Goal: Task Accomplishment & Management: Manage account settings

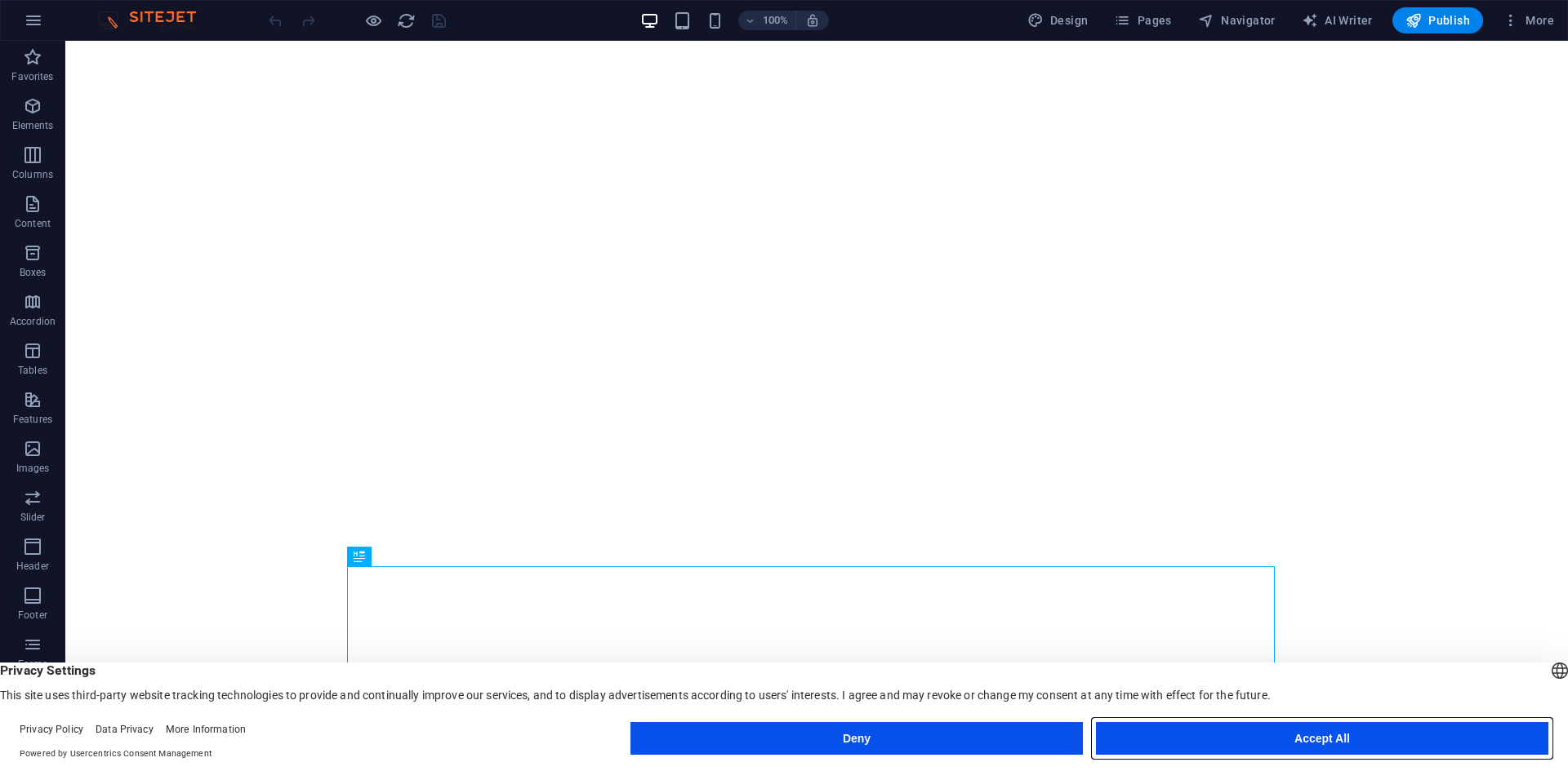
click at [1263, 735] on button "Accept All" at bounding box center [1322, 739] width 453 height 33
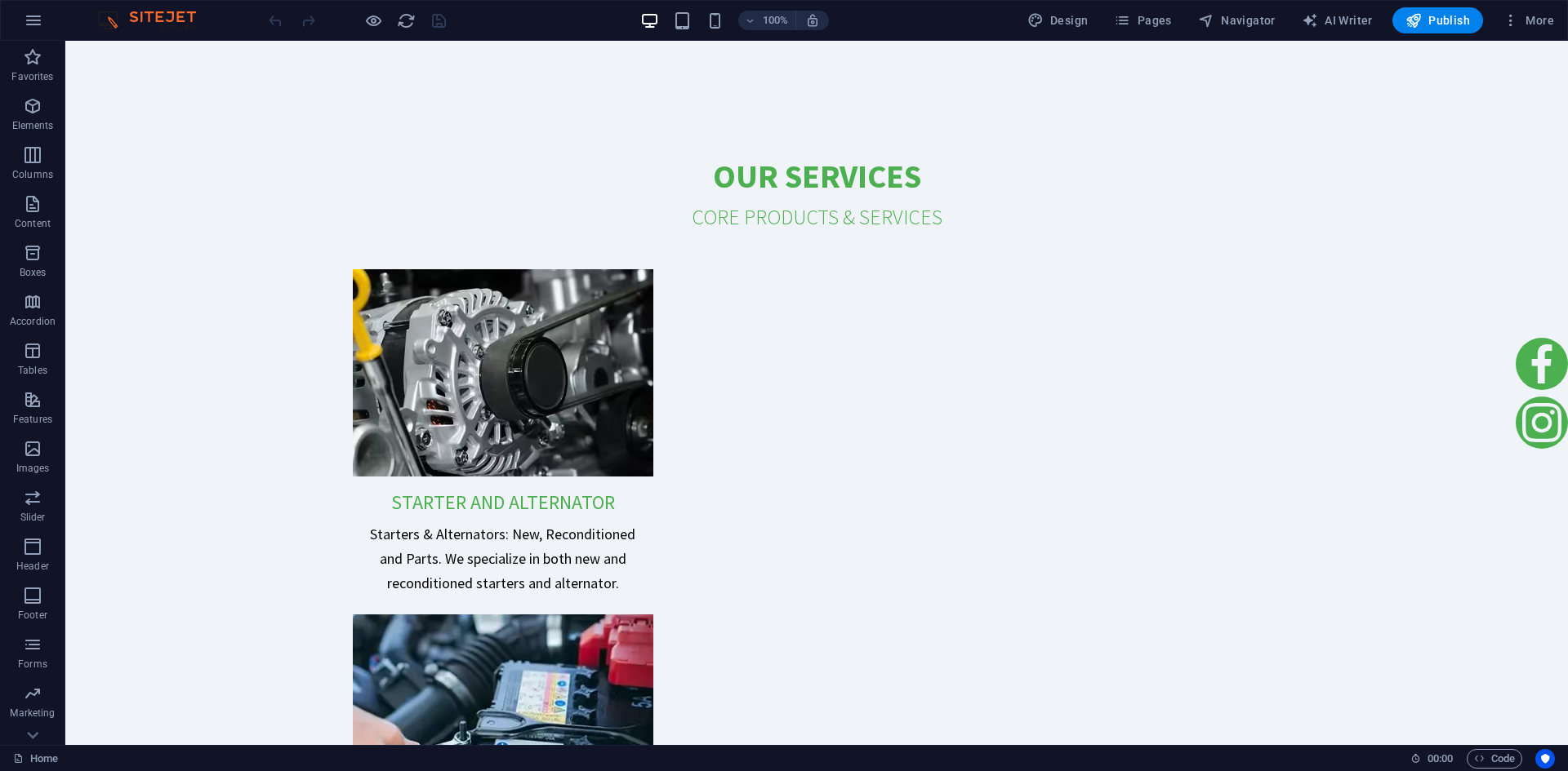
scroll to position [4001, 0]
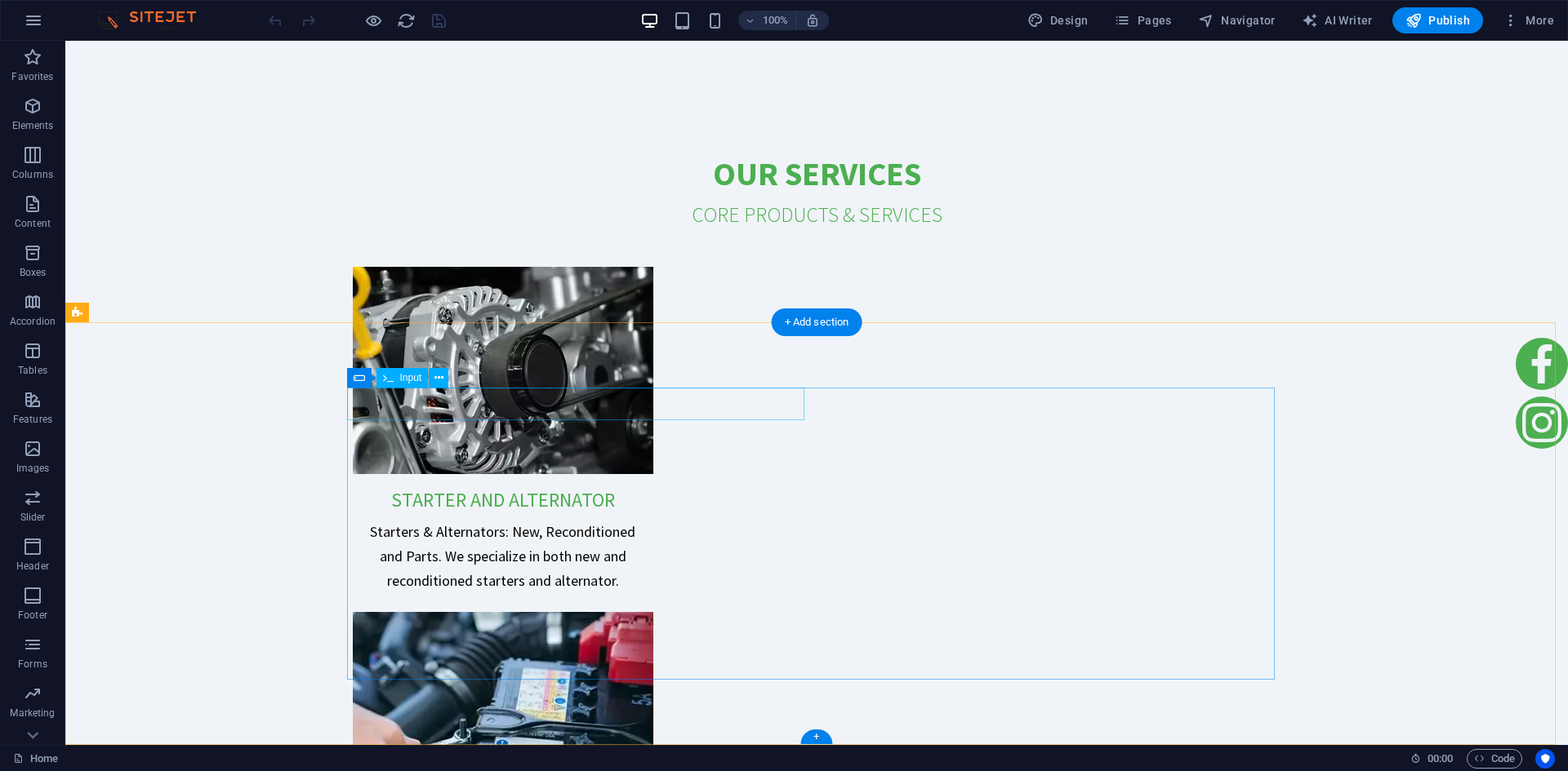
drag, startPoint x: 422, startPoint y: 403, endPoint x: 853, endPoint y: 369, distance: 432.3
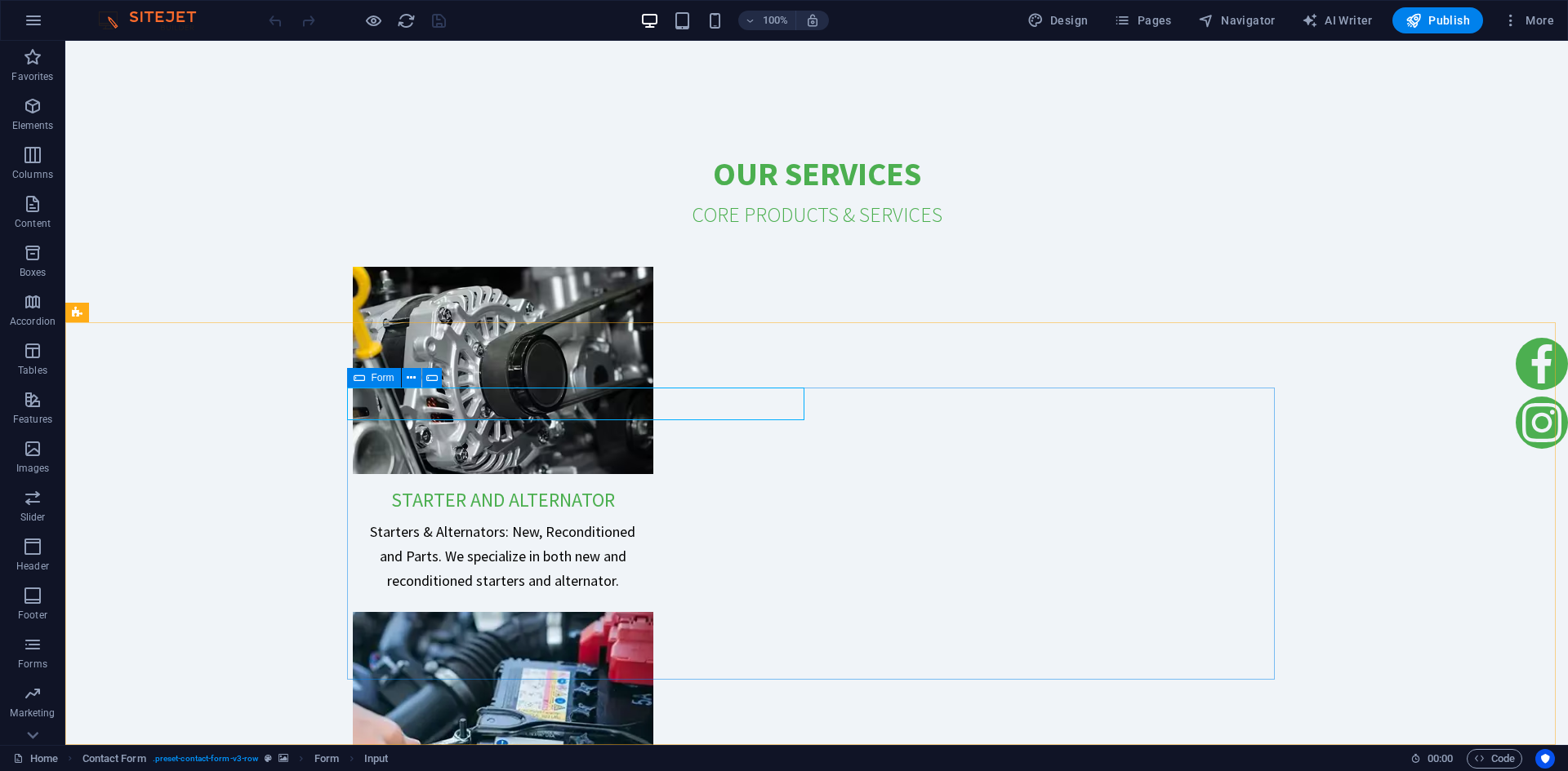
click at [359, 377] on icon at bounding box center [359, 378] width 12 height 20
click at [408, 379] on span "Input" at bounding box center [411, 377] width 22 height 10
click at [439, 378] on icon at bounding box center [439, 377] width 9 height 17
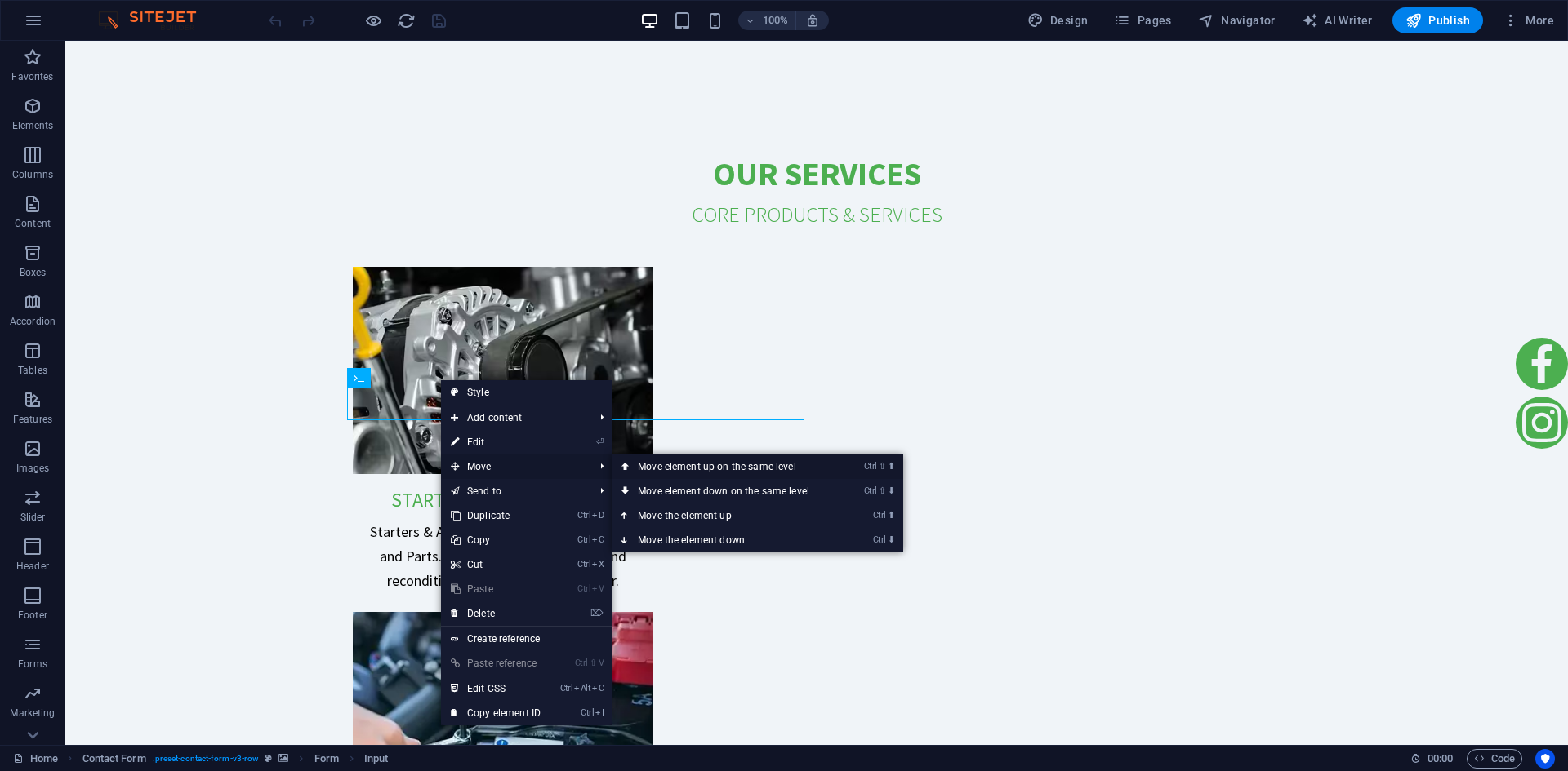
click at [721, 470] on link "Ctrl ⇧ ⬆ Move element up on the same level" at bounding box center [727, 467] width 230 height 24
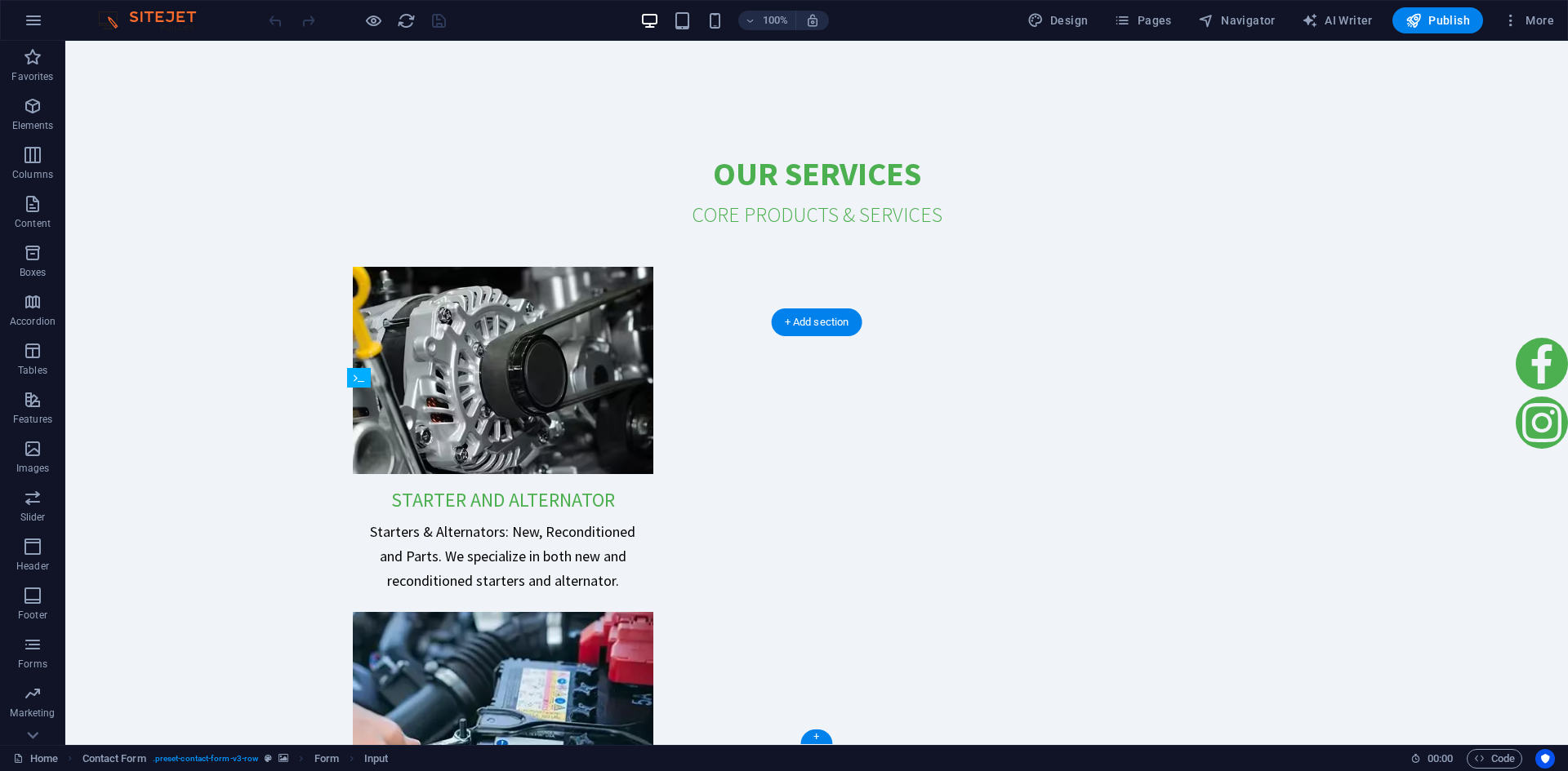
drag, startPoint x: 904, startPoint y: 419, endPoint x: 379, endPoint y: 431, distance: 525.1
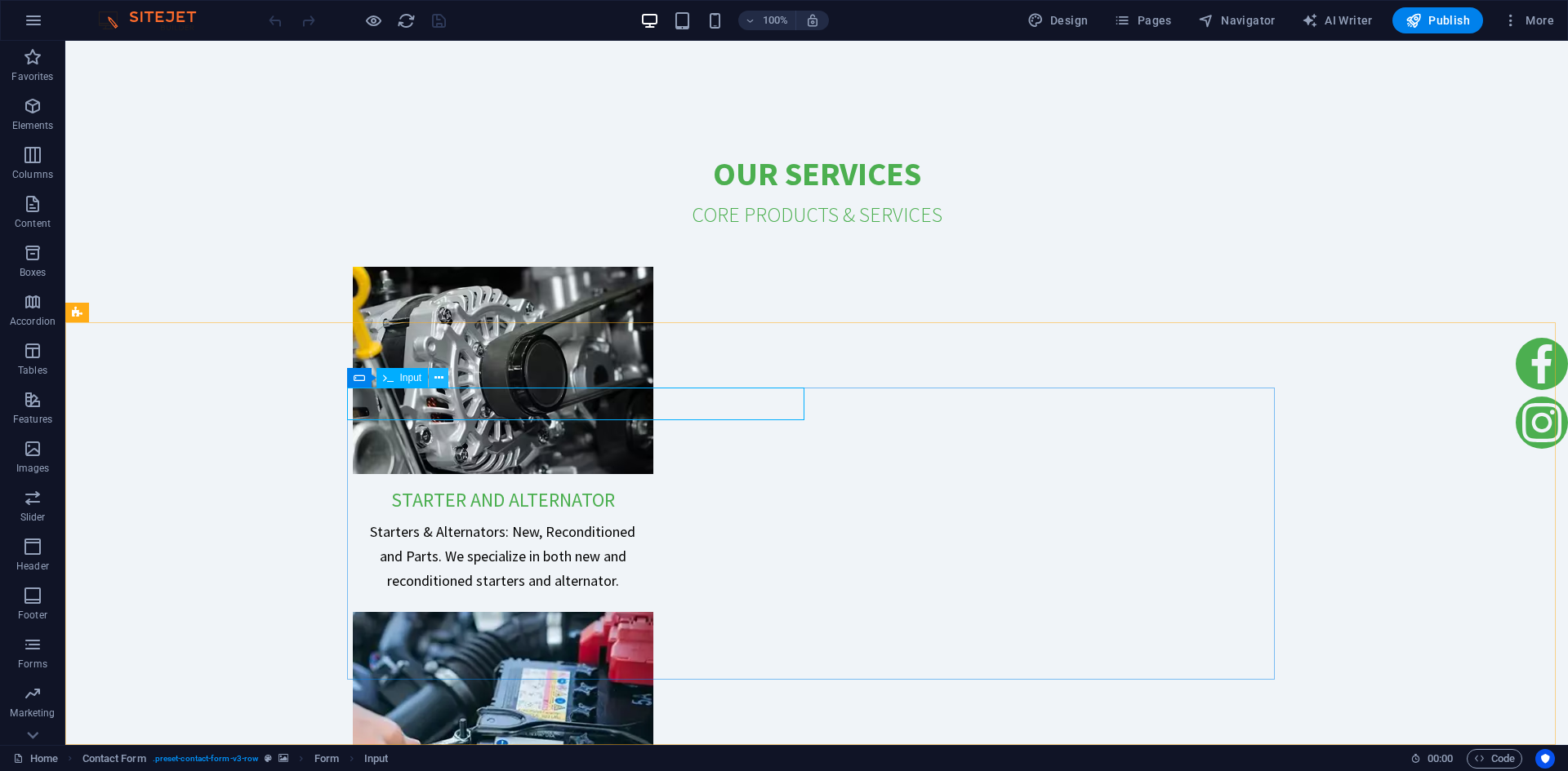
click at [441, 378] on icon at bounding box center [439, 377] width 9 height 17
click at [409, 383] on span "Input" at bounding box center [411, 377] width 22 height 10
click at [34, 117] on span "Elements" at bounding box center [32, 116] width 65 height 39
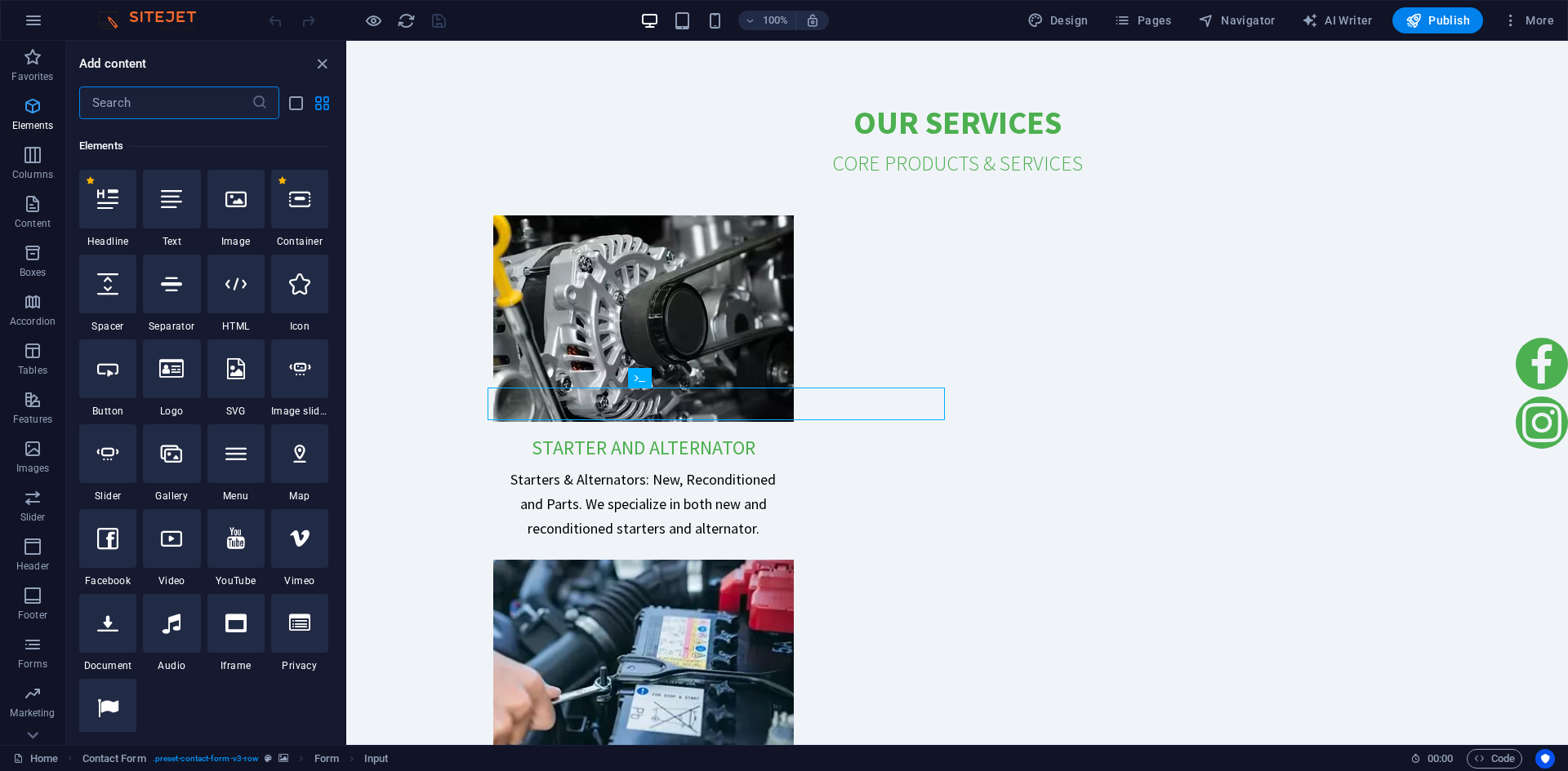
scroll to position [174, 0]
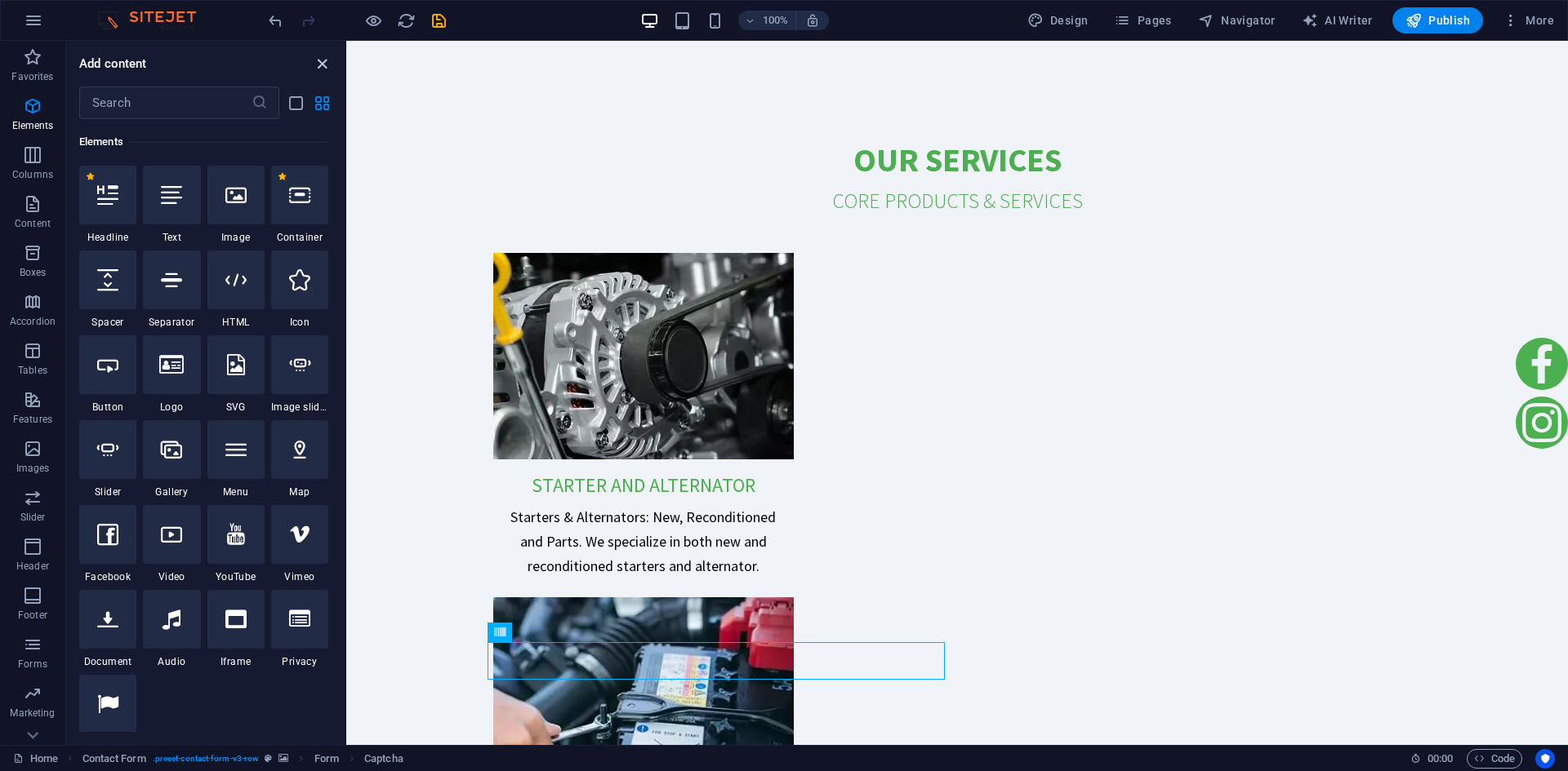
drag, startPoint x: 256, startPoint y: 24, endPoint x: 321, endPoint y: 65, distance: 76.9
click at [321, 65] on icon "close panel" at bounding box center [321, 63] width 19 height 19
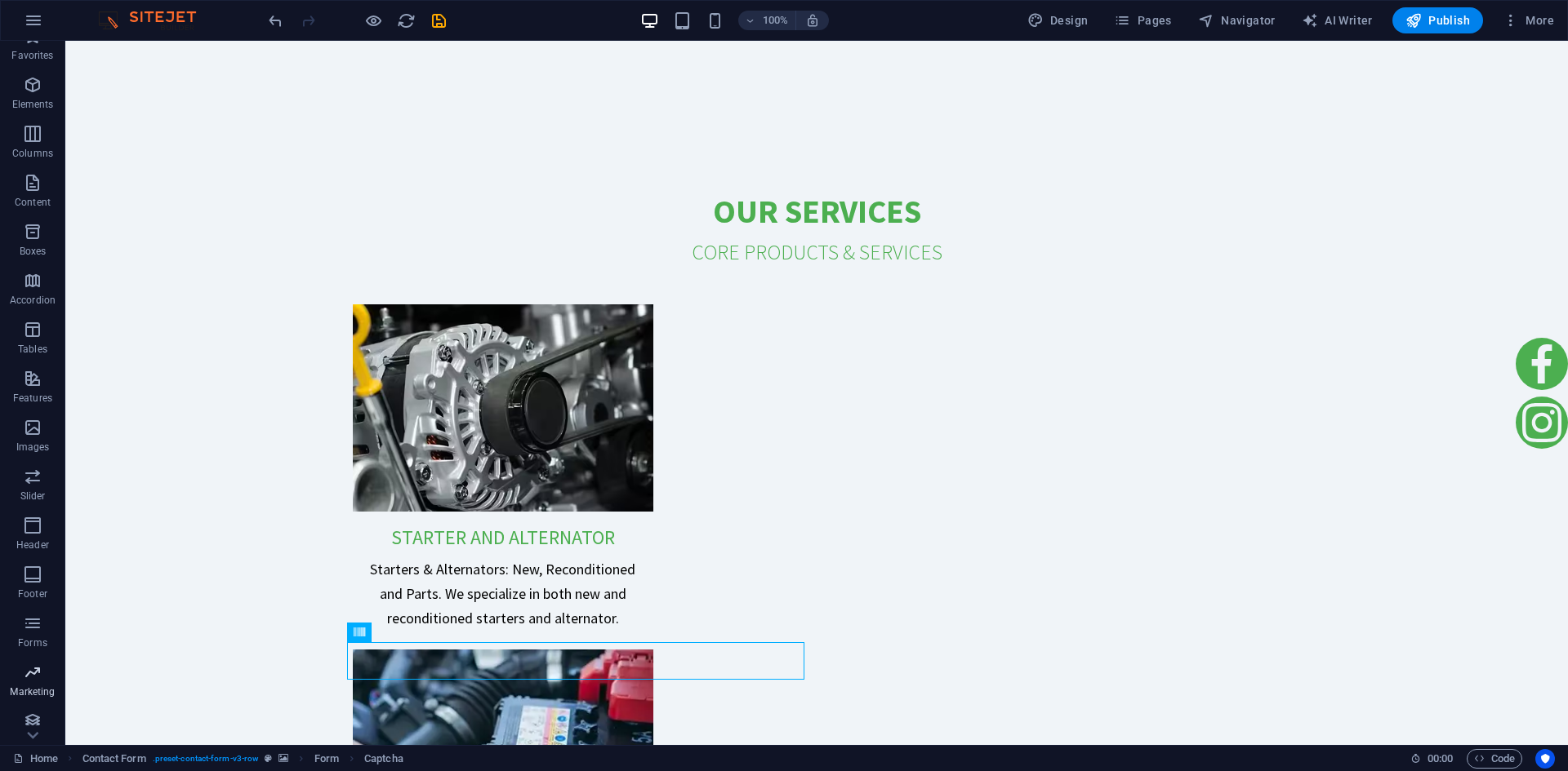
scroll to position [30, 0]
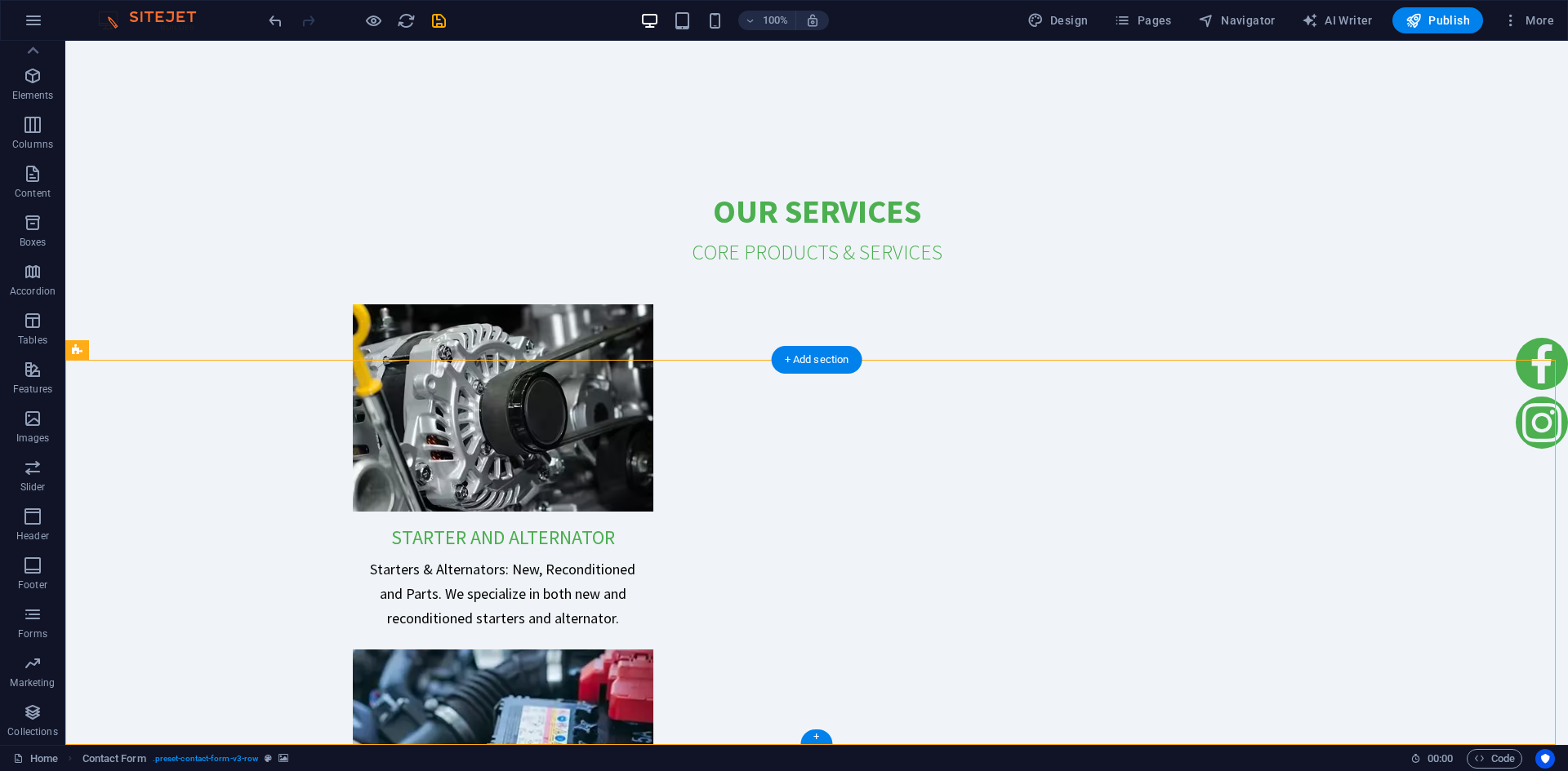
click at [356, 419] on icon at bounding box center [359, 416] width 12 height 20
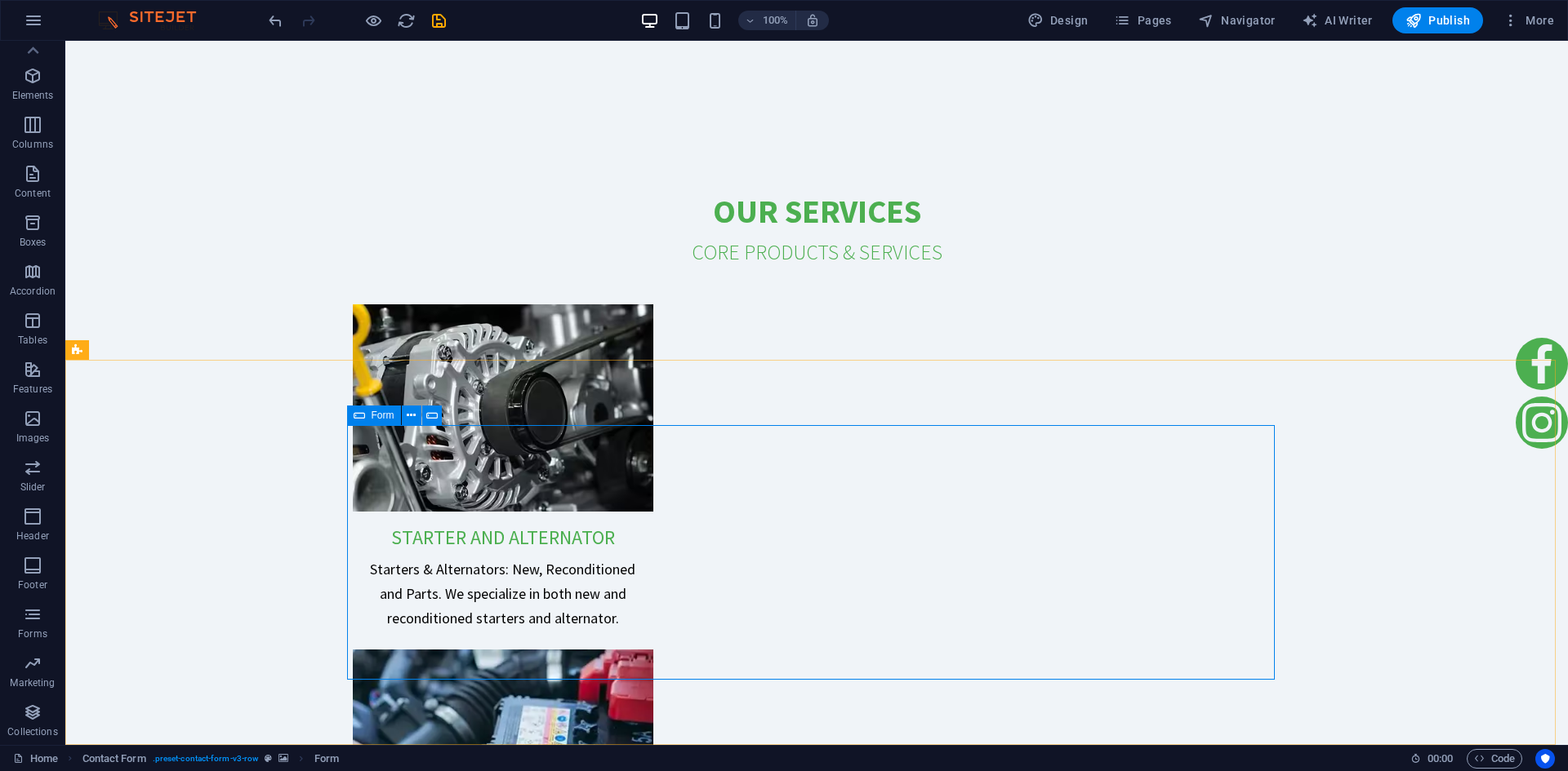
click at [379, 418] on span "Form" at bounding box center [383, 415] width 23 height 10
click at [1497, 762] on span "Code" at bounding box center [1495, 759] width 41 height 20
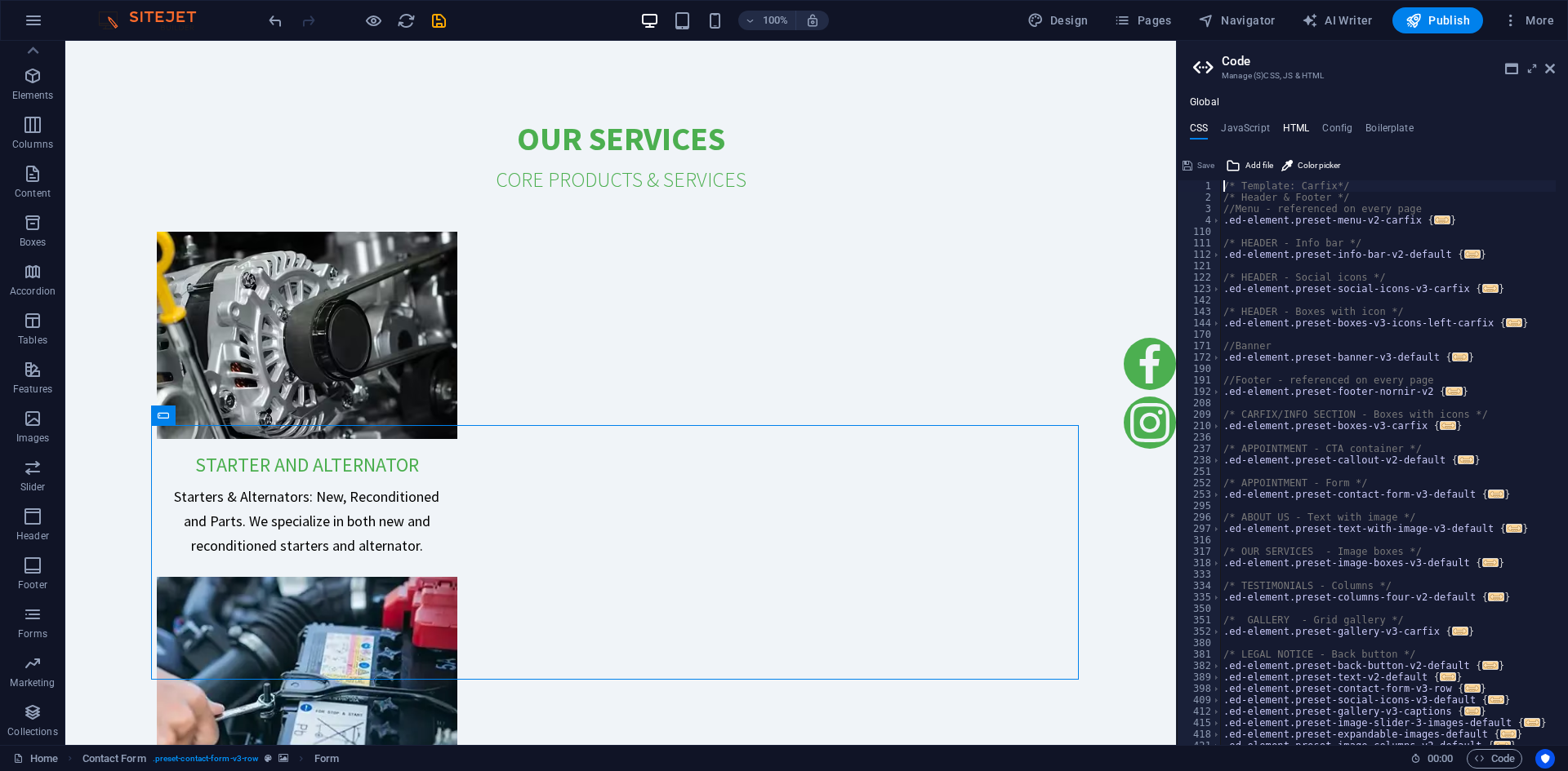
click at [1303, 128] on h4 "HTML" at bounding box center [1297, 131] width 27 height 18
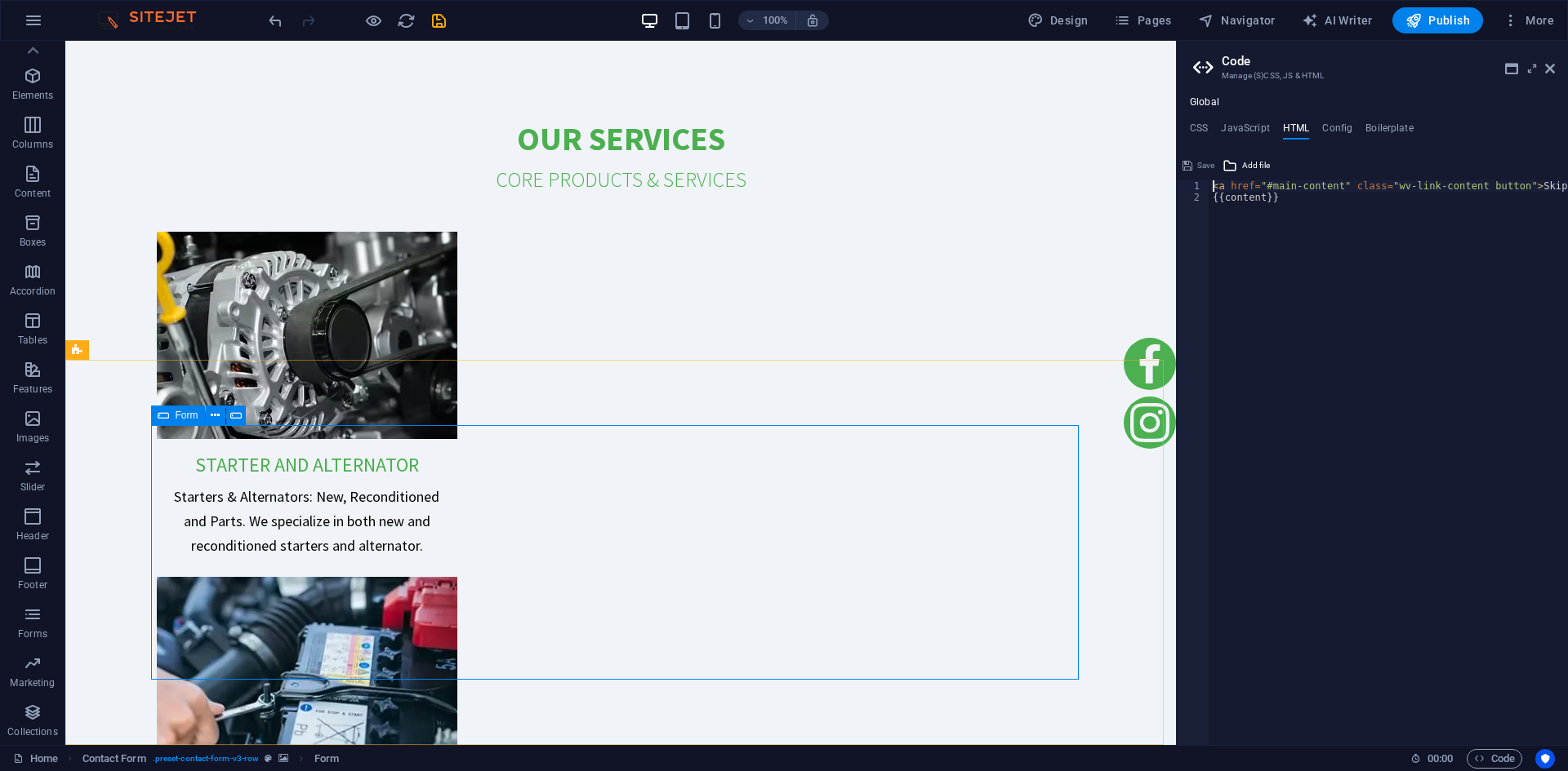
click at [164, 415] on icon at bounding box center [163, 416] width 12 height 20
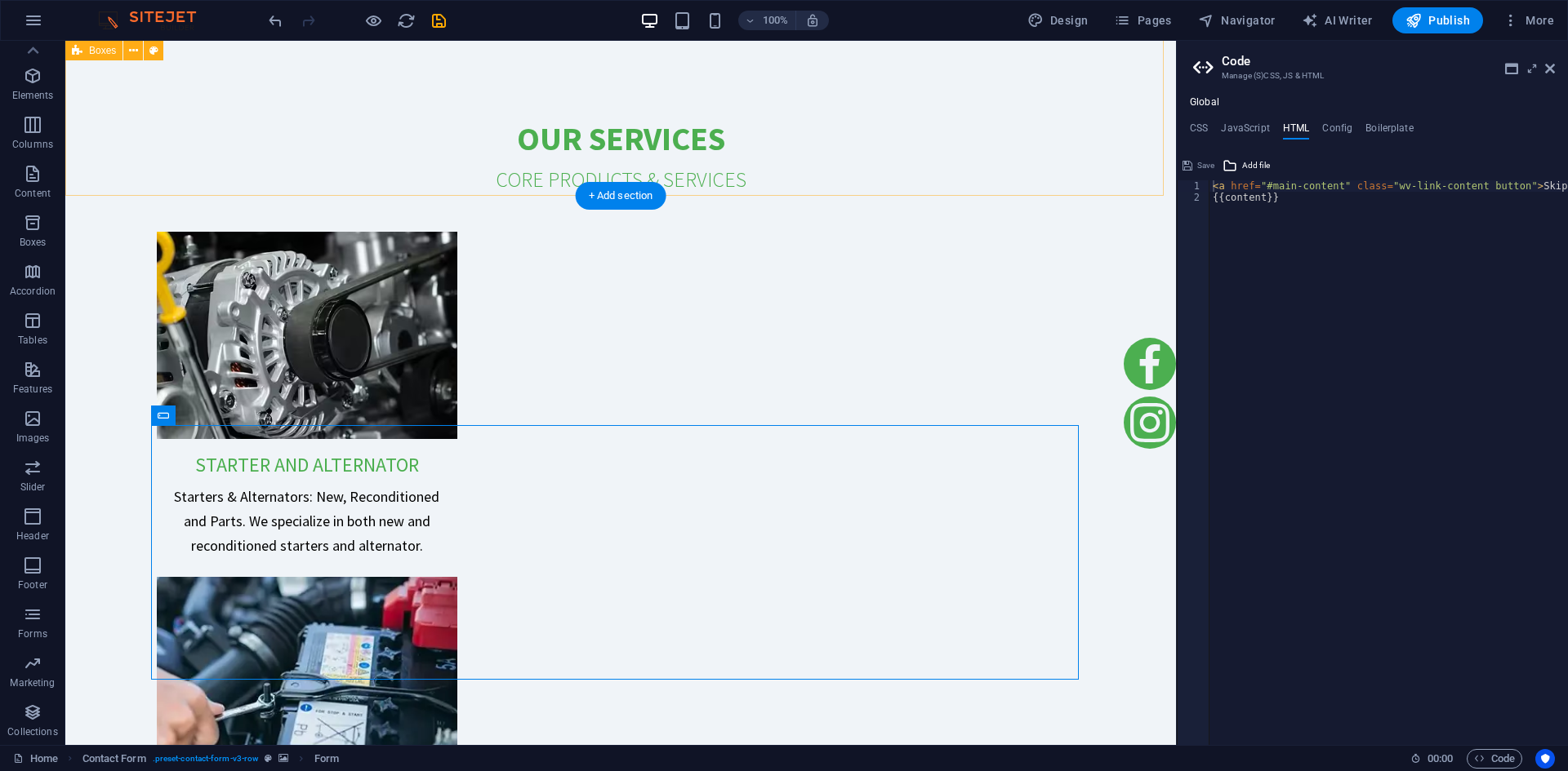
drag, startPoint x: 1242, startPoint y: 217, endPoint x: 1051, endPoint y: 185, distance: 193.7
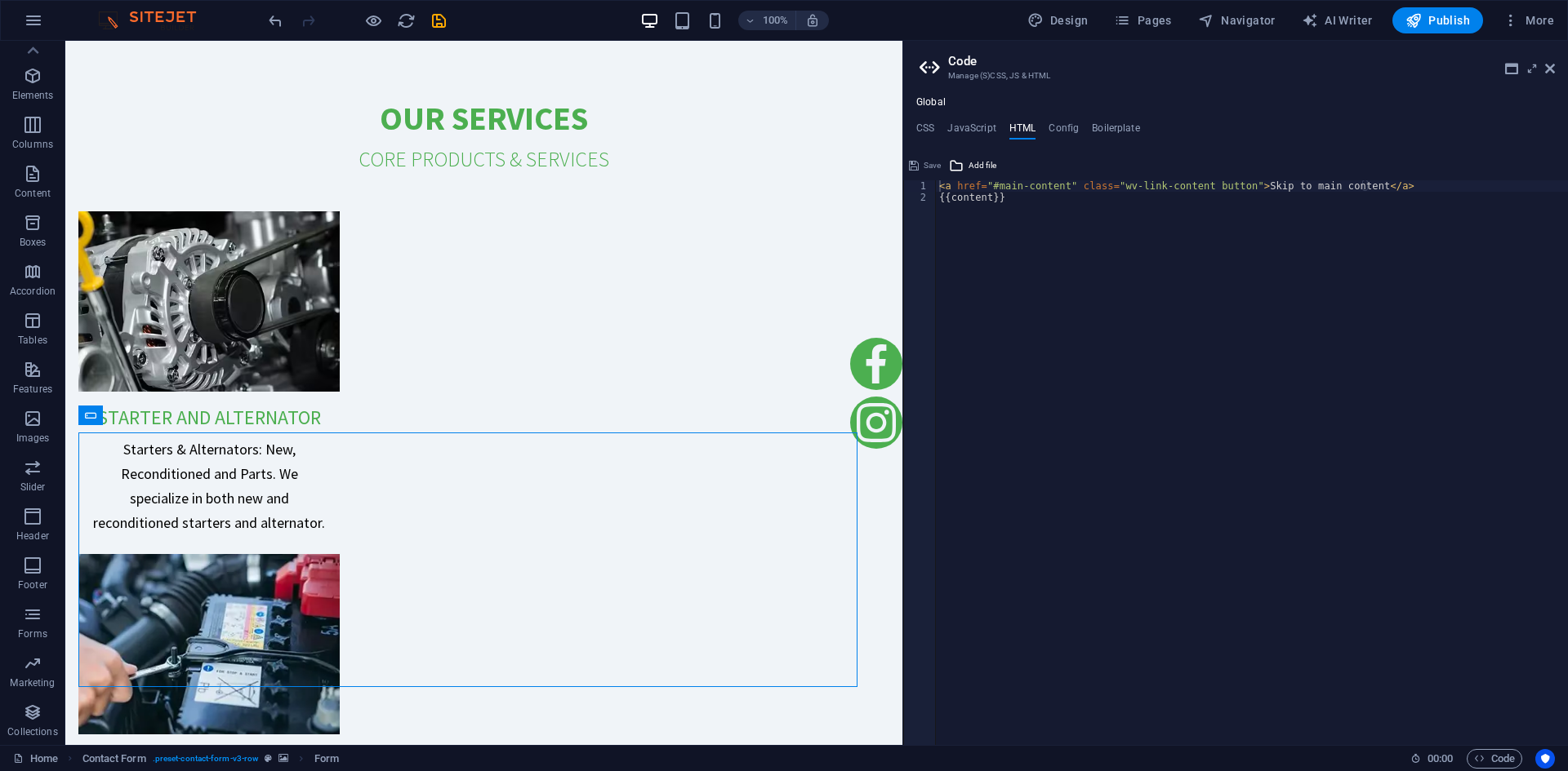
scroll to position [4008, 0]
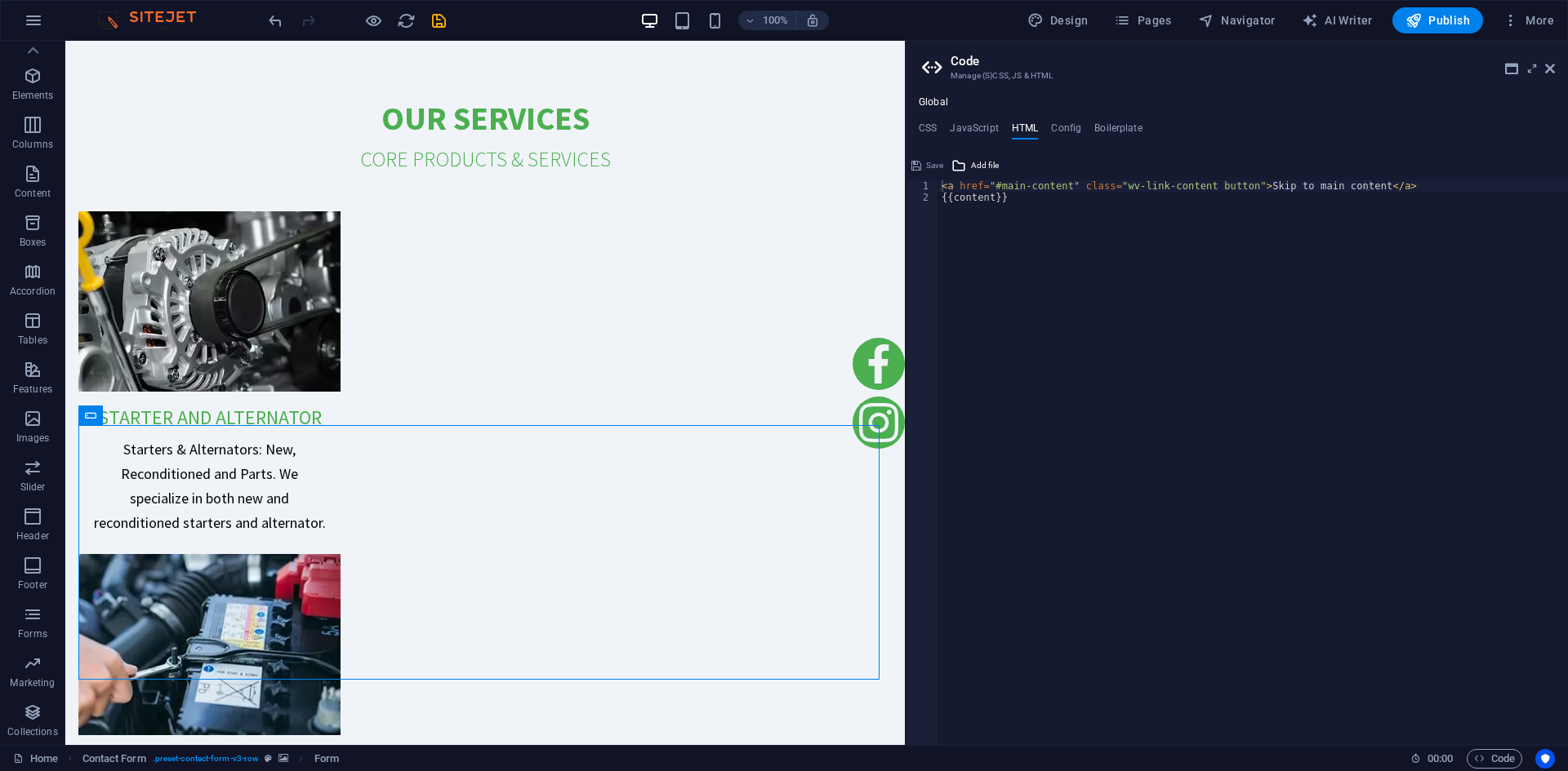
drag, startPoint x: 1326, startPoint y: 238, endPoint x: 838, endPoint y: 224, distance: 488.2
click at [902, 264] on div "Home Favorites Elements Columns Content Boxes Accordion Tables Features Images …" at bounding box center [784, 393] width 1568 height 704
click at [1296, 185] on div "< a href = "#main-content" class = "wv-link-content button" > Skip to main cont…" at bounding box center [1253, 468] width 630 height 576
click at [1296, 185] on div "< a href = "#main-content" class = "wv-link-content button" > Skip to main cont…" at bounding box center [1229, 468] width 630 height 576
click at [1015, 214] on div "< a href = "#main-content" class = "wv-link-content button" > Skip to main cont…" at bounding box center [1229, 468] width 630 height 576
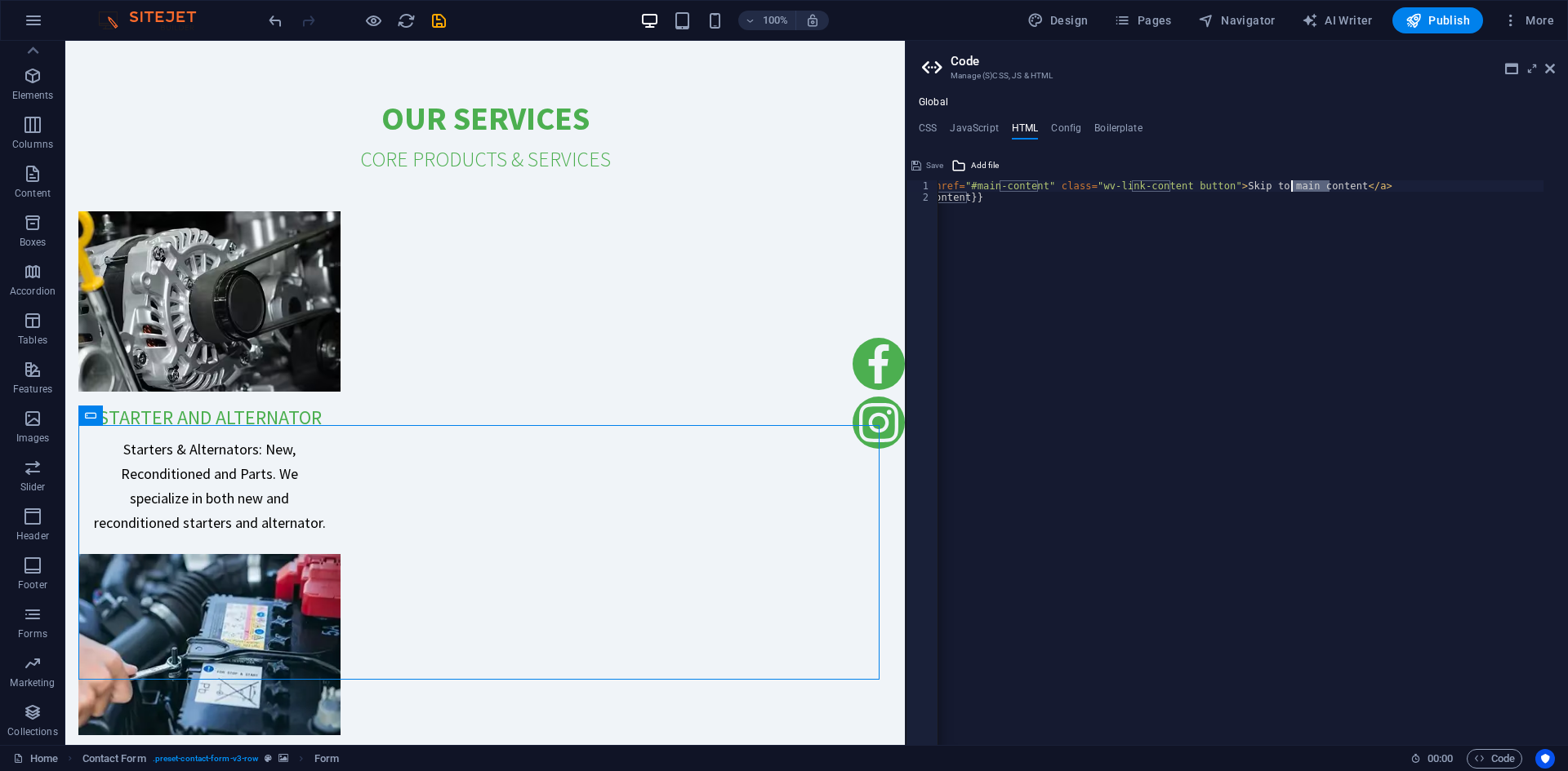
type textarea "{{content}}"
click at [96, 418] on icon at bounding box center [90, 416] width 12 height 20
click at [982, 126] on h4 "JavaScript" at bounding box center [974, 131] width 48 height 18
type textarea "/* JS for preset "Menu V2" */"
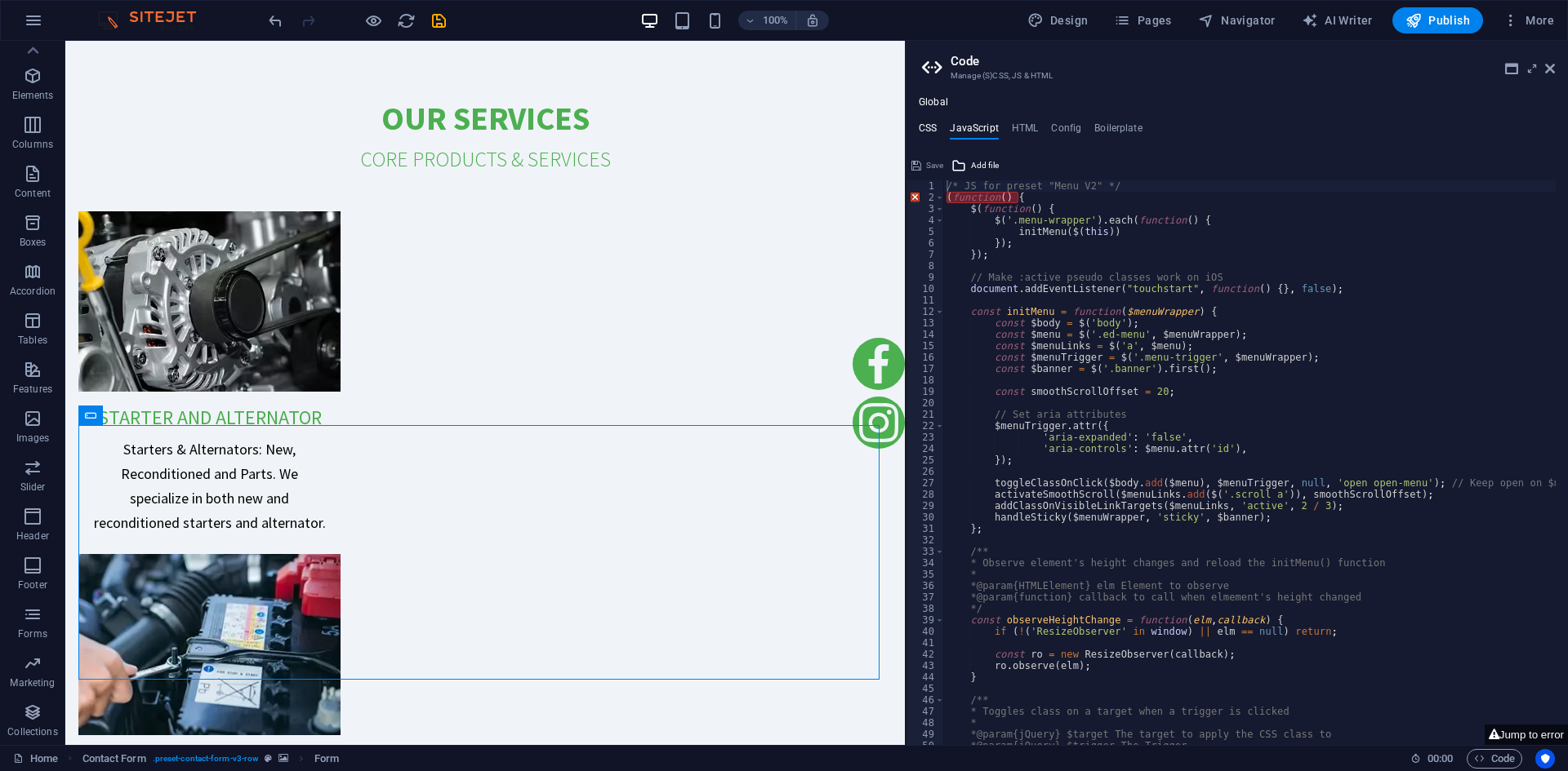
click at [926, 129] on h4 "CSS" at bounding box center [928, 131] width 18 height 18
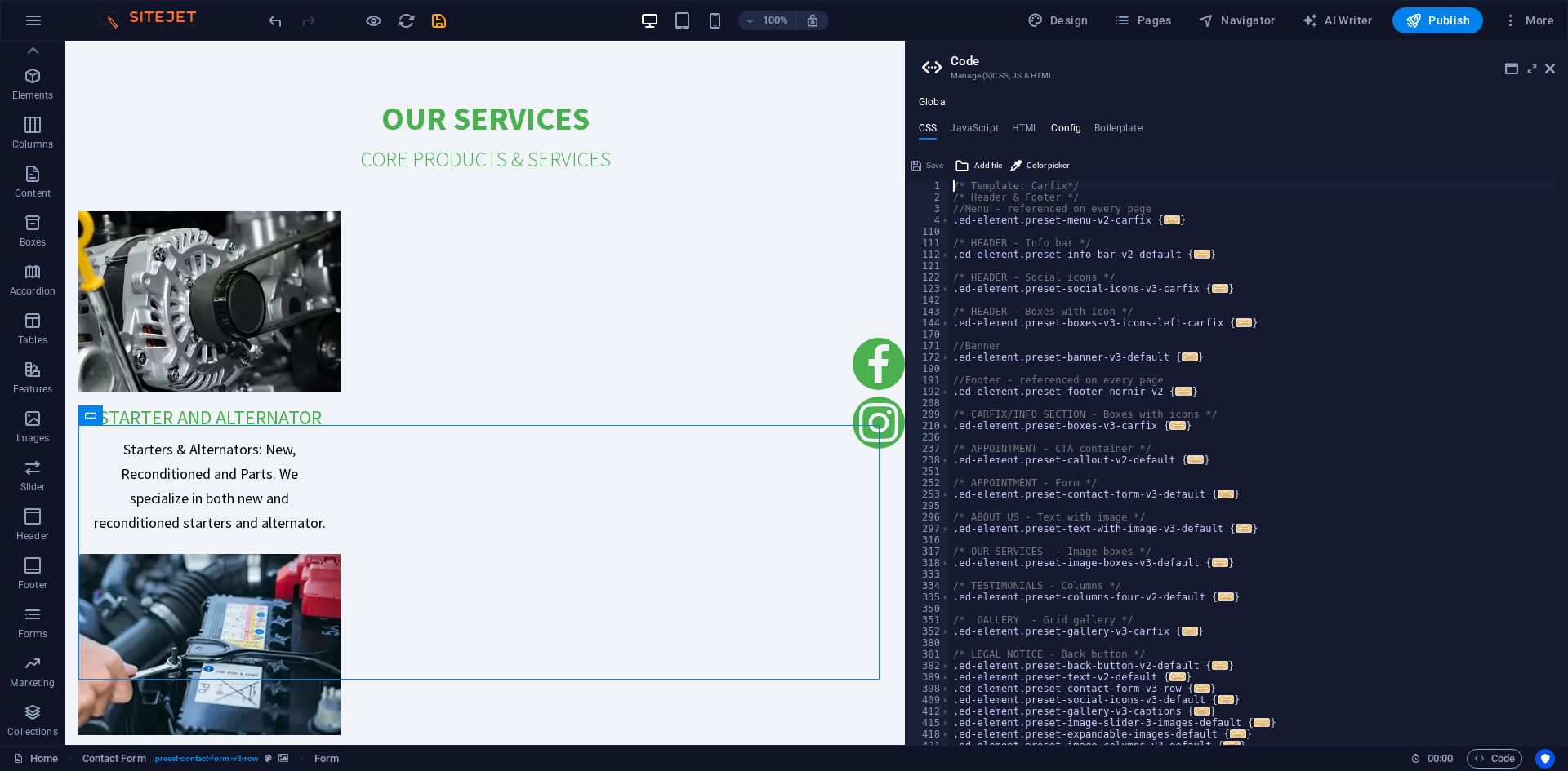
click at [1055, 129] on h4 "Config" at bounding box center [1066, 131] width 30 height 18
type textarea "$color-background: #f0f4f8;"
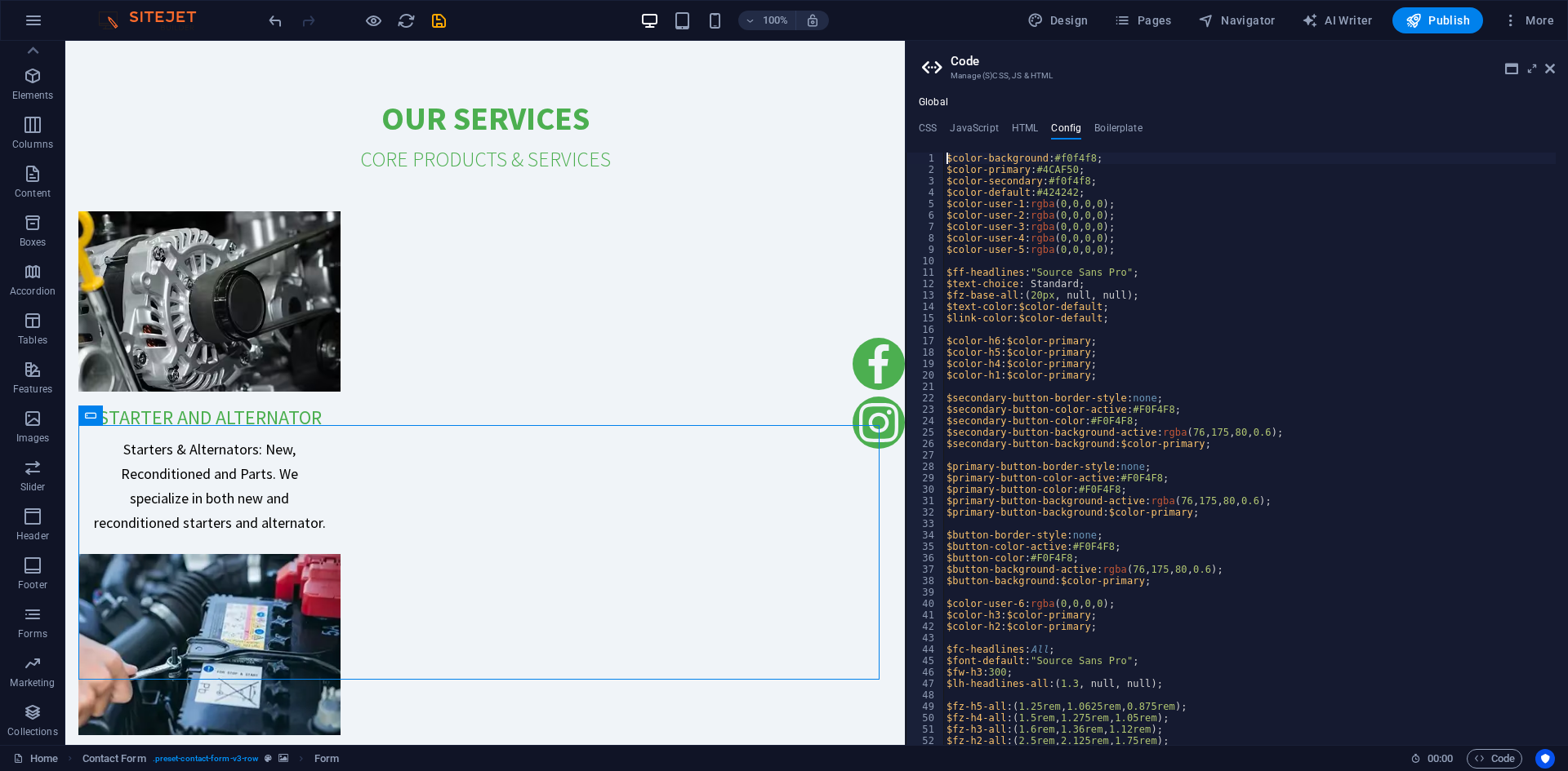
click at [1010, 128] on ul "CSS JavaScript HTML Config Boilerplate" at bounding box center [1237, 131] width 663 height 18
click at [1146, 11] on button "Pages" at bounding box center [1142, 20] width 71 height 26
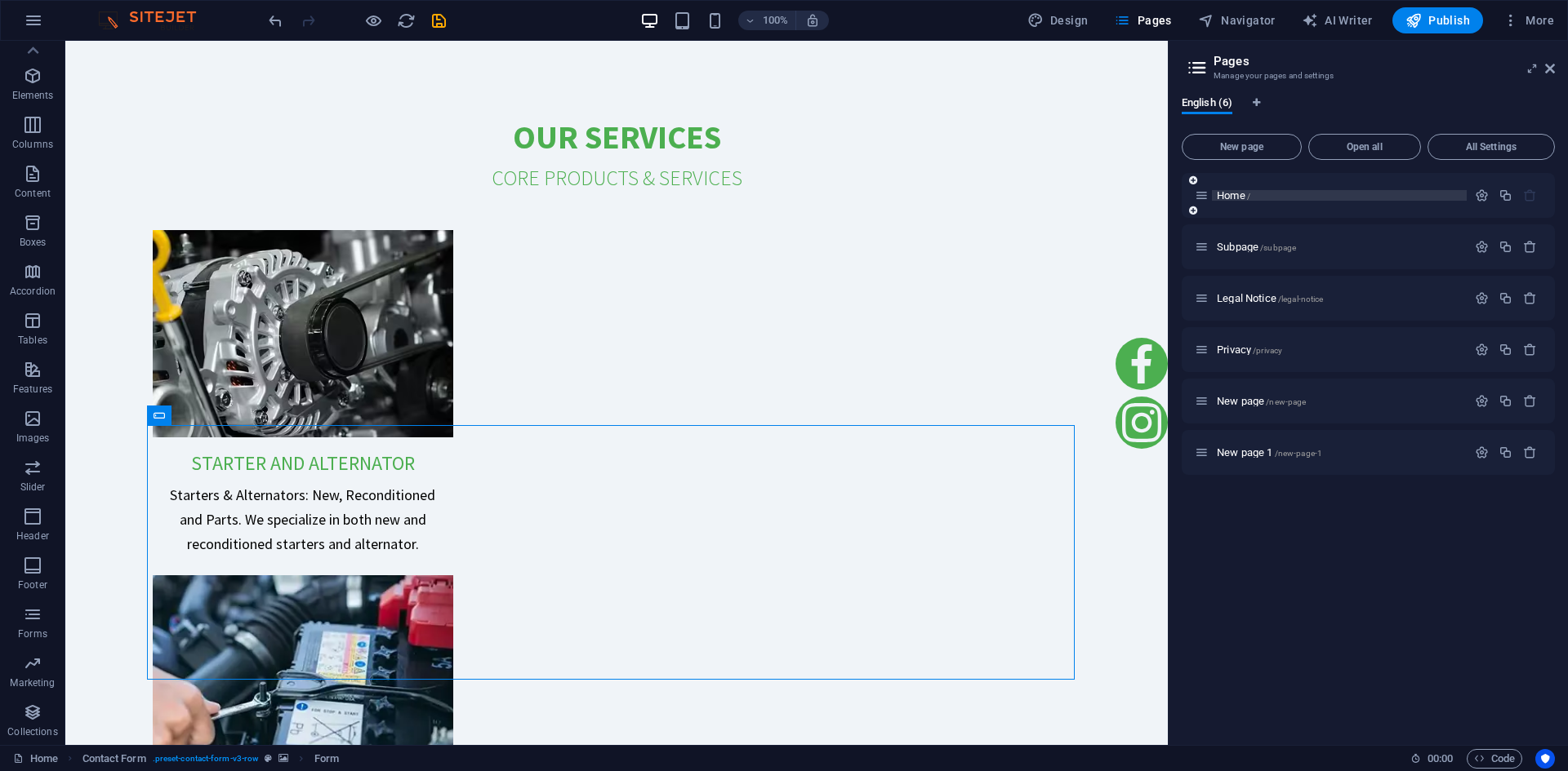
click at [1232, 194] on span "Home /" at bounding box center [1234, 195] width 34 height 12
click at [1475, 195] on icon "button" at bounding box center [1482, 195] width 14 height 14
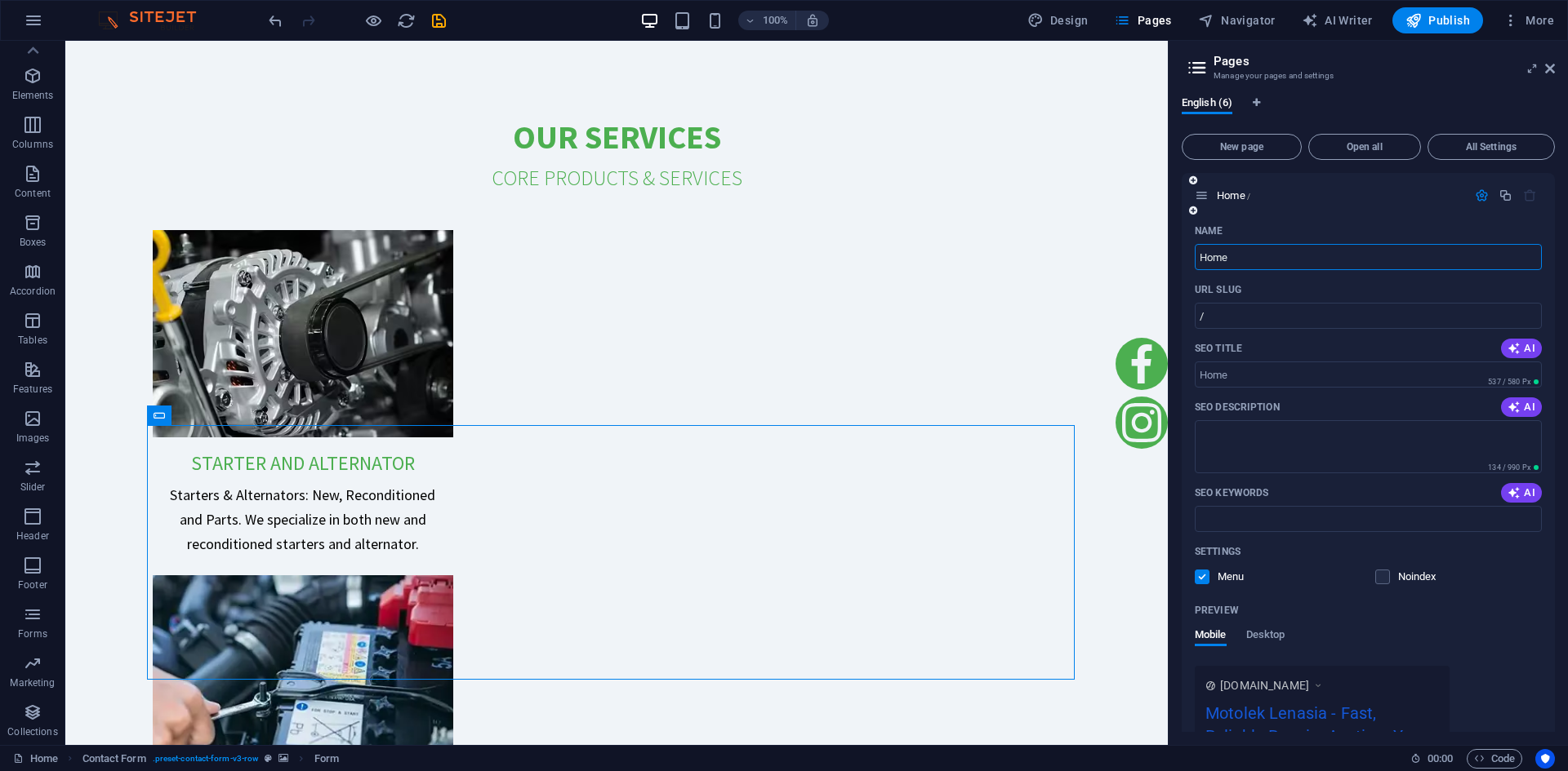
click at [1547, 642] on div "Name Home ​ URL SLUG / ​ SEO Title AI ​ 537 / 580 Px SEO Description AI ​ 134 /…" at bounding box center [1369, 544] width 373 height 654
click at [1295, 96] on div "English (6)" at bounding box center [1369, 112] width 373 height 31
click at [1169, 21] on span "Pages" at bounding box center [1143, 21] width 57 height 16
click at [1552, 70] on icon at bounding box center [1550, 69] width 10 height 13
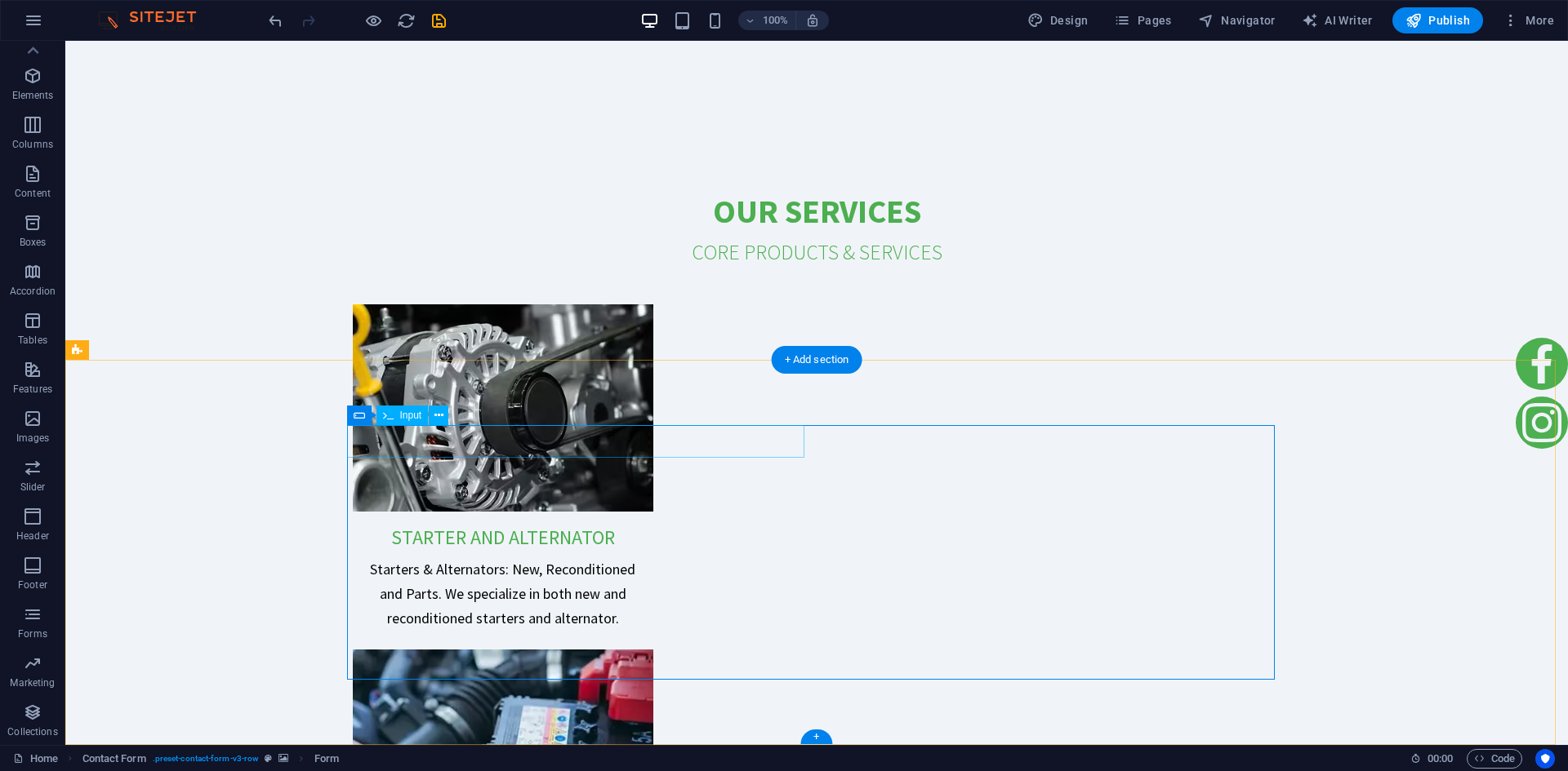
click at [438, 418] on icon at bounding box center [439, 415] width 9 height 17
click at [428, 635] on icon at bounding box center [425, 633] width 9 height 17
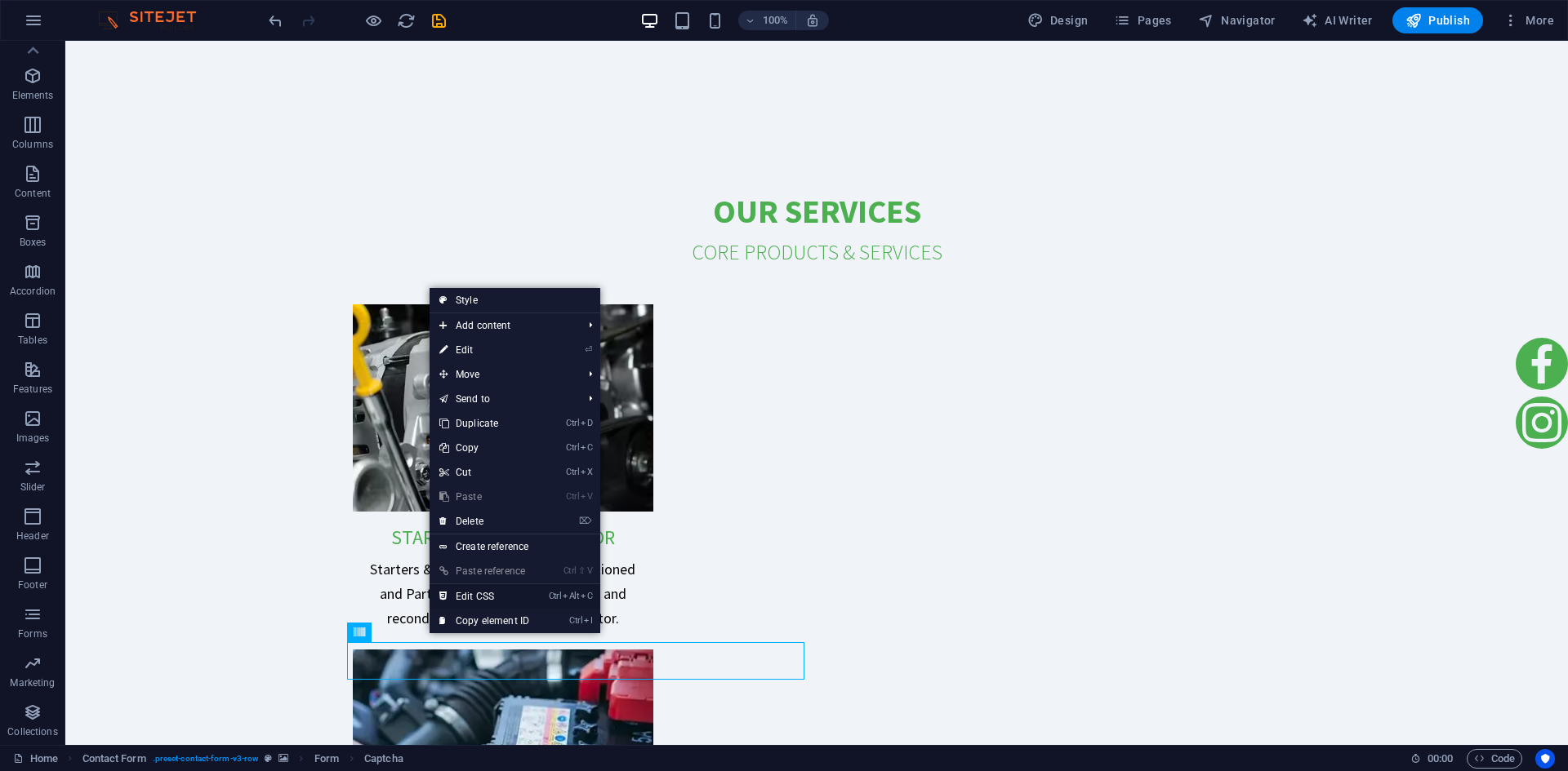
click at [487, 597] on link "Ctrl Alt C Edit CSS" at bounding box center [484, 596] width 110 height 24
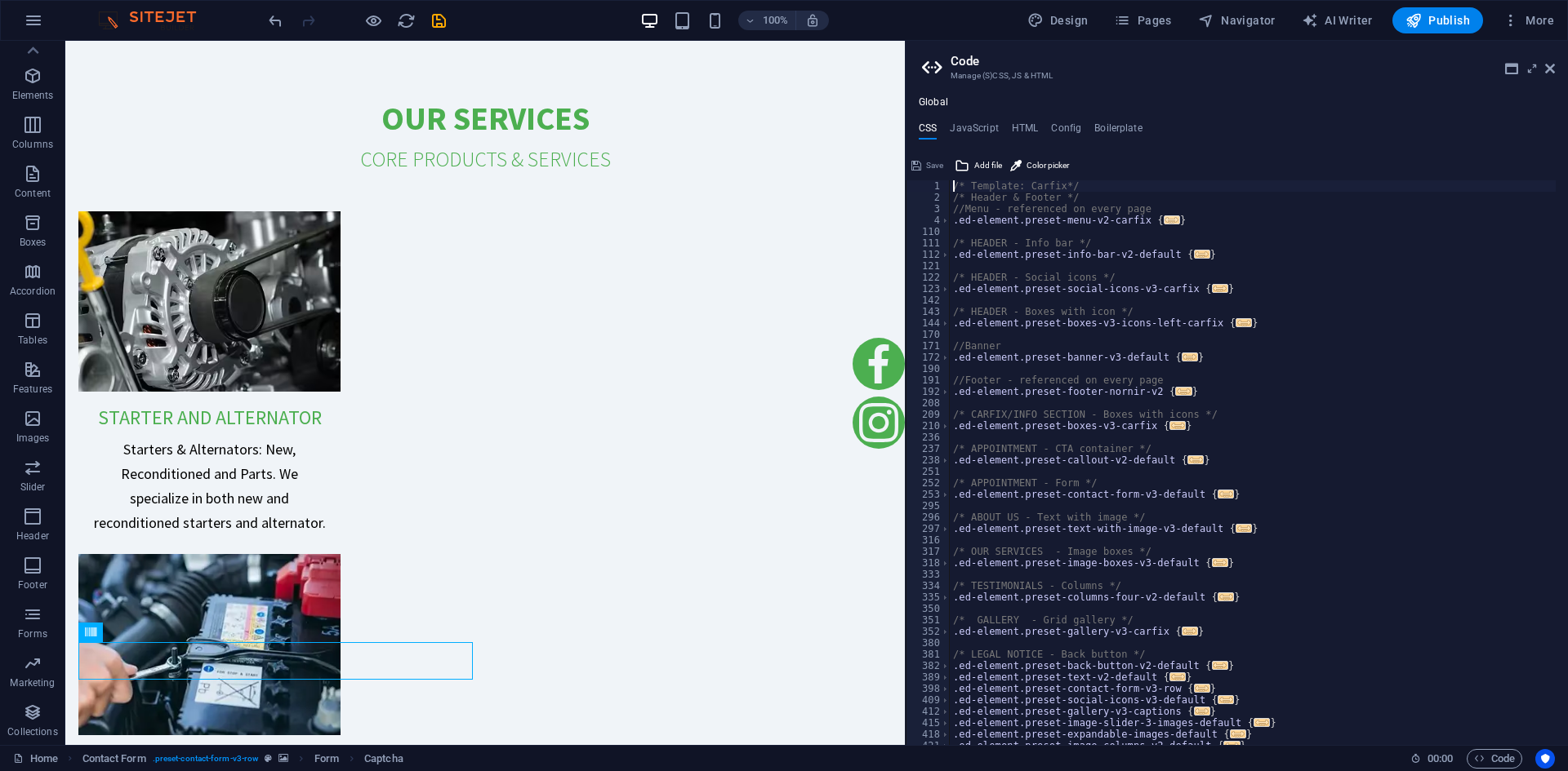
click at [1164, 220] on span "..." at bounding box center [1172, 220] width 16 height 9
type textarea ".ed-element.preset-menu-v2-carfix {"
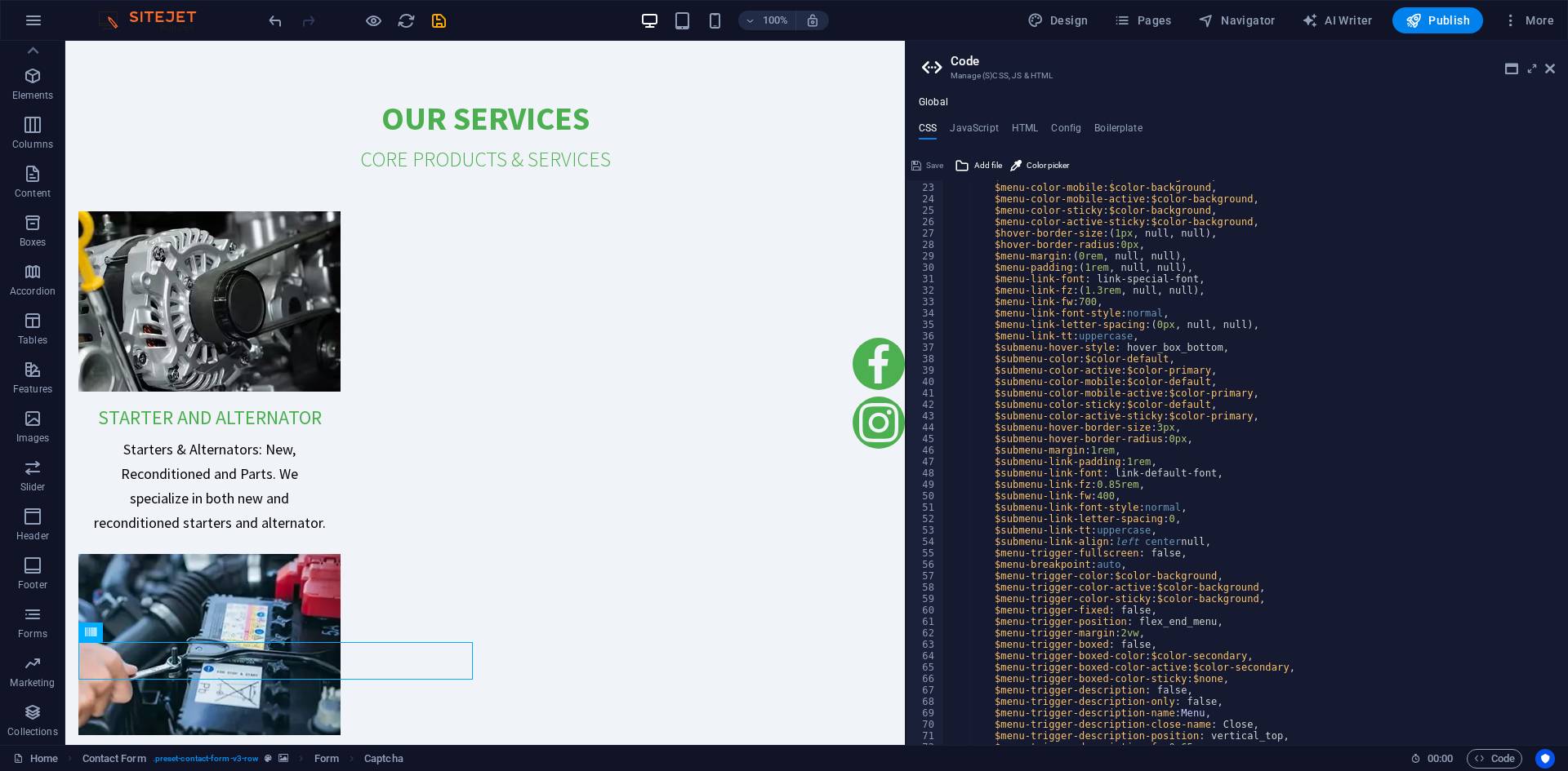
scroll to position [0, 0]
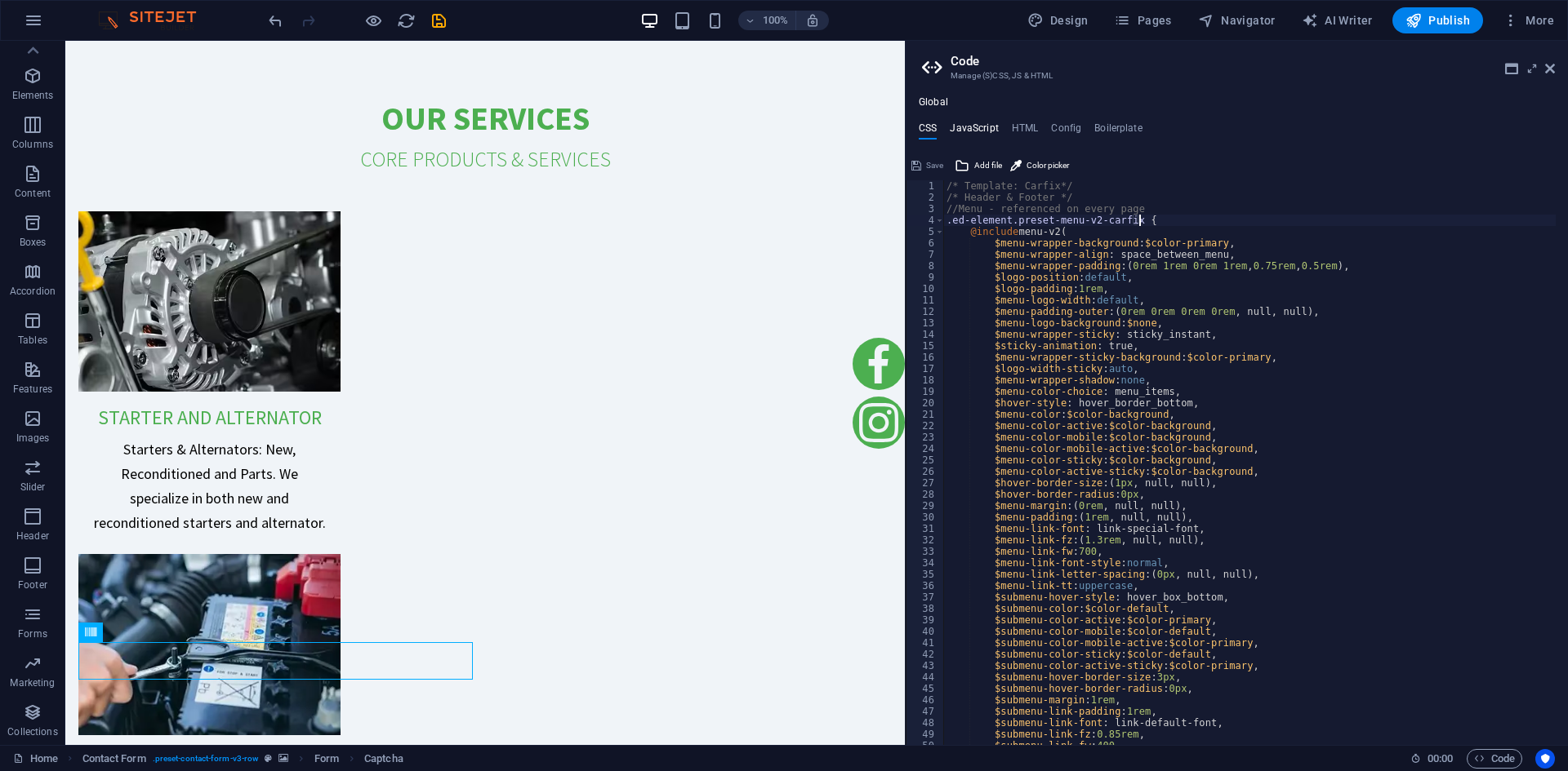
click at [979, 125] on h4 "JavaScript" at bounding box center [974, 131] width 48 height 18
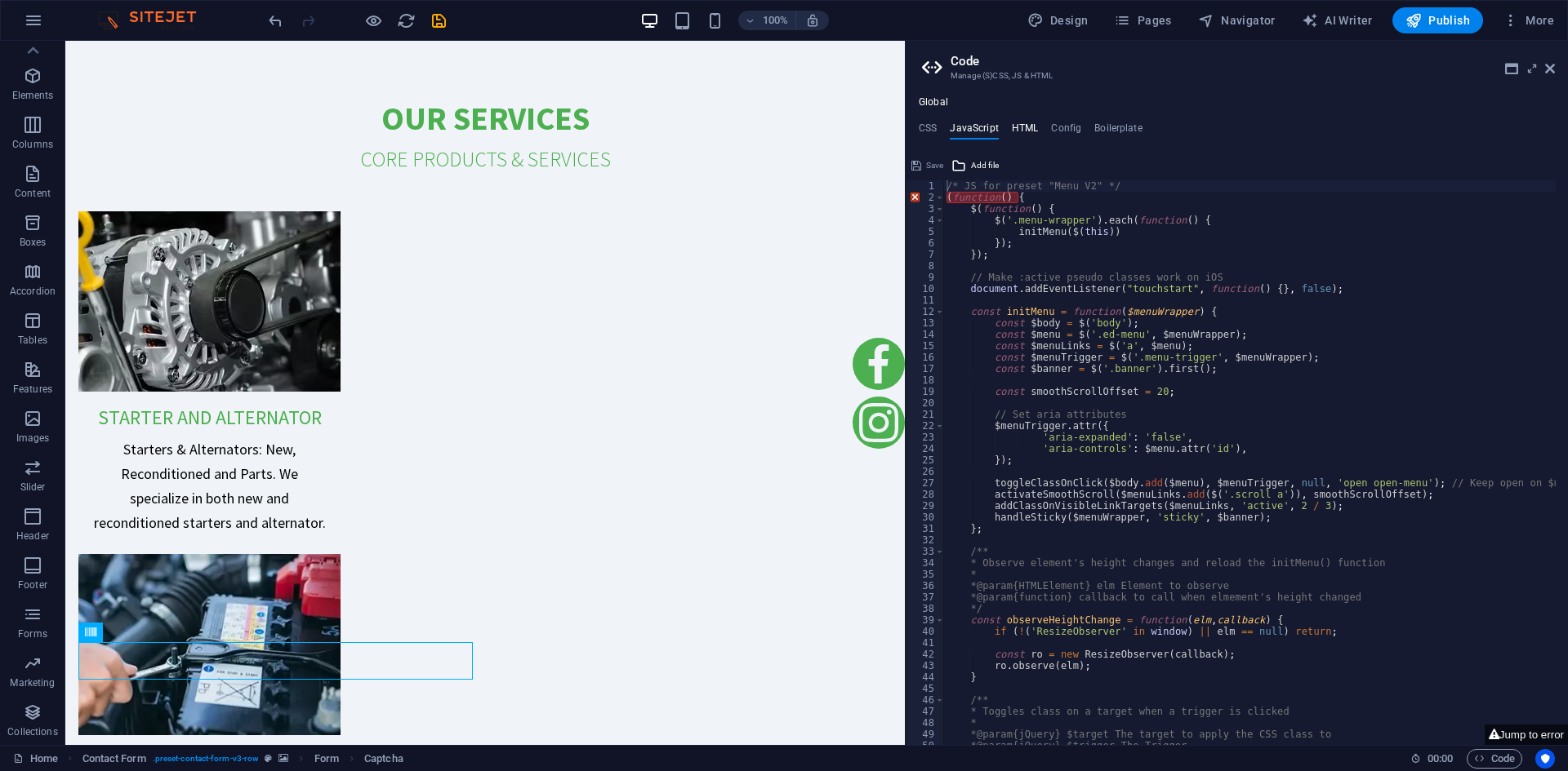
click at [1016, 130] on h4 "HTML" at bounding box center [1025, 131] width 27 height 18
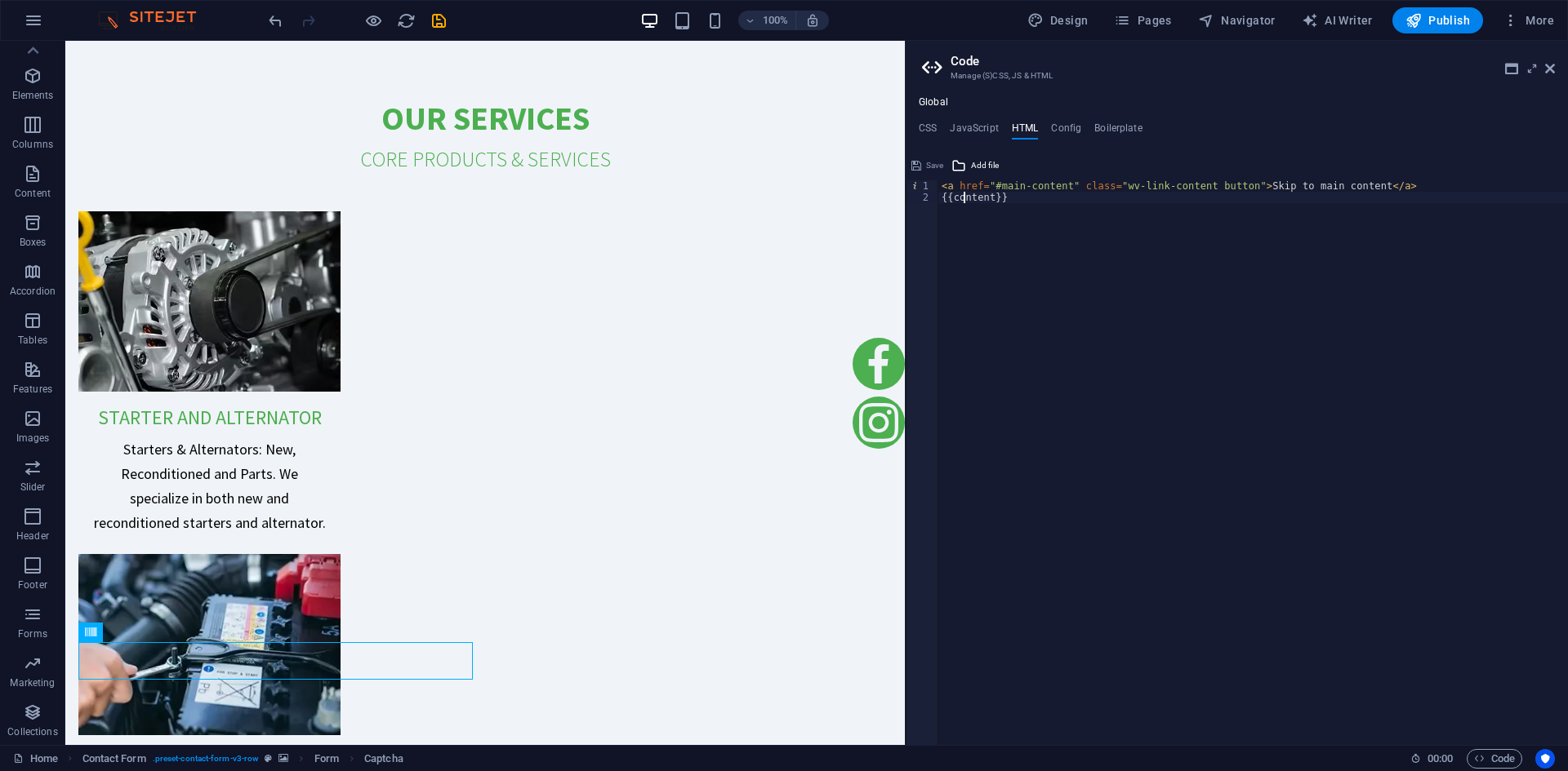
click at [965, 201] on div "< a href = "#main-content" class = "wv-link-content button" > Skip to main cont…" at bounding box center [1253, 468] width 630 height 576
click at [1087, 211] on div "< a href = "#main-content" class = "wv-link-content button" > Skip to main cont…" at bounding box center [1253, 468] width 630 height 576
click at [1059, 130] on h4 "Config" at bounding box center [1066, 131] width 30 height 18
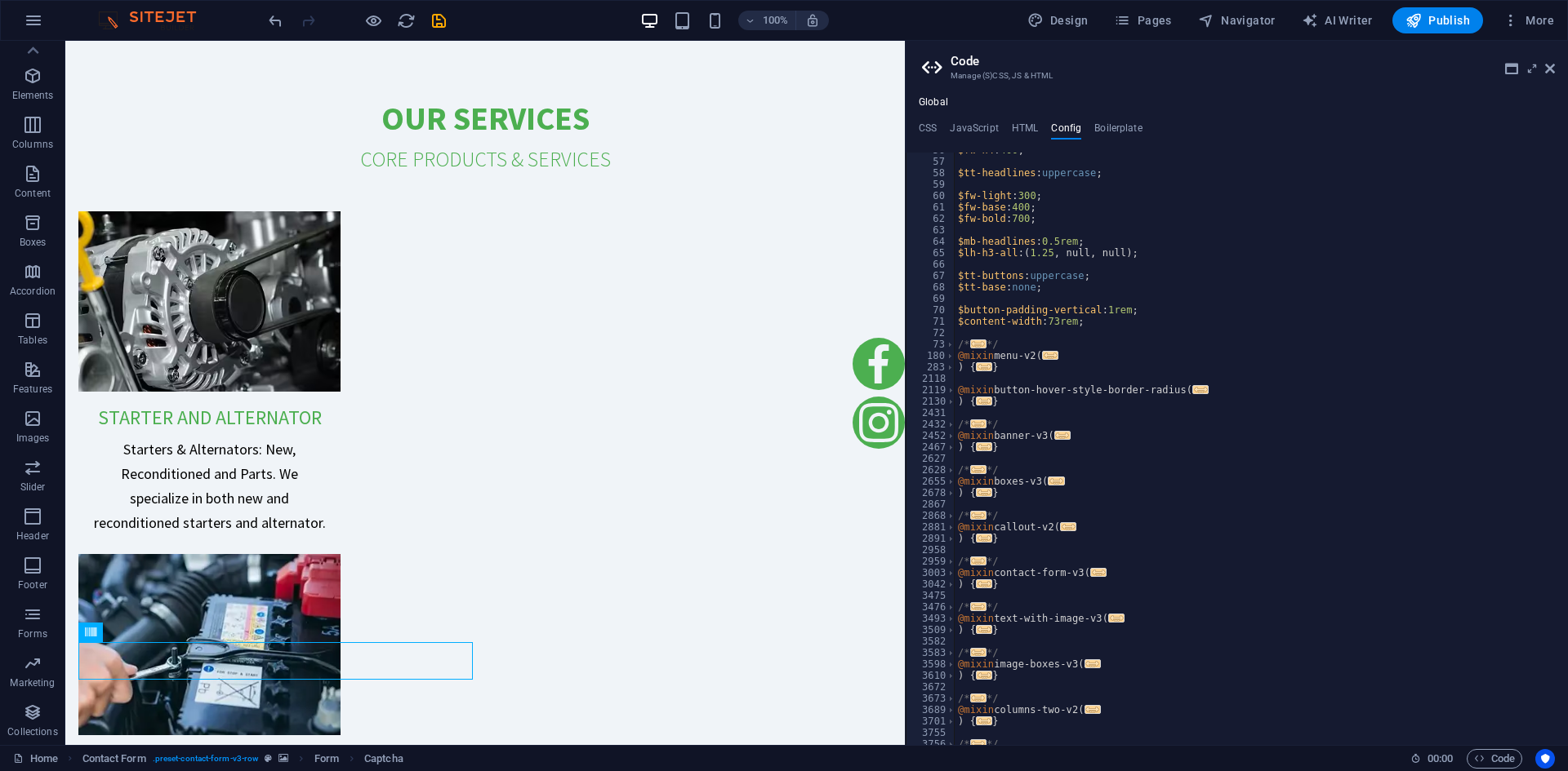
scroll to position [636, 0]
drag, startPoint x: 1554, startPoint y: 70, endPoint x: 1419, endPoint y: 188, distance: 179.3
click at [1554, 70] on icon at bounding box center [1550, 69] width 10 height 13
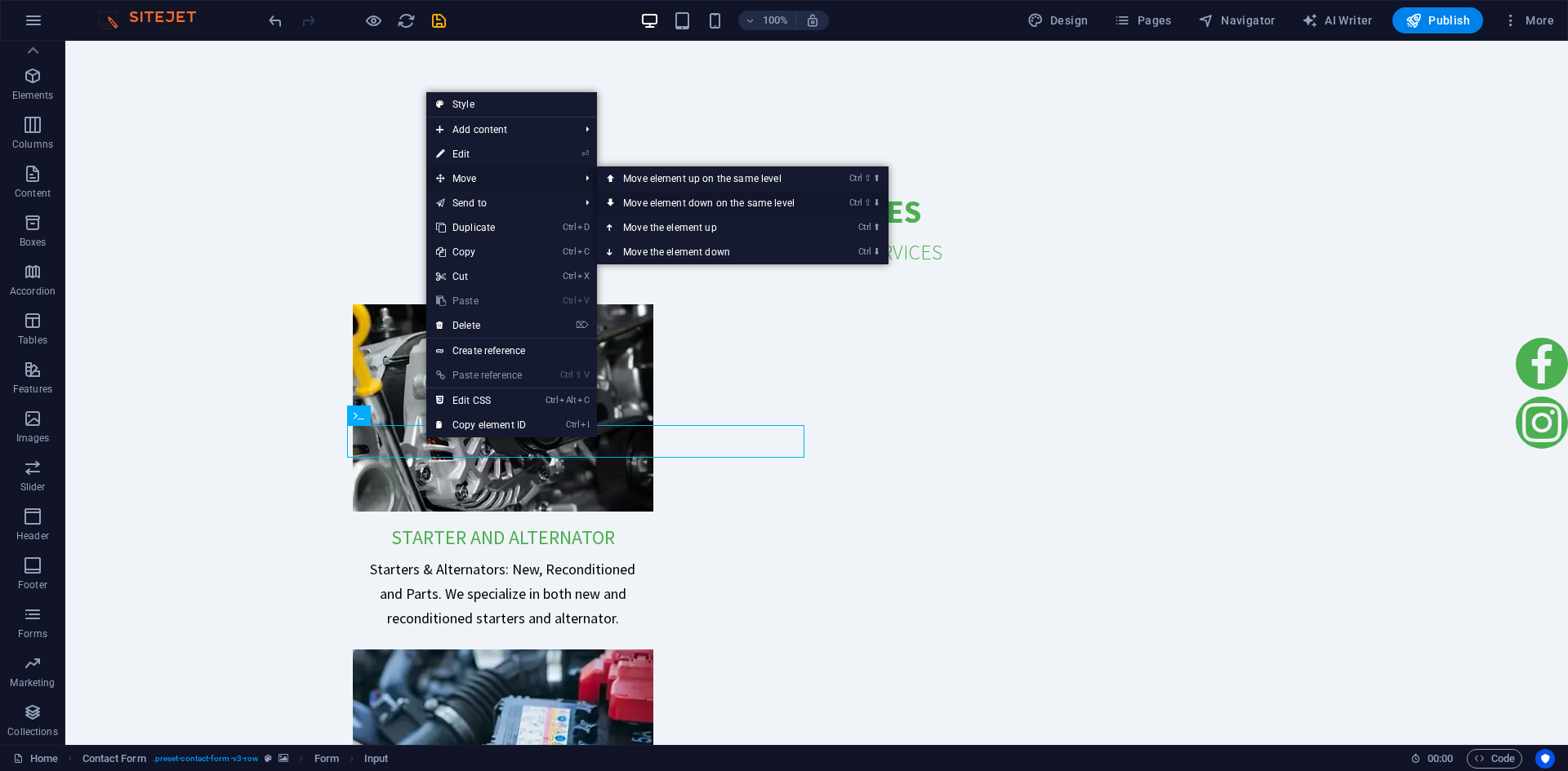
click at [753, 198] on link "Ctrl ⇧ ⬇ Move element down on the same level" at bounding box center [713, 203] width 230 height 24
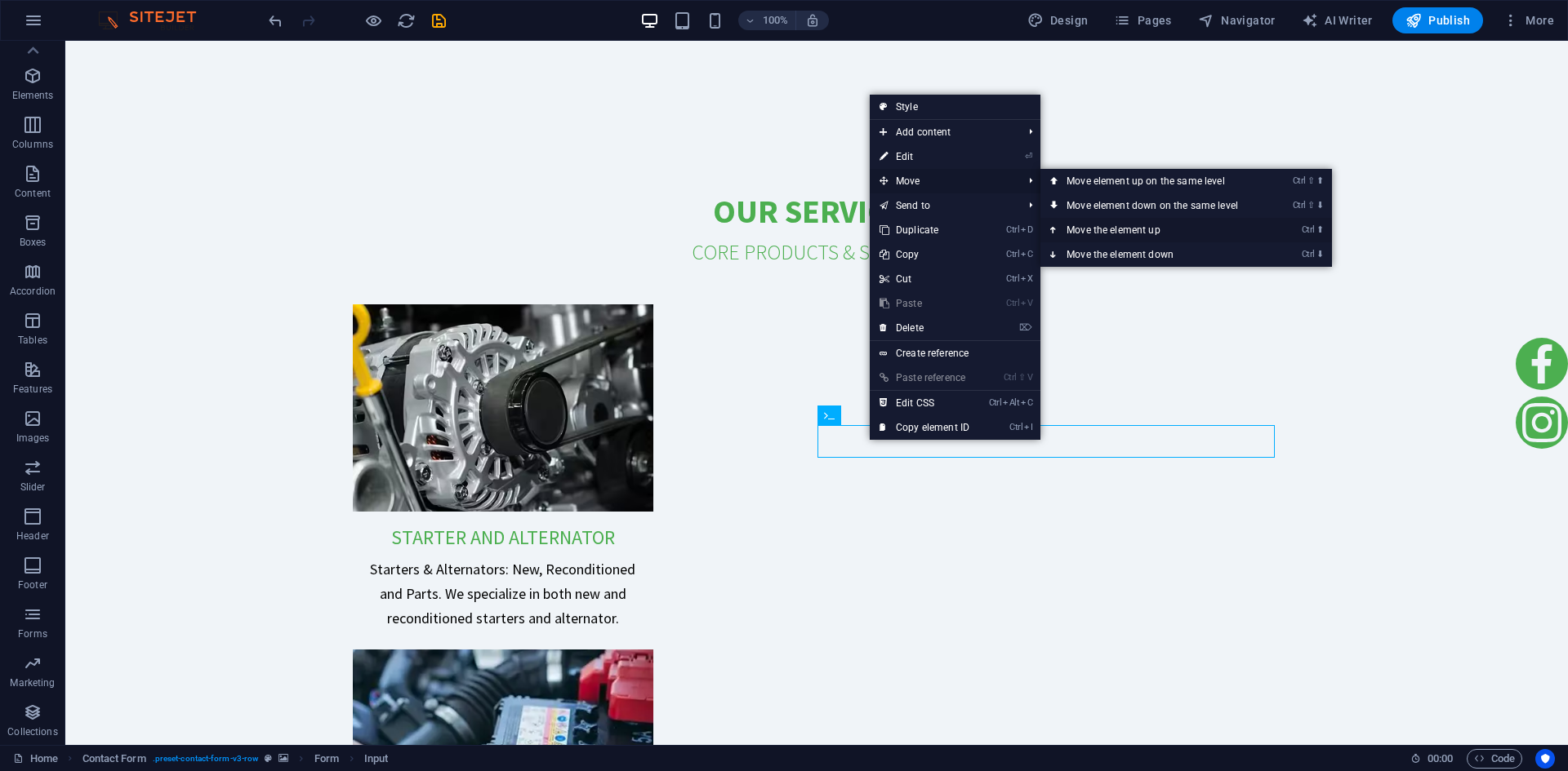
click at [1145, 228] on link "Ctrl ⬆ Move the element up" at bounding box center [1155, 229] width 230 height 24
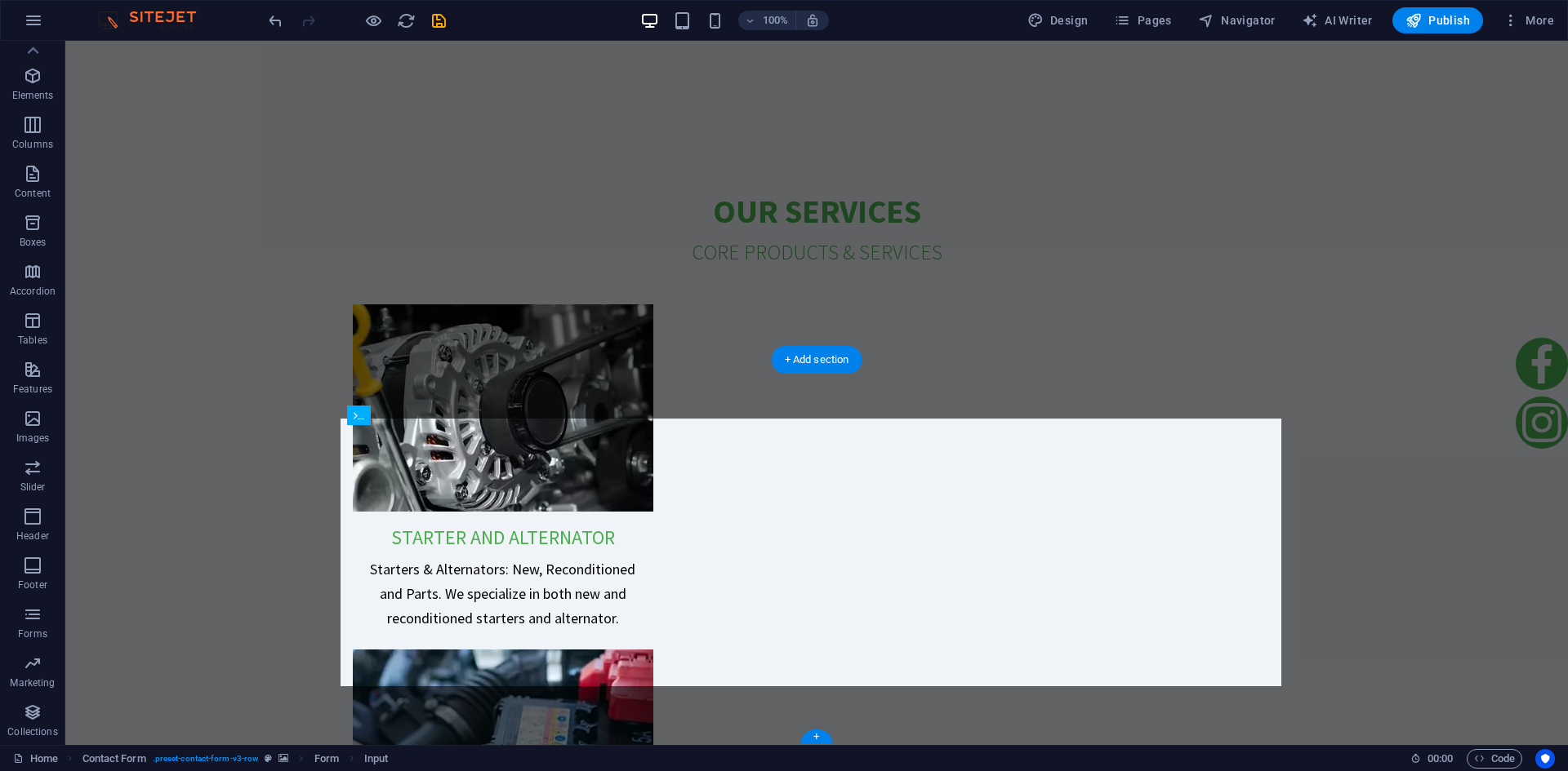
drag, startPoint x: 585, startPoint y: 445, endPoint x: 628, endPoint y: 440, distance: 43.3
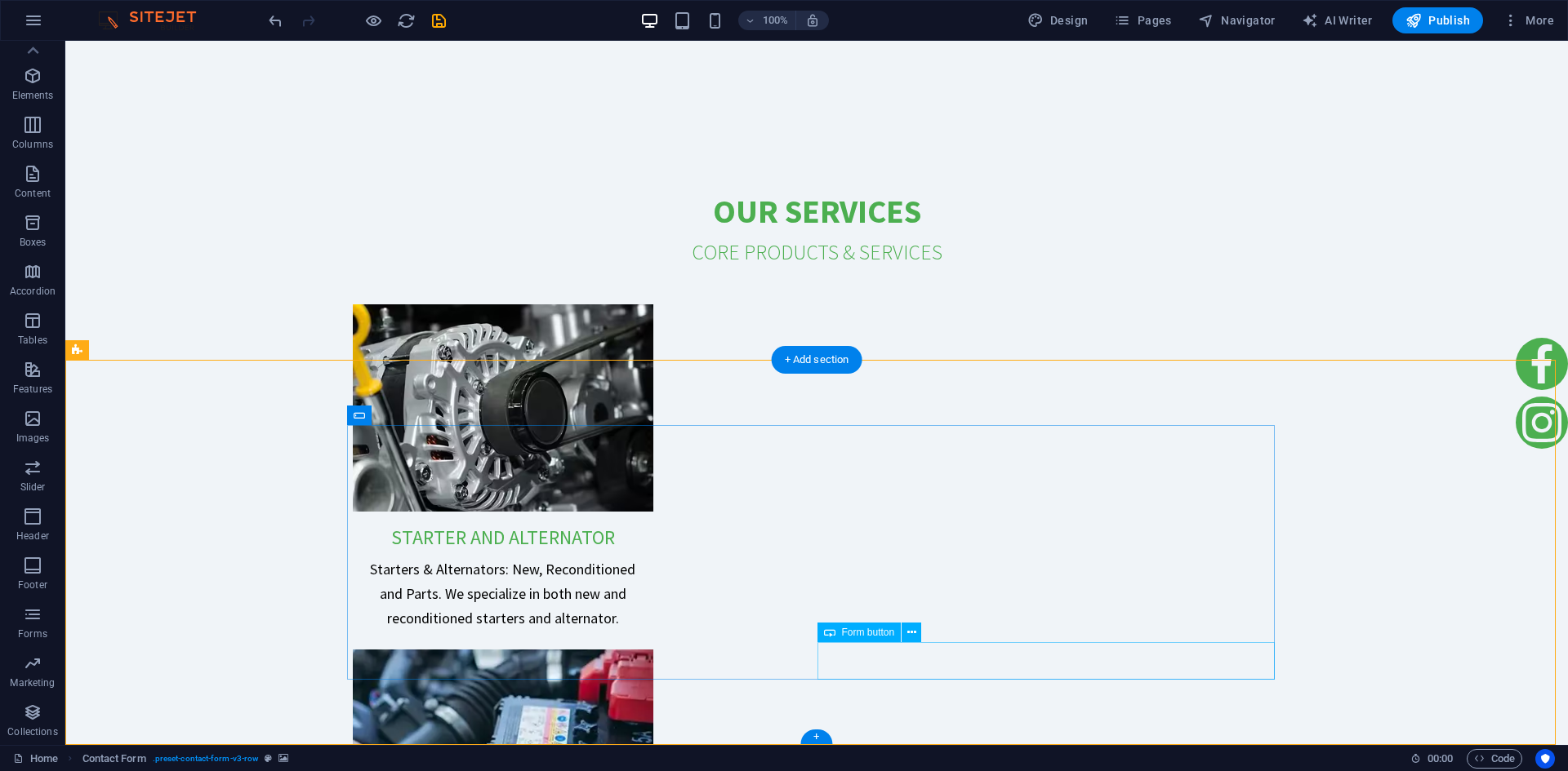
click at [913, 634] on icon at bounding box center [912, 633] width 9 height 17
click at [842, 632] on span "Form button" at bounding box center [868, 632] width 53 height 10
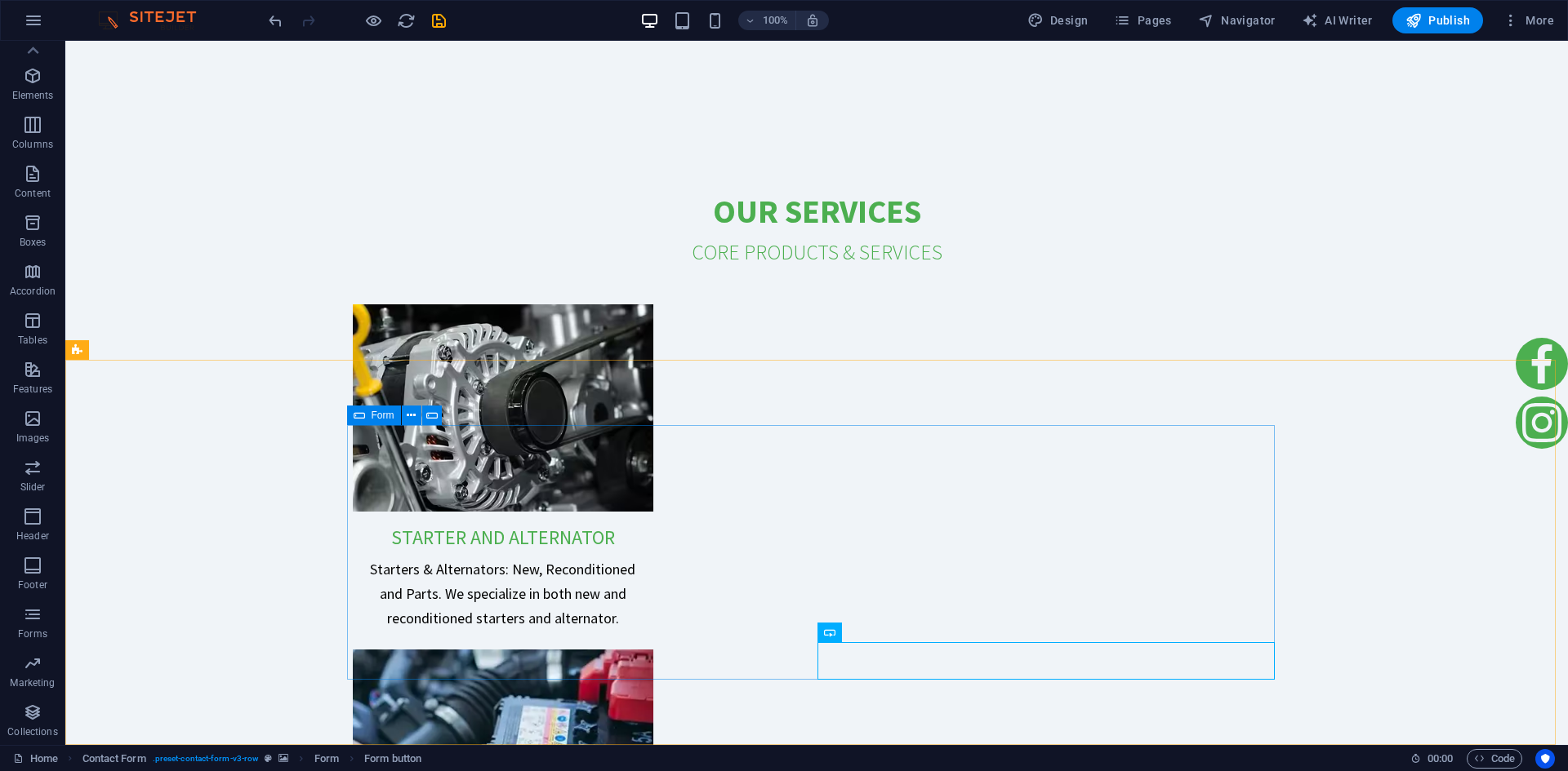
click at [362, 414] on icon at bounding box center [359, 416] width 12 height 20
click at [916, 633] on button at bounding box center [912, 633] width 20 height 20
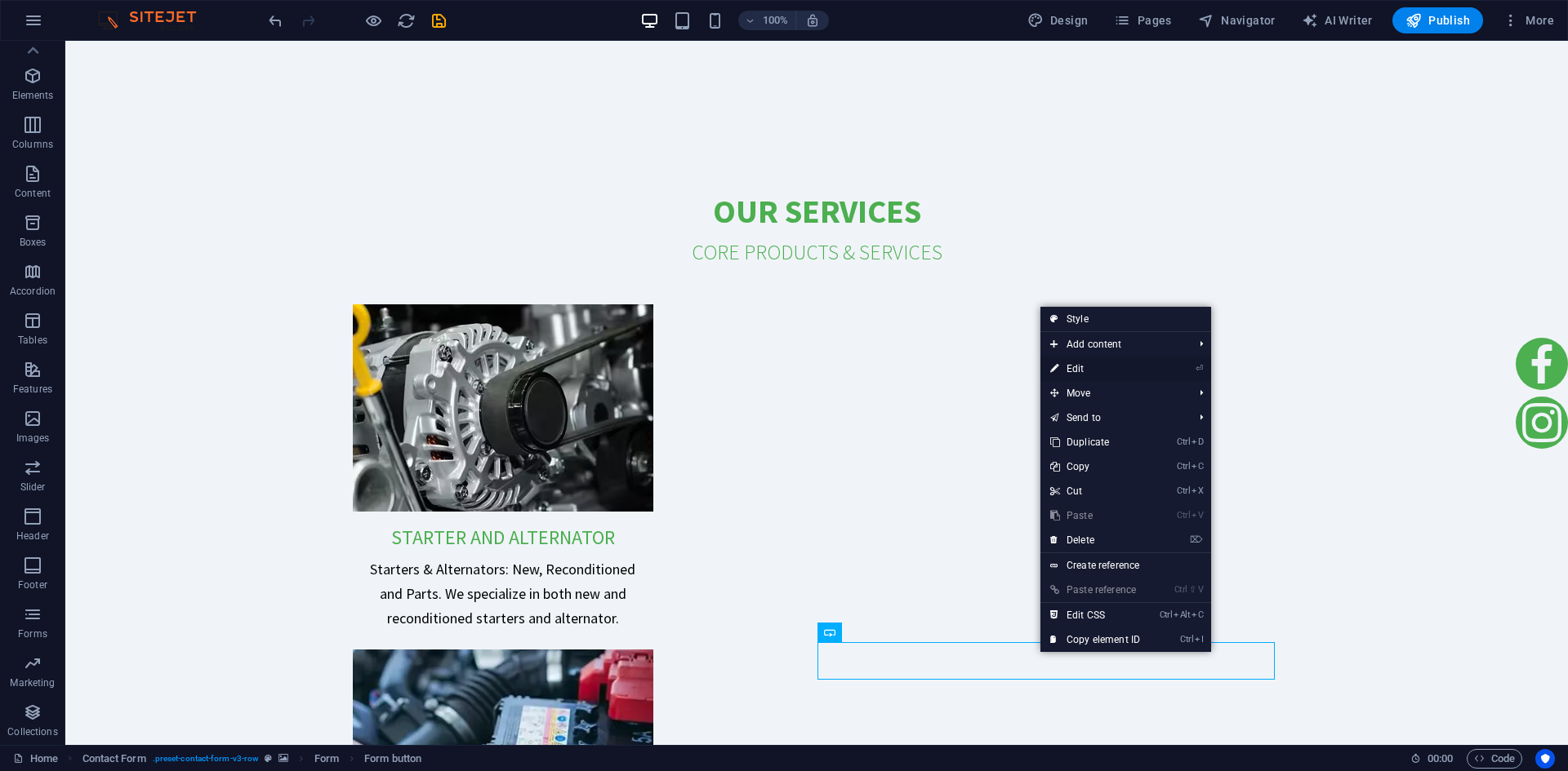
click at [1119, 361] on link "⏎ Edit" at bounding box center [1095, 369] width 110 height 24
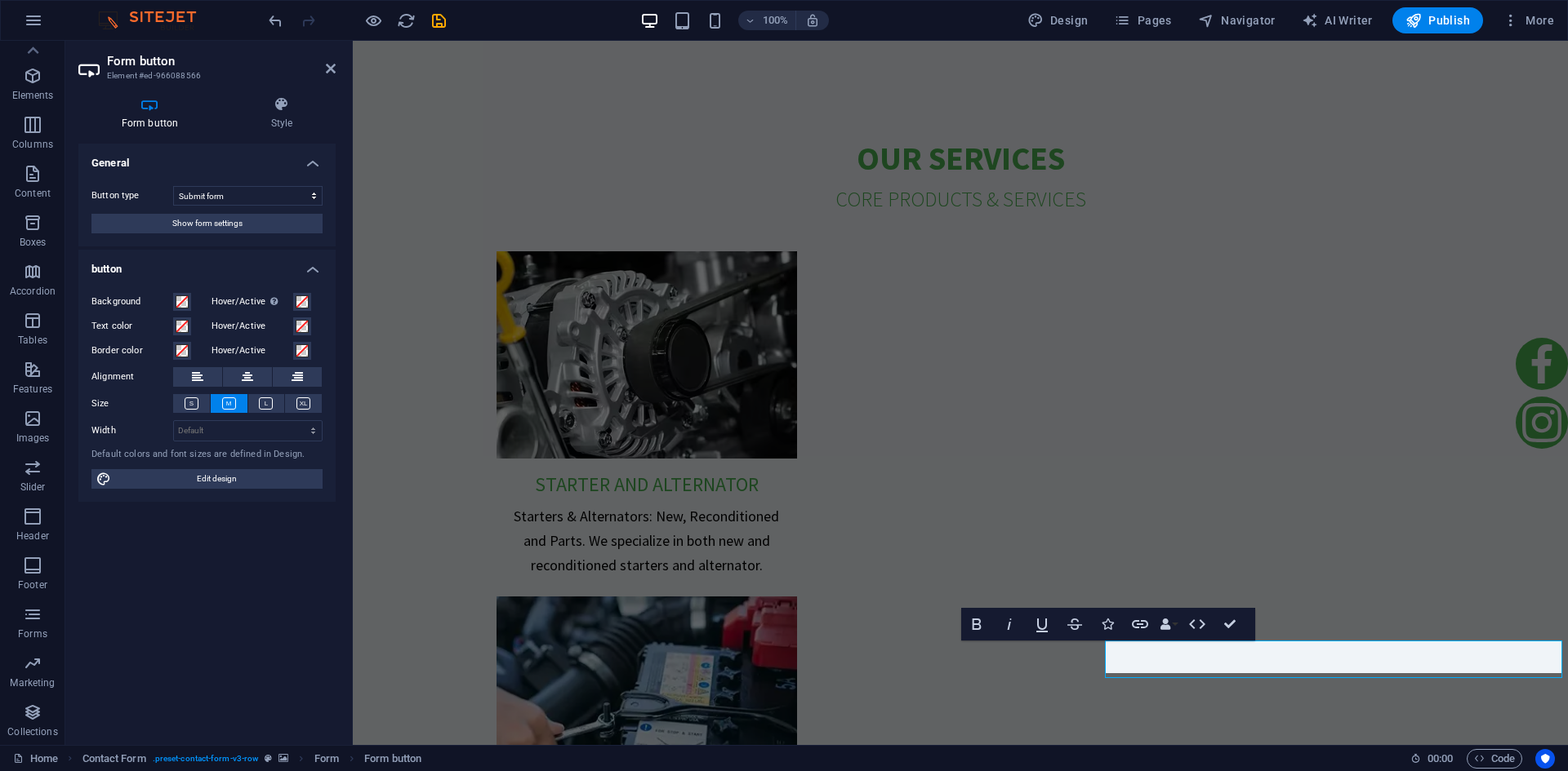
scroll to position [3966, 0]
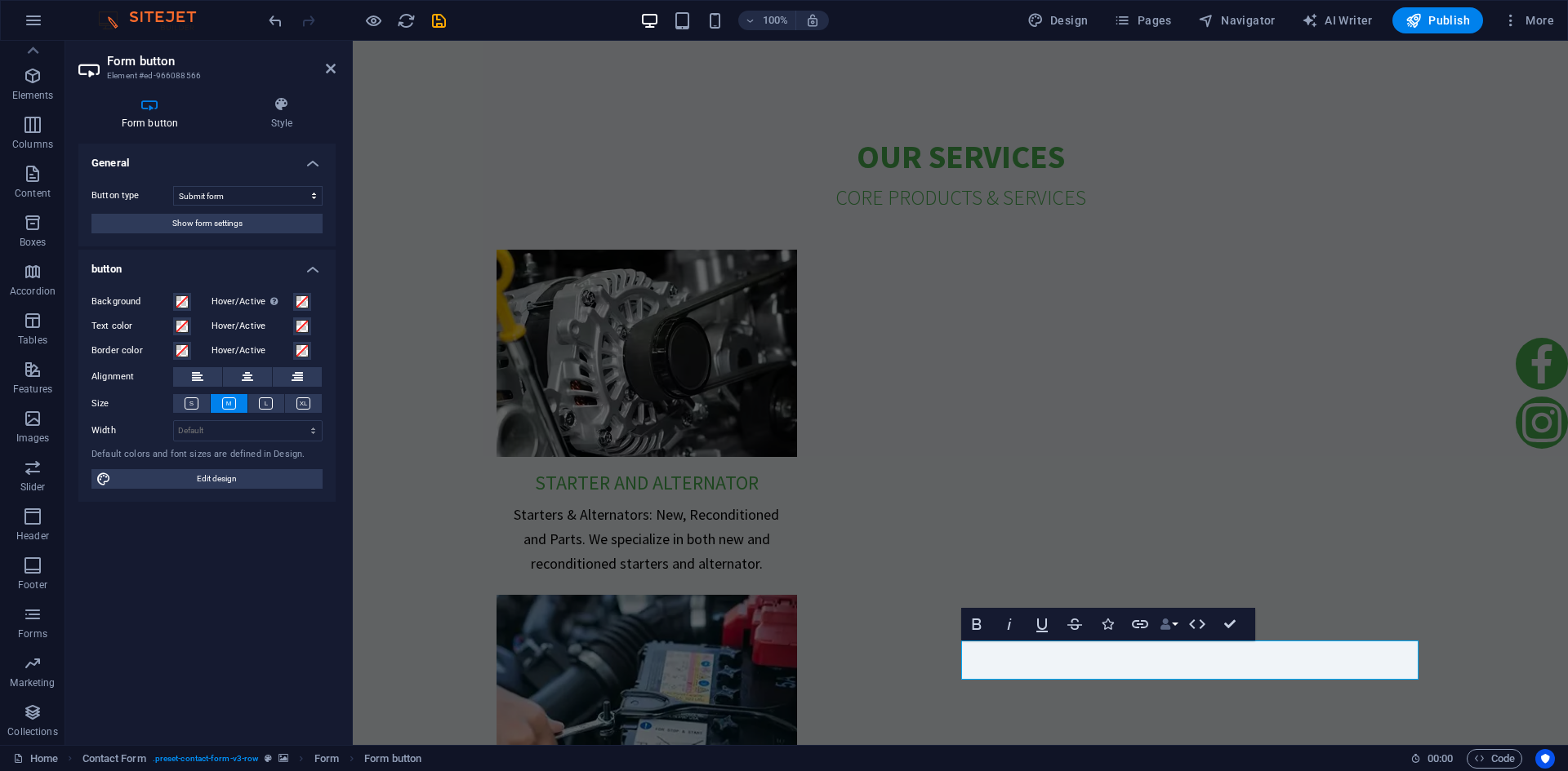
click at [1173, 624] on button "Data Bindings" at bounding box center [1169, 624] width 23 height 33
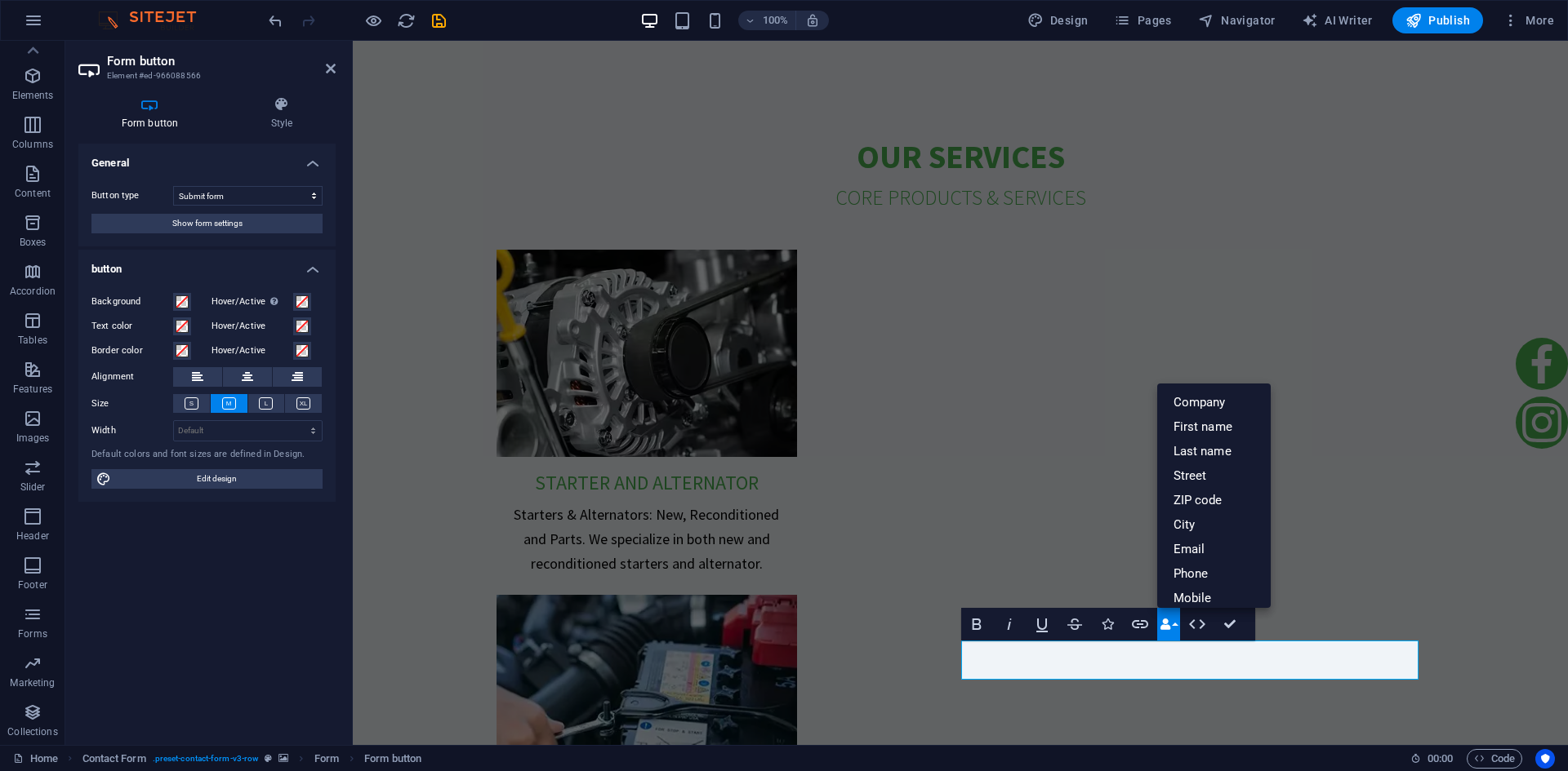
click at [1173, 624] on button "Data Bindings" at bounding box center [1169, 624] width 23 height 33
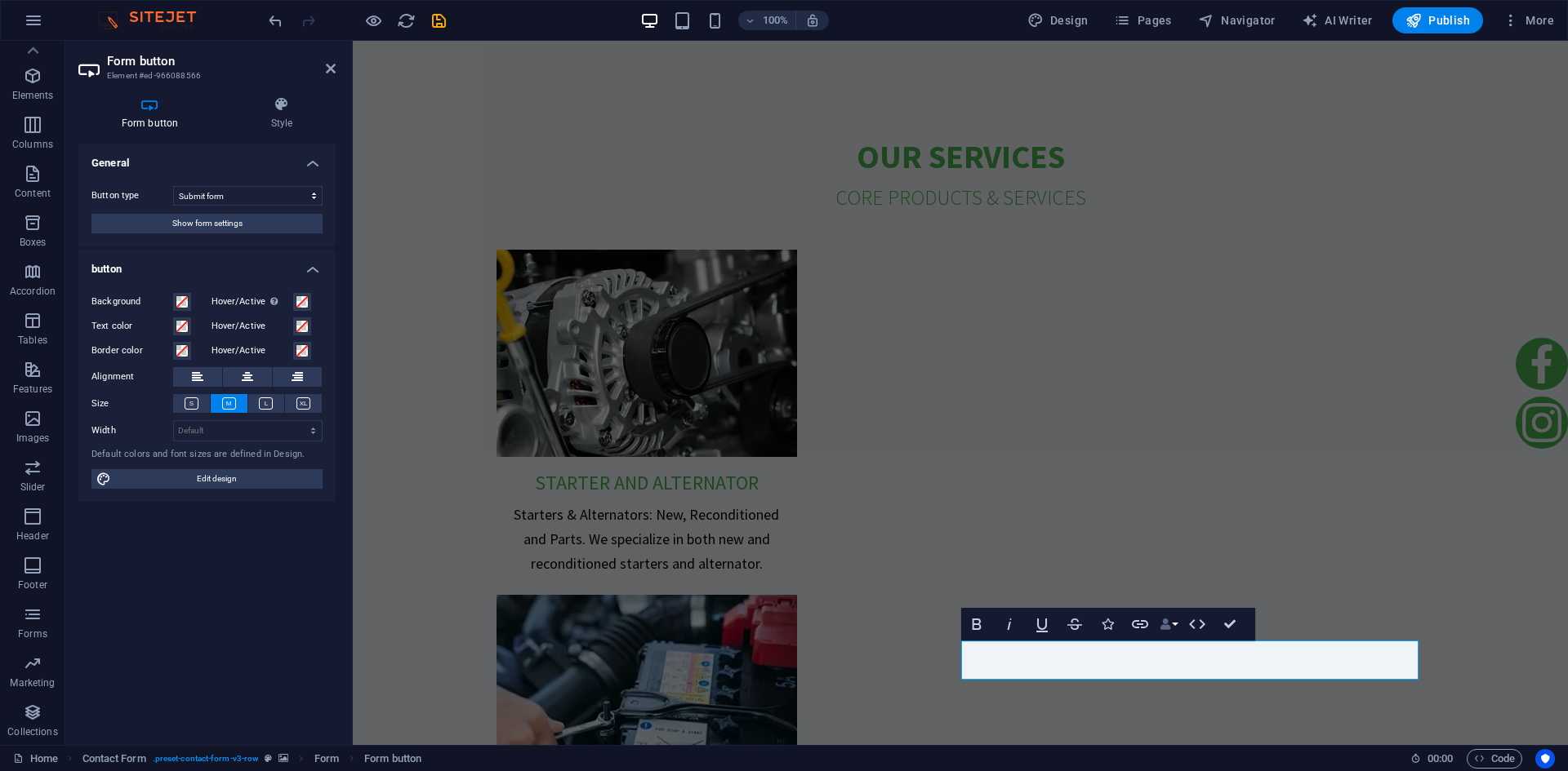
click at [1169, 622] on icon "button" at bounding box center [1165, 624] width 12 height 12
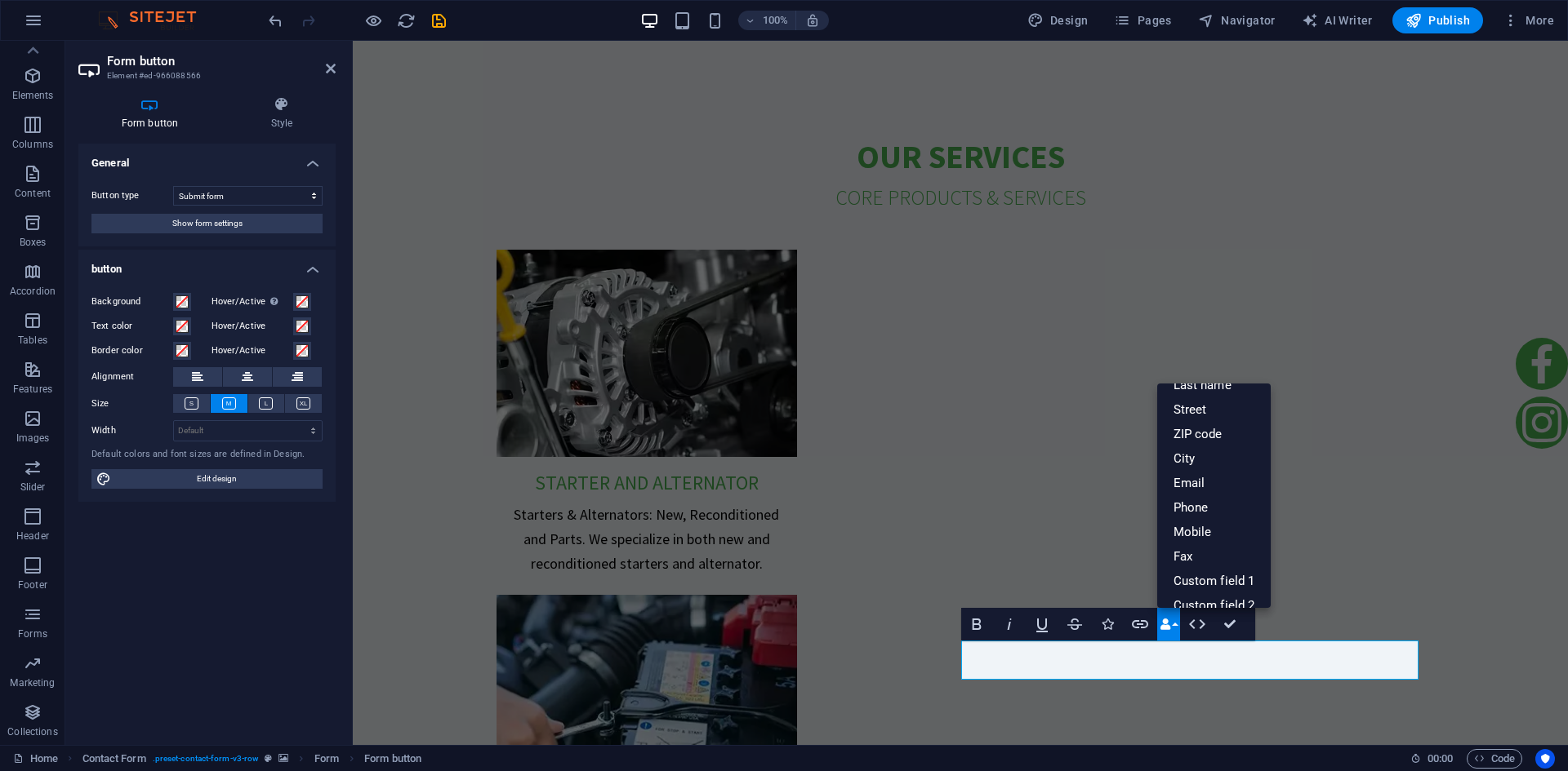
scroll to position [0, 0]
click at [1145, 626] on icon "button" at bounding box center [1140, 625] width 20 height 20
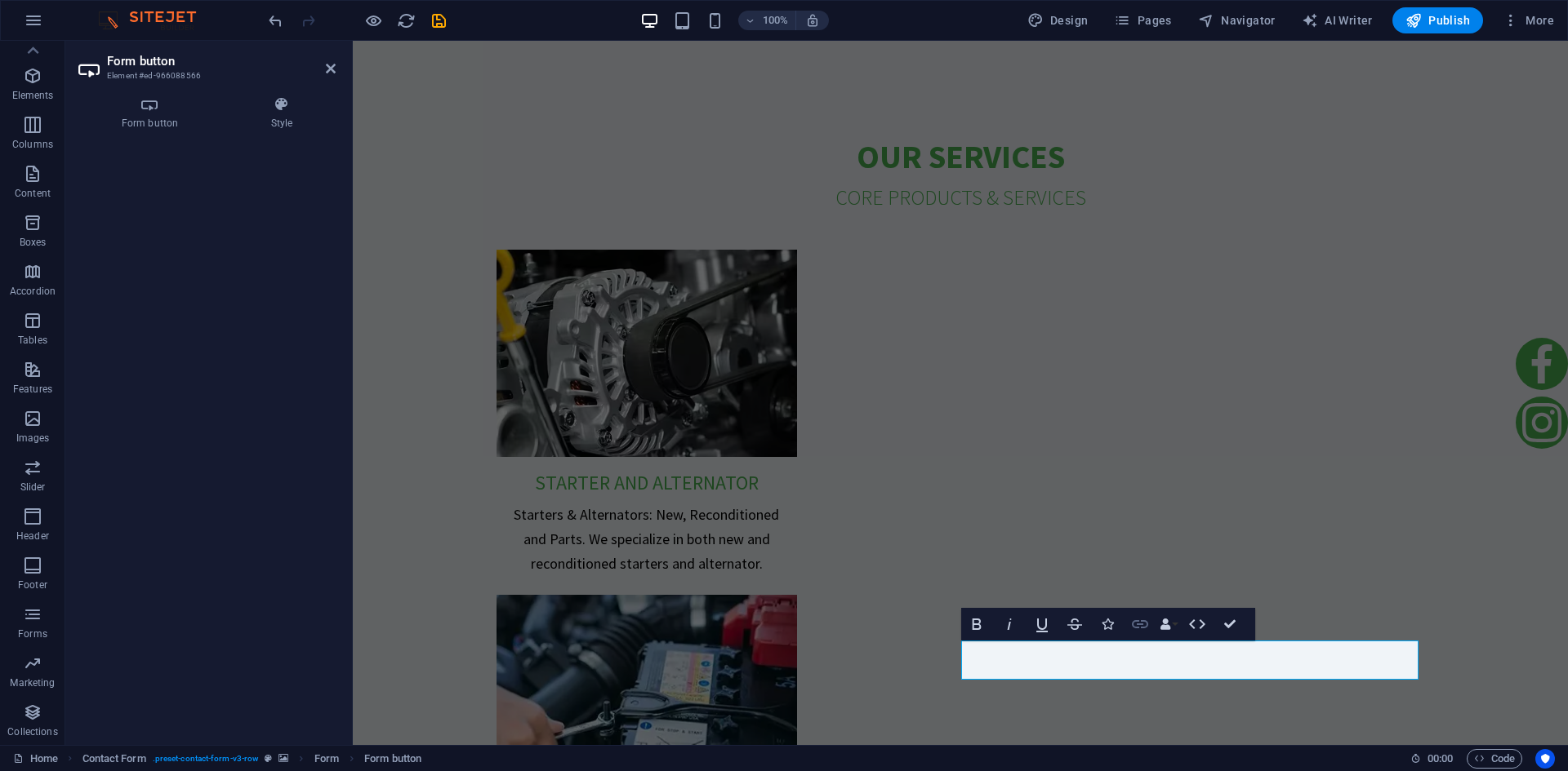
click at [1145, 626] on icon "button" at bounding box center [1140, 625] width 20 height 20
click at [153, 108] on icon at bounding box center [150, 104] width 143 height 16
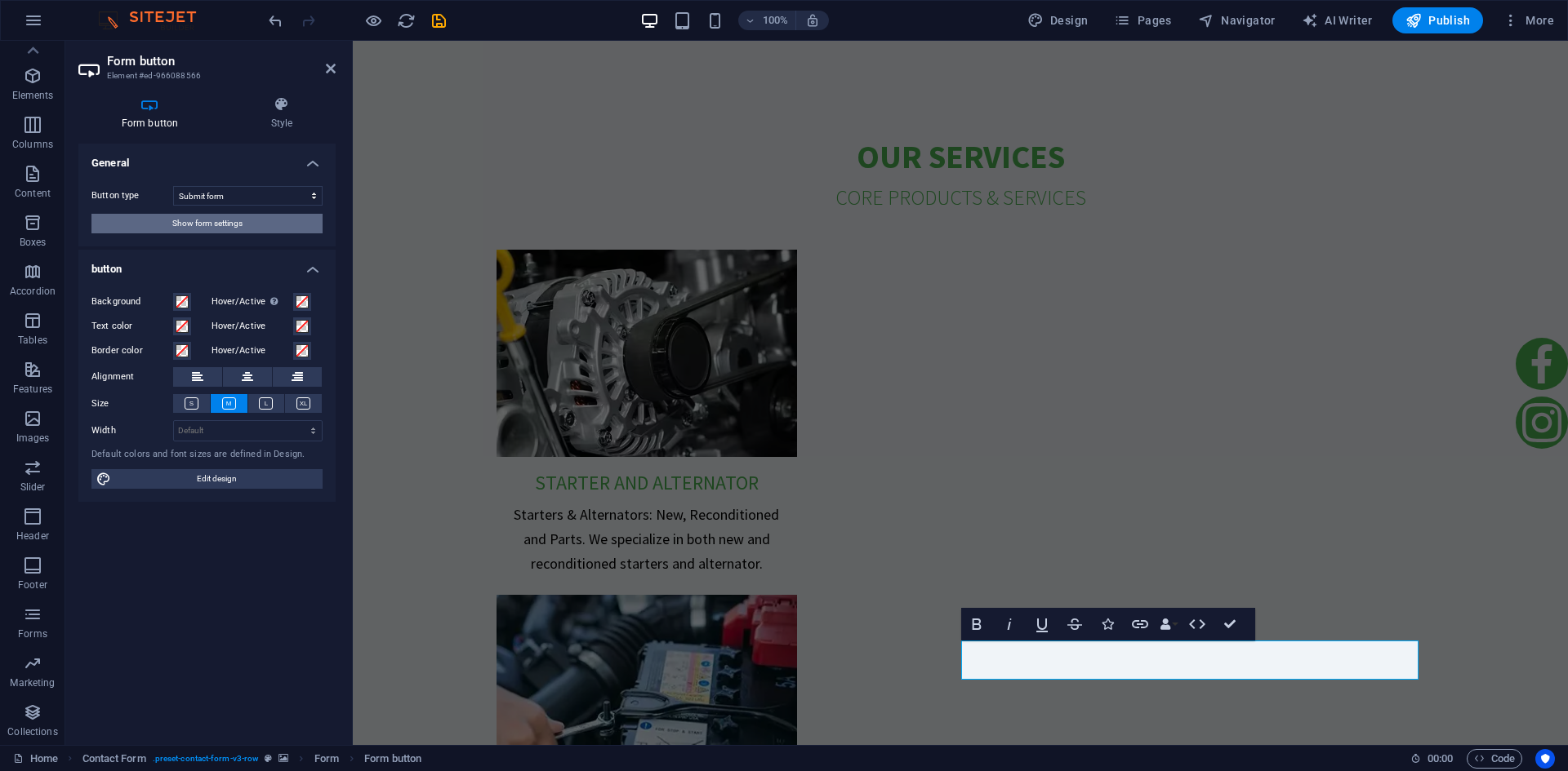
click at [243, 228] on button "Show form settings" at bounding box center [206, 224] width 231 height 20
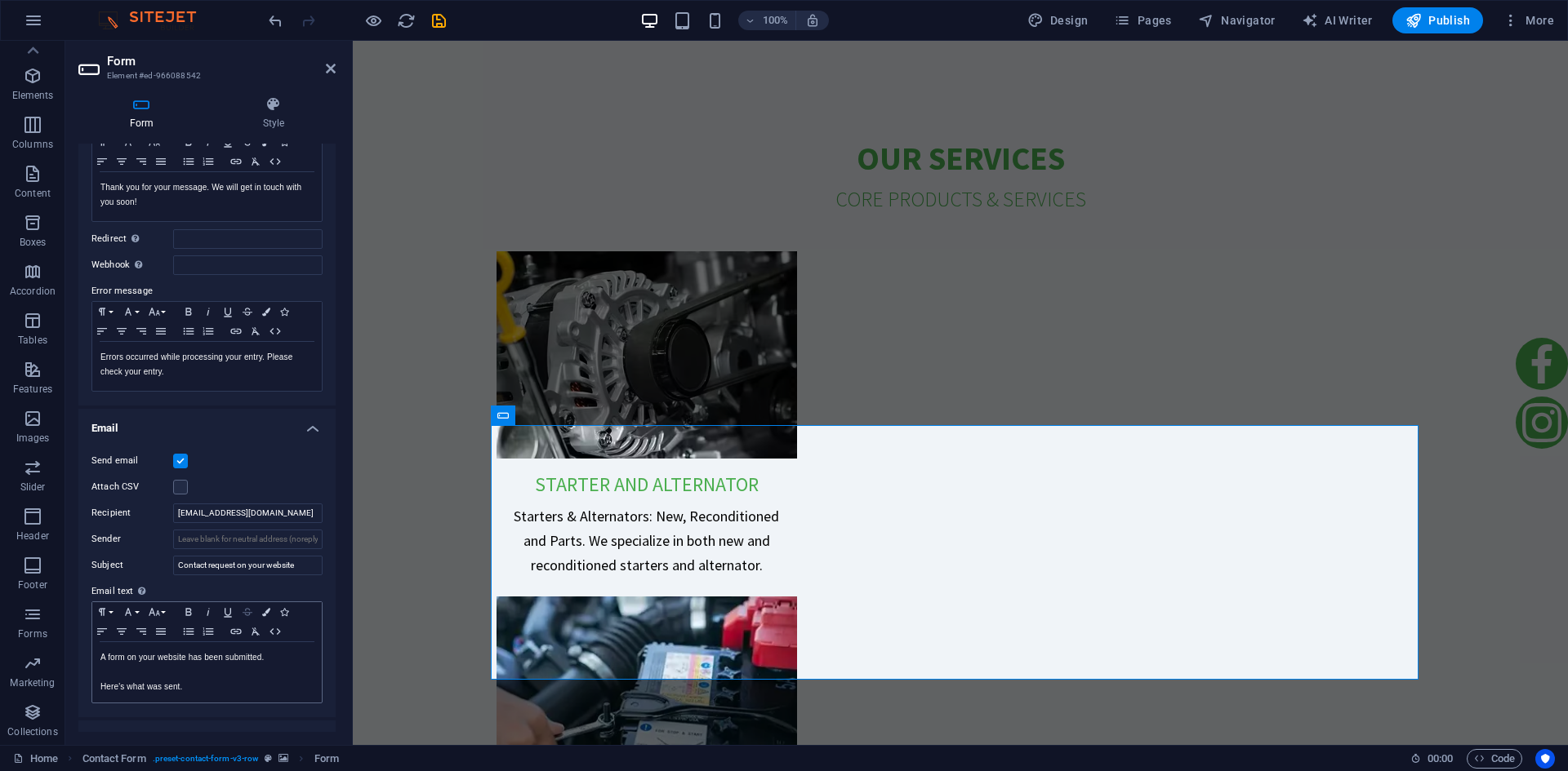
scroll to position [163, 0]
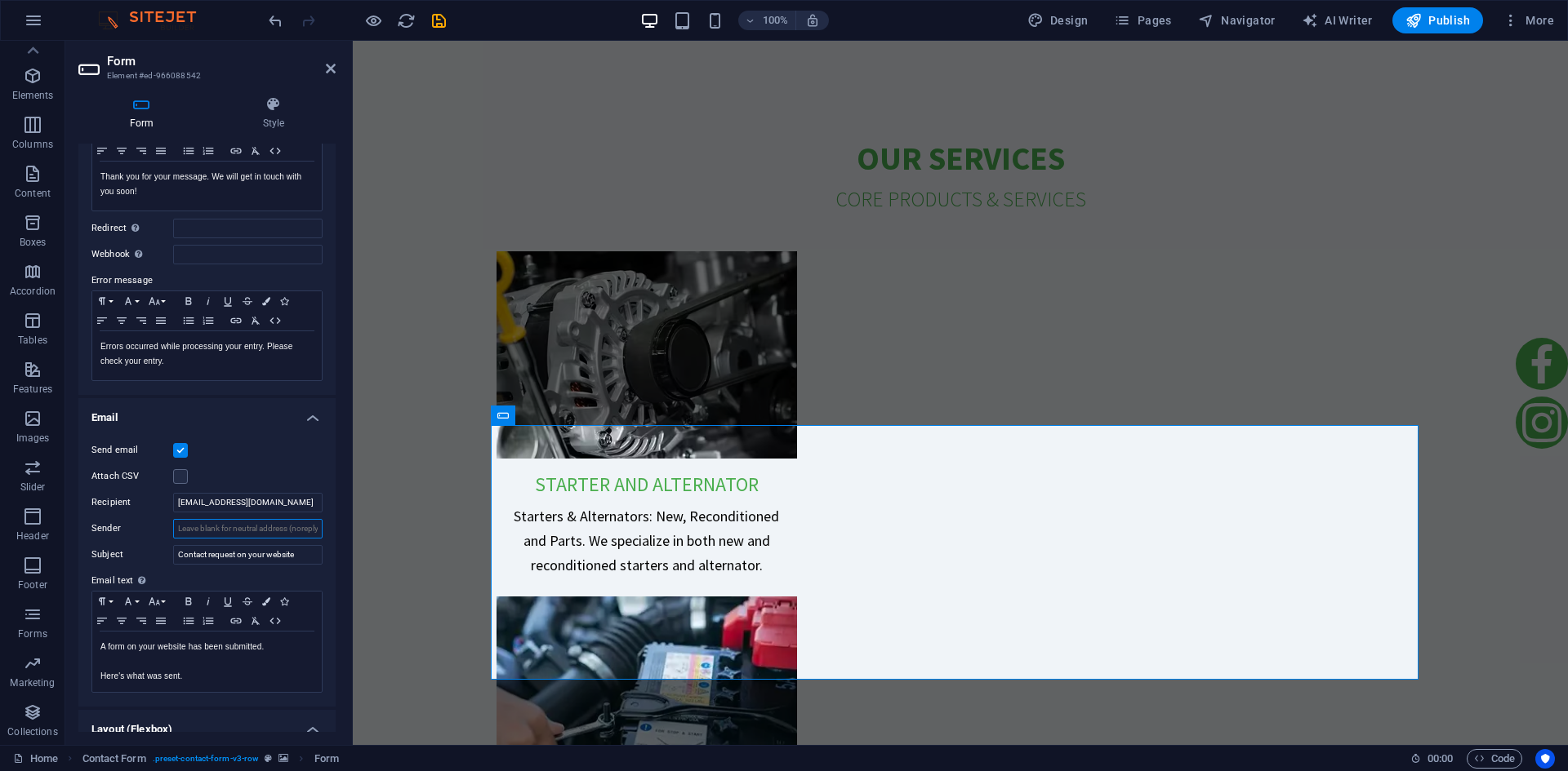
drag, startPoint x: 288, startPoint y: 528, endPoint x: 328, endPoint y: 531, distance: 40.1
click at [328, 531] on div "Send email Attach CSV Recipient motoleklenz@mweb.co.za Sender Subject Contact r…" at bounding box center [207, 567] width 257 height 279
drag, startPoint x: 288, startPoint y: 506, endPoint x: 163, endPoint y: 509, distance: 125.0
click at [166, 503] on div "Recipient [EMAIL_ADDRESS][DOMAIN_NAME]" at bounding box center [206, 503] width 231 height 20
click at [219, 527] on input "Sender" at bounding box center [247, 529] width 149 height 20
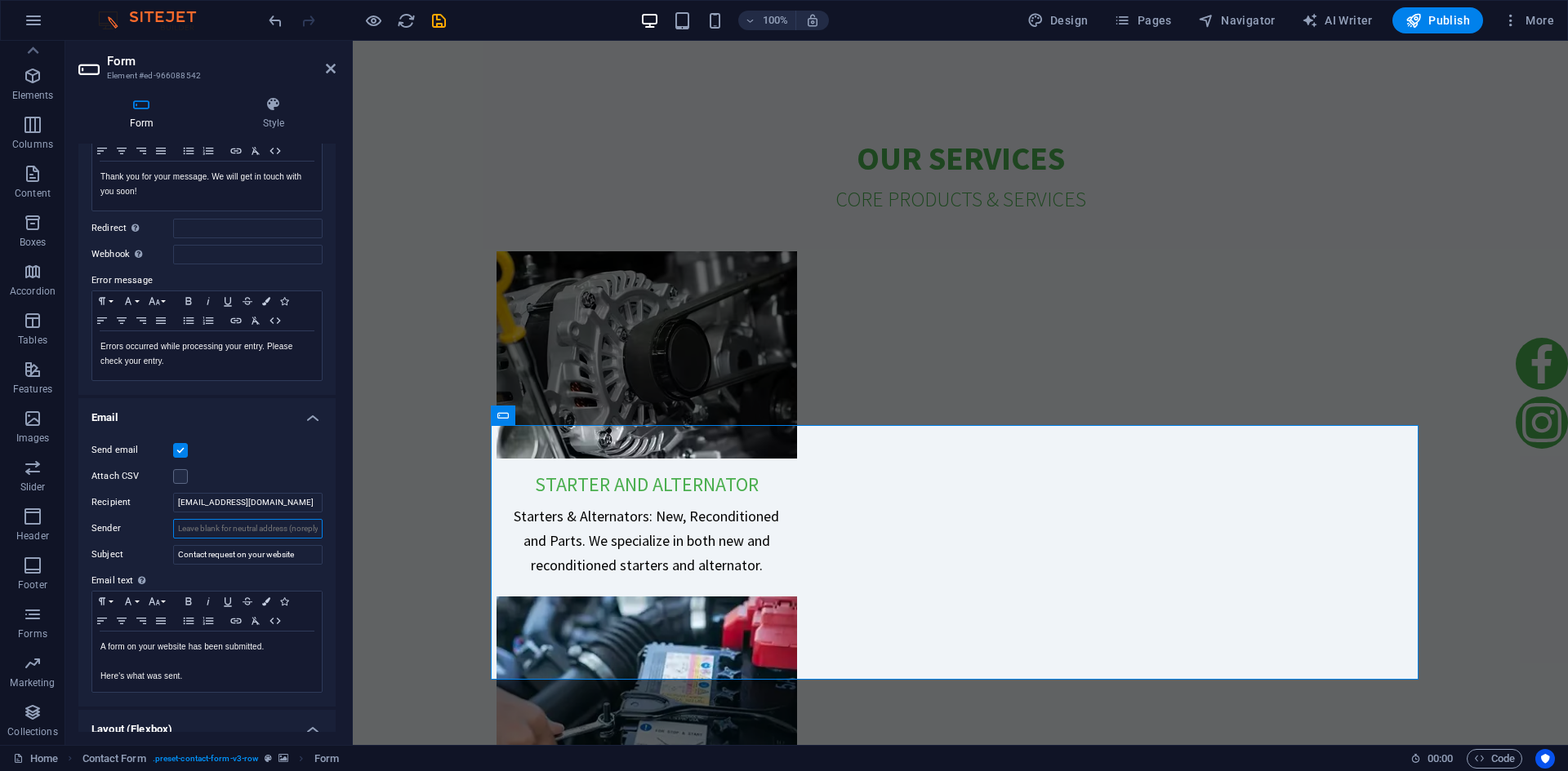
paste input "[EMAIL_ADDRESS][DOMAIN_NAME]"
type input "[EMAIL_ADDRESS][DOMAIN_NAME]"
drag, startPoint x: 283, startPoint y: 531, endPoint x: 158, endPoint y: 537, distance: 125.1
click at [162, 533] on div "Sender [EMAIL_ADDRESS][DOMAIN_NAME]" at bounding box center [206, 529] width 231 height 20
drag, startPoint x: 306, startPoint y: 526, endPoint x: 321, endPoint y: 529, distance: 15.3
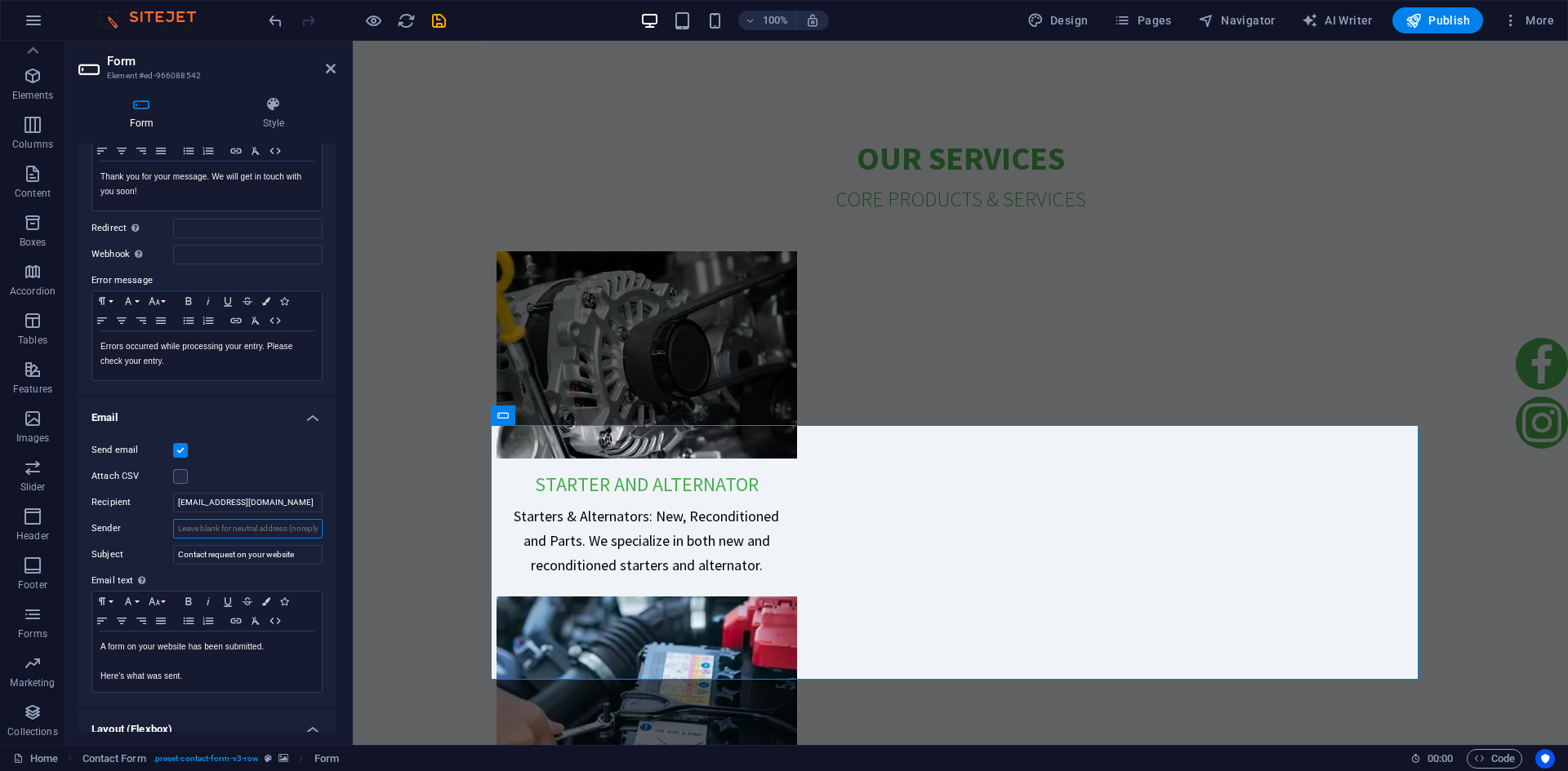
click at [321, 529] on div "Send email Attach CSV Recipient motoleklenz@mweb.co.za Sender Subject Contact r…" at bounding box center [207, 567] width 257 height 279
drag, startPoint x: 254, startPoint y: 529, endPoint x: 329, endPoint y: 534, distance: 75.2
click at [329, 534] on div "Send email Attach CSV Recipient motoleklenz@mweb.co.za Sender Subject Contact r…" at bounding box center [207, 567] width 257 height 279
click at [206, 368] on p "Errors occurred while processing your entry. Please check your entry." at bounding box center [207, 354] width 213 height 29
click at [201, 360] on p "Errors occurred while processing your entry. Please check your entry." at bounding box center [207, 354] width 213 height 29
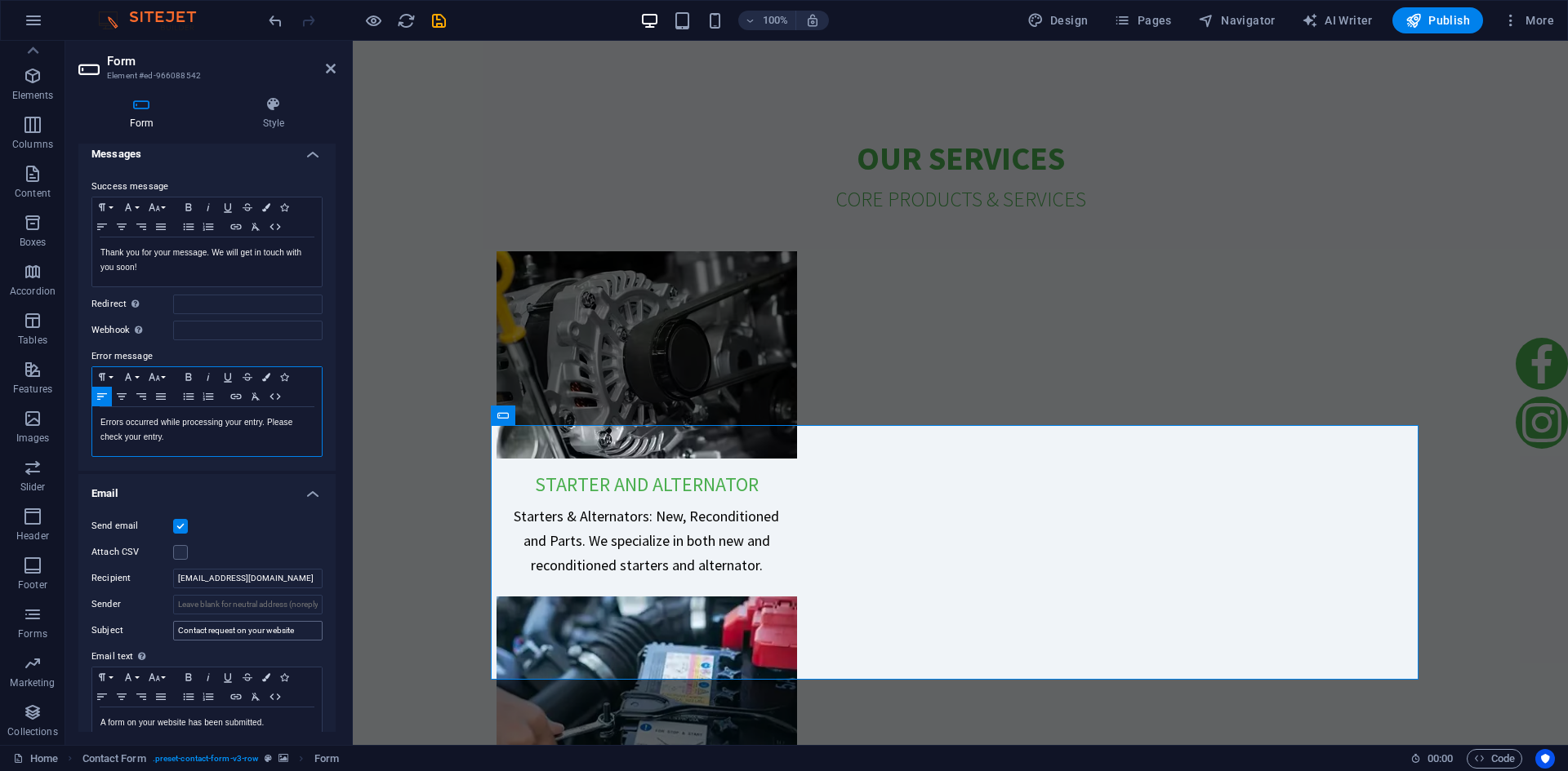
scroll to position [80, 0]
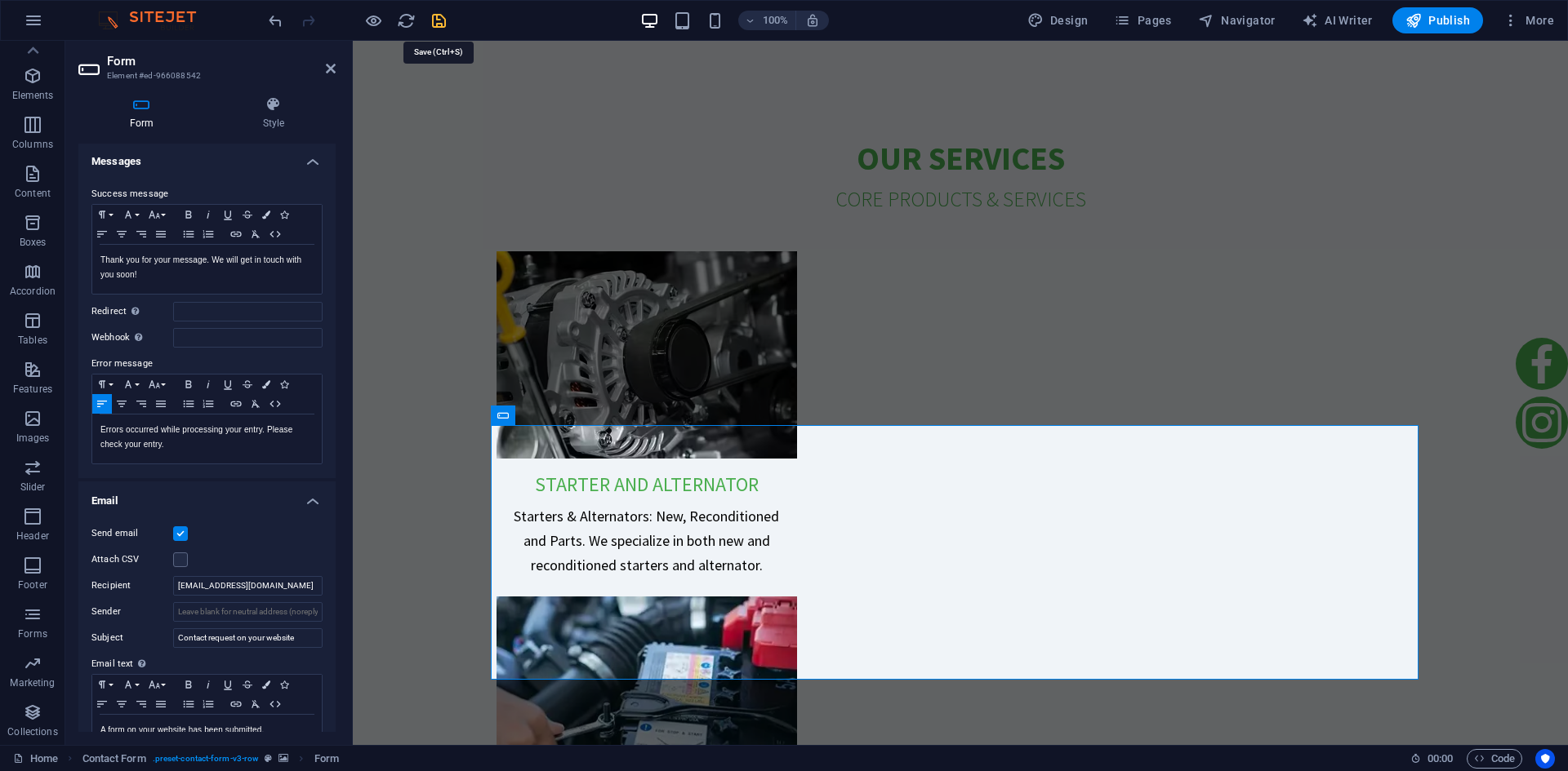
click at [438, 21] on icon "save" at bounding box center [438, 21] width 19 height 19
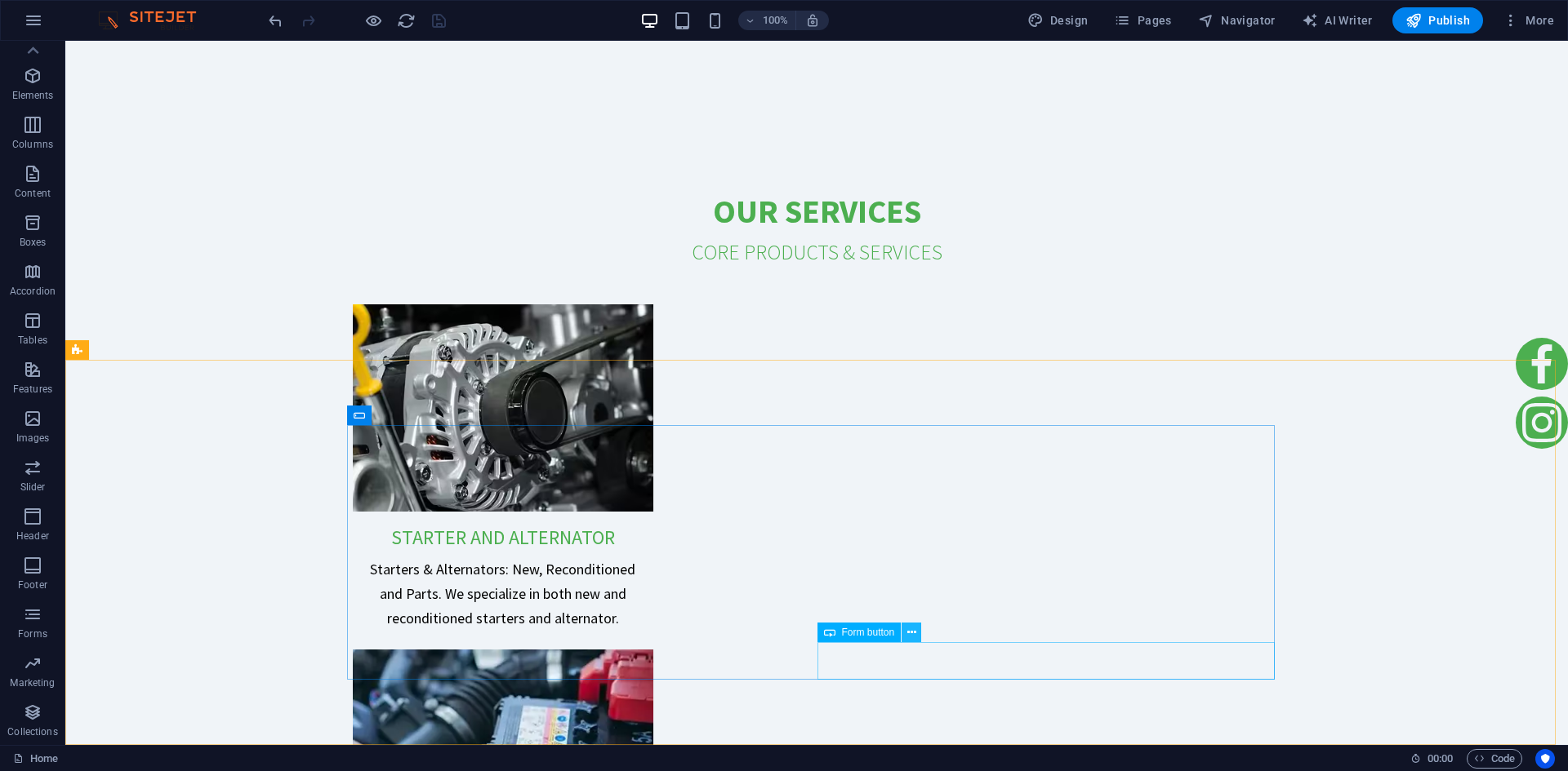
click at [913, 633] on icon at bounding box center [912, 633] width 9 height 17
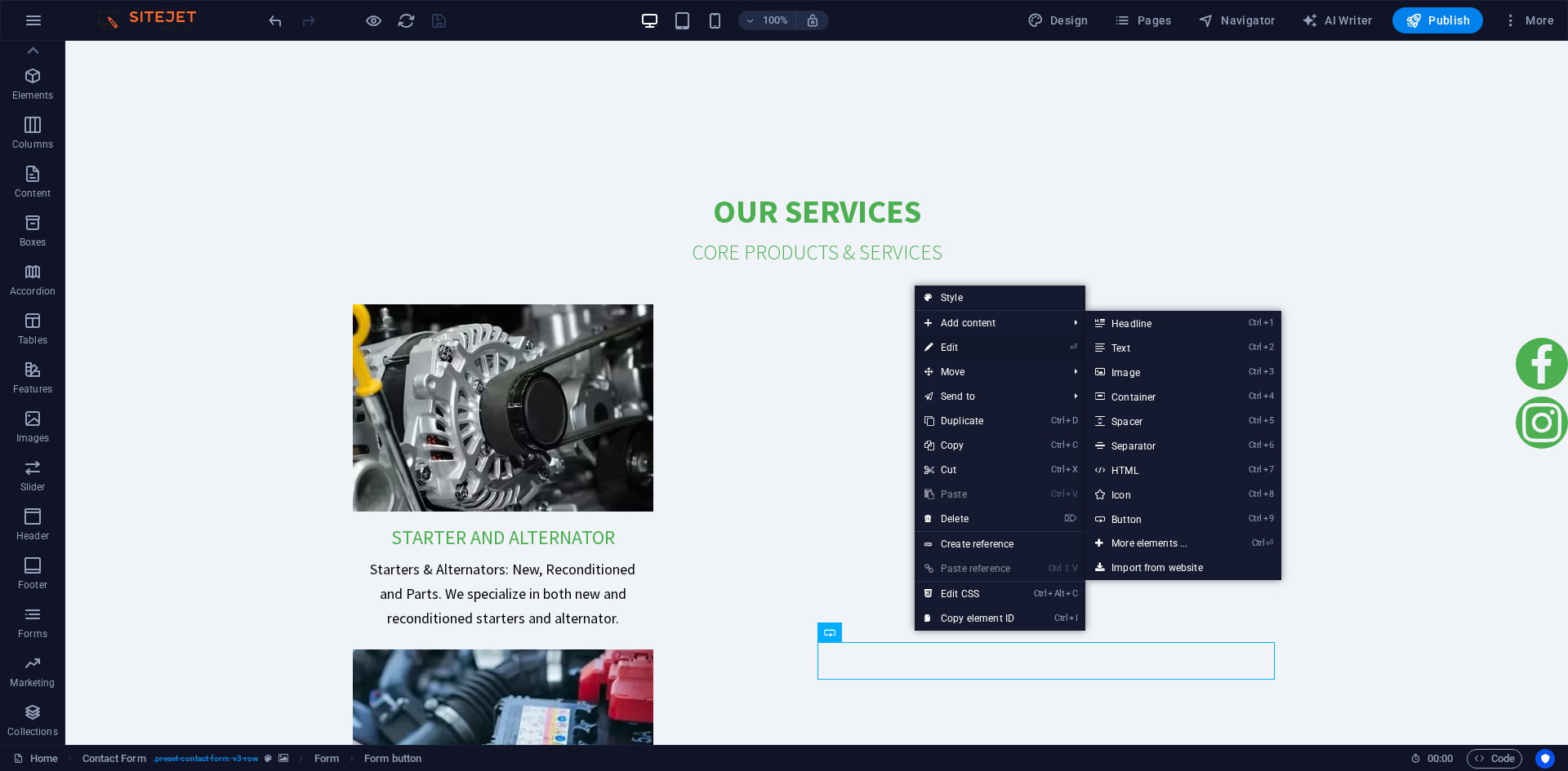
click at [971, 353] on link "⏎ Edit" at bounding box center [970, 347] width 110 height 24
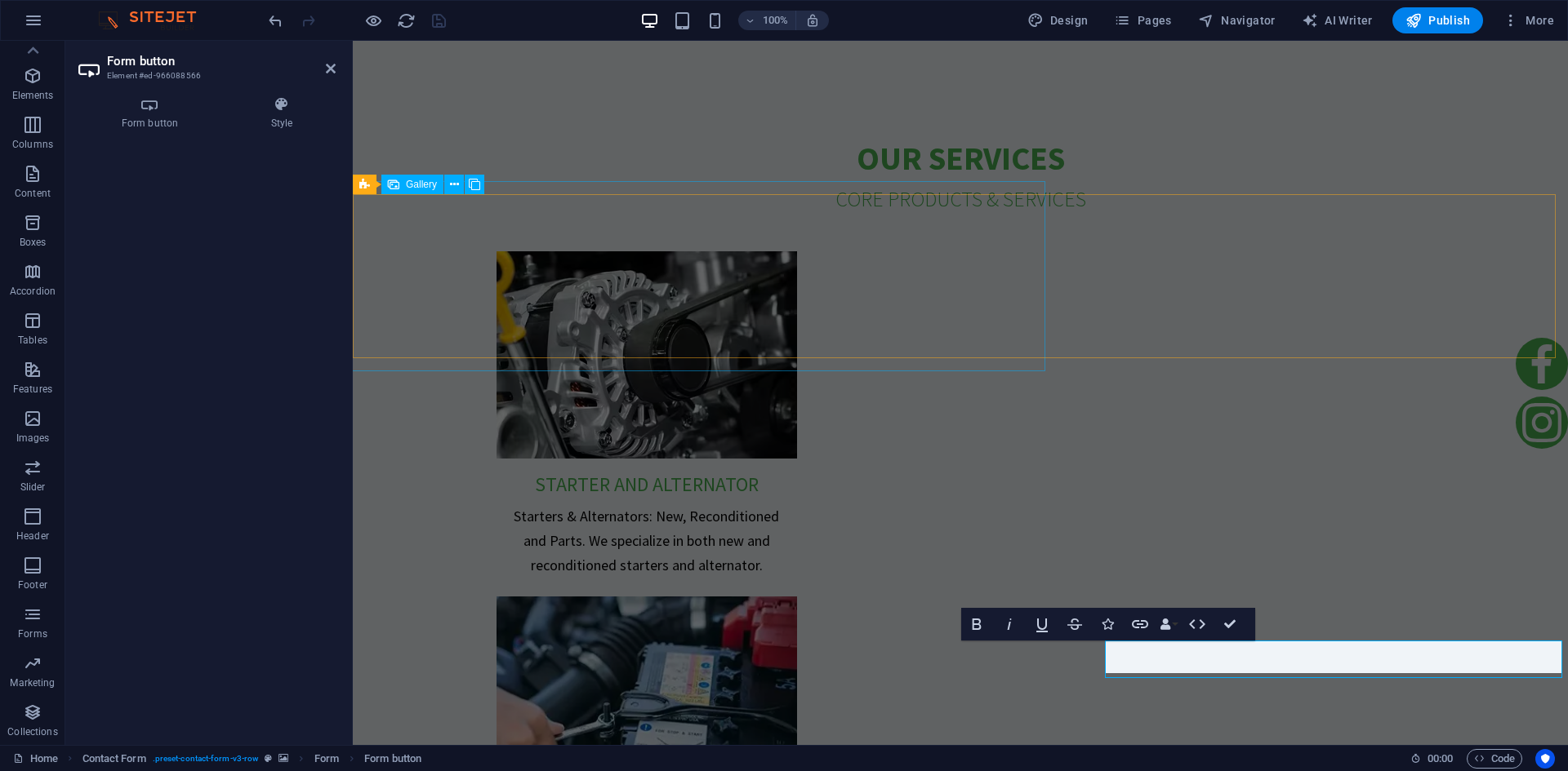
scroll to position [3966, 0]
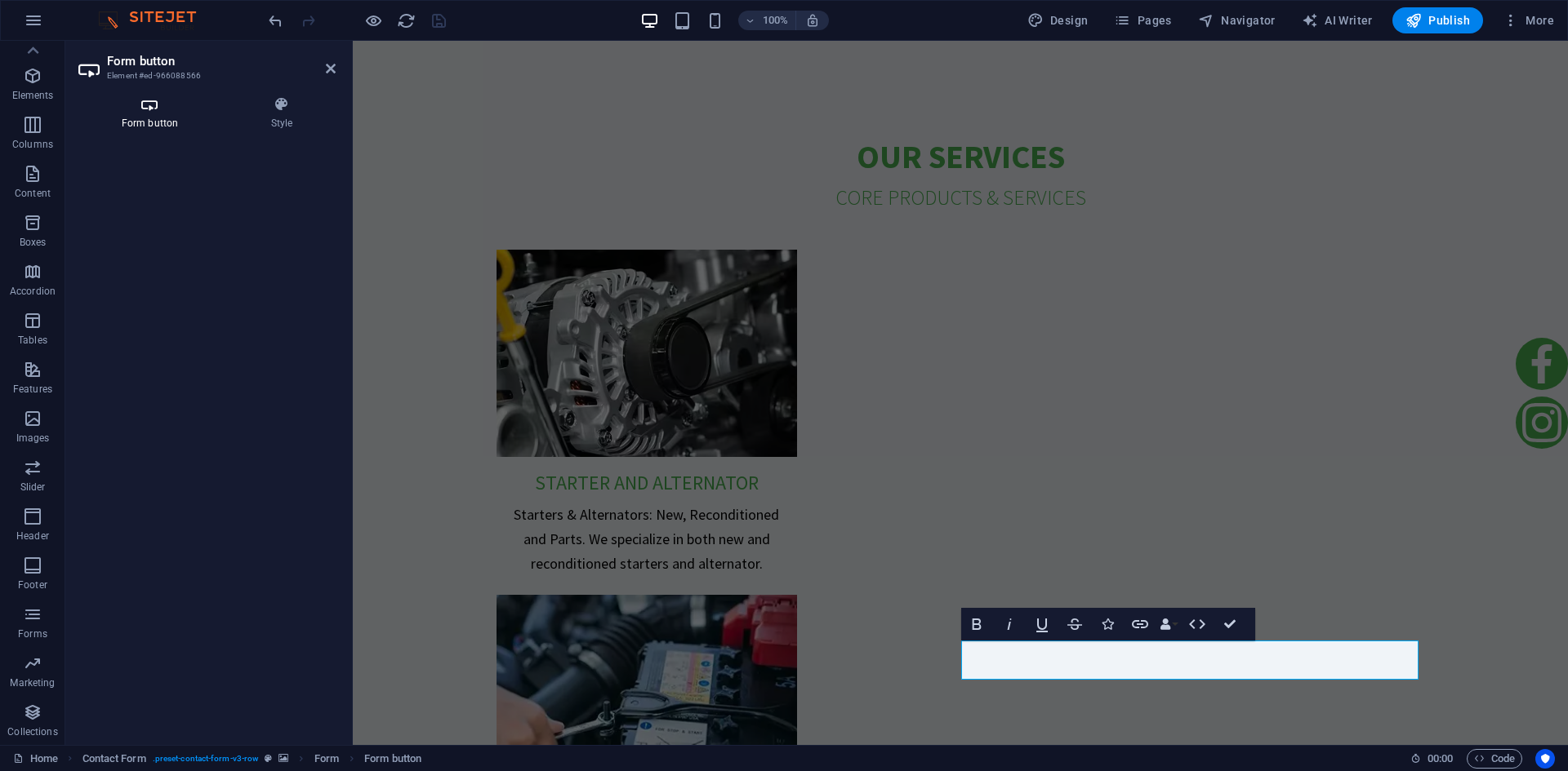
click at [154, 112] on h4 "Form button" at bounding box center [153, 113] width 149 height 34
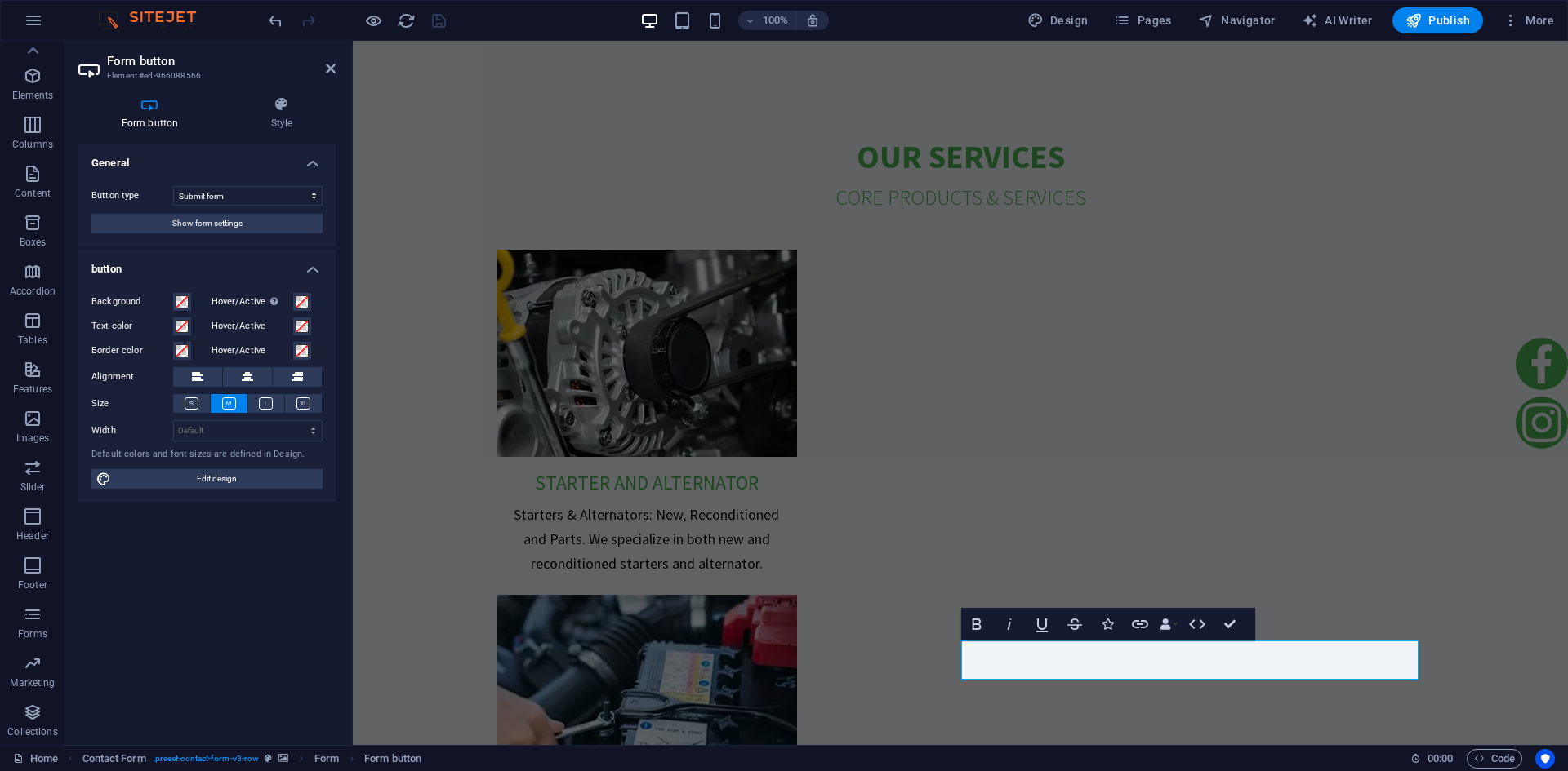
click at [148, 71] on h3 "Element #ed-966088566" at bounding box center [205, 76] width 196 height 14
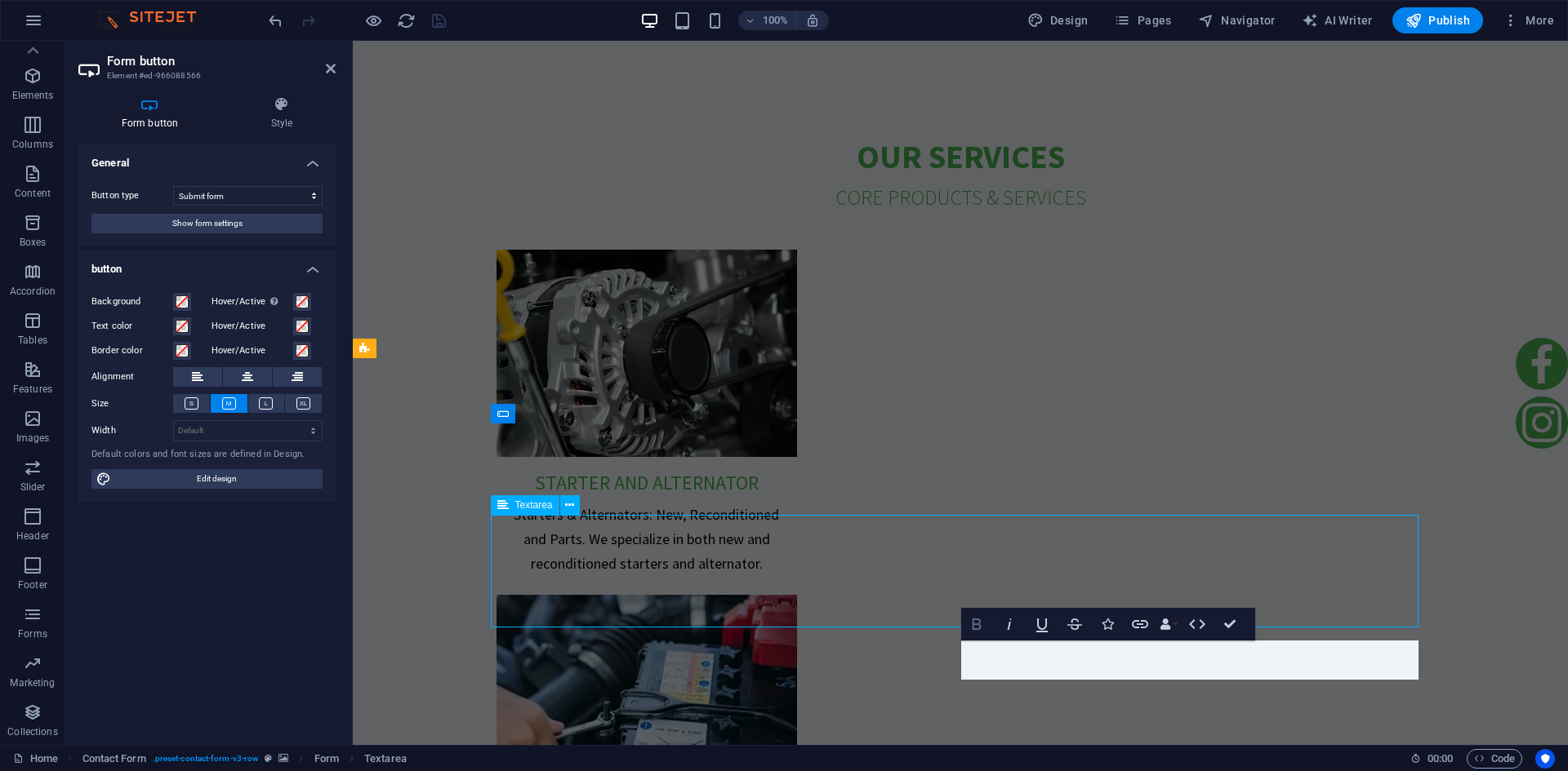
scroll to position [3964, 0]
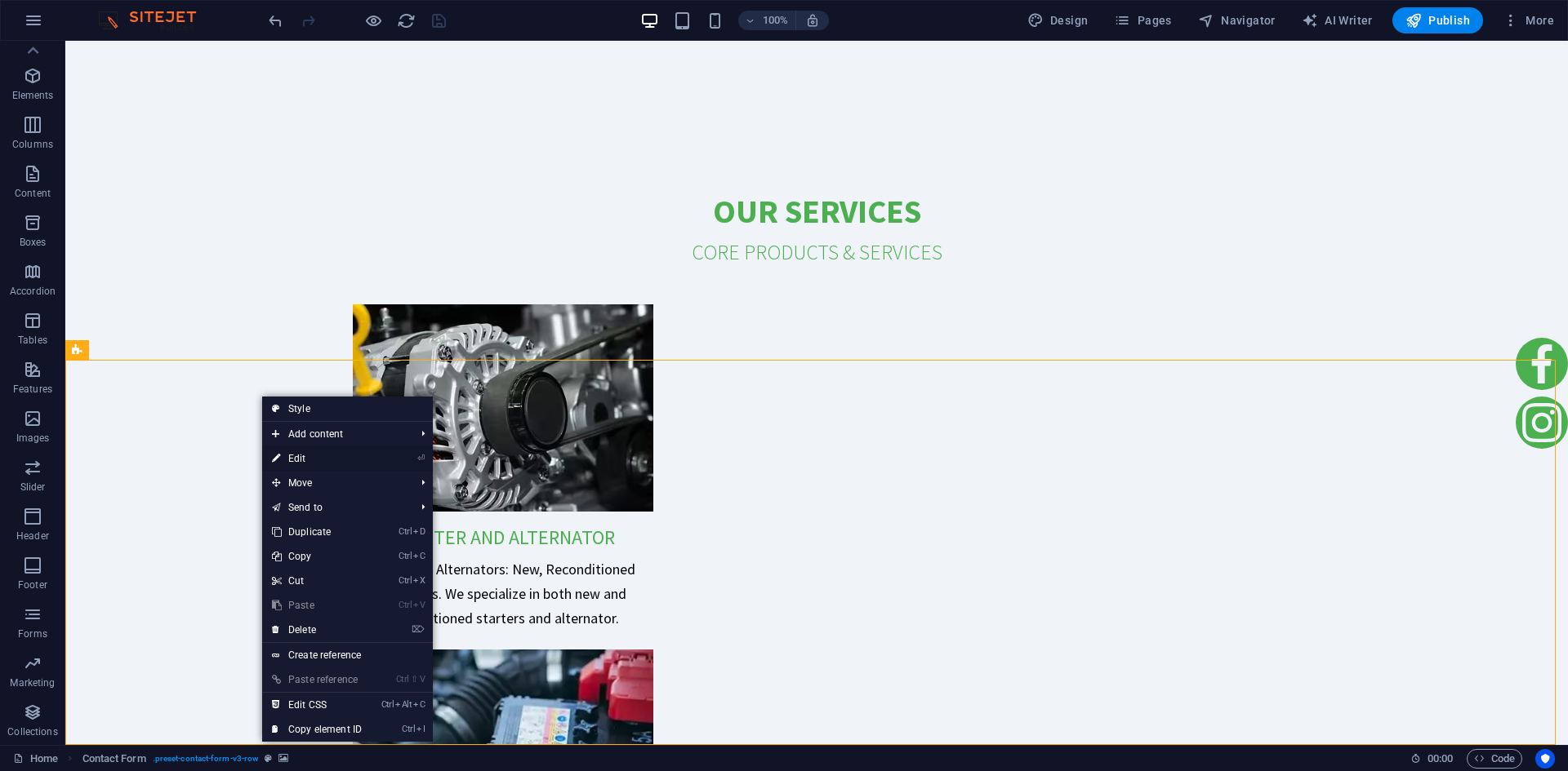
click at [344, 455] on link "⏎ Edit" at bounding box center [317, 458] width 110 height 24
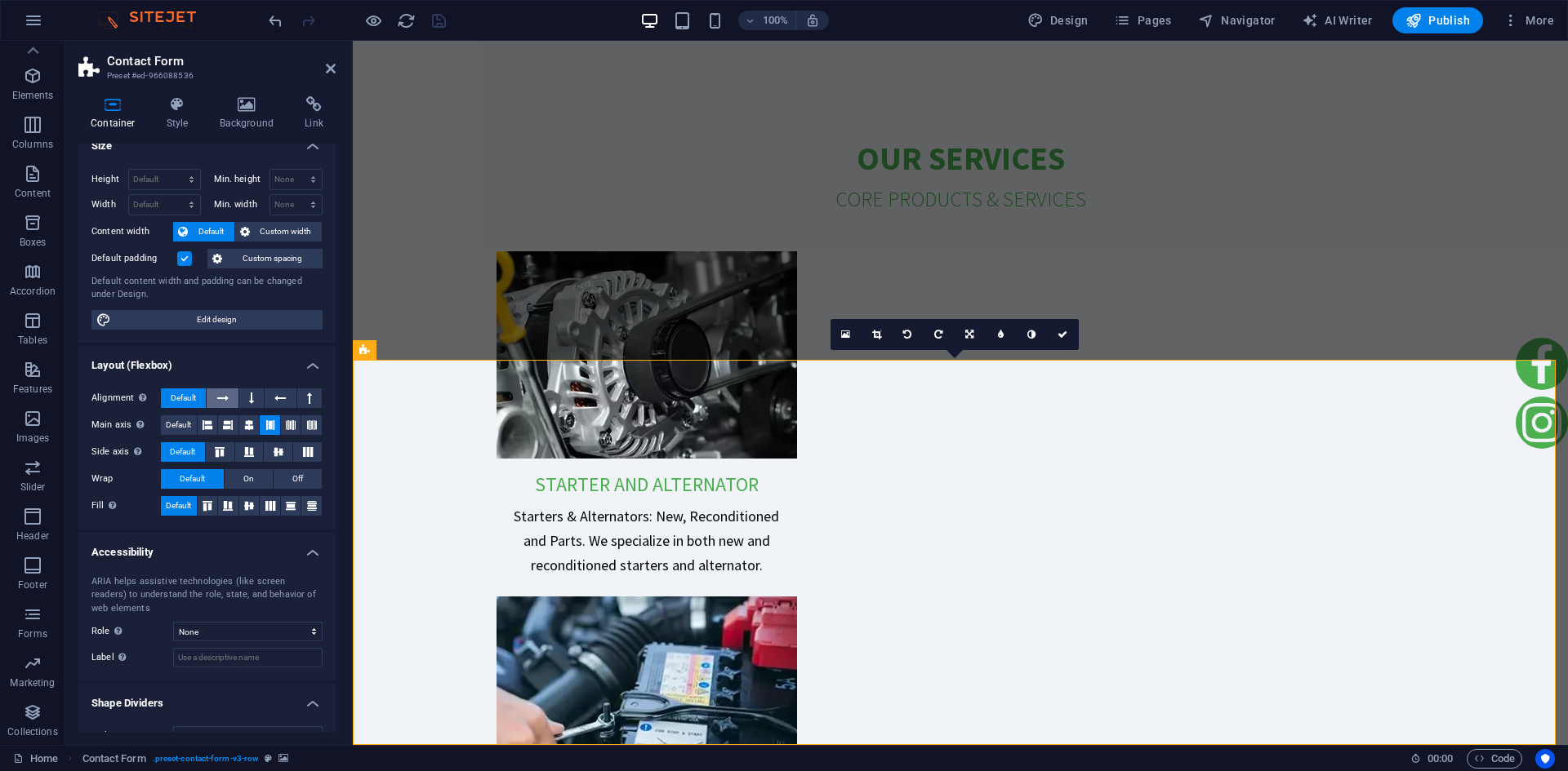
scroll to position [44, 0]
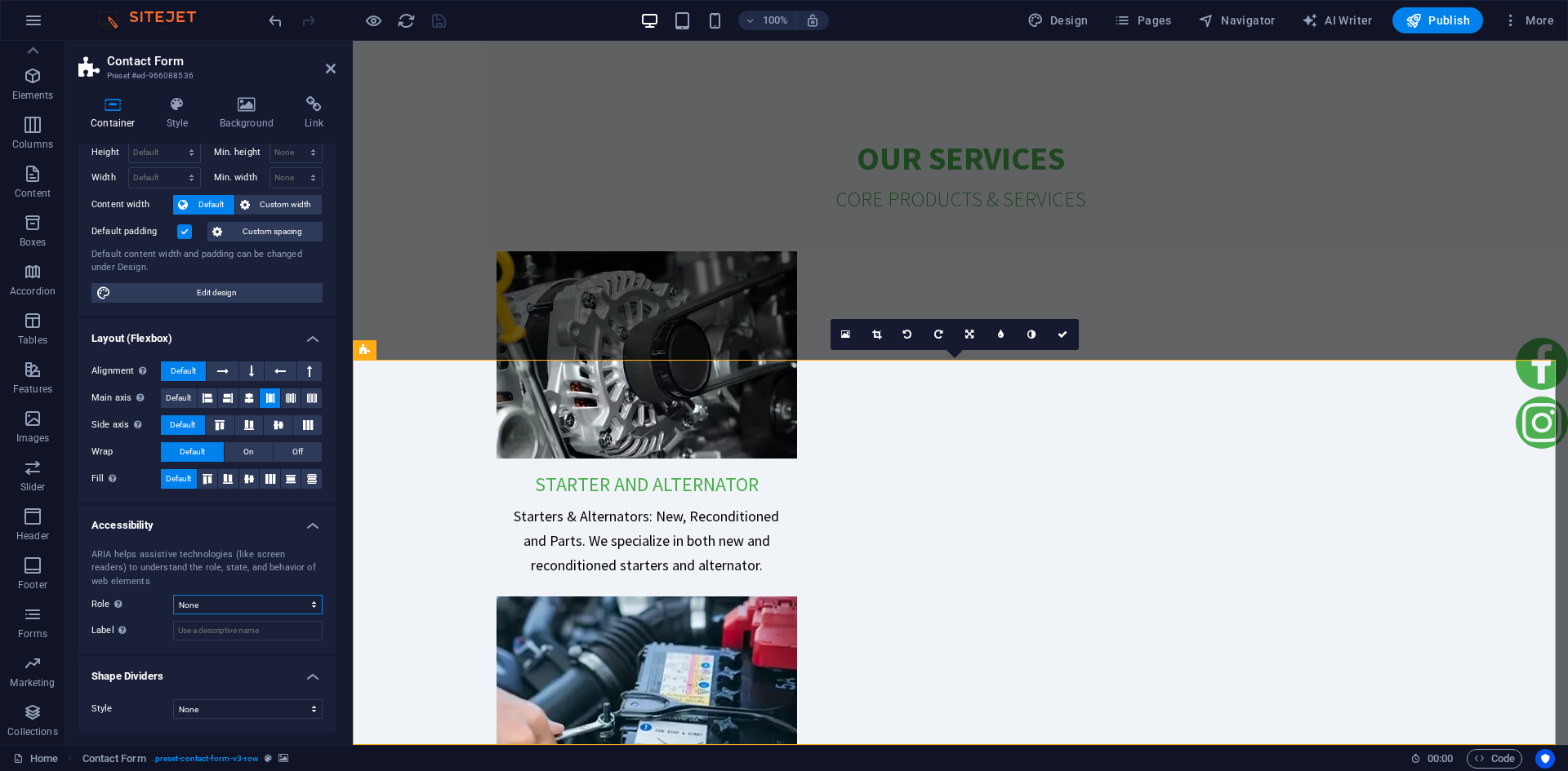
click at [288, 600] on select "None Alert Article Banner Comment Complementary Dialog Footer Header Marquee Pr…" at bounding box center [247, 605] width 149 height 20
click at [249, 369] on icon at bounding box center [251, 371] width 4 height 20
click at [410, 25] on icon "reload" at bounding box center [406, 21] width 19 height 19
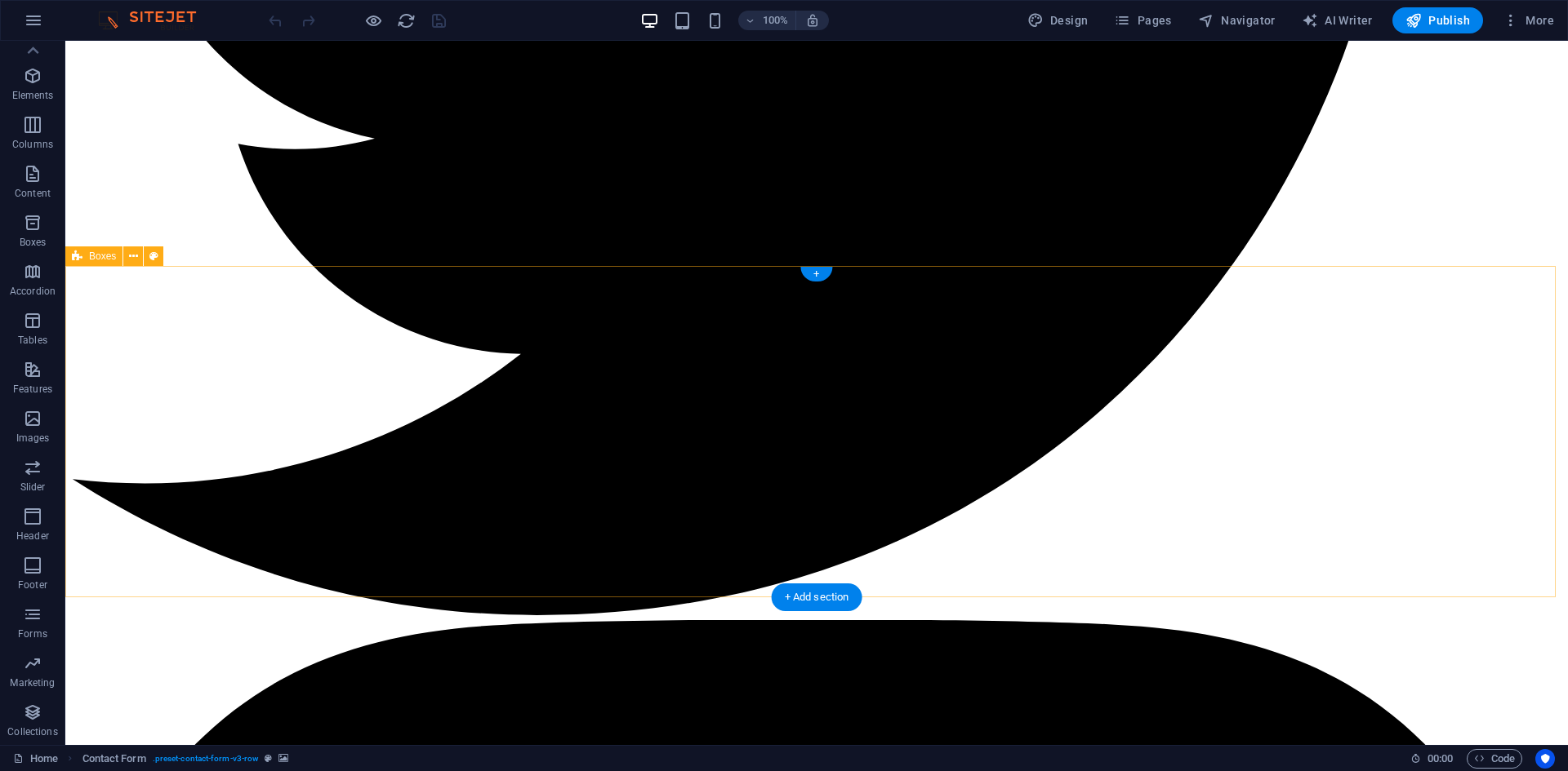
scroll to position [3964, 0]
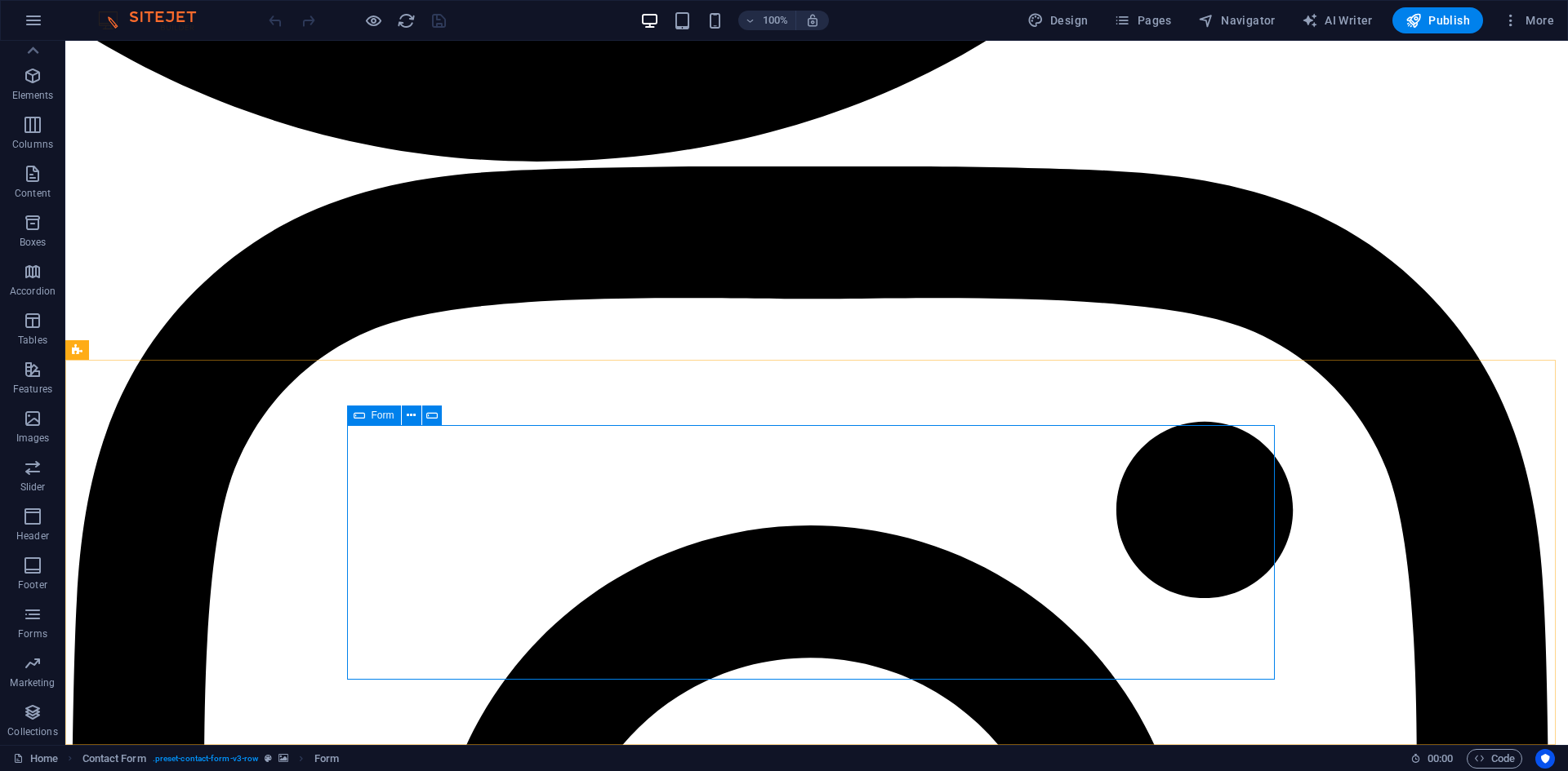
click at [363, 417] on icon at bounding box center [359, 416] width 12 height 20
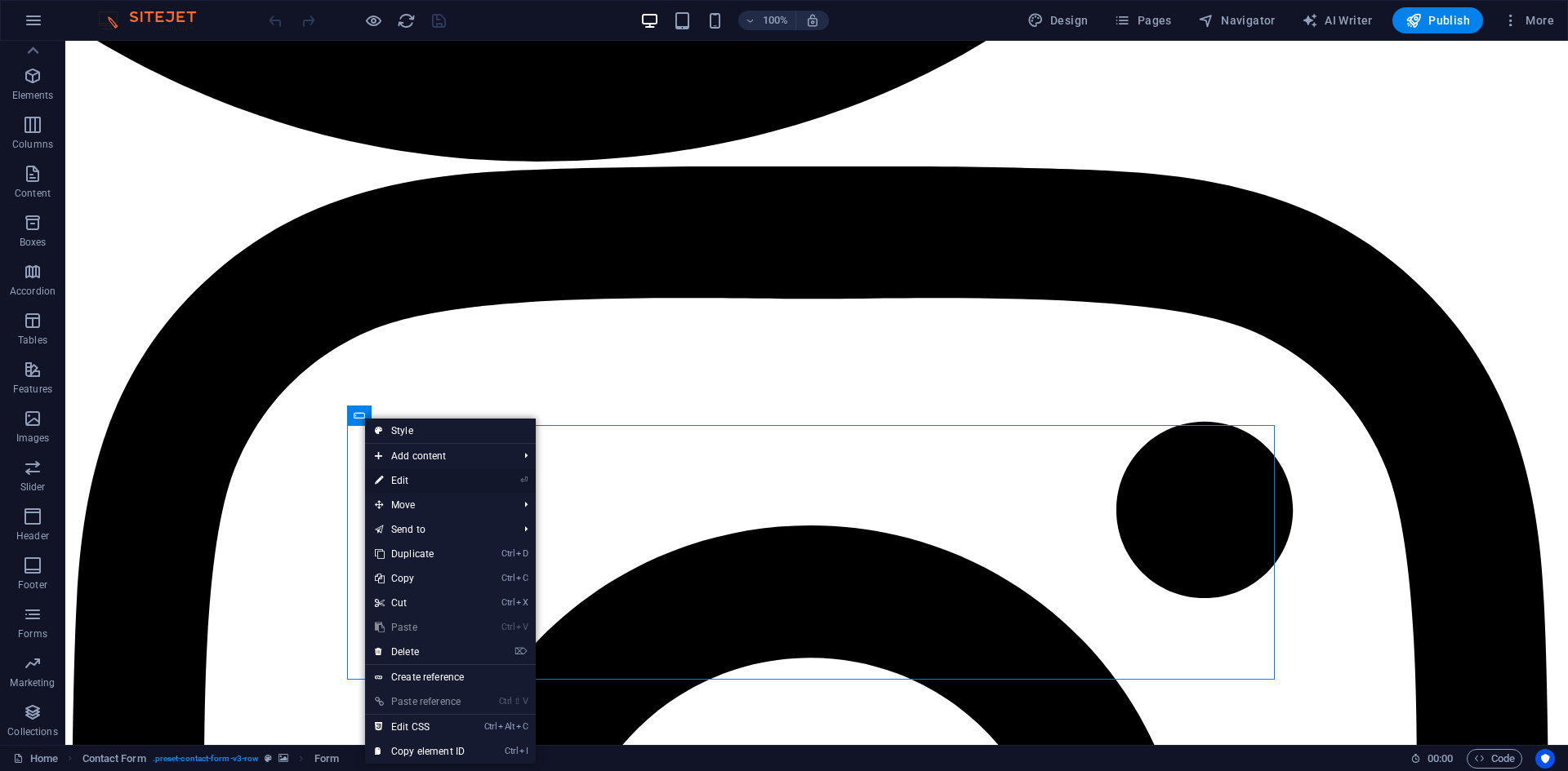
click at [438, 480] on link "⏎ Edit" at bounding box center [420, 480] width 110 height 24
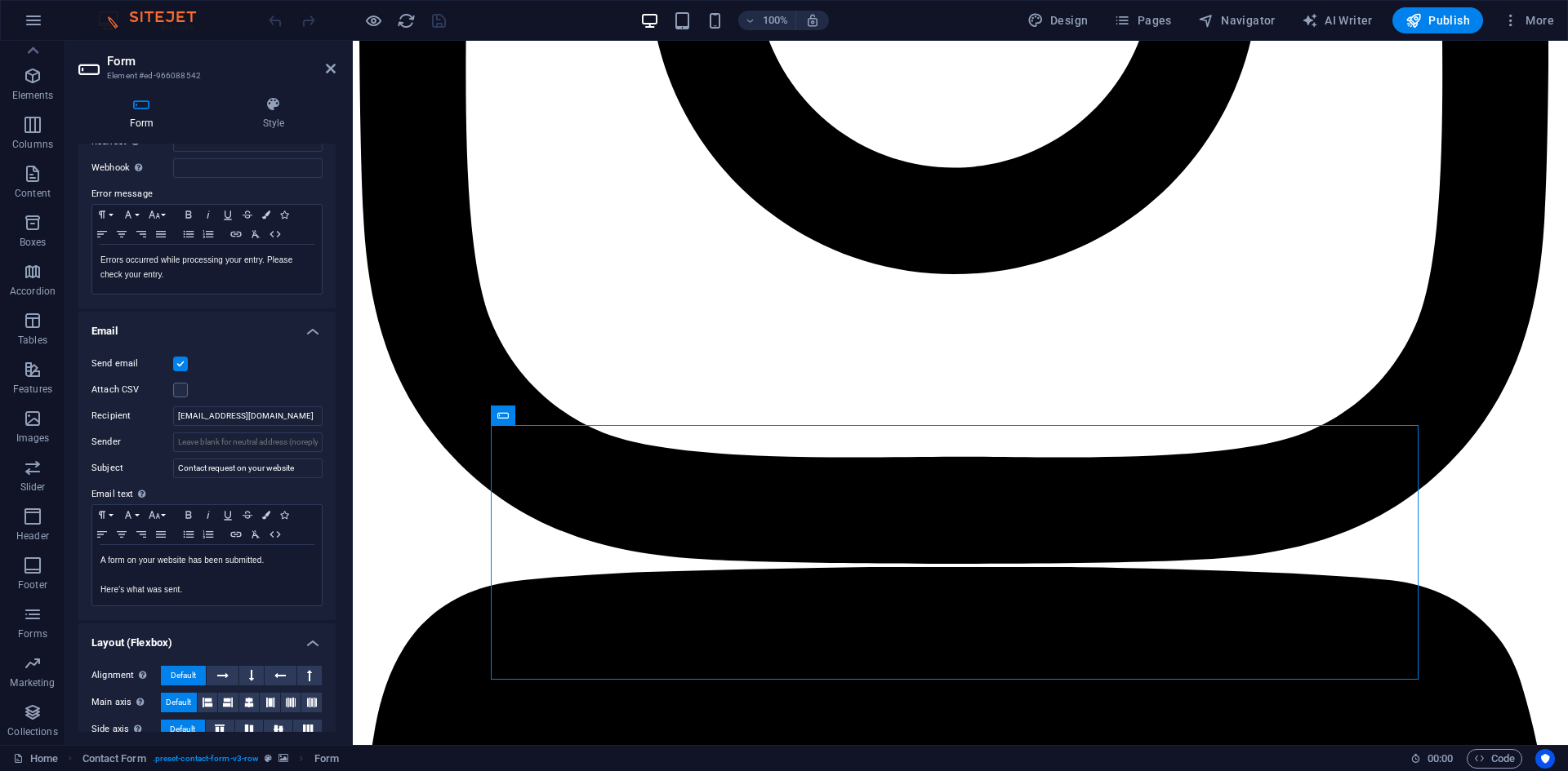
scroll to position [325, 0]
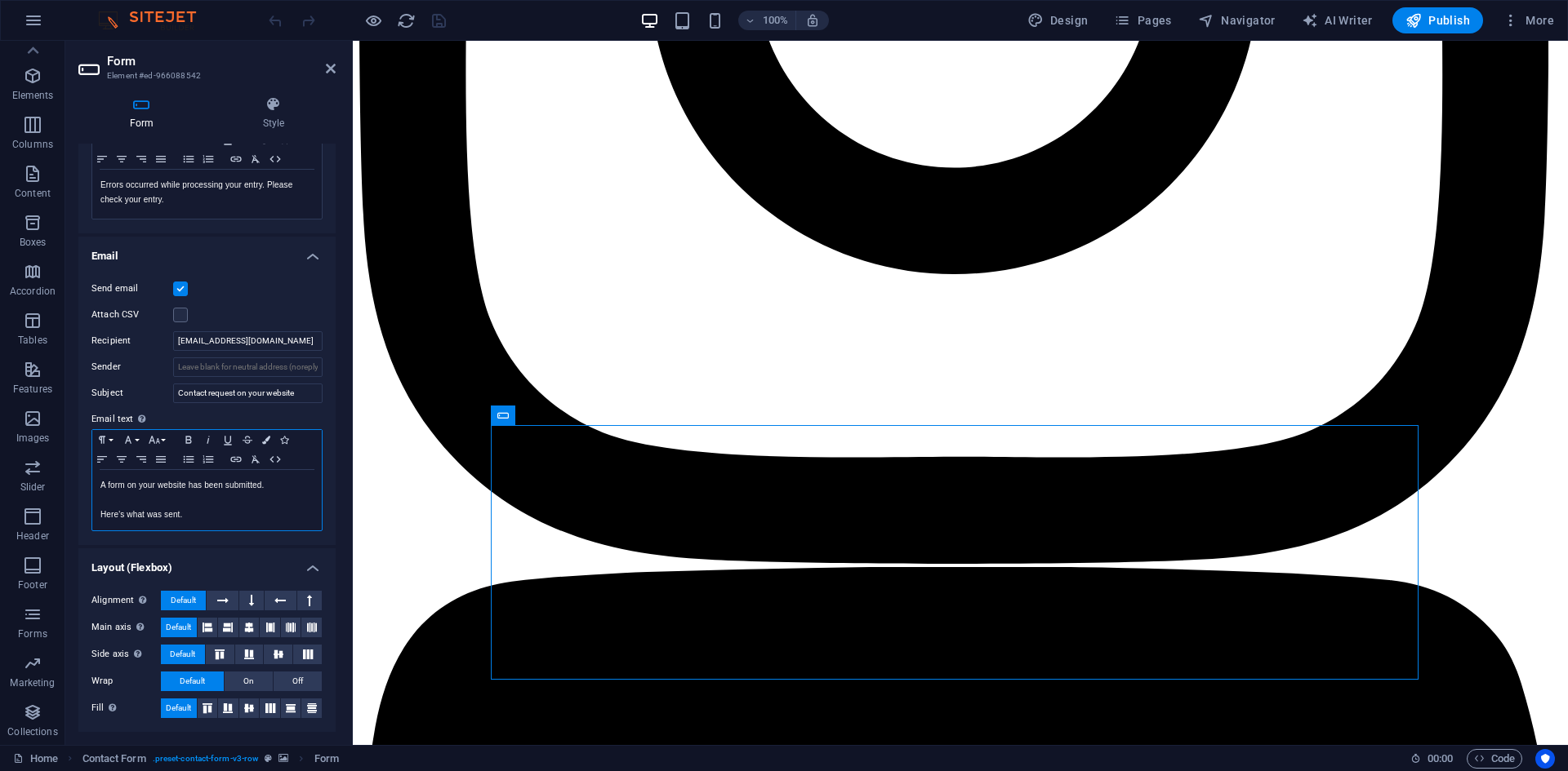
click at [232, 502] on p at bounding box center [207, 501] width 213 height 14
click at [213, 518] on p "Here's what was sent." at bounding box center [207, 515] width 213 height 14
drag, startPoint x: 291, startPoint y: 341, endPoint x: 139, endPoint y: 342, distance: 152.0
click at [140, 340] on div "Recipient [EMAIL_ADDRESS][DOMAIN_NAME]" at bounding box center [206, 341] width 231 height 20
drag, startPoint x: 284, startPoint y: 346, endPoint x: 293, endPoint y: 344, distance: 9.2
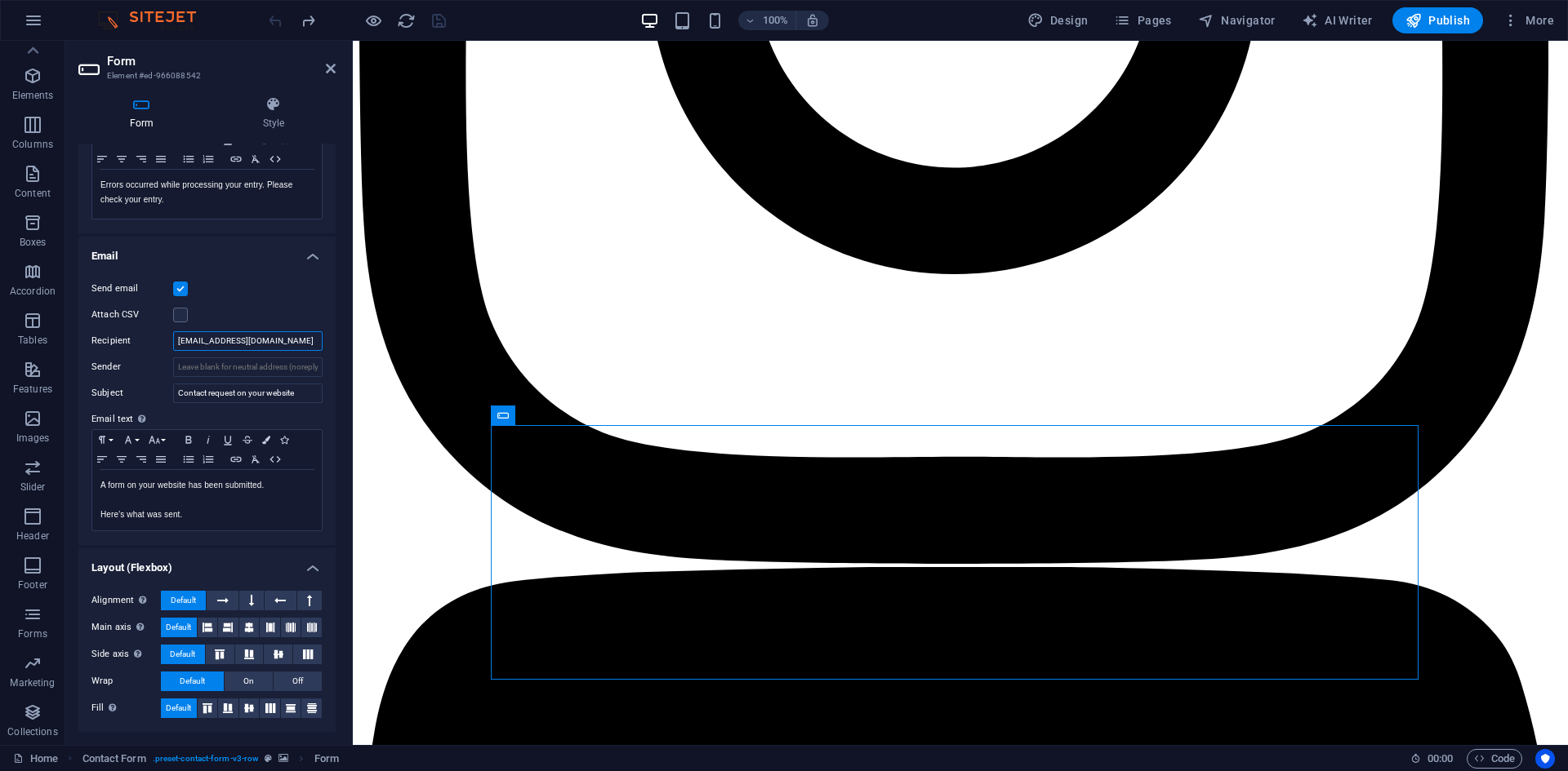
click at [284, 346] on input "[EMAIL_ADDRESS][DOMAIN_NAME]" at bounding box center [247, 341] width 149 height 20
drag, startPoint x: 285, startPoint y: 342, endPoint x: 120, endPoint y: 344, distance: 165.0
click at [130, 343] on div "Recipient [EMAIL_ADDRESS][DOMAIN_NAME]" at bounding box center [206, 341] width 231 height 20
type input "[EMAIL_ADDRESS][DOMAIN_NAME]"
click at [235, 398] on input "Contact request on your website" at bounding box center [247, 394] width 149 height 20
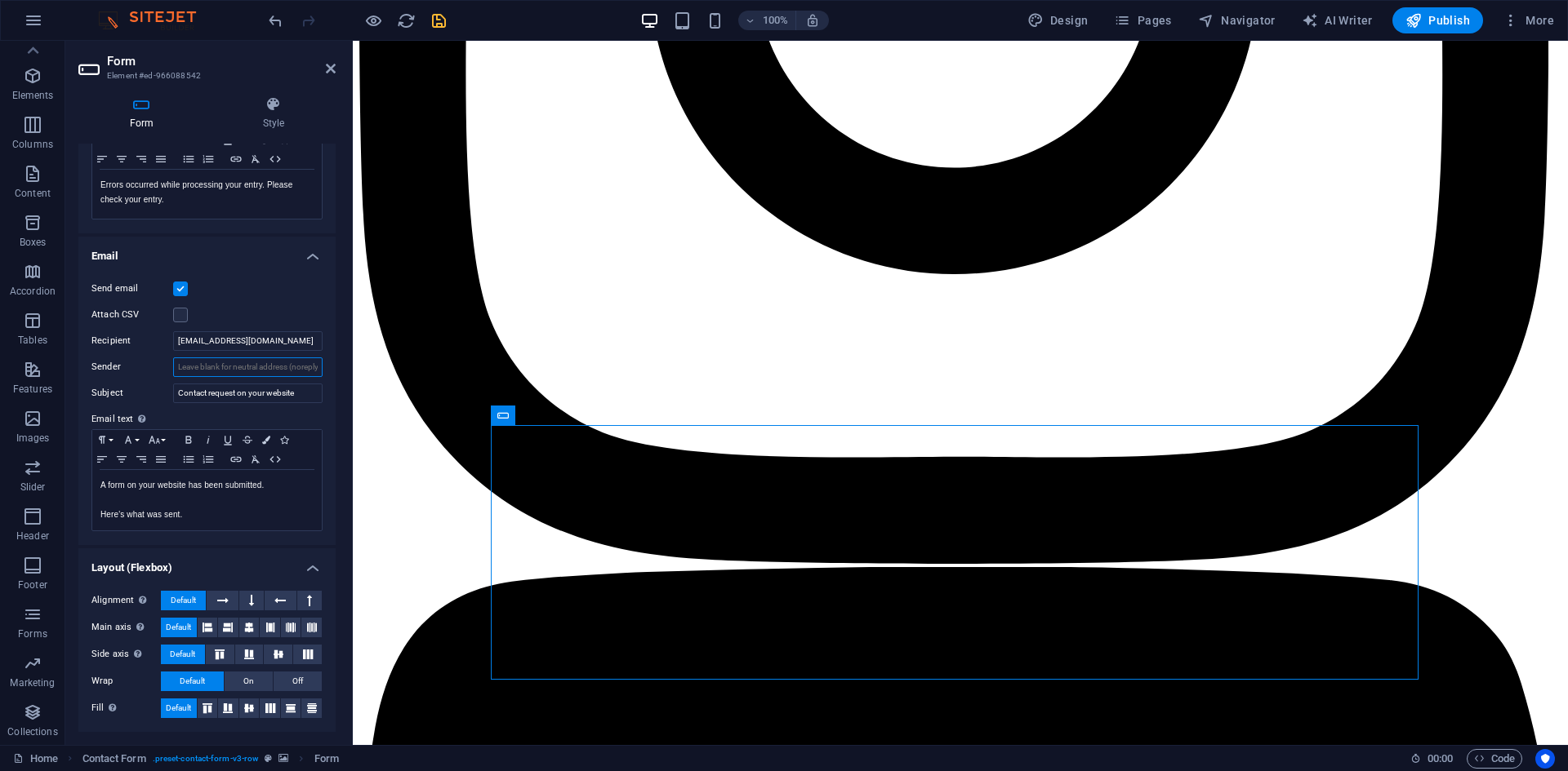
click at [264, 368] on input "Sender" at bounding box center [247, 368] width 149 height 20
drag, startPoint x: 221, startPoint y: 369, endPoint x: 301, endPoint y: 367, distance: 80.0
click at [301, 367] on input "Sender" at bounding box center [247, 368] width 149 height 20
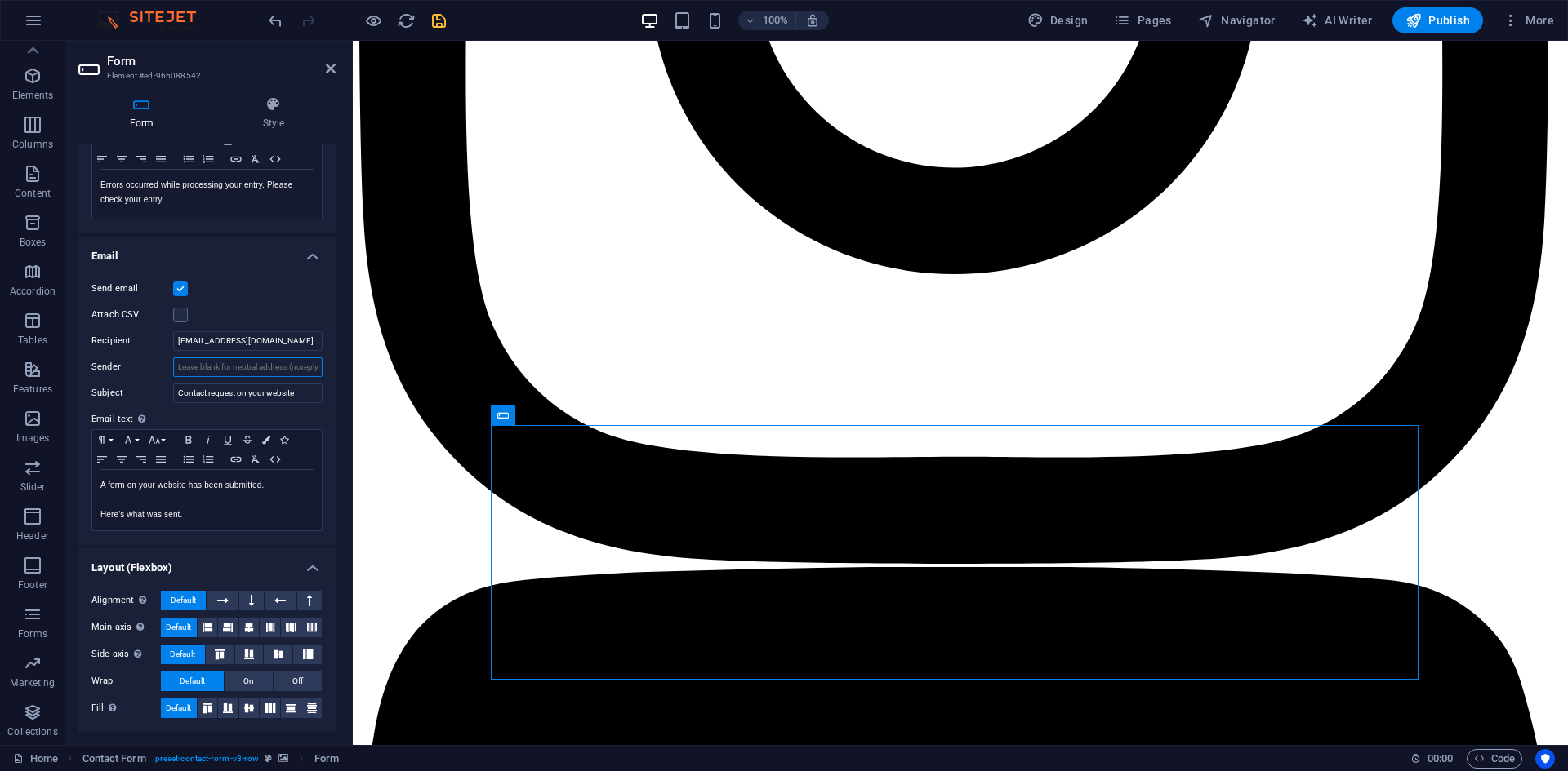
click at [301, 367] on input "Sender" at bounding box center [247, 368] width 149 height 20
click at [441, 17] on icon "save" at bounding box center [438, 21] width 19 height 19
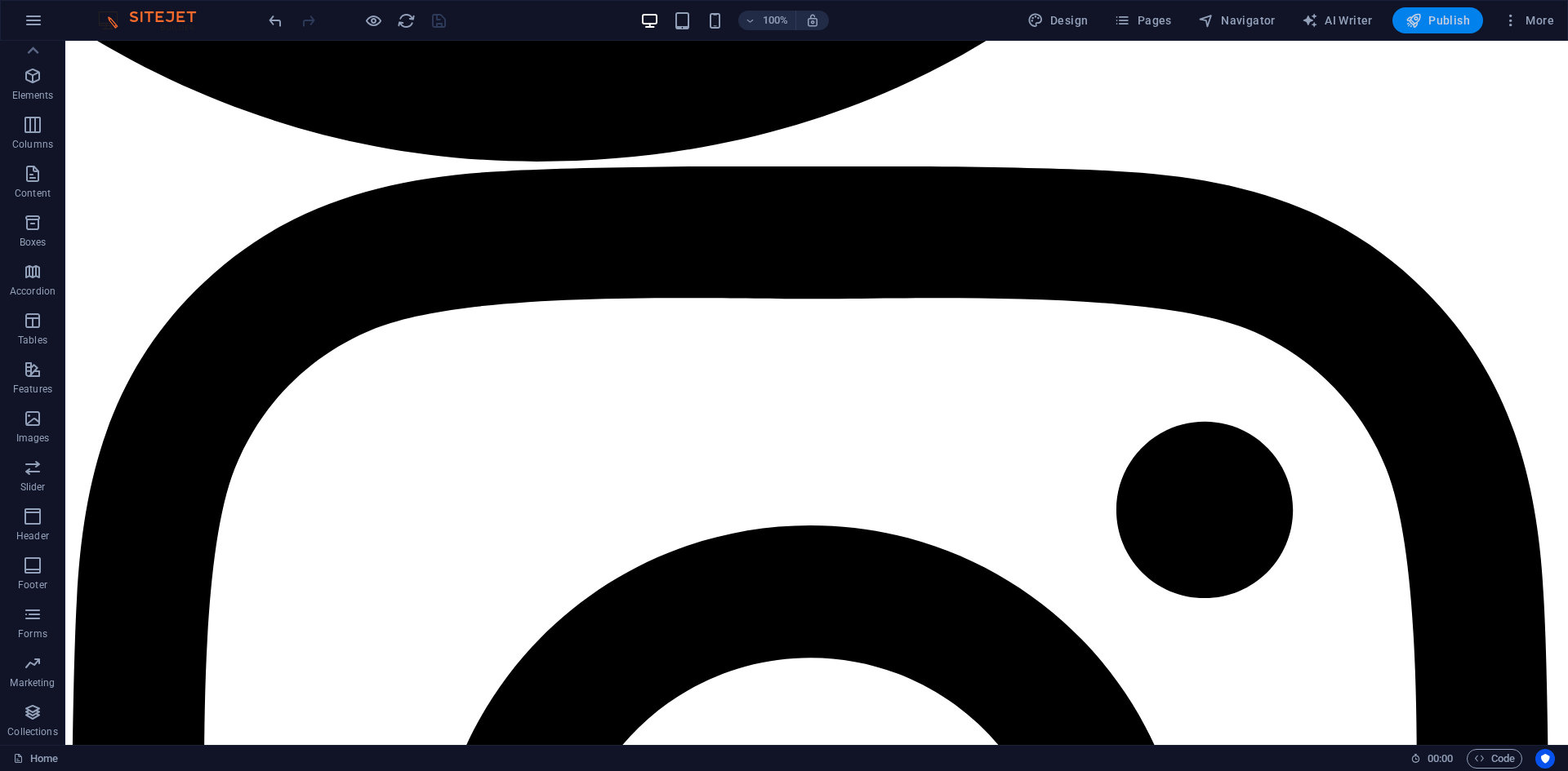
click at [1448, 20] on span "Publish" at bounding box center [1438, 21] width 64 height 16
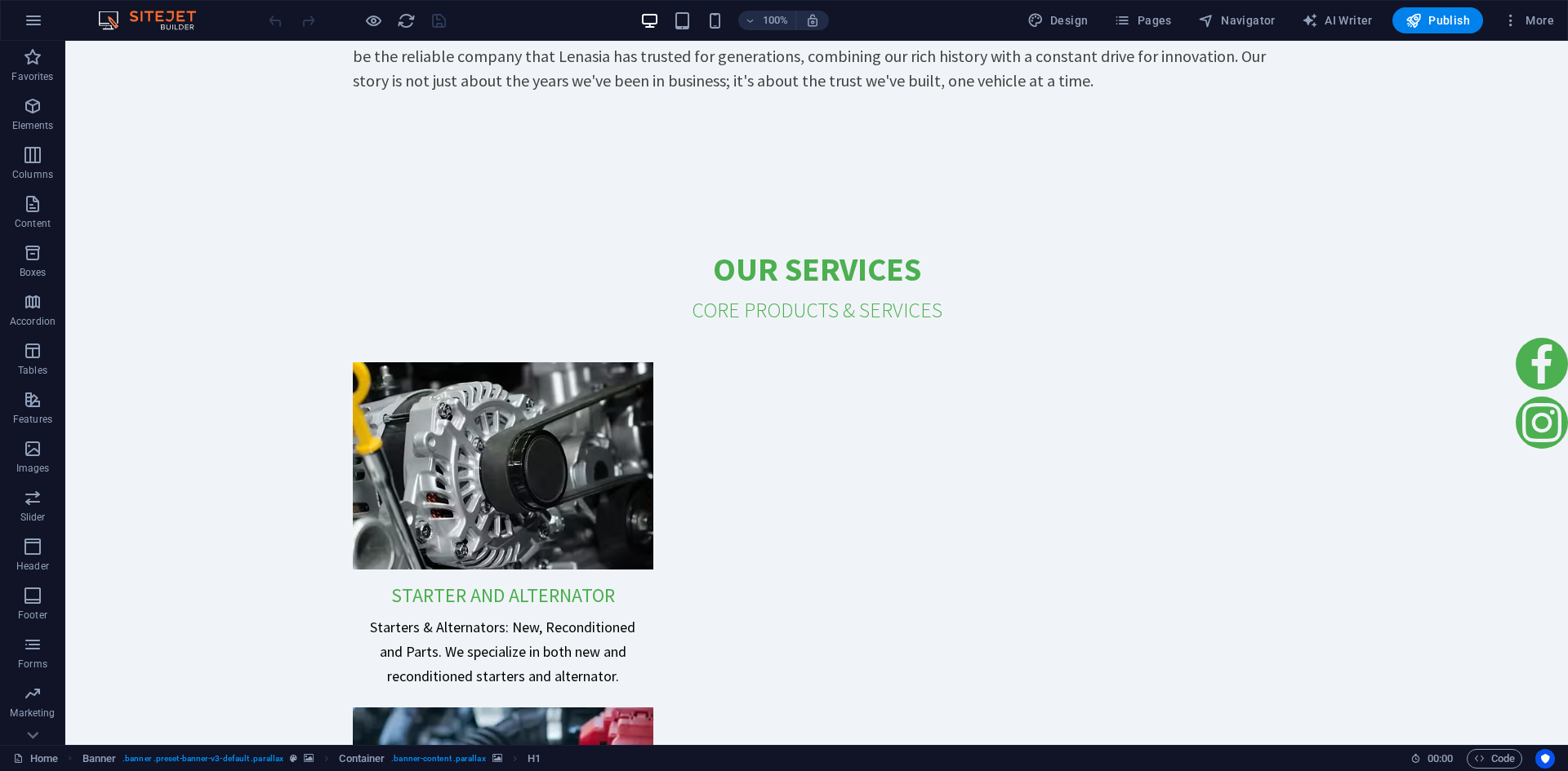
scroll to position [3964, 0]
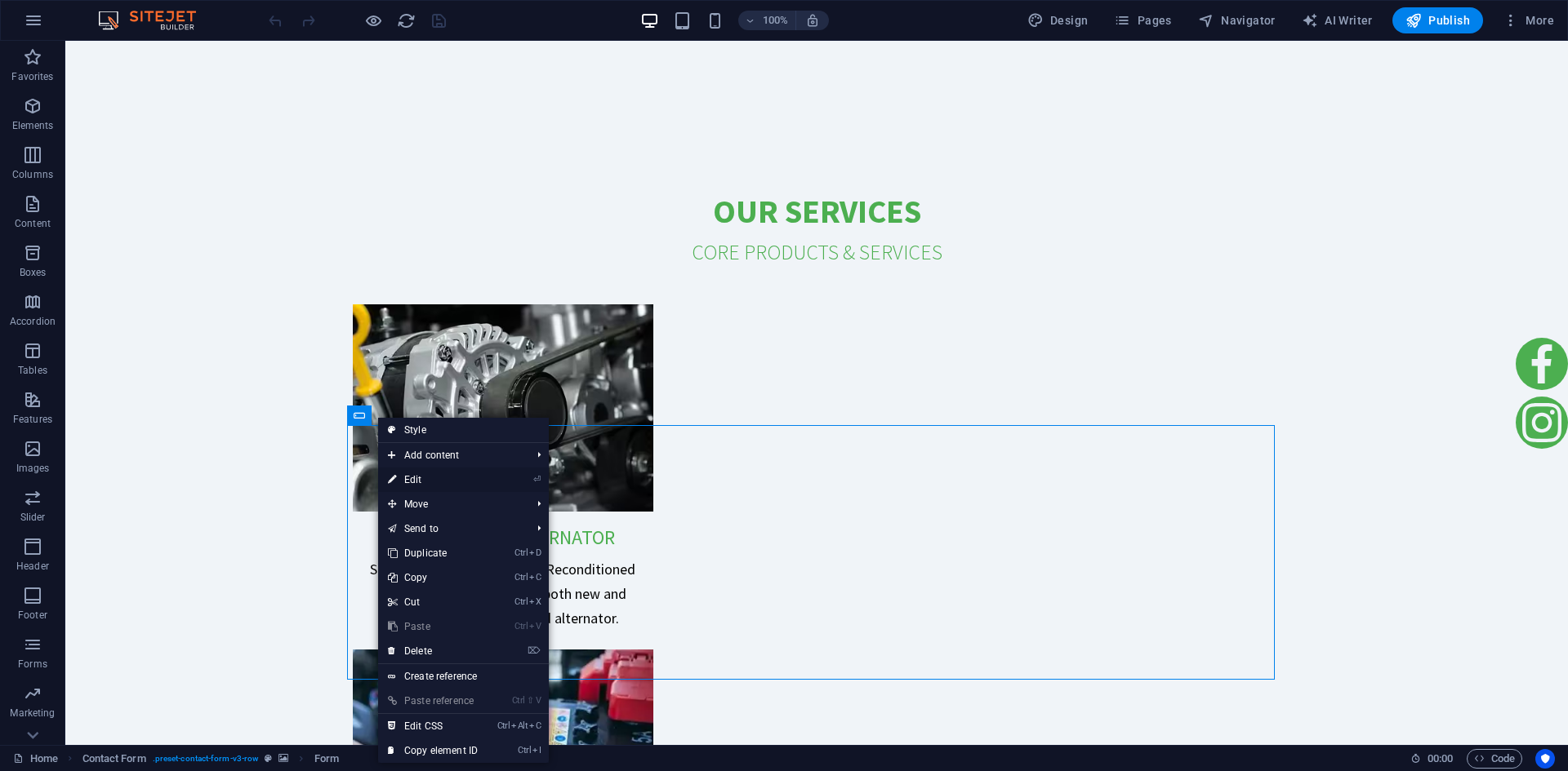
click at [474, 477] on link "⏎ Edit" at bounding box center [433, 479] width 110 height 24
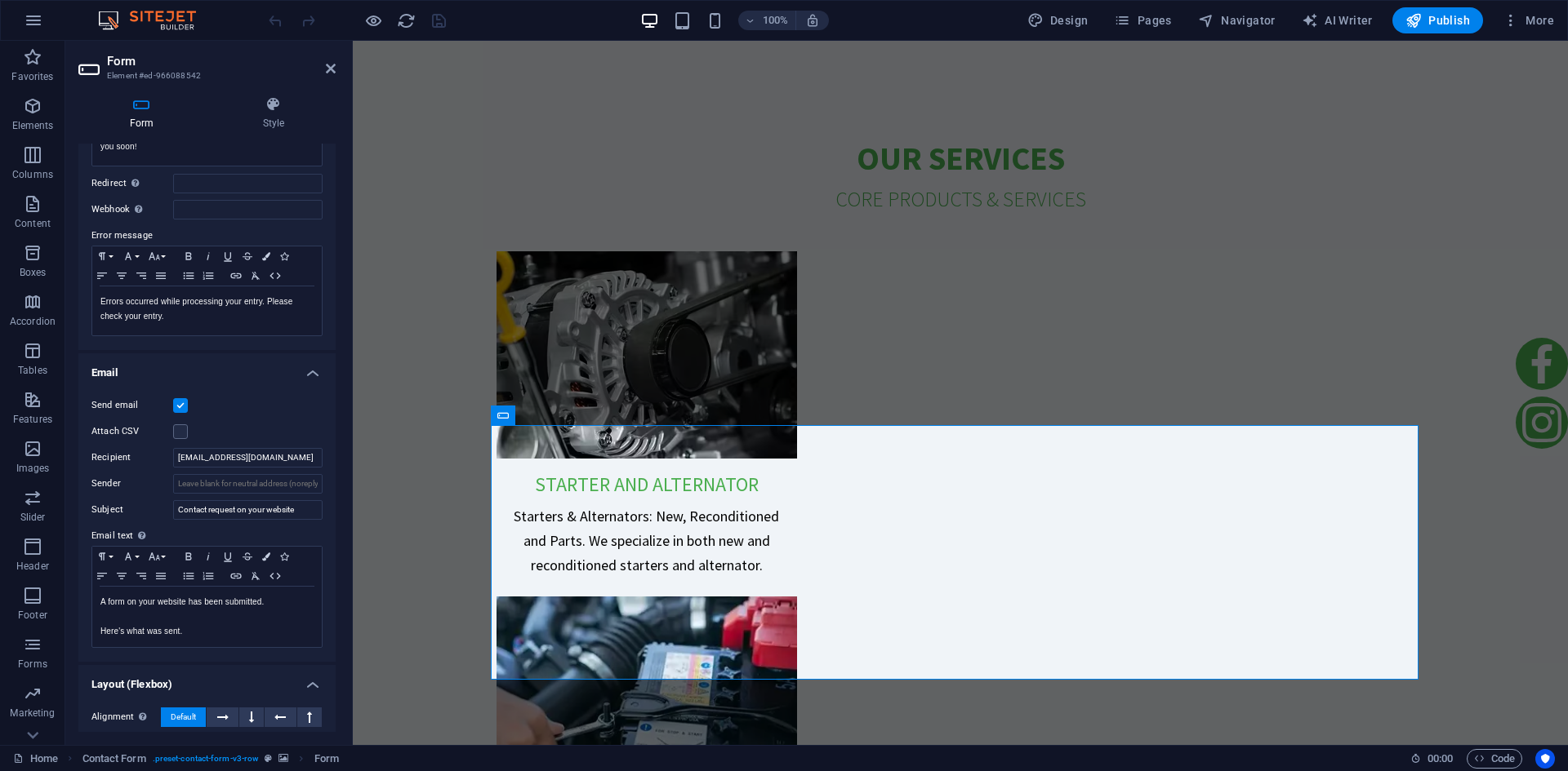
scroll to position [245, 0]
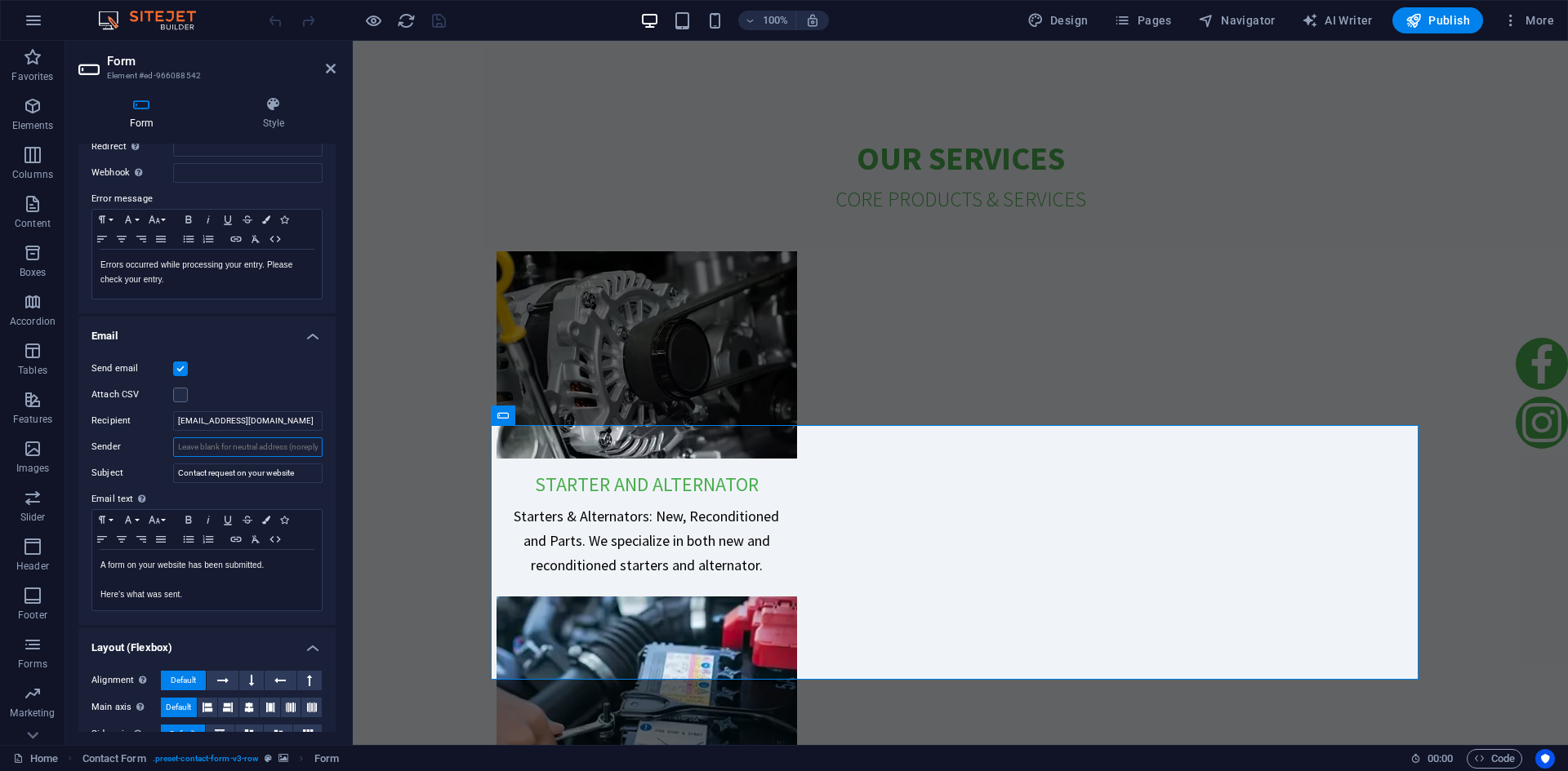
click at [249, 444] on input "Sender" at bounding box center [247, 447] width 149 height 20
click at [227, 447] on input "Sender" at bounding box center [247, 447] width 149 height 20
paste input "[EMAIL_ADDRESS][DOMAIN_NAME]"
type input "[EMAIL_ADDRESS][DOMAIN_NAME]"
click at [275, 374] on div "Send email" at bounding box center [206, 369] width 231 height 20
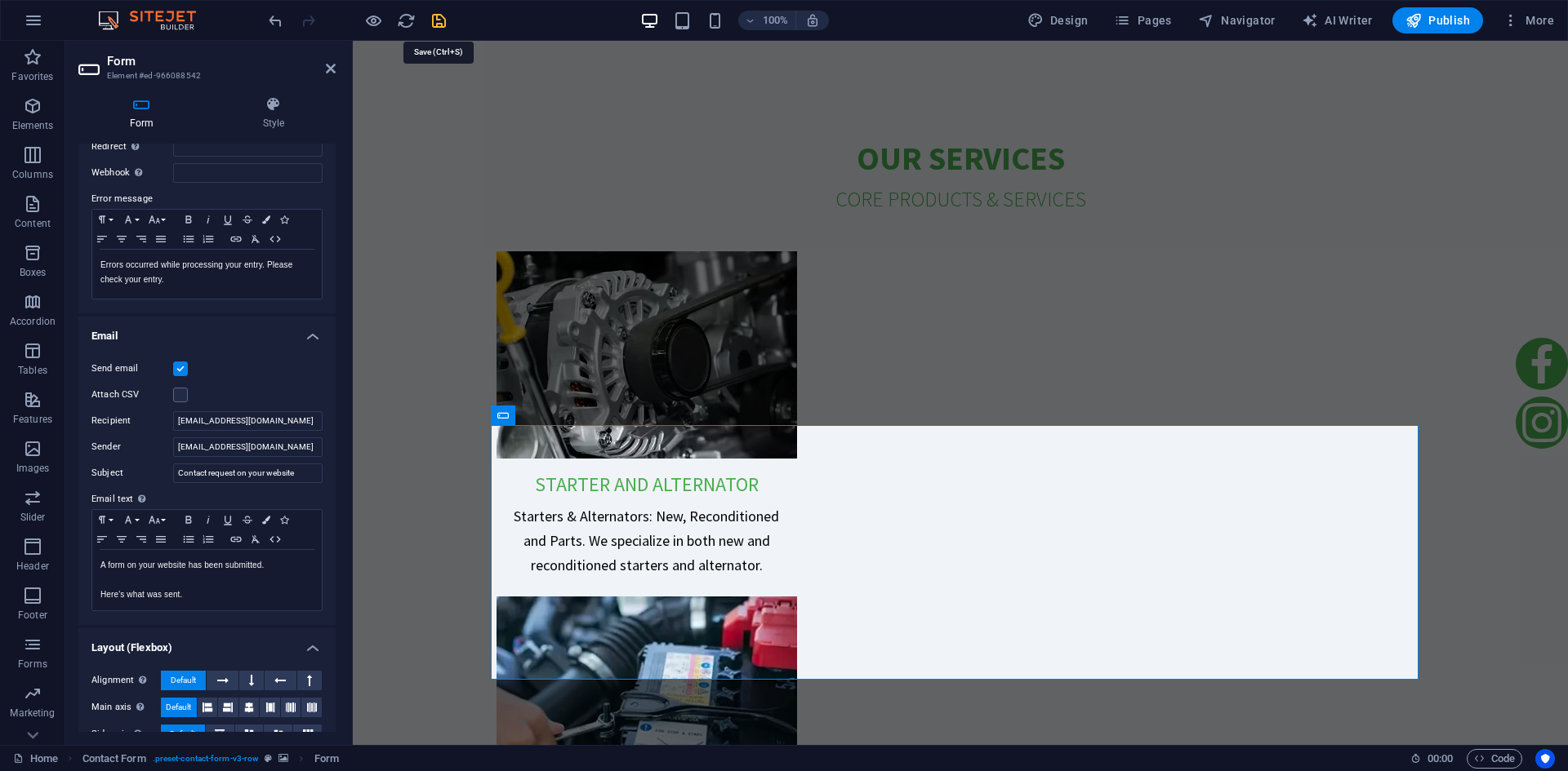
click at [437, 20] on icon "save" at bounding box center [438, 21] width 19 height 19
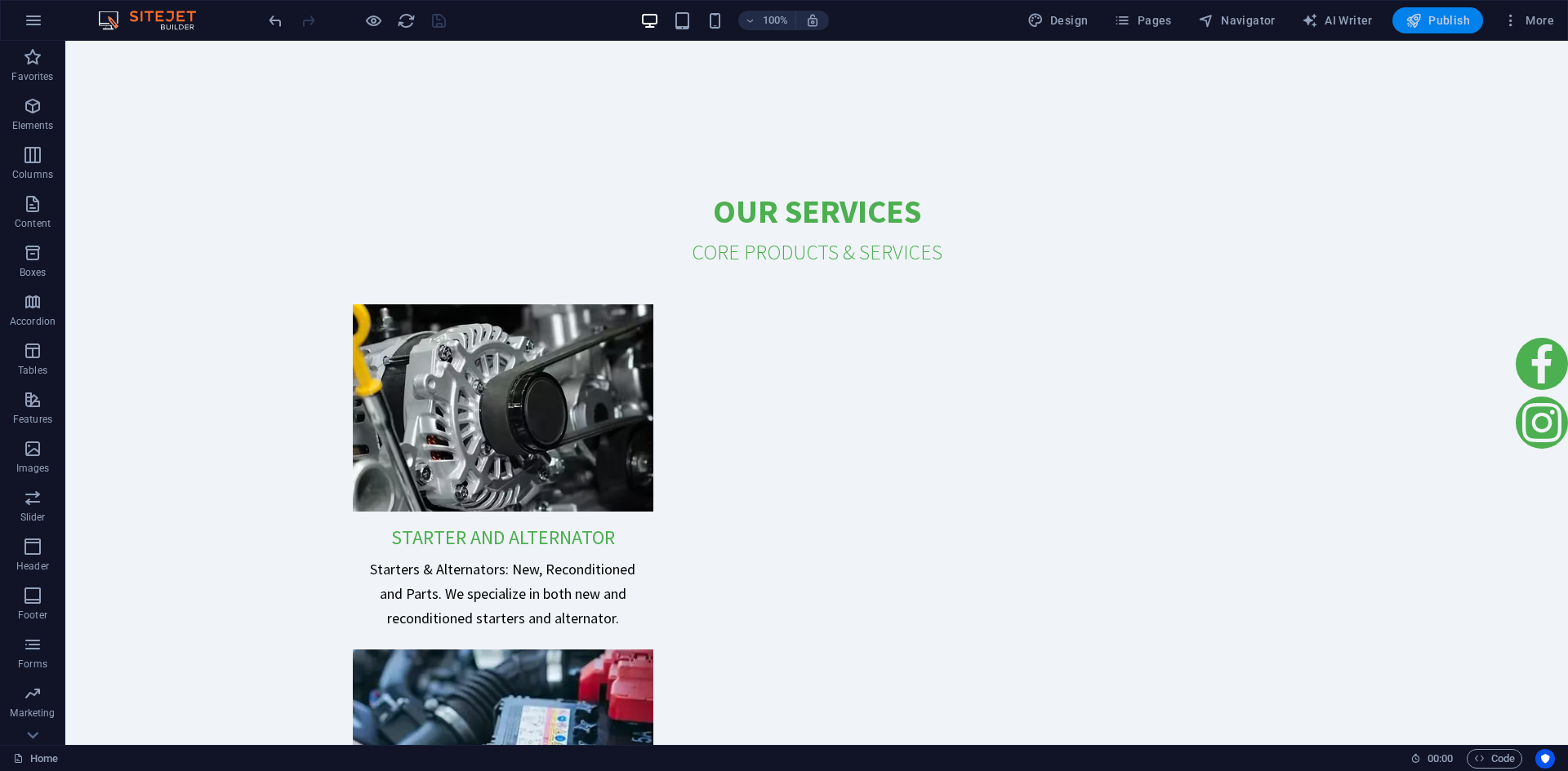
click at [1456, 22] on span "Publish" at bounding box center [1438, 21] width 64 height 16
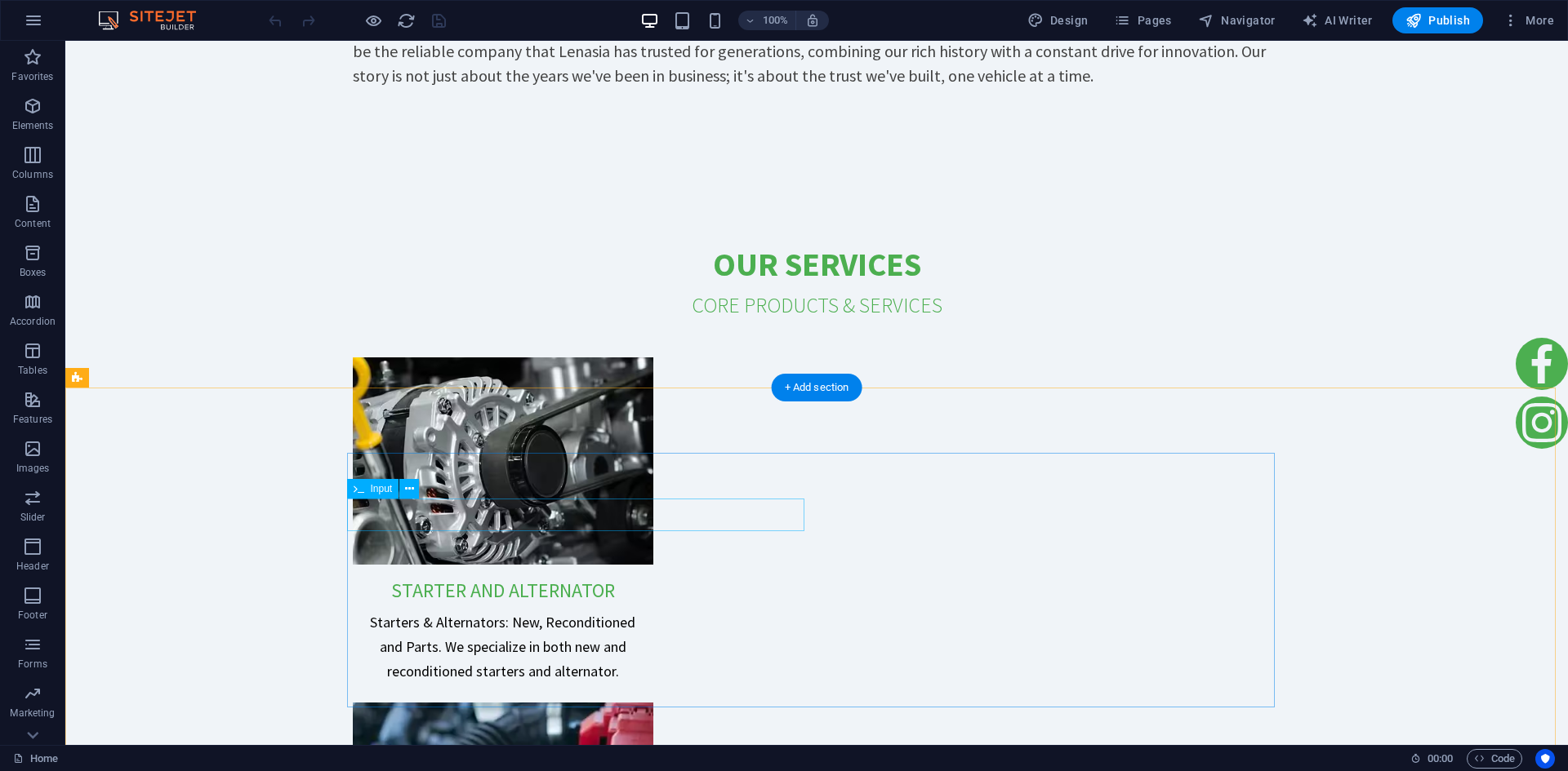
scroll to position [3964, 0]
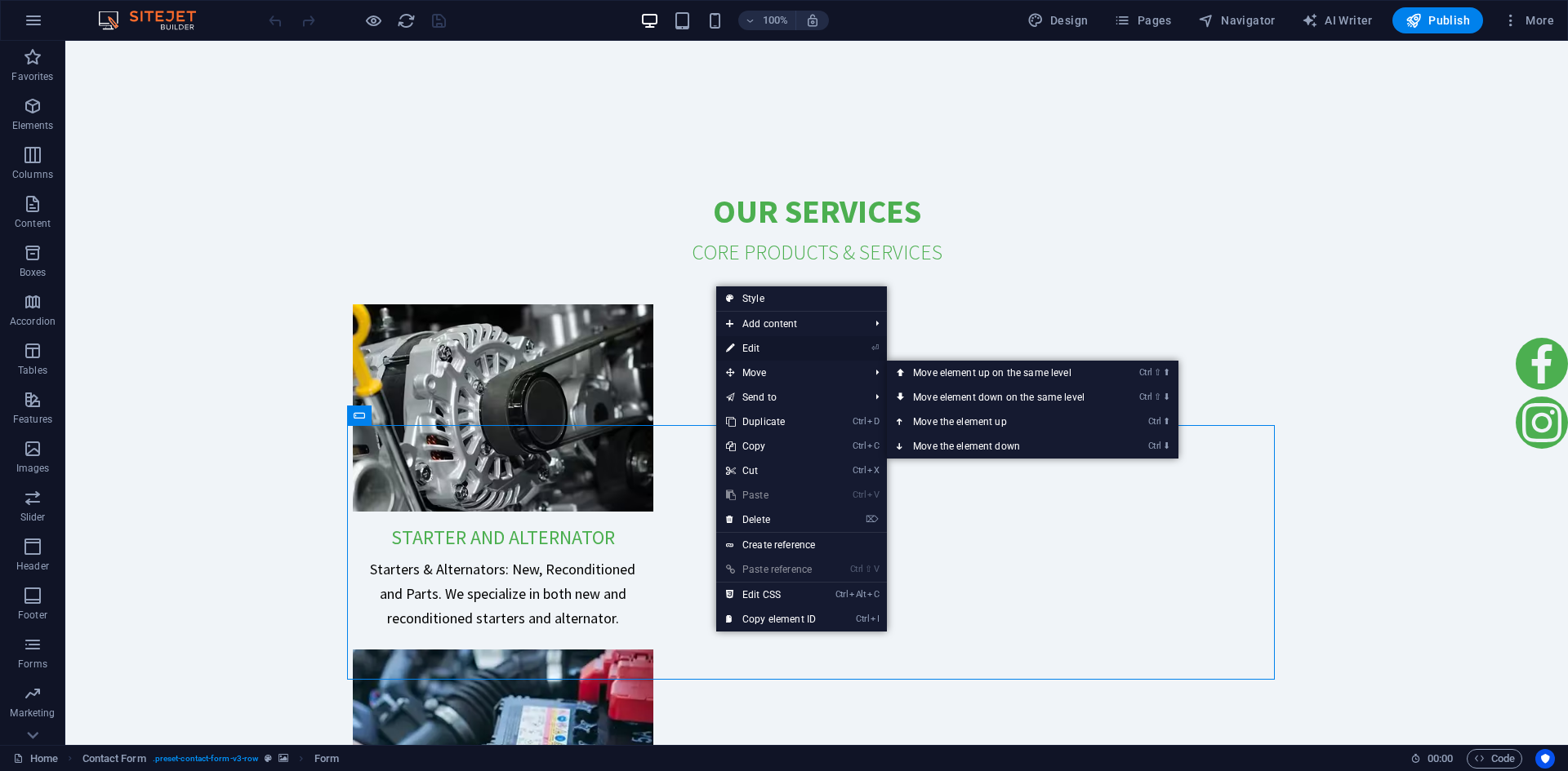
click at [780, 344] on link "⏎ Edit" at bounding box center [771, 348] width 110 height 24
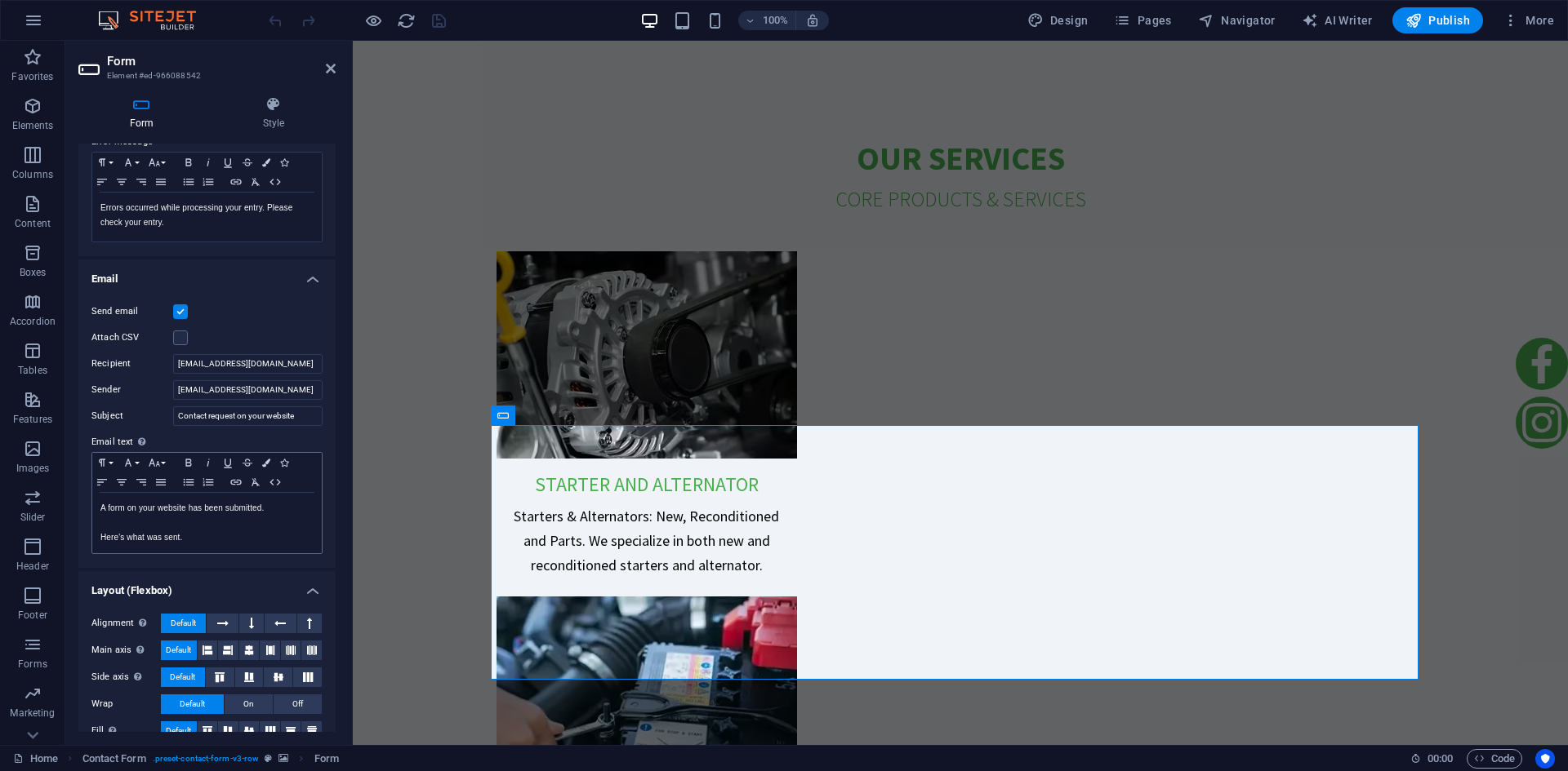
scroll to position [325, 0]
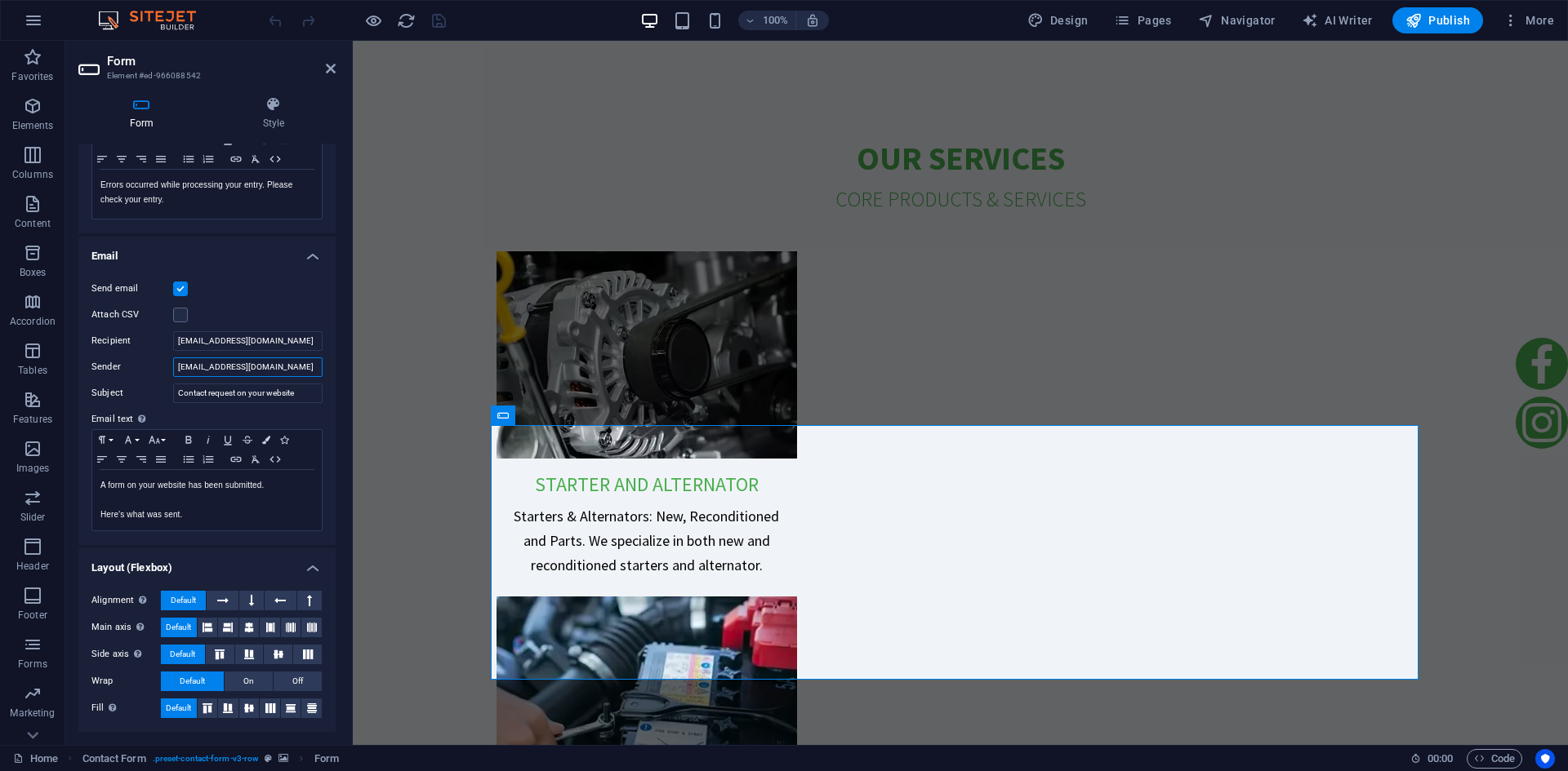
drag, startPoint x: 294, startPoint y: 366, endPoint x: 92, endPoint y: 369, distance: 202.0
click at [96, 369] on div "Sender [EMAIL_ADDRESS][DOMAIN_NAME]" at bounding box center [206, 368] width 231 height 20
click at [278, 348] on input "[EMAIL_ADDRESS][DOMAIN_NAME]" at bounding box center [247, 341] width 149 height 20
drag, startPoint x: 283, startPoint y: 343, endPoint x: 130, endPoint y: 344, distance: 153.0
click at [130, 344] on div "Recipient [EMAIL_ADDRESS][DOMAIN_NAME]" at bounding box center [206, 341] width 231 height 20
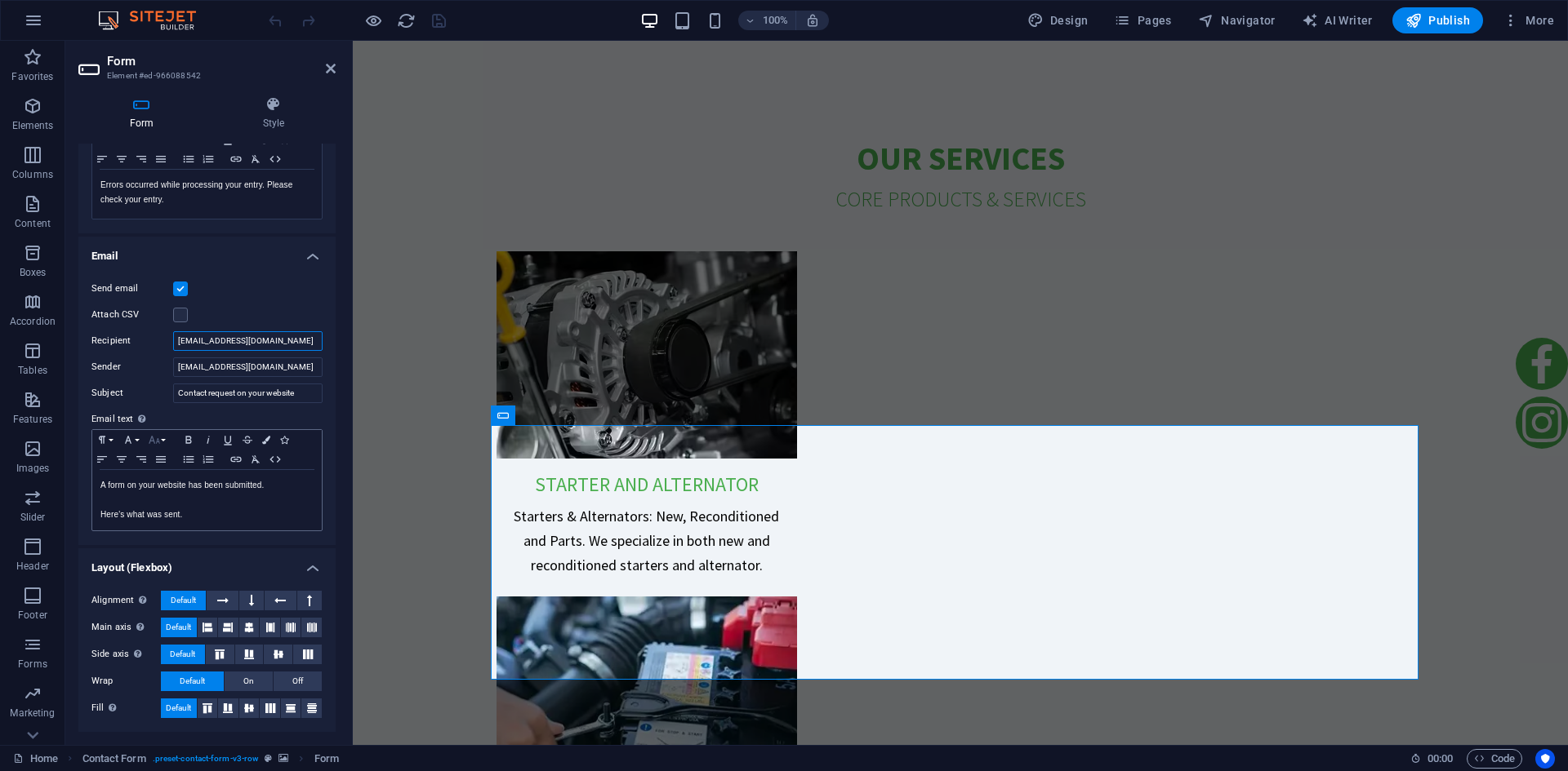
paste input "[EMAIL_ADDRESS][DOMAIN_NAME]"
type input "[EMAIL_ADDRESS][DOMAIN_NAME]"
drag, startPoint x: 441, startPoint y: 17, endPoint x: 416, endPoint y: 14, distance: 25.2
click at [441, 17] on icon "save" at bounding box center [438, 21] width 19 height 19
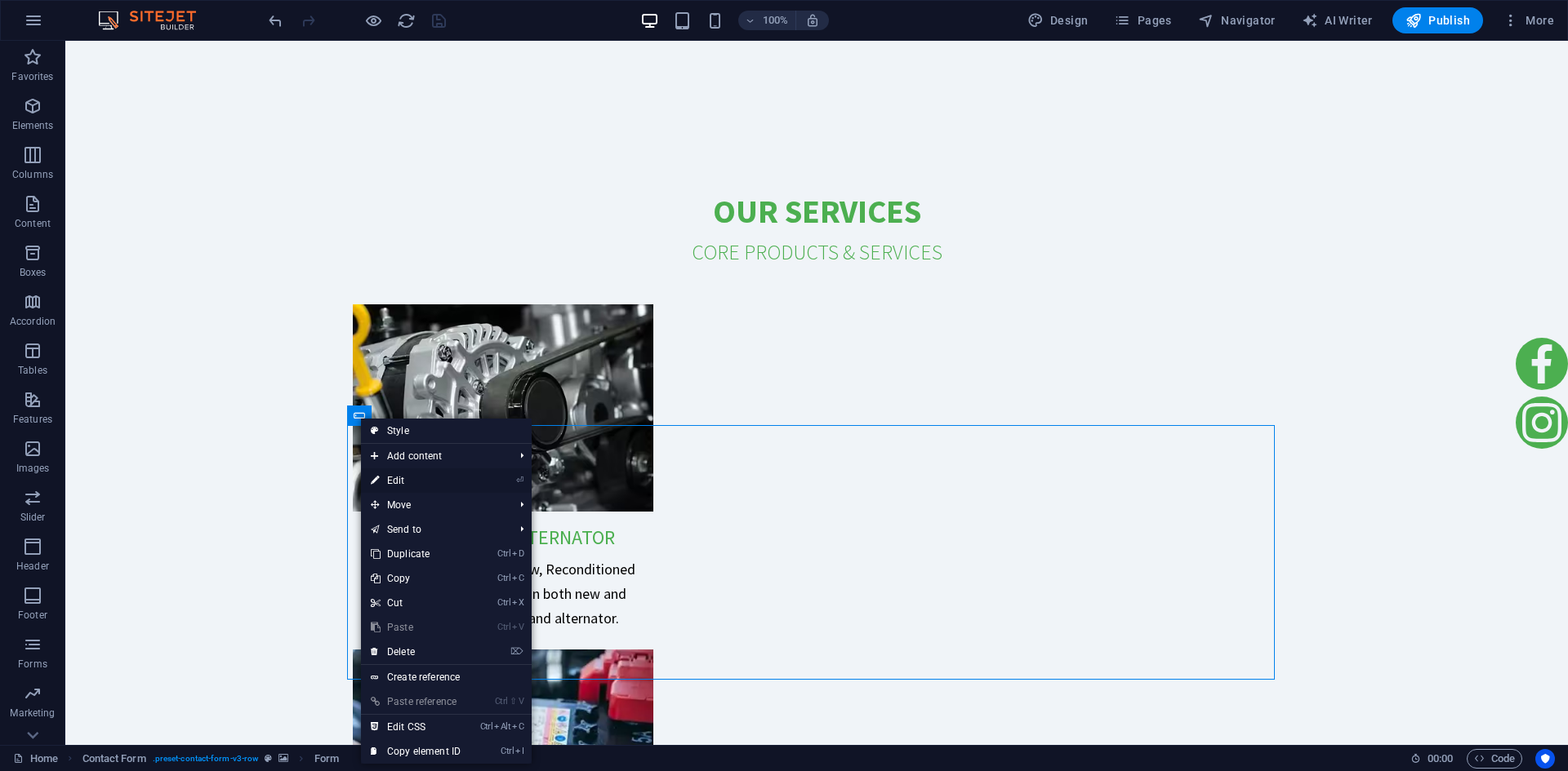
click at [464, 474] on link "⏎ Edit" at bounding box center [415, 480] width 110 height 24
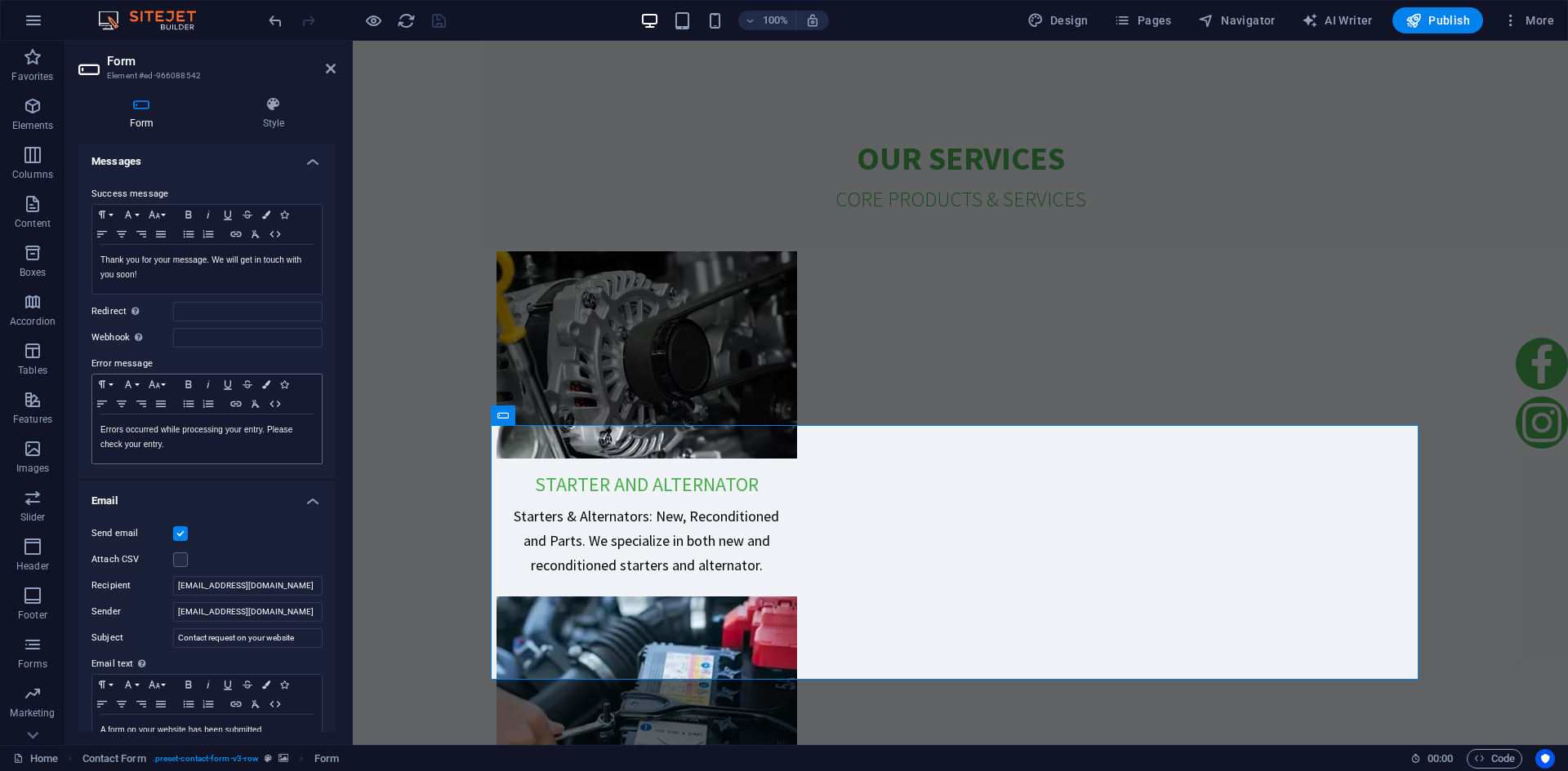
scroll to position [245, 0]
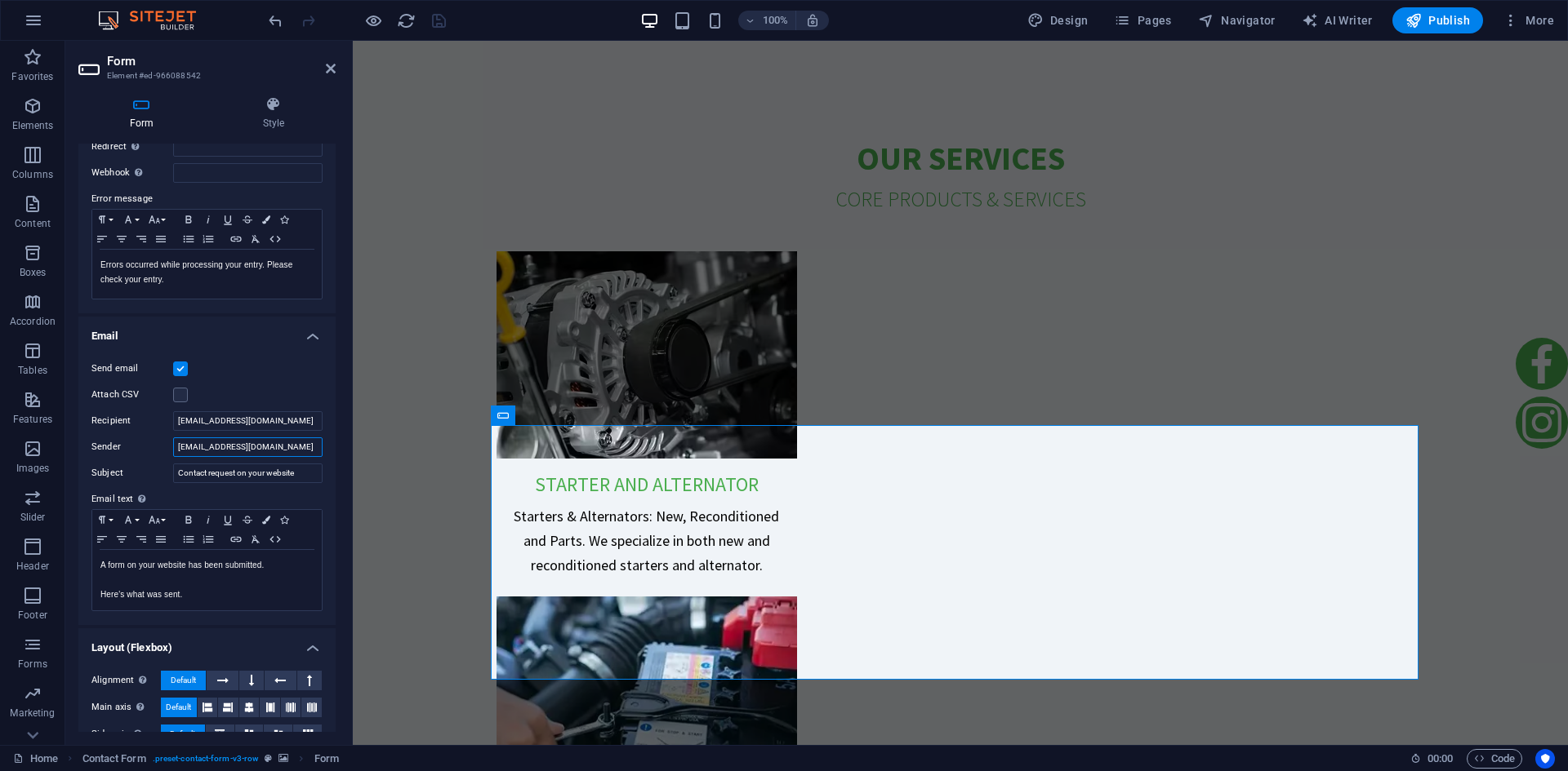
drag, startPoint x: 287, startPoint y: 445, endPoint x: 166, endPoint y: 447, distance: 121.0
click at [166, 447] on div "Sender [EMAIL_ADDRESS][DOMAIN_NAME]" at bounding box center [206, 447] width 231 height 20
drag, startPoint x: 289, startPoint y: 417, endPoint x: 129, endPoint y: 409, distance: 160.2
click at [129, 411] on div "Recipient [EMAIL_ADDRESS][DOMAIN_NAME]" at bounding box center [206, 421] width 231 height 20
drag, startPoint x: 298, startPoint y: 448, endPoint x: 170, endPoint y: 452, distance: 128.1
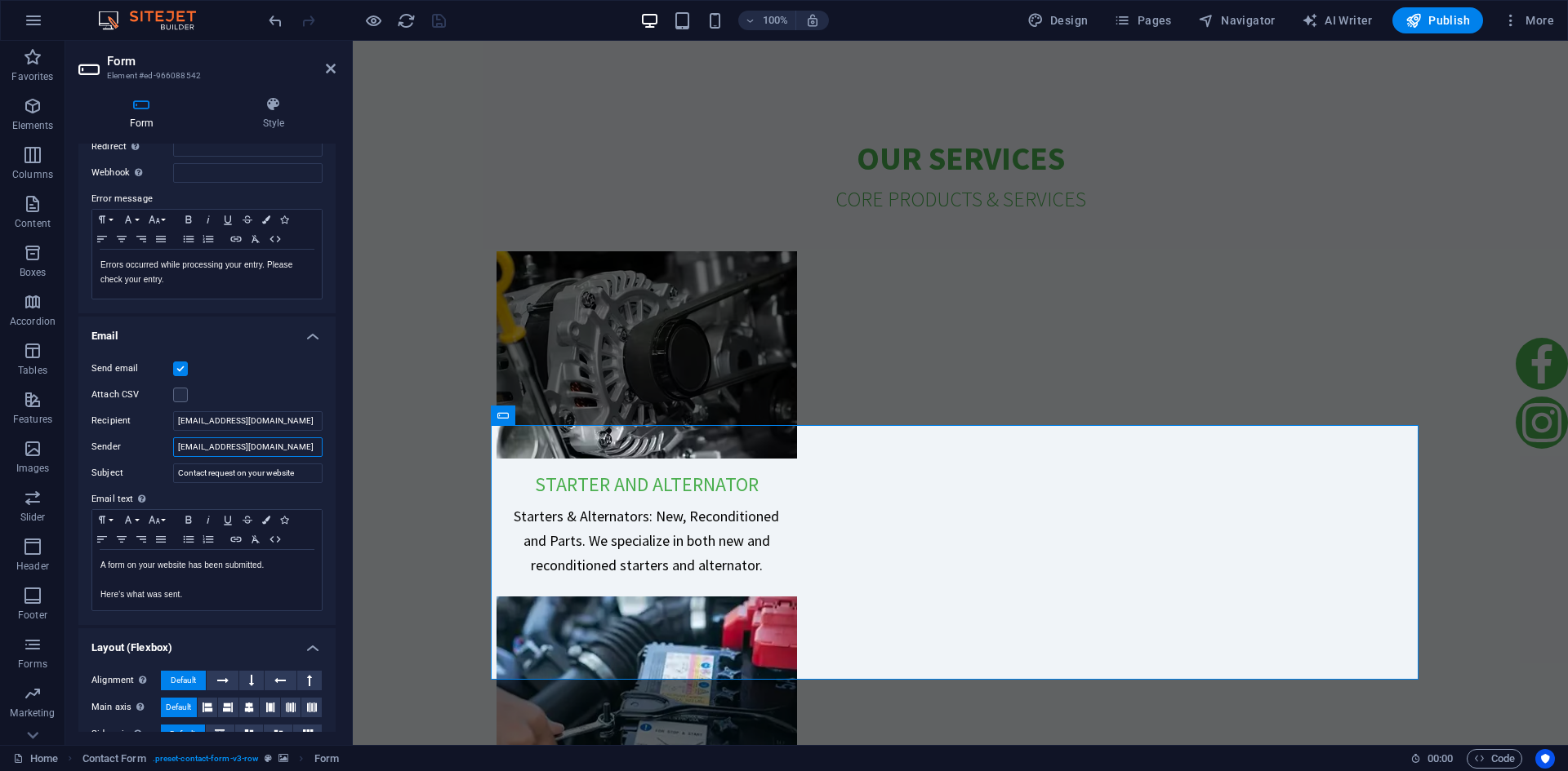
click at [170, 452] on div "Sender [EMAIL_ADDRESS][DOMAIN_NAME]" at bounding box center [206, 447] width 231 height 20
click at [271, 367] on div "Send email" at bounding box center [206, 369] width 231 height 20
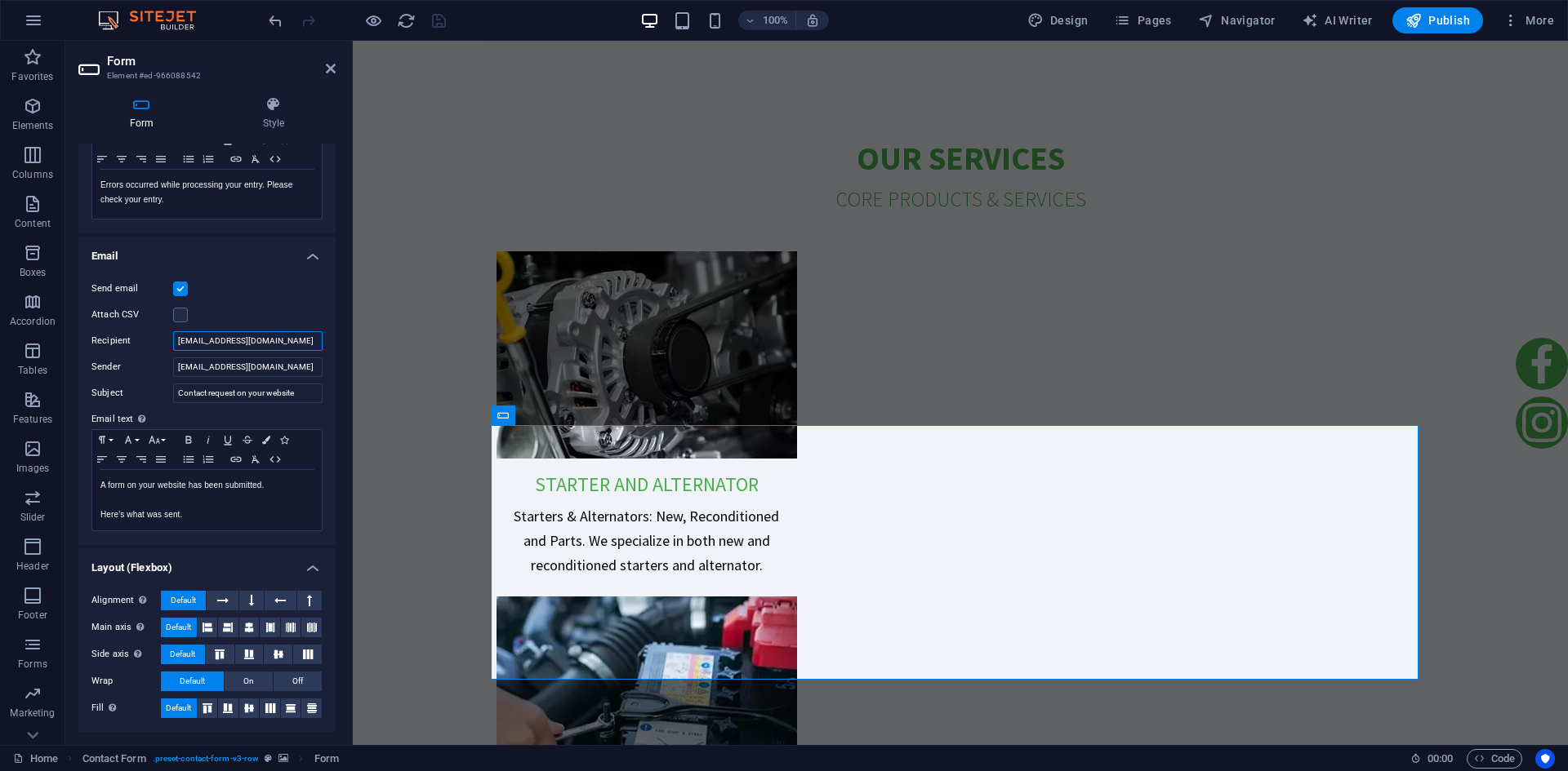
drag, startPoint x: 291, startPoint y: 339, endPoint x: 105, endPoint y: 342, distance: 186.0
click at [108, 342] on div "Recipient [EMAIL_ADDRESS][DOMAIN_NAME]" at bounding box center [206, 341] width 231 height 20
type input "[EMAIL_ADDRESS][DOMAIN_NAME]"
drag, startPoint x: 282, startPoint y: 368, endPoint x: 133, endPoint y: 375, distance: 149.2
click at [133, 375] on div "Sender [EMAIL_ADDRESS][DOMAIN_NAME]" at bounding box center [206, 368] width 231 height 20
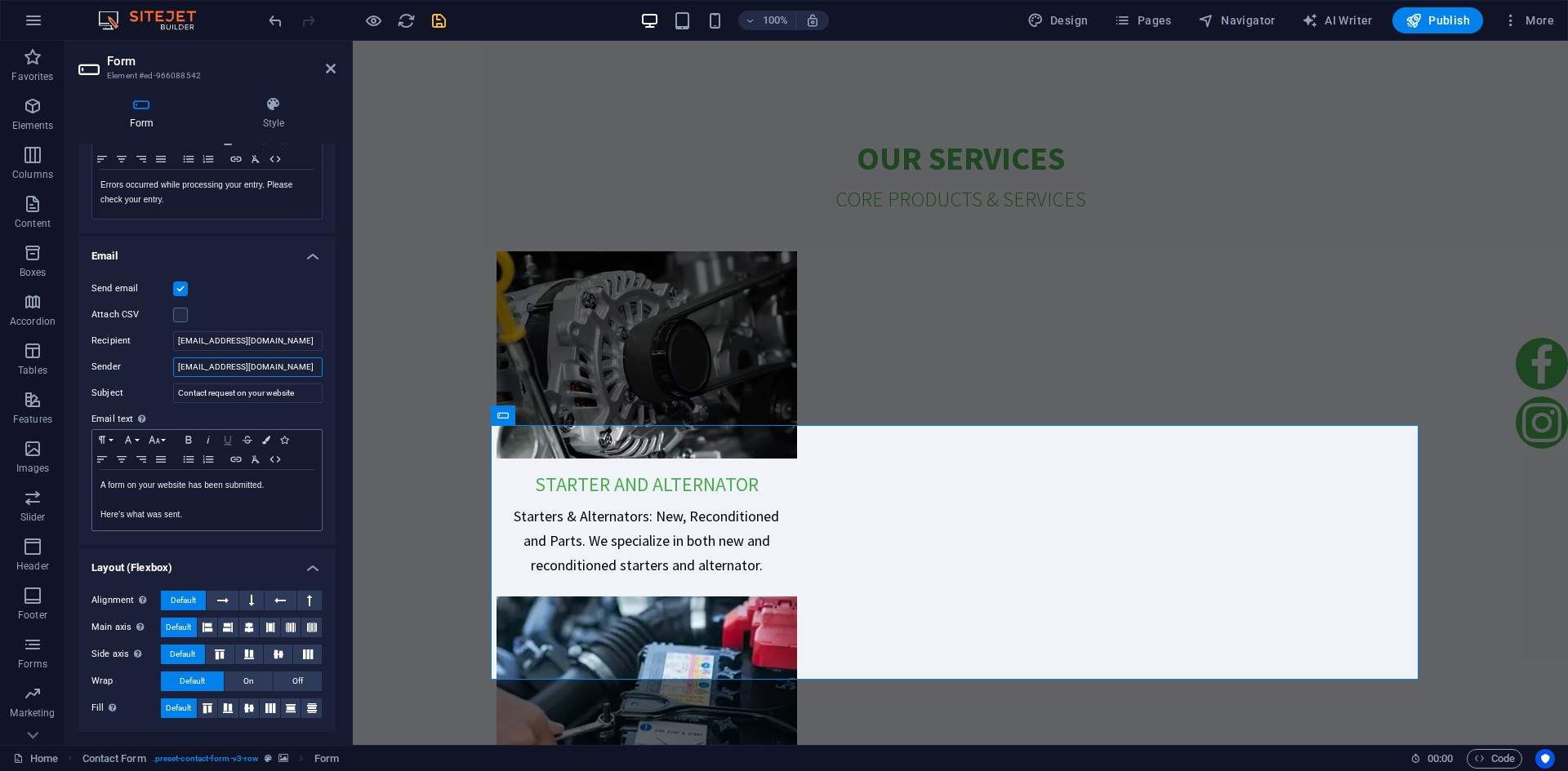
paste input "asia"
click at [179, 367] on input "[DOMAIN_NAME]" at bounding box center [247, 368] width 149 height 20
type input "[EMAIL_ADDRESS][DOMAIN_NAME]"
click at [436, 24] on icon "save" at bounding box center [438, 21] width 19 height 19
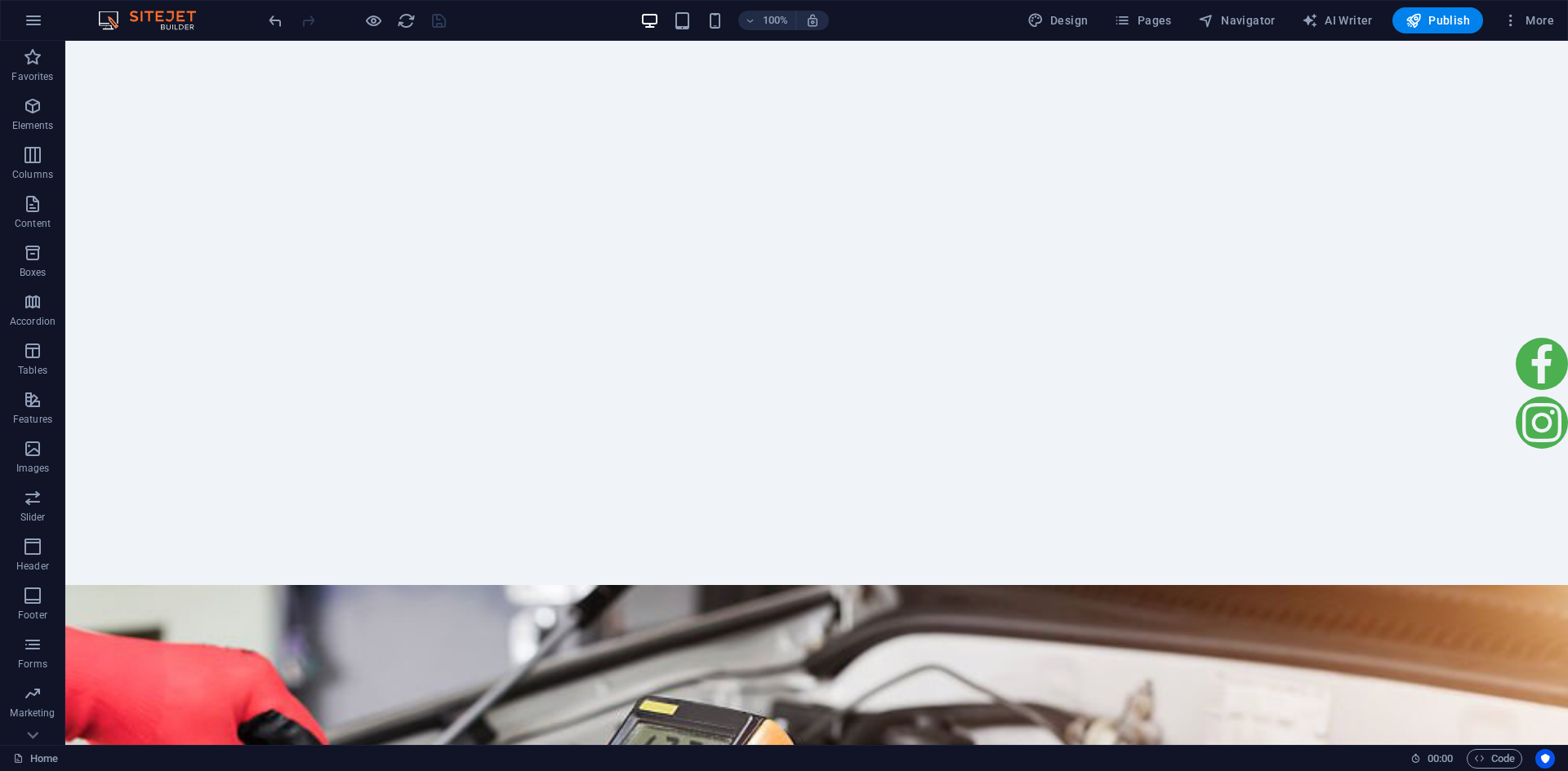
scroll to position [0, 0]
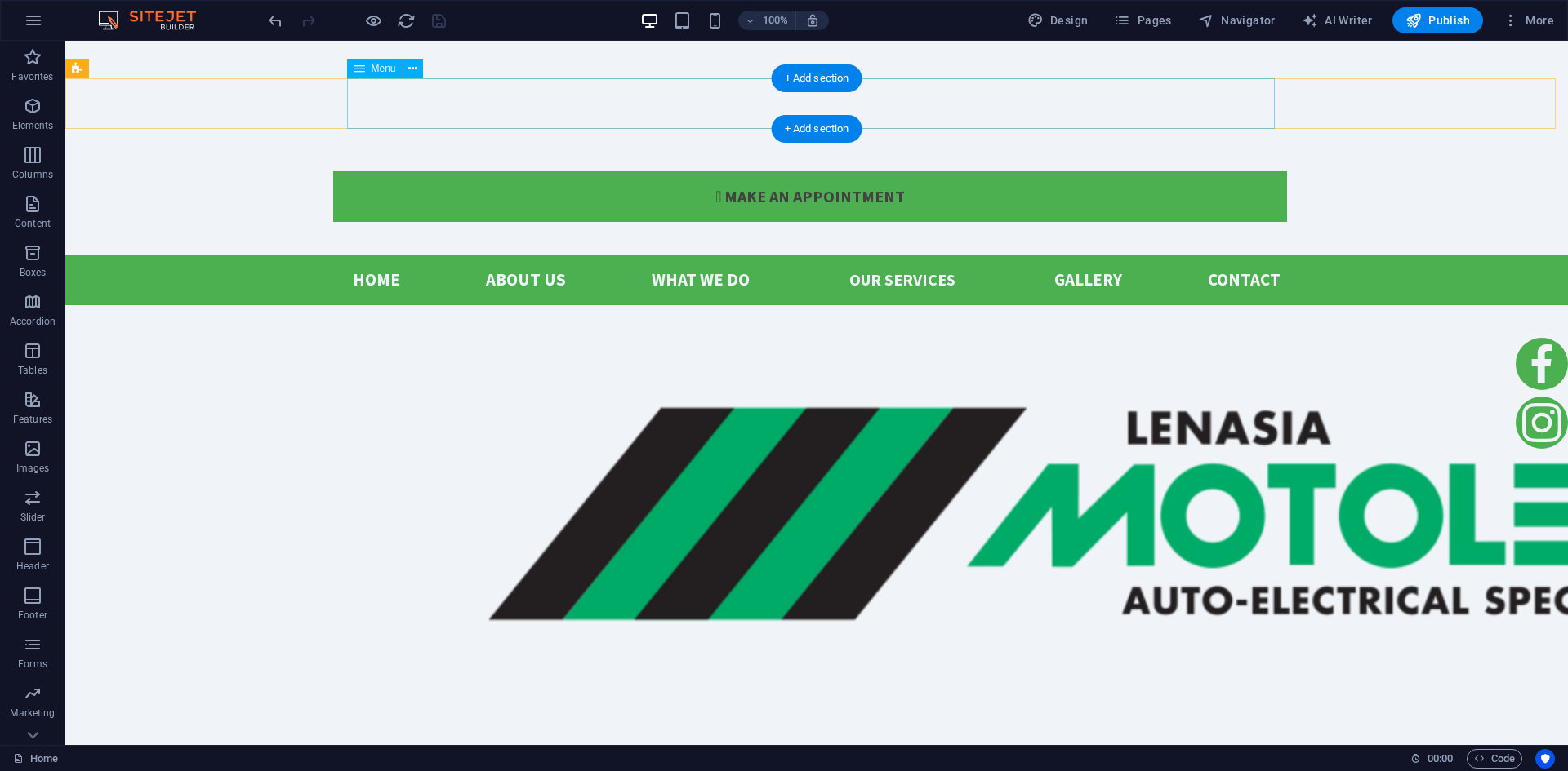
click at [1084, 254] on nav "Home About us what we do Our Services Gallery Contact" at bounding box center [816, 279] width 928 height 51
click at [409, 70] on icon at bounding box center [413, 69] width 9 height 17
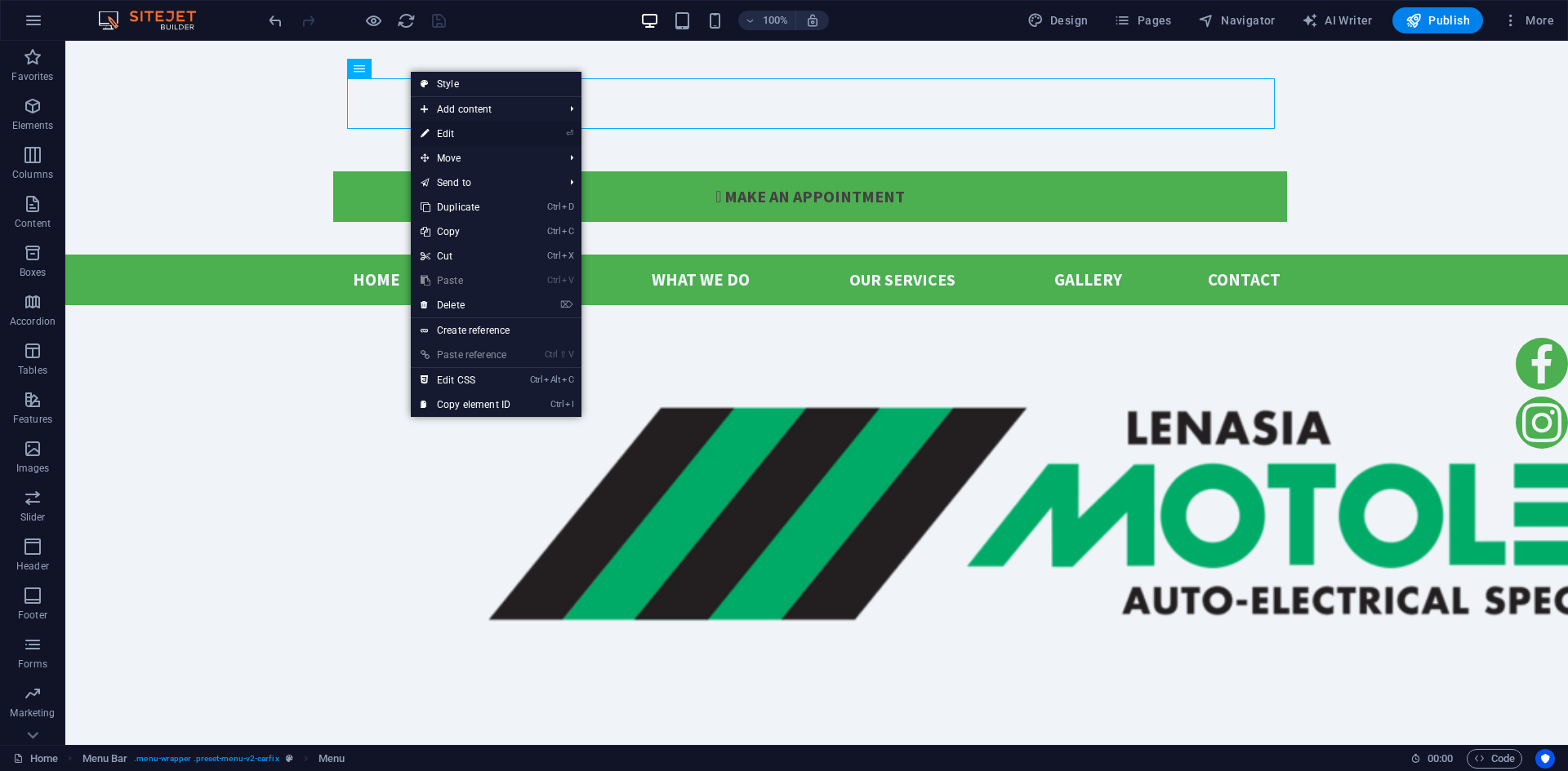
click at [498, 128] on link "⏎ Edit" at bounding box center [465, 133] width 110 height 24
select select
select select "default"
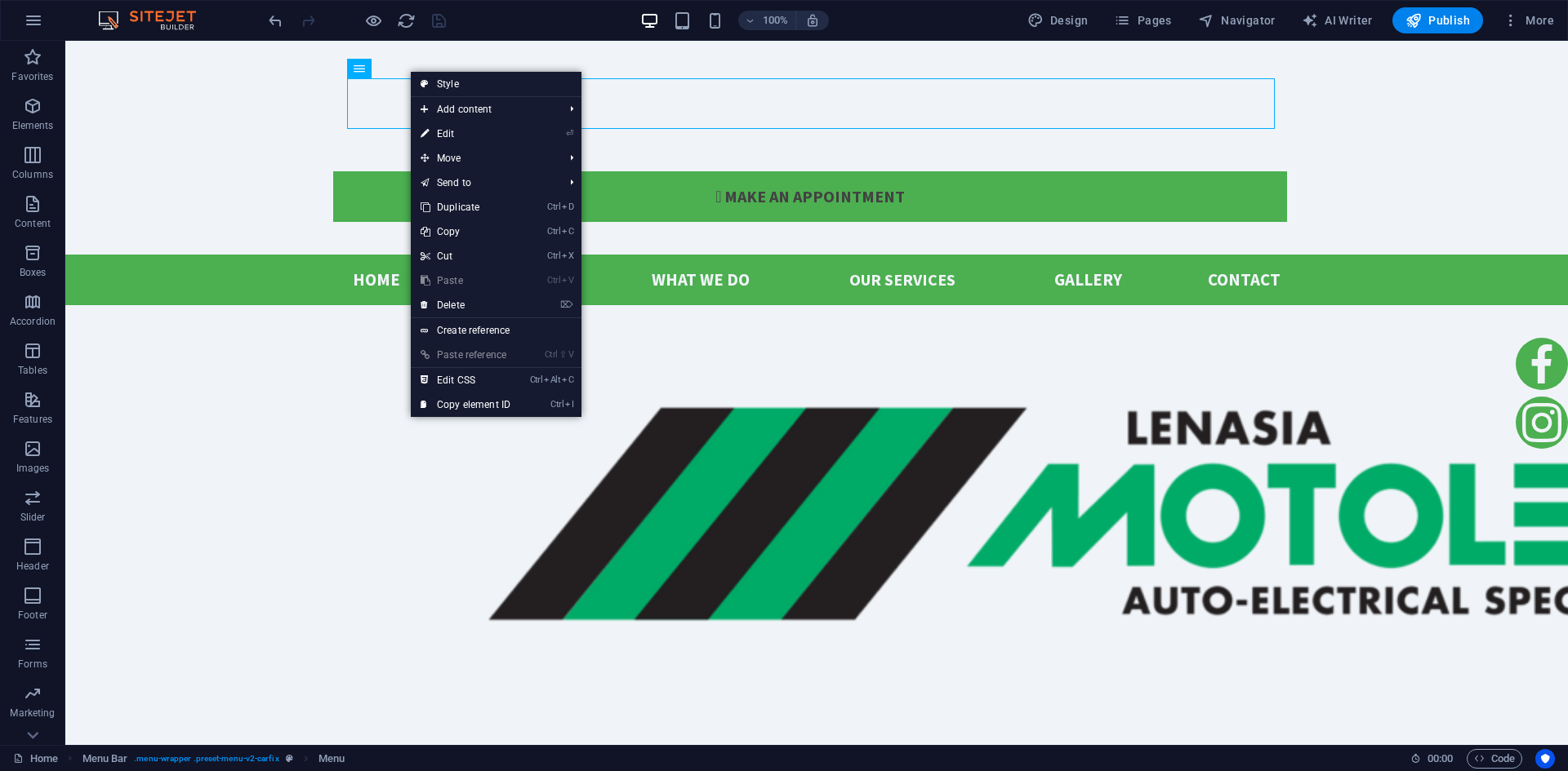
select select
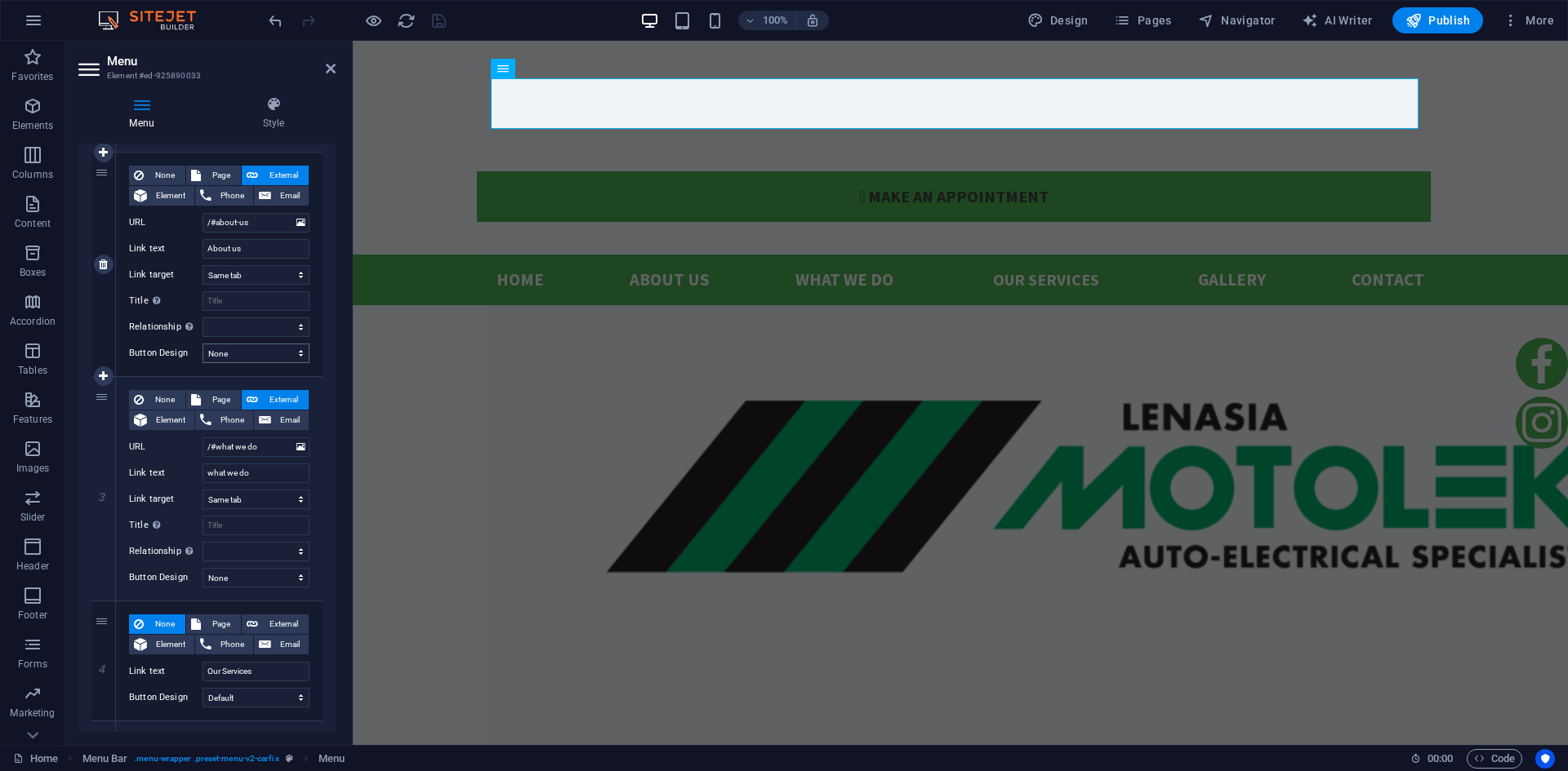
scroll to position [490, 0]
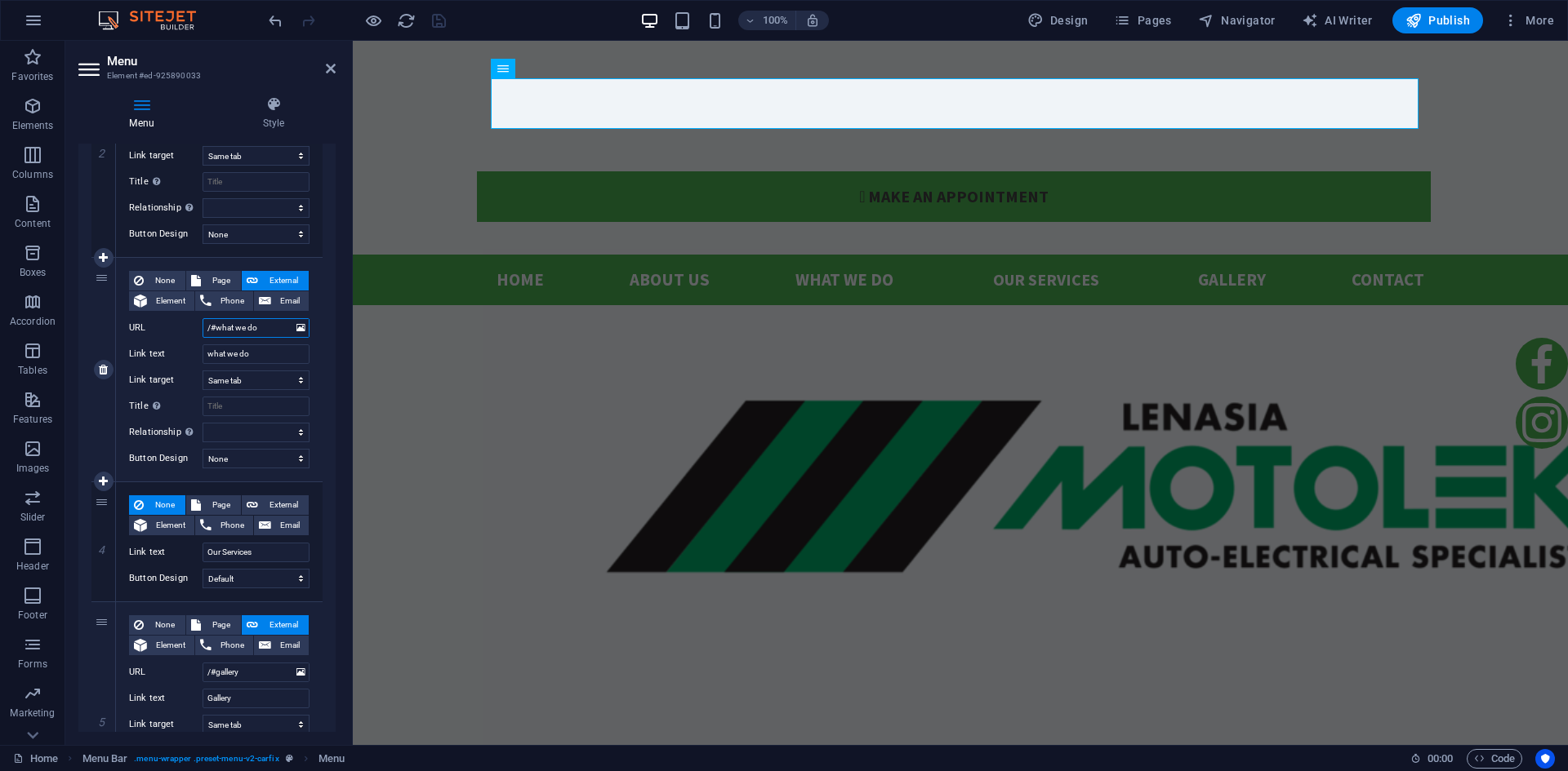
click at [235, 329] on input "/#what we do" at bounding box center [256, 328] width 107 height 20
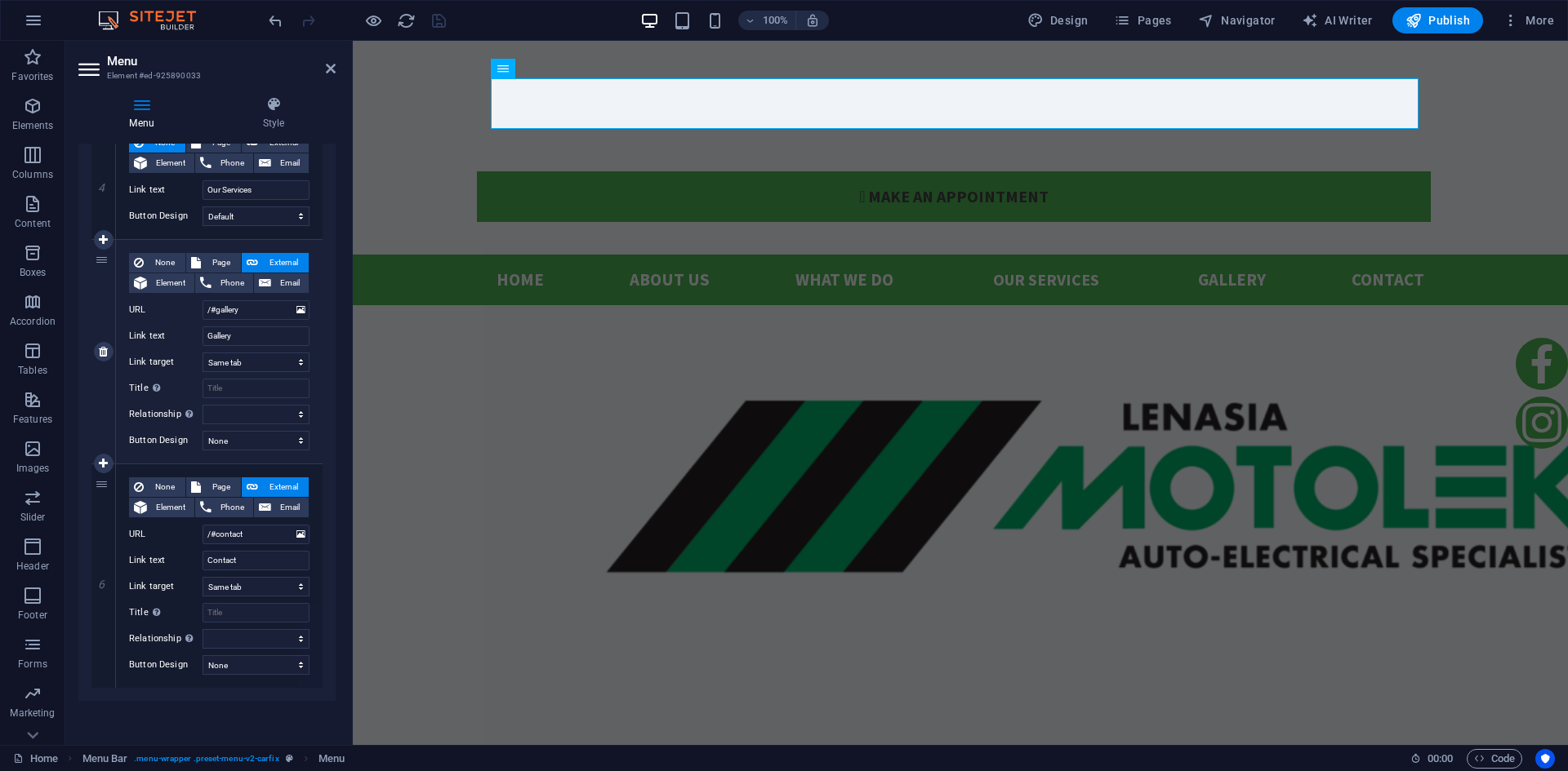
scroll to position [854, 0]
click at [296, 589] on select "New tab Same tab Overlay" at bounding box center [256, 585] width 107 height 20
click at [203, 576] on select "New tab Same tab Overlay" at bounding box center [256, 585] width 107 height 20
click at [290, 640] on select "alternate author bookmark external help license next nofollow noreferrer noopen…" at bounding box center [256, 637] width 107 height 20
click at [321, 339] on div "1 None Page External Element Phone Email Page Home Subpage Legal Notice Privacy…" at bounding box center [207, 65] width 257 height 1268
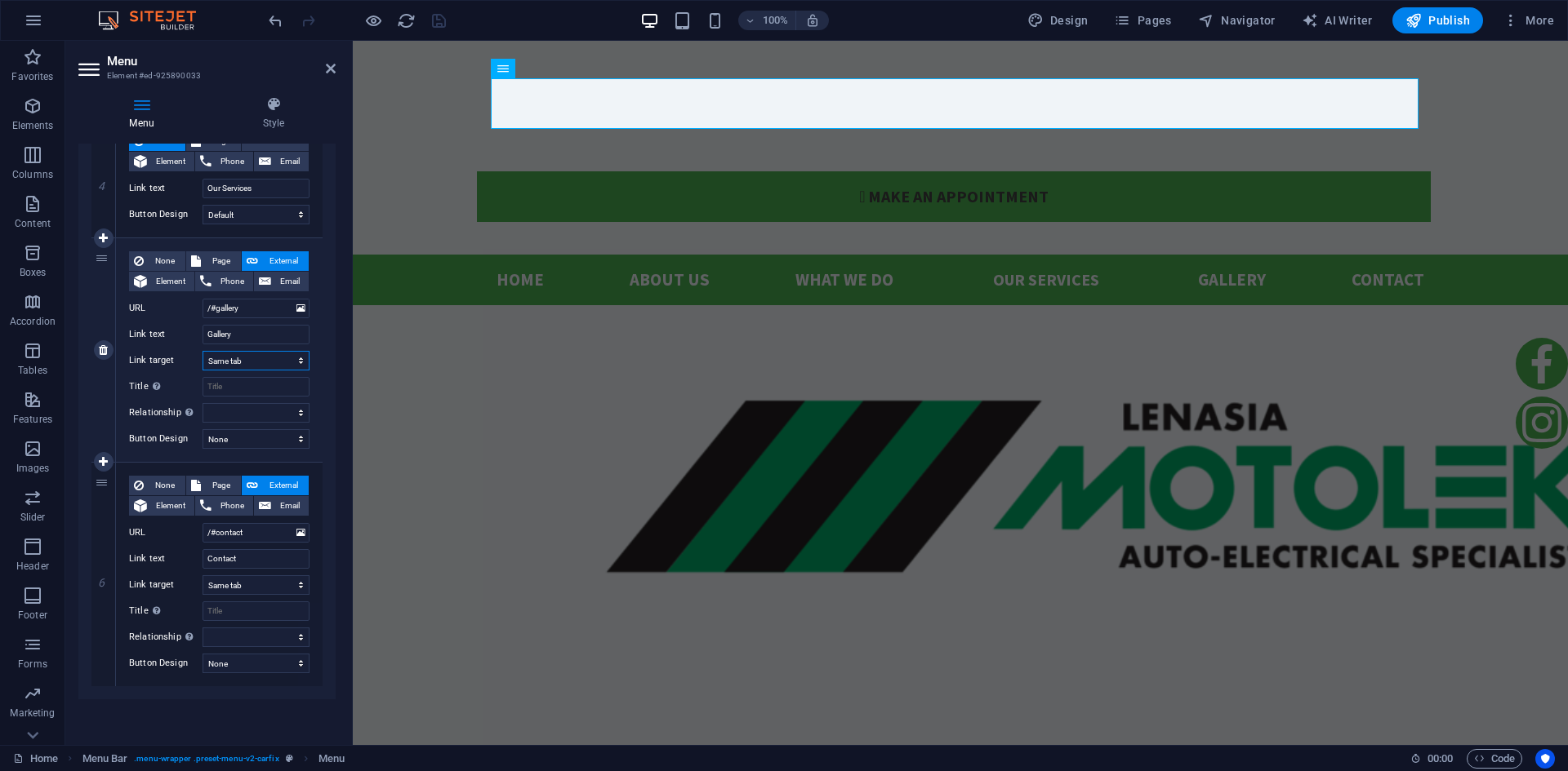
click at [281, 359] on select "New tab Same tab Overlay" at bounding box center [256, 361] width 107 height 20
select select "blank"
click at [203, 351] on select "New tab Same tab Overlay" at bounding box center [256, 361] width 107 height 20
select select
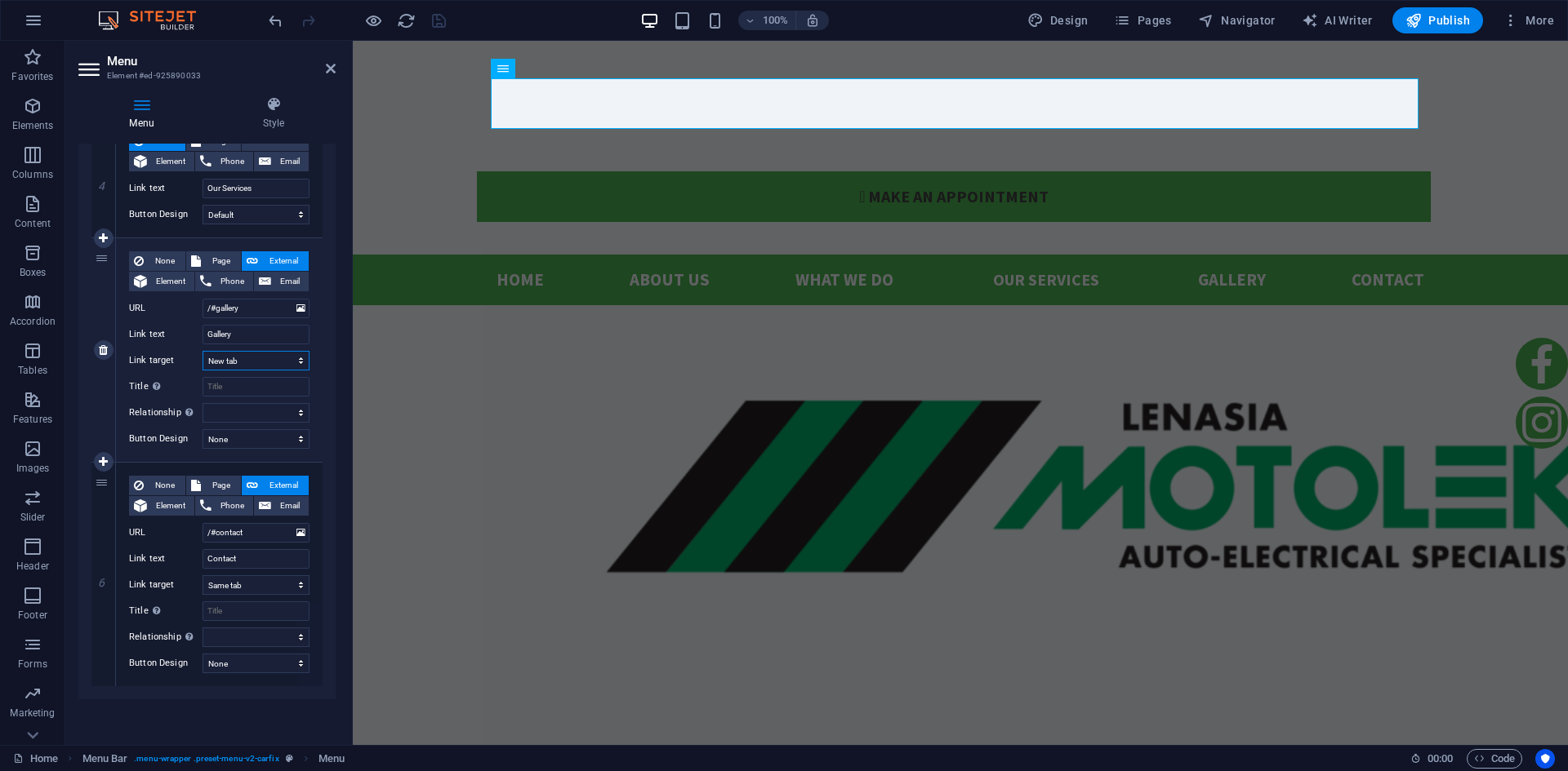
select select
click at [286, 360] on select "New tab Same tab Overlay" at bounding box center [256, 361] width 107 height 20
select select
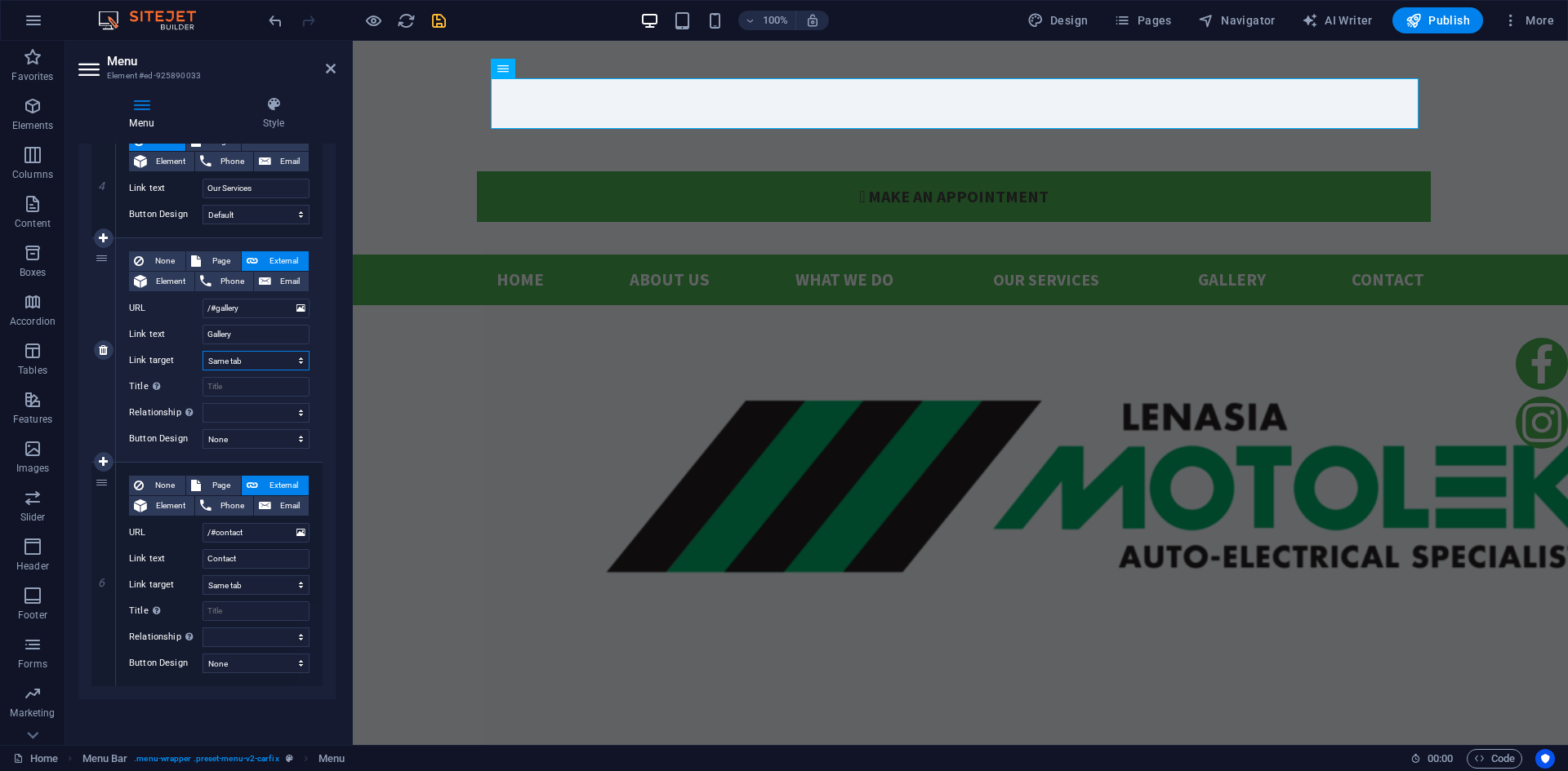
click at [203, 351] on select "New tab Same tab Overlay" at bounding box center [256, 361] width 107 height 20
select select
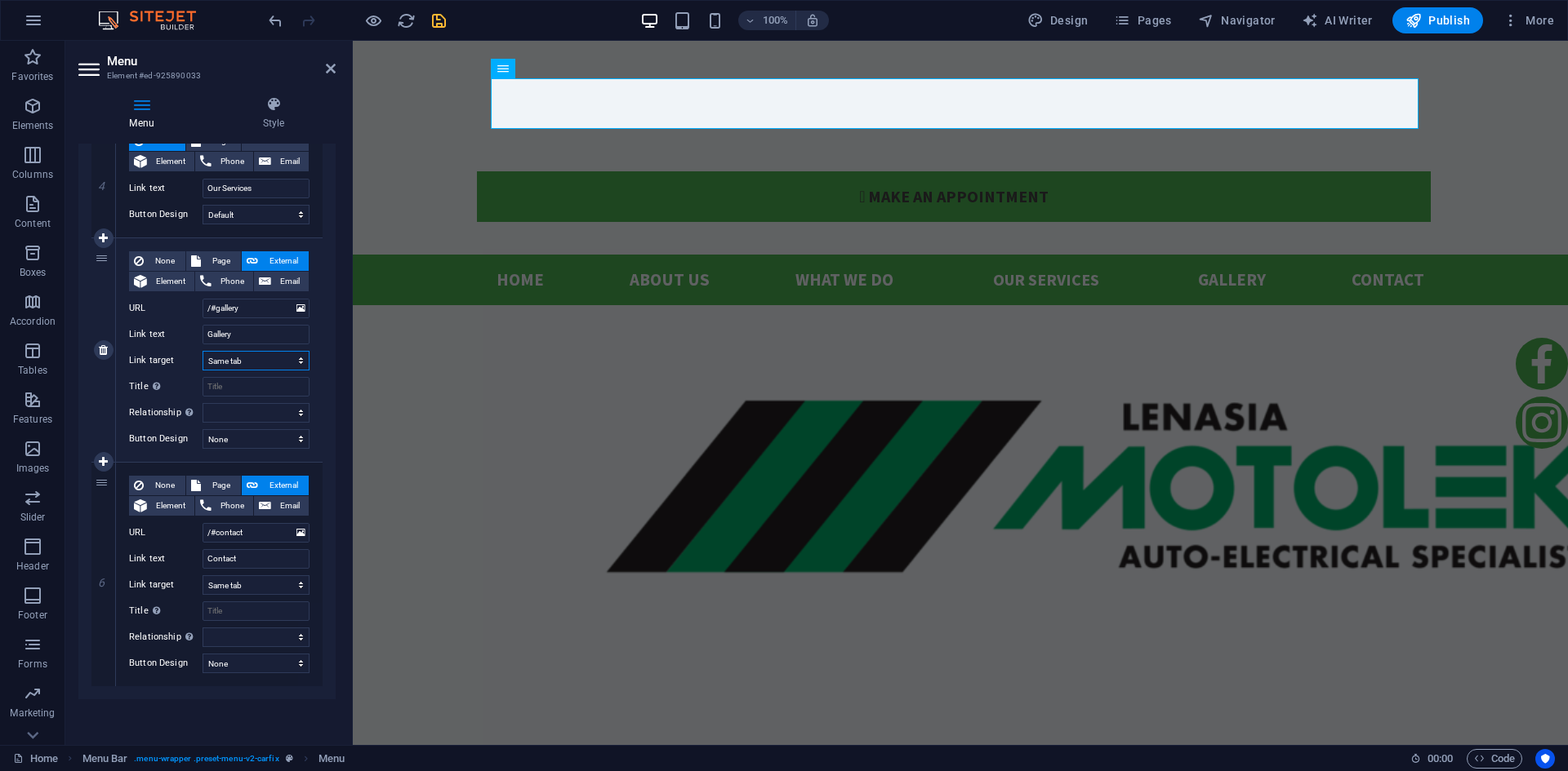
select select
click at [210, 535] on input "/#contact" at bounding box center [256, 533] width 107 height 20
click at [256, 531] on input "/#contact" at bounding box center [256, 533] width 107 height 20
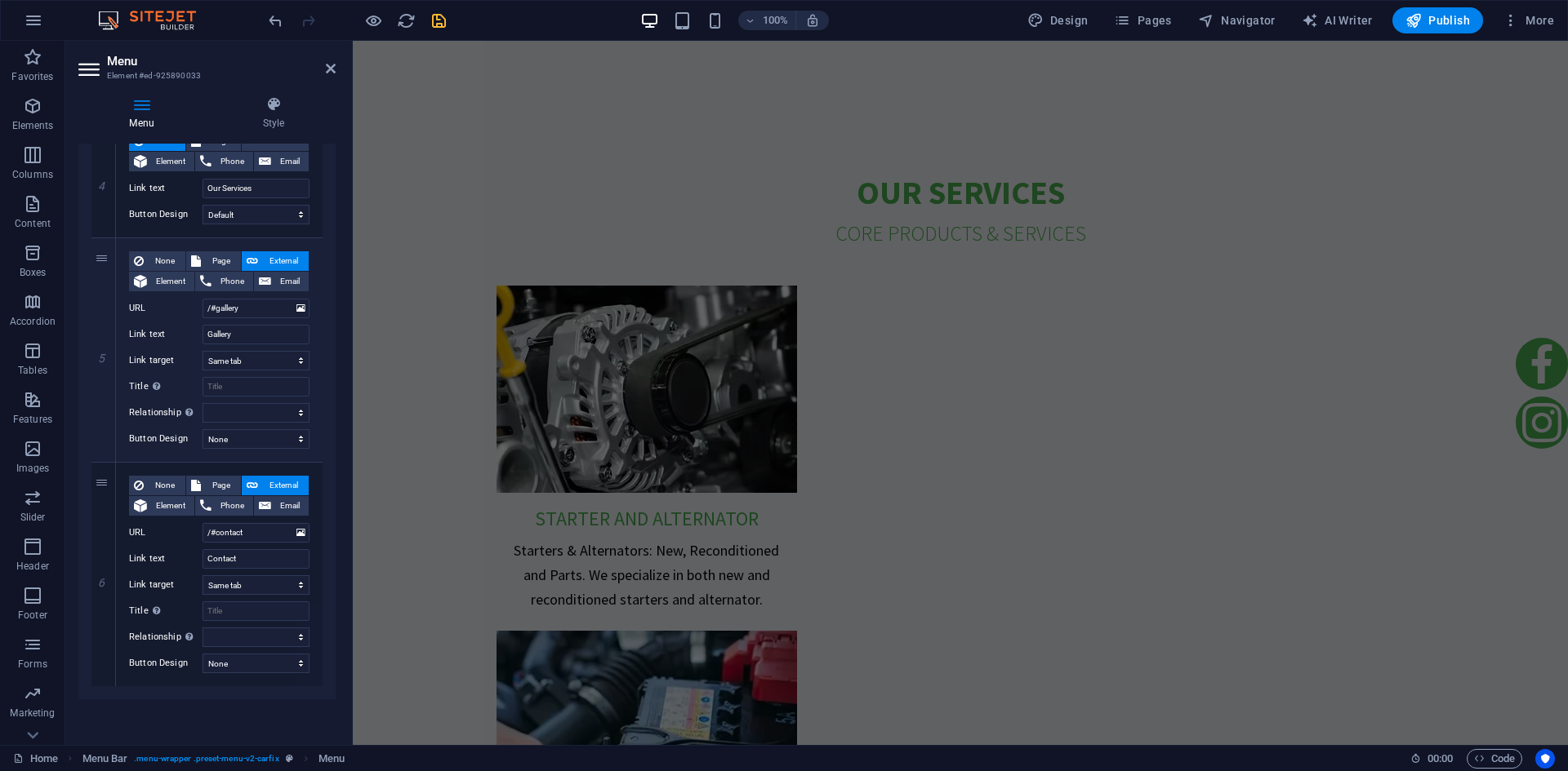
scroll to position [3964, 0]
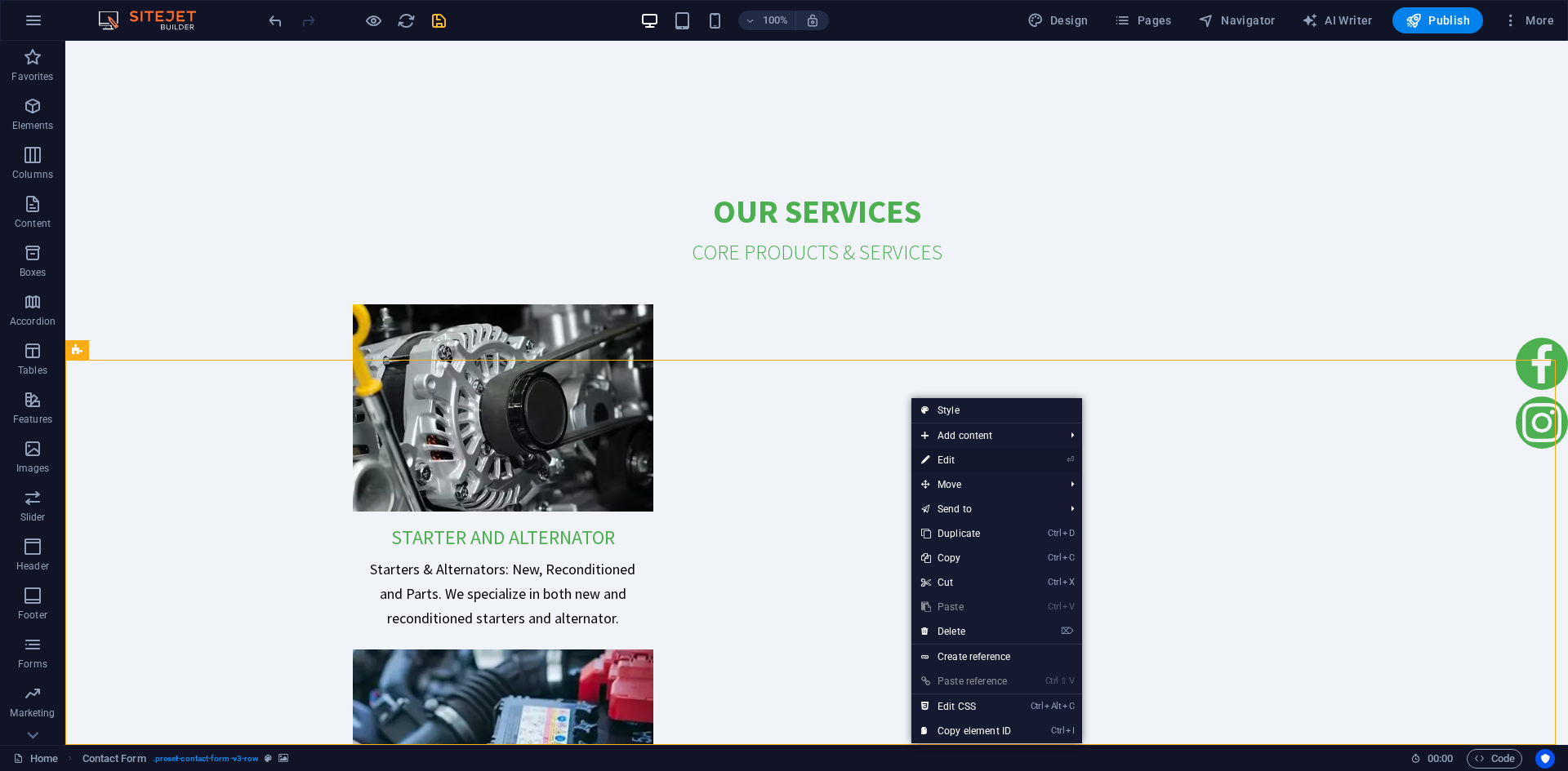
drag, startPoint x: 985, startPoint y: 460, endPoint x: 627, endPoint y: 419, distance: 360.3
click at [985, 460] on link "⏎ Edit" at bounding box center [966, 460] width 110 height 24
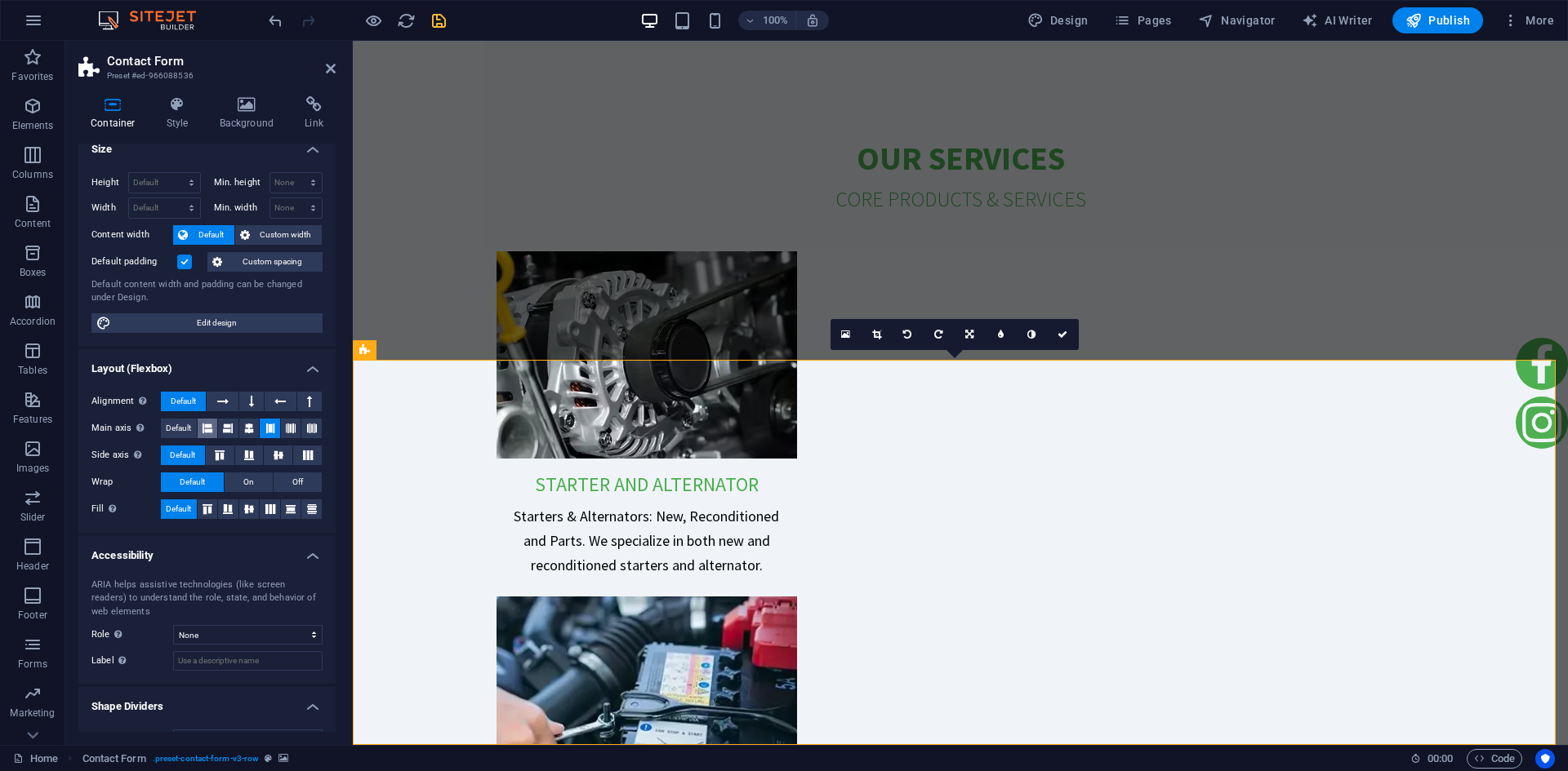
scroll to position [0, 0]
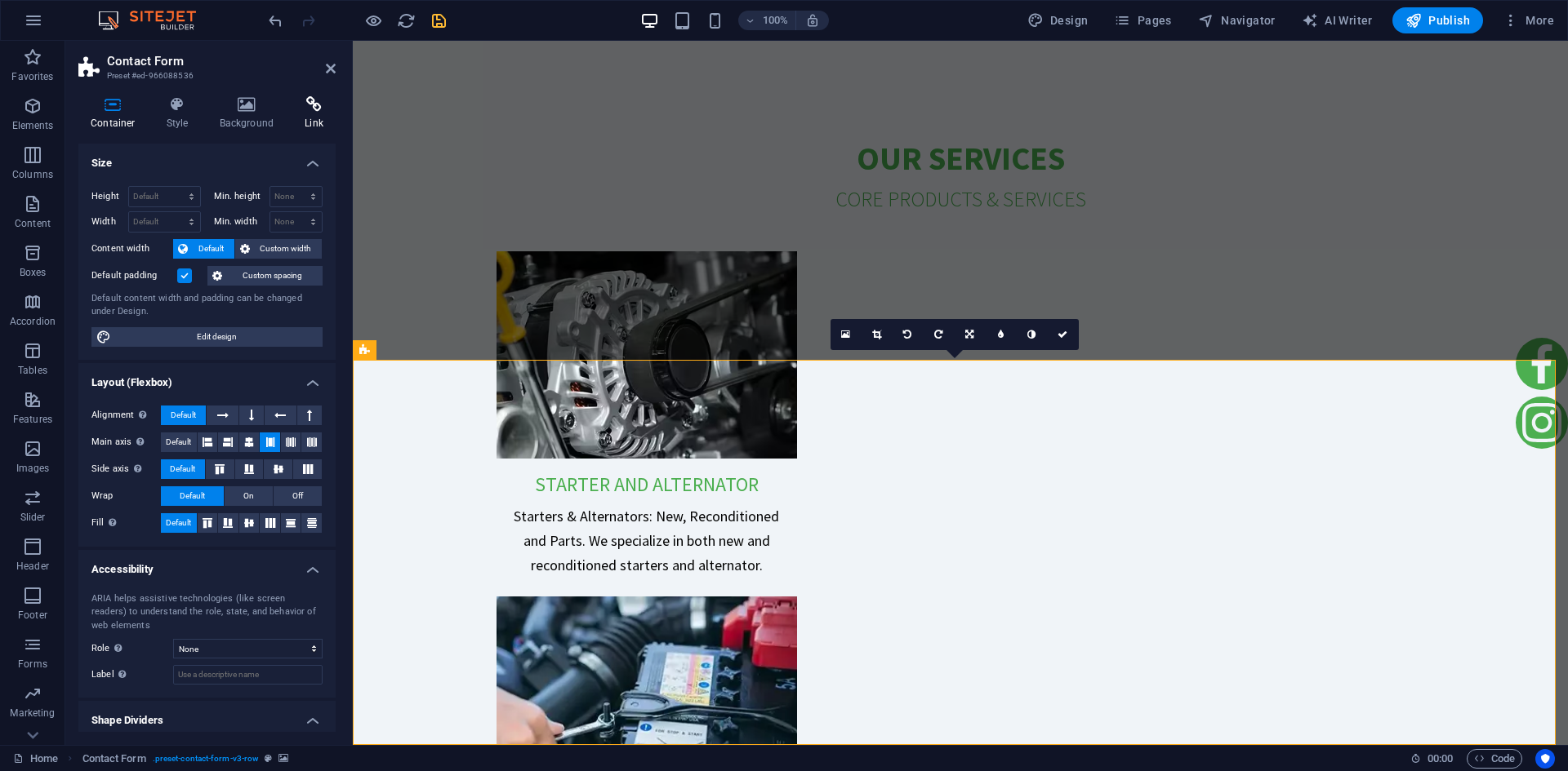
click at [315, 106] on icon at bounding box center [313, 104] width 43 height 16
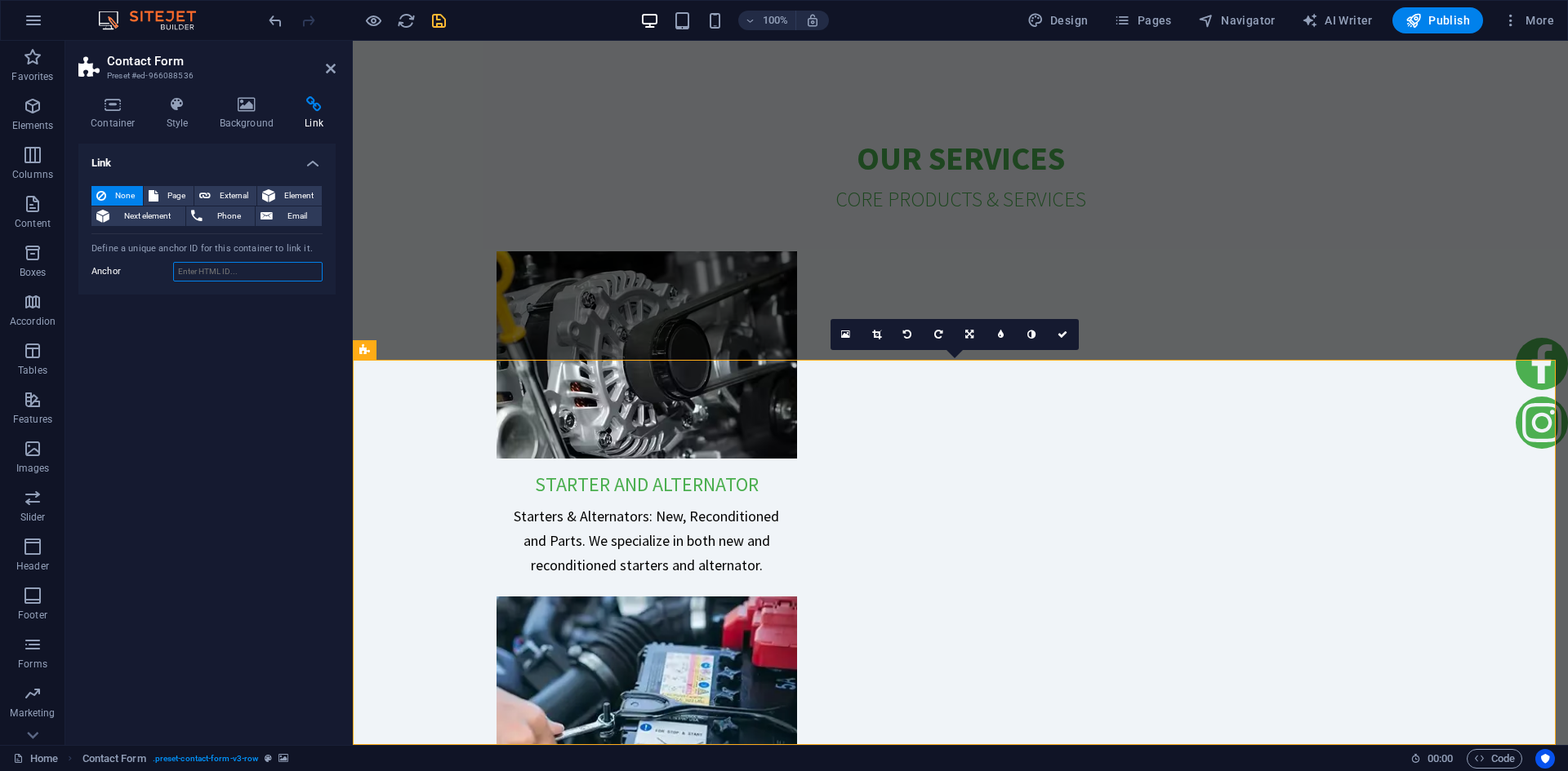
click at [192, 269] on input "Anchor" at bounding box center [247, 272] width 149 height 20
type input "contact"
click at [160, 353] on div "Link None Page External Element Next element Phone Email Page Home Subpage Lega…" at bounding box center [207, 438] width 257 height 589
click at [443, 16] on icon "save" at bounding box center [438, 21] width 19 height 19
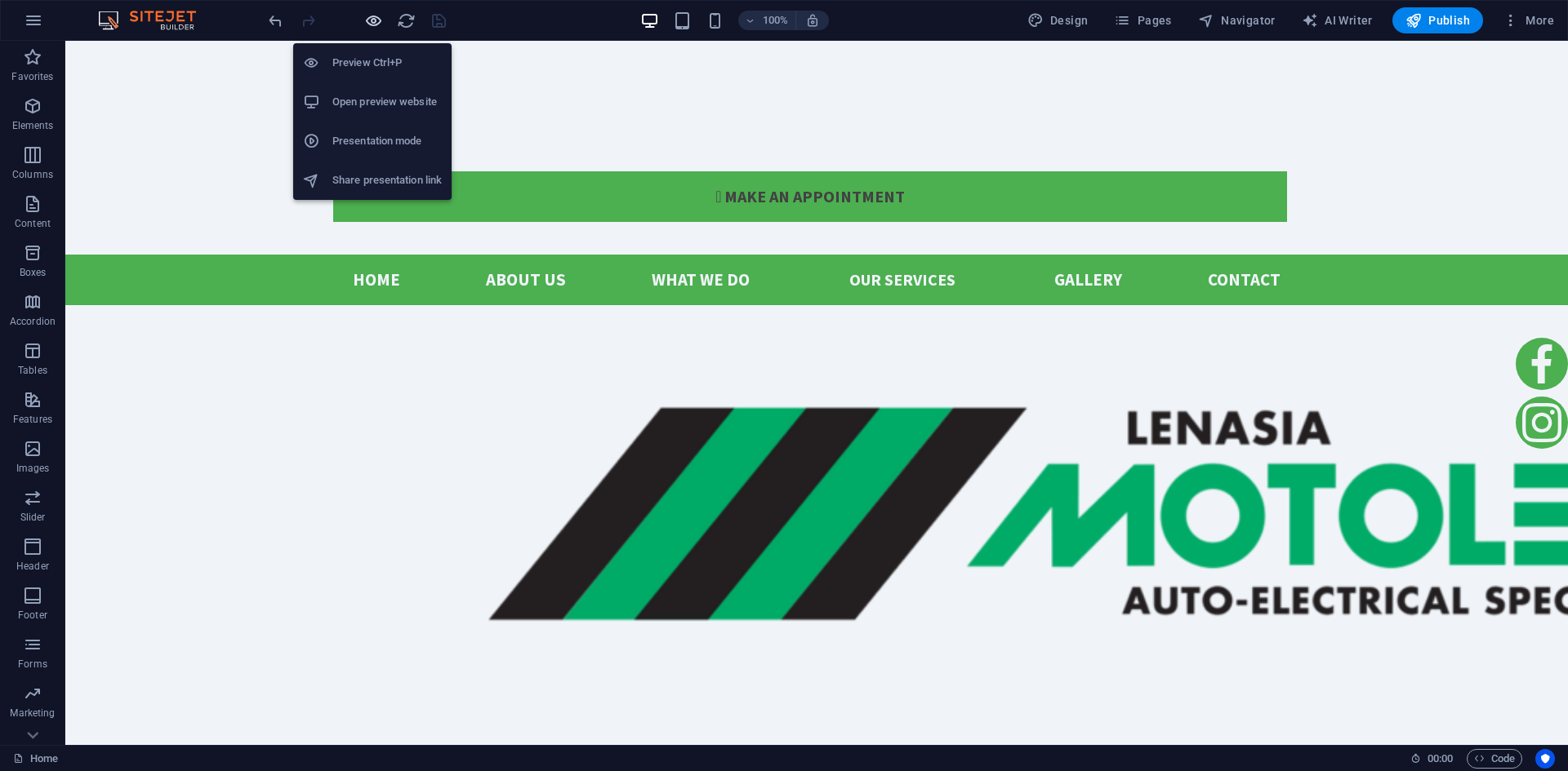
click at [369, 18] on icon "button" at bounding box center [373, 21] width 19 height 19
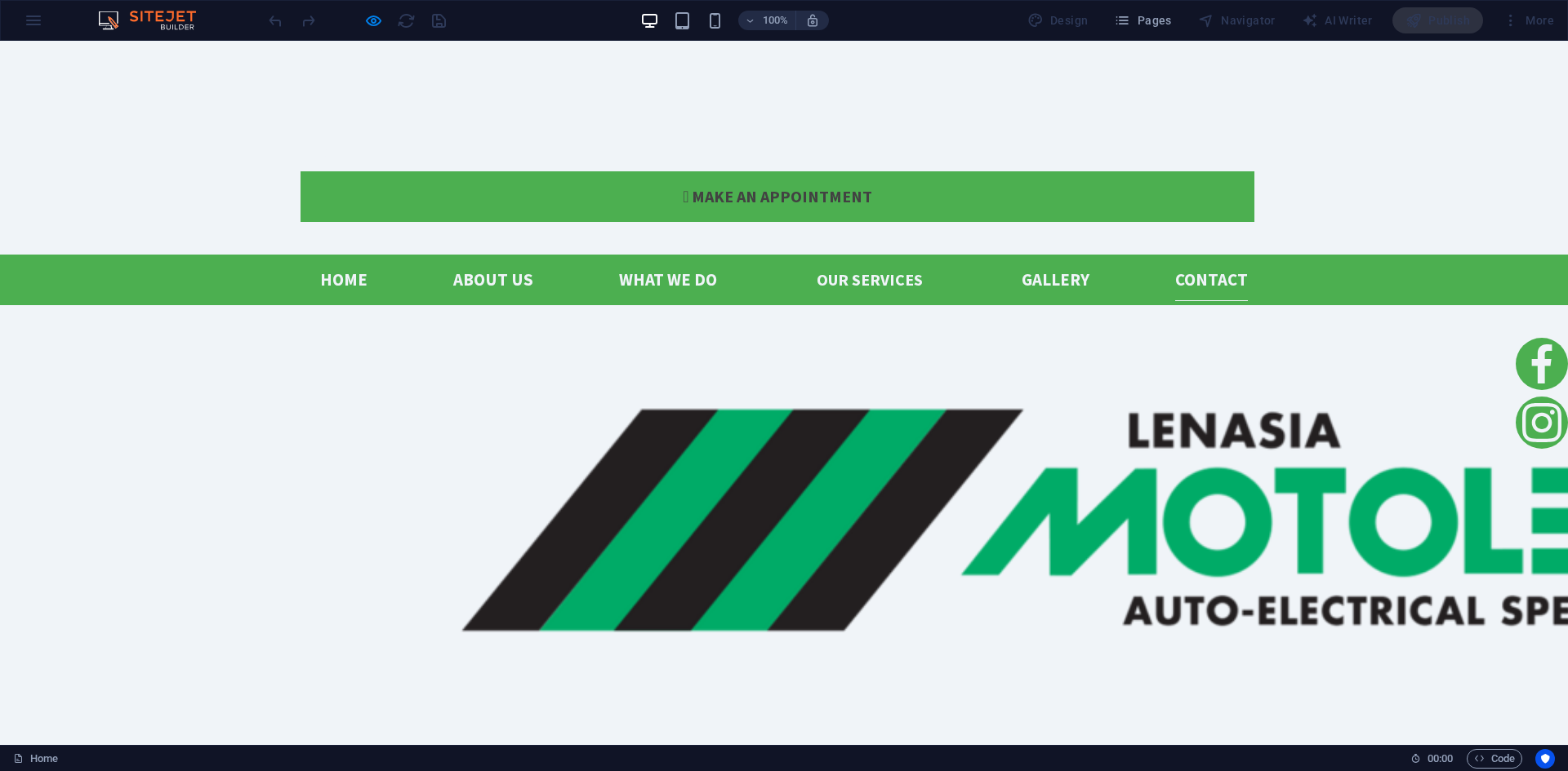
click at [1204, 259] on link "Contact" at bounding box center [1211, 280] width 72 height 43
click at [1202, 259] on link "Contact" at bounding box center [1211, 280] width 72 height 43
click at [976, 370] on img at bounding box center [1105, 516] width 1568 height 291
click at [1214, 259] on link "Contact" at bounding box center [1211, 280] width 72 height 43
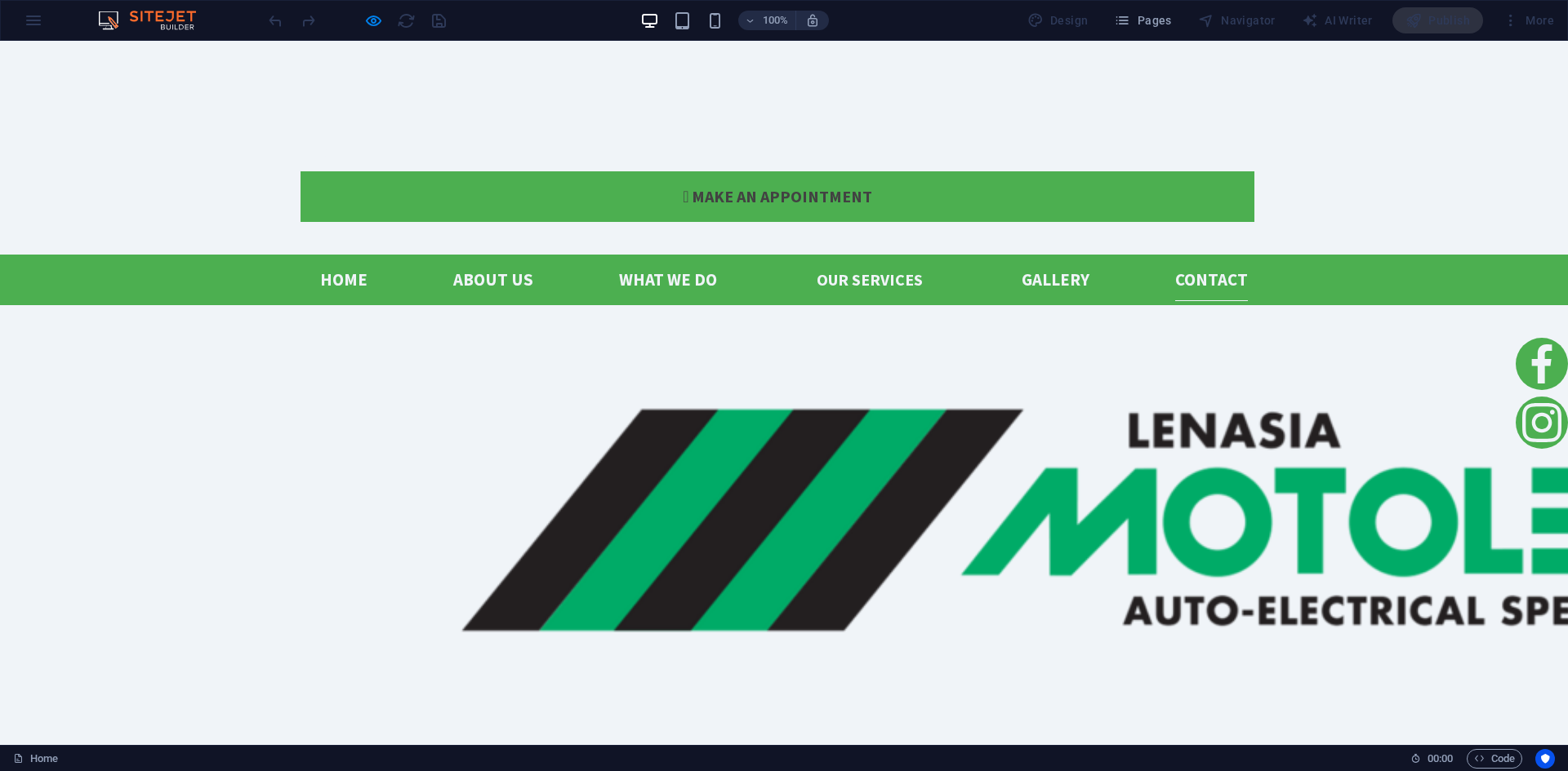
click at [1212, 259] on link "Contact" at bounding box center [1211, 280] width 72 height 43
click at [1183, 259] on link "Contact" at bounding box center [1211, 280] width 72 height 43
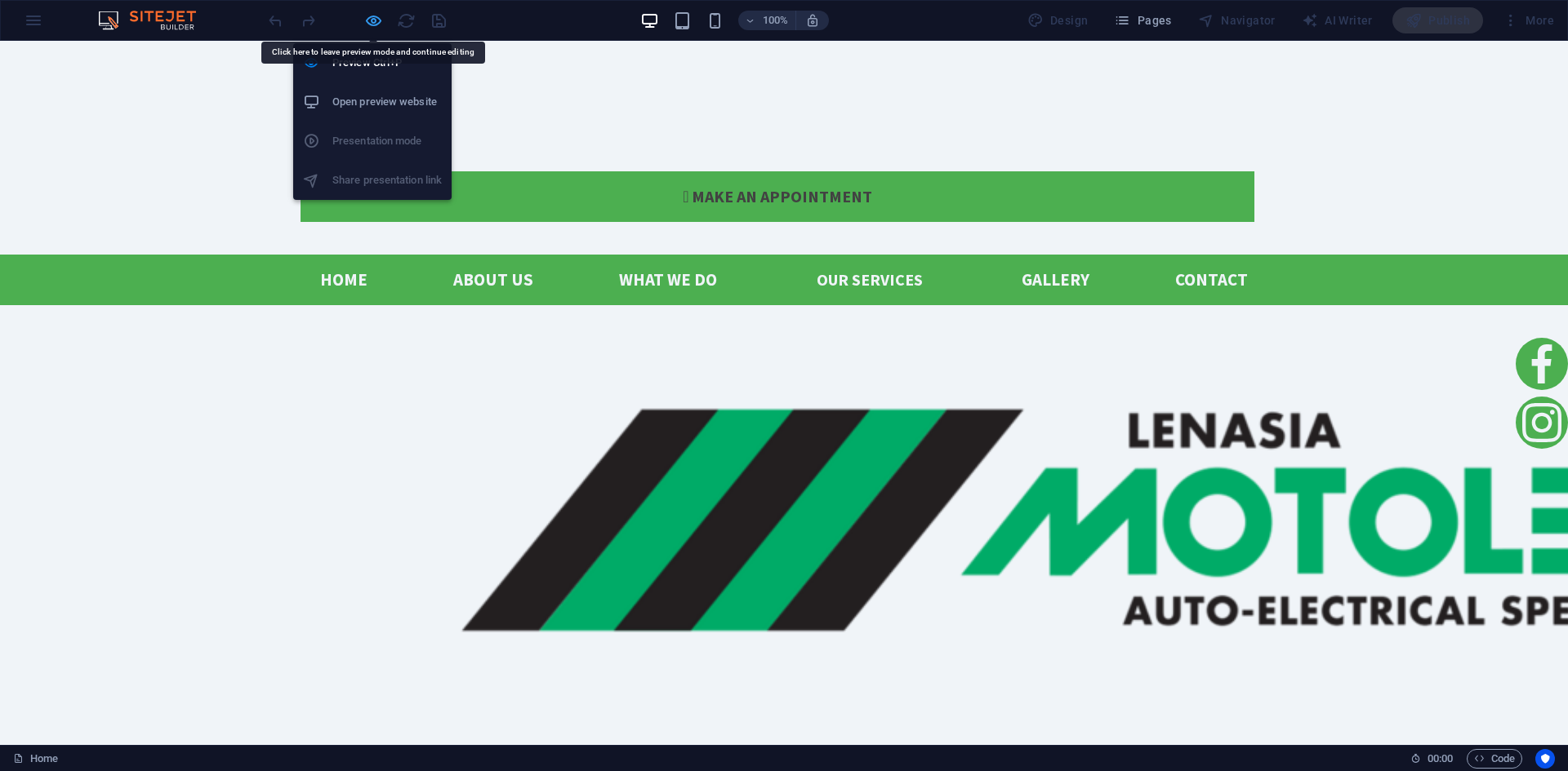
click at [375, 19] on icon "button" at bounding box center [373, 21] width 19 height 19
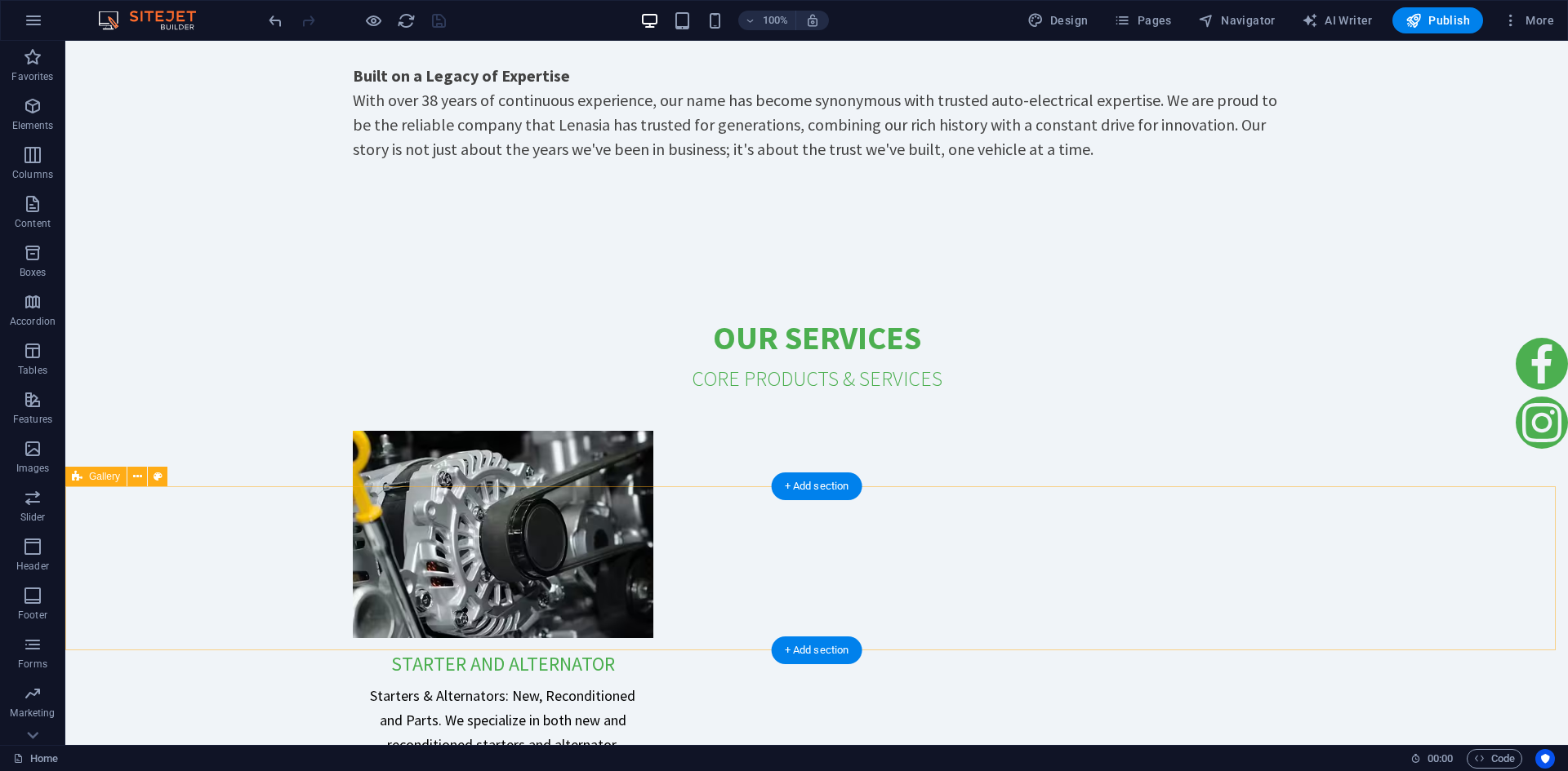
scroll to position [3964, 0]
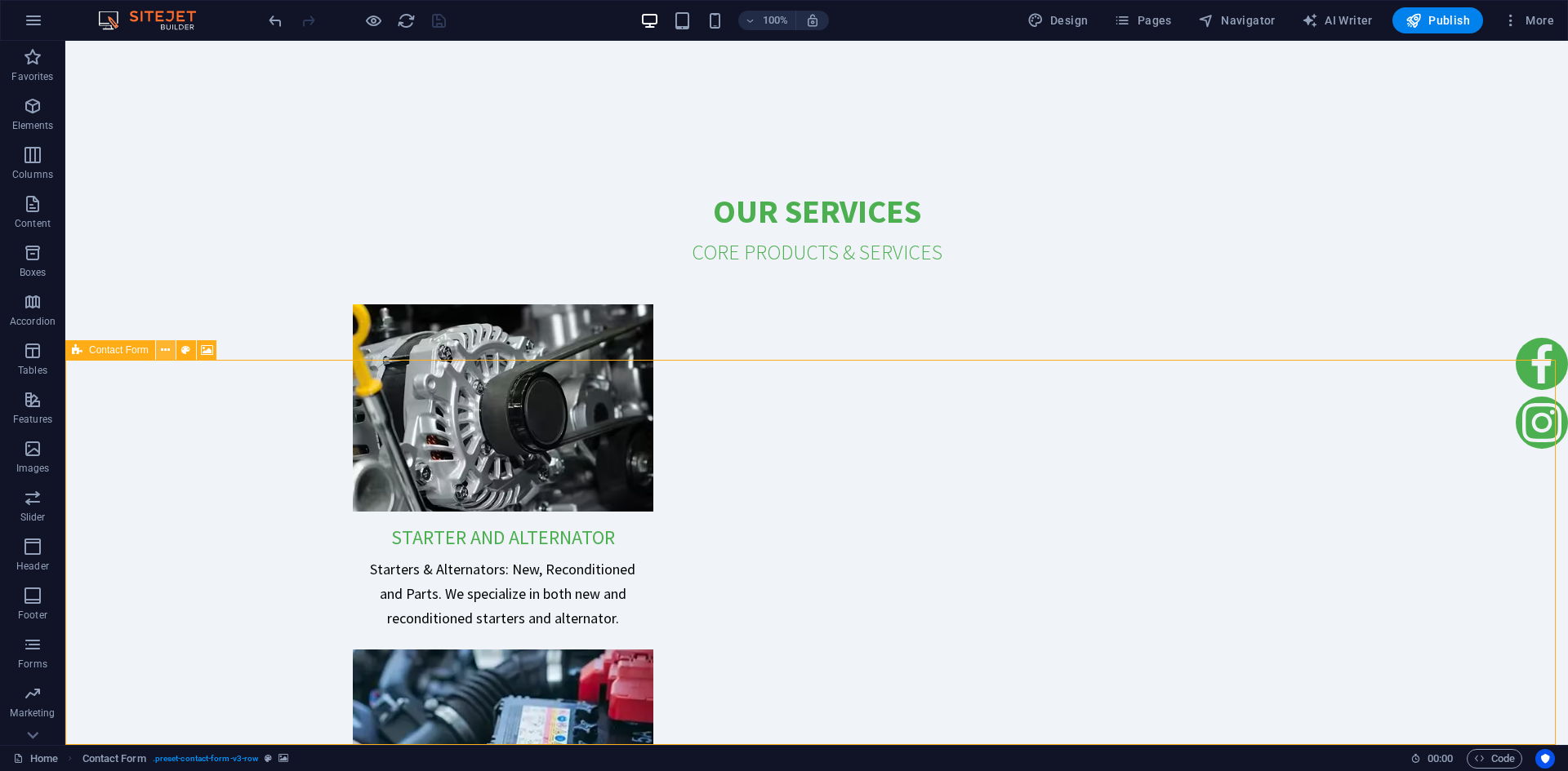
click at [168, 350] on icon at bounding box center [165, 350] width 9 height 17
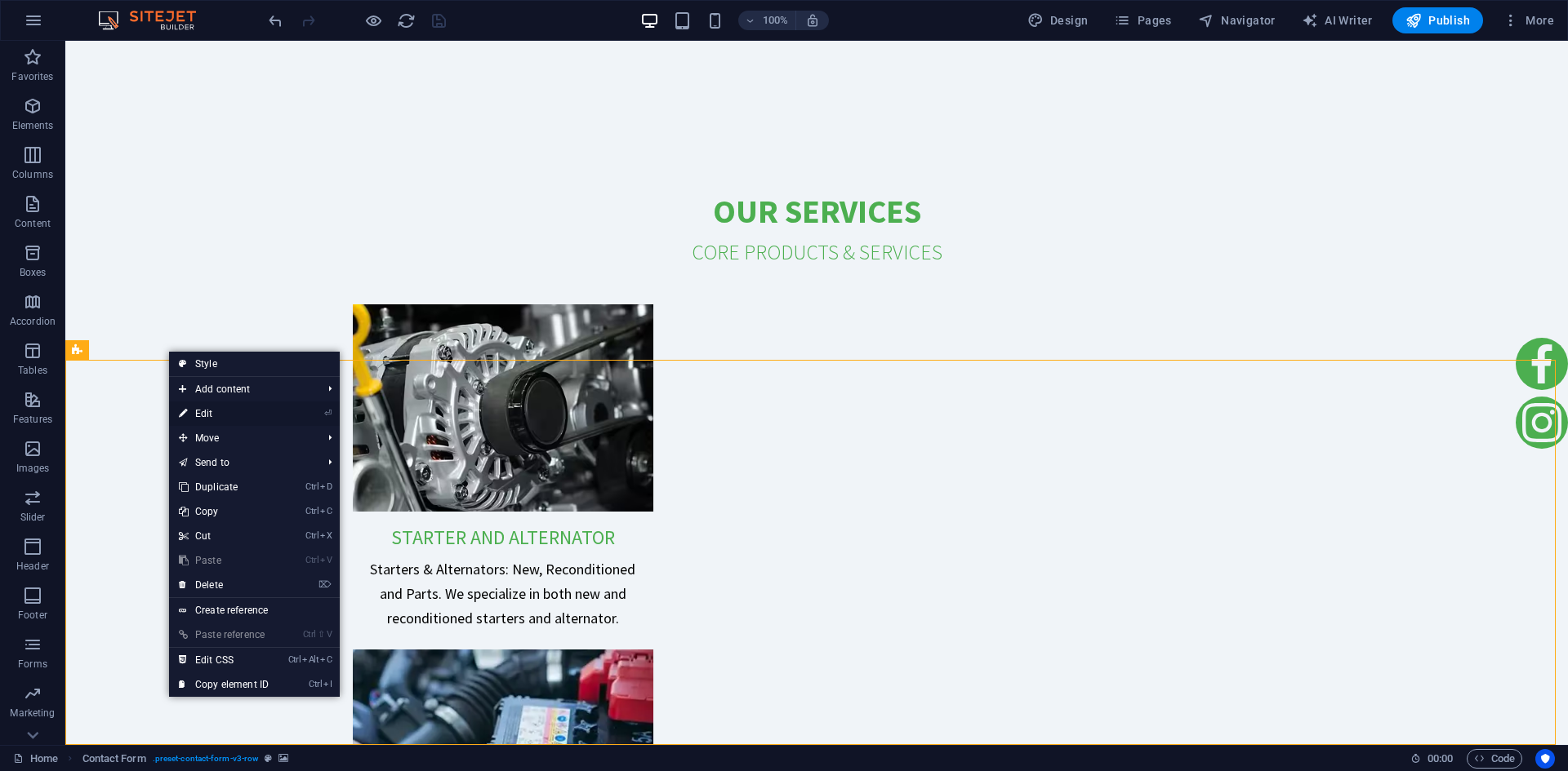
click at [272, 411] on link "⏎ Edit" at bounding box center [223, 413] width 110 height 24
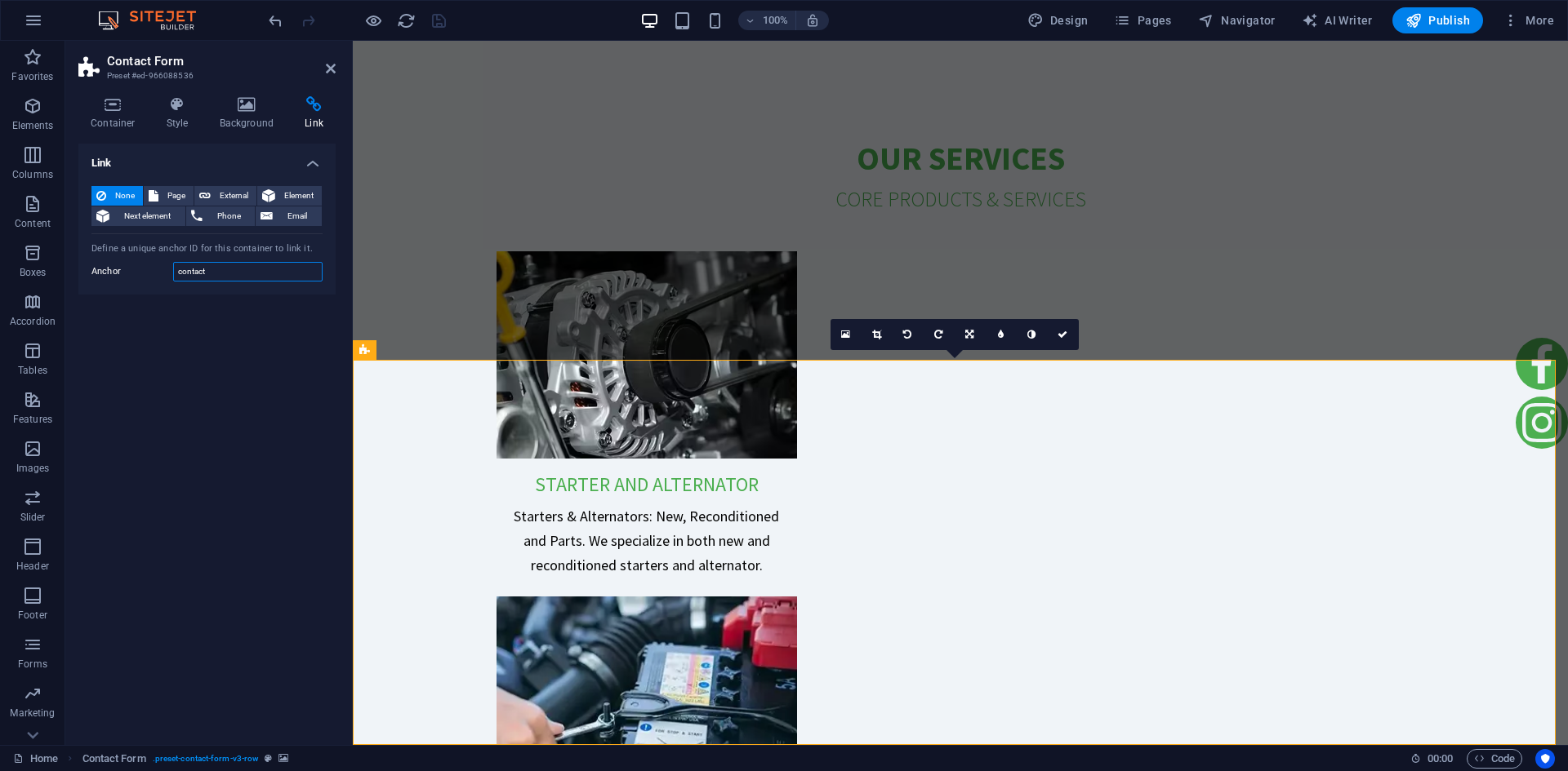
click at [187, 270] on input "contact" at bounding box center [247, 272] width 149 height 20
type input "contact-form"
click at [204, 343] on div "Link None Page External Element Next element Phone Email Page Home Subpage Lega…" at bounding box center [207, 438] width 257 height 589
click at [431, 19] on icon "save" at bounding box center [438, 21] width 19 height 19
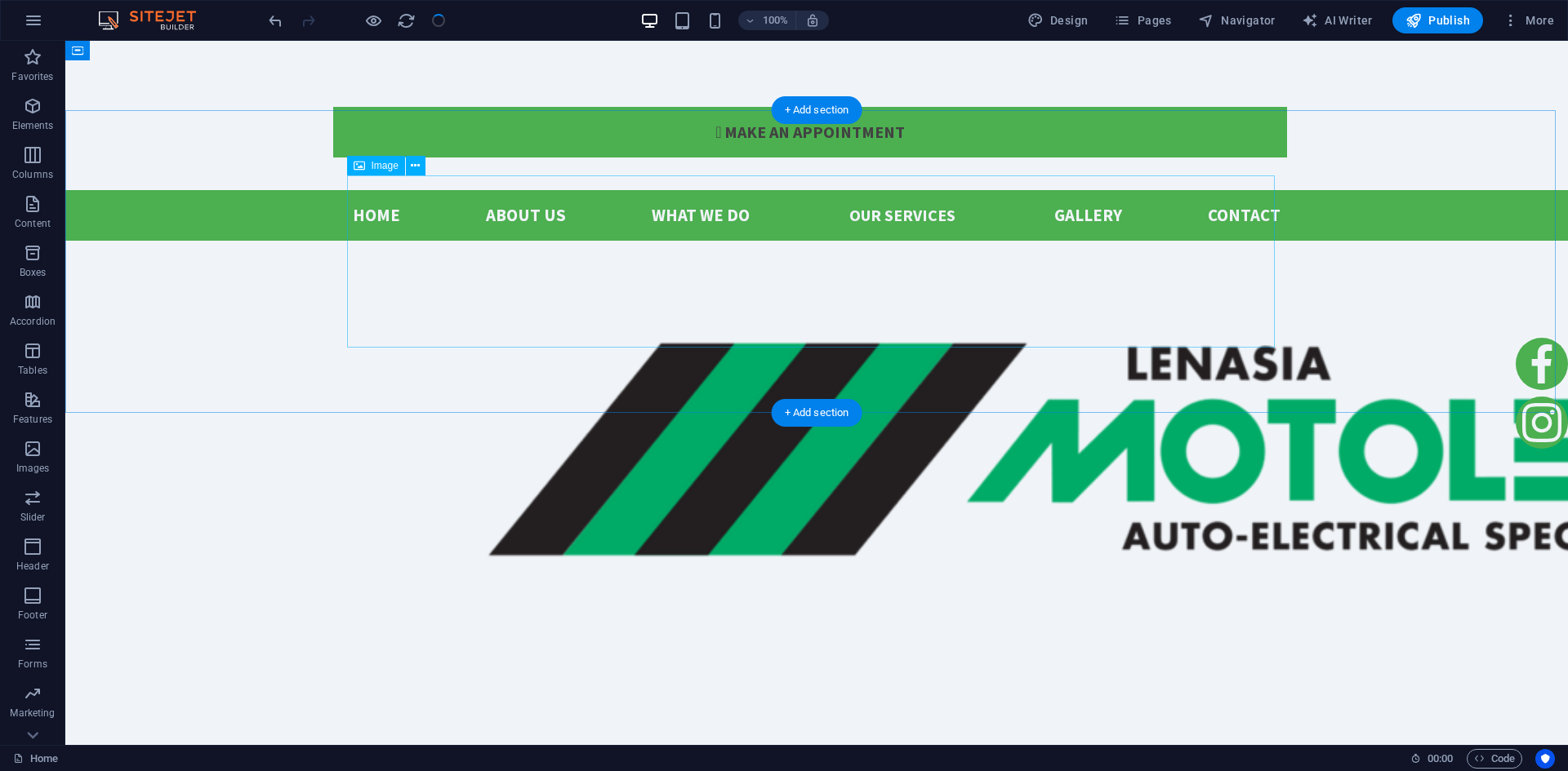
scroll to position [0, 0]
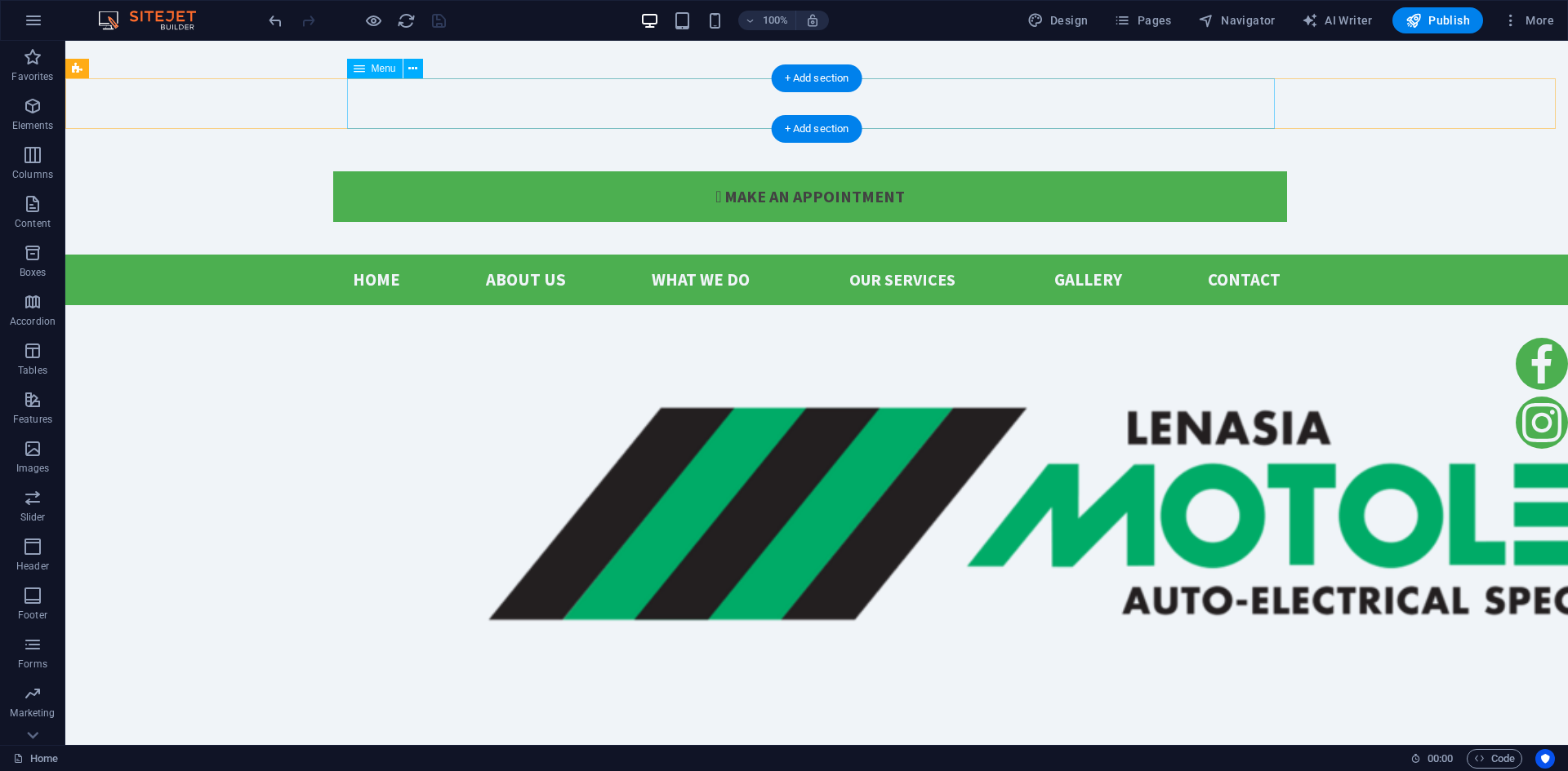
click at [1222, 254] on nav "Home About us what we do Our Services Gallery Contact" at bounding box center [816, 279] width 928 height 51
click at [415, 68] on icon at bounding box center [413, 69] width 9 height 17
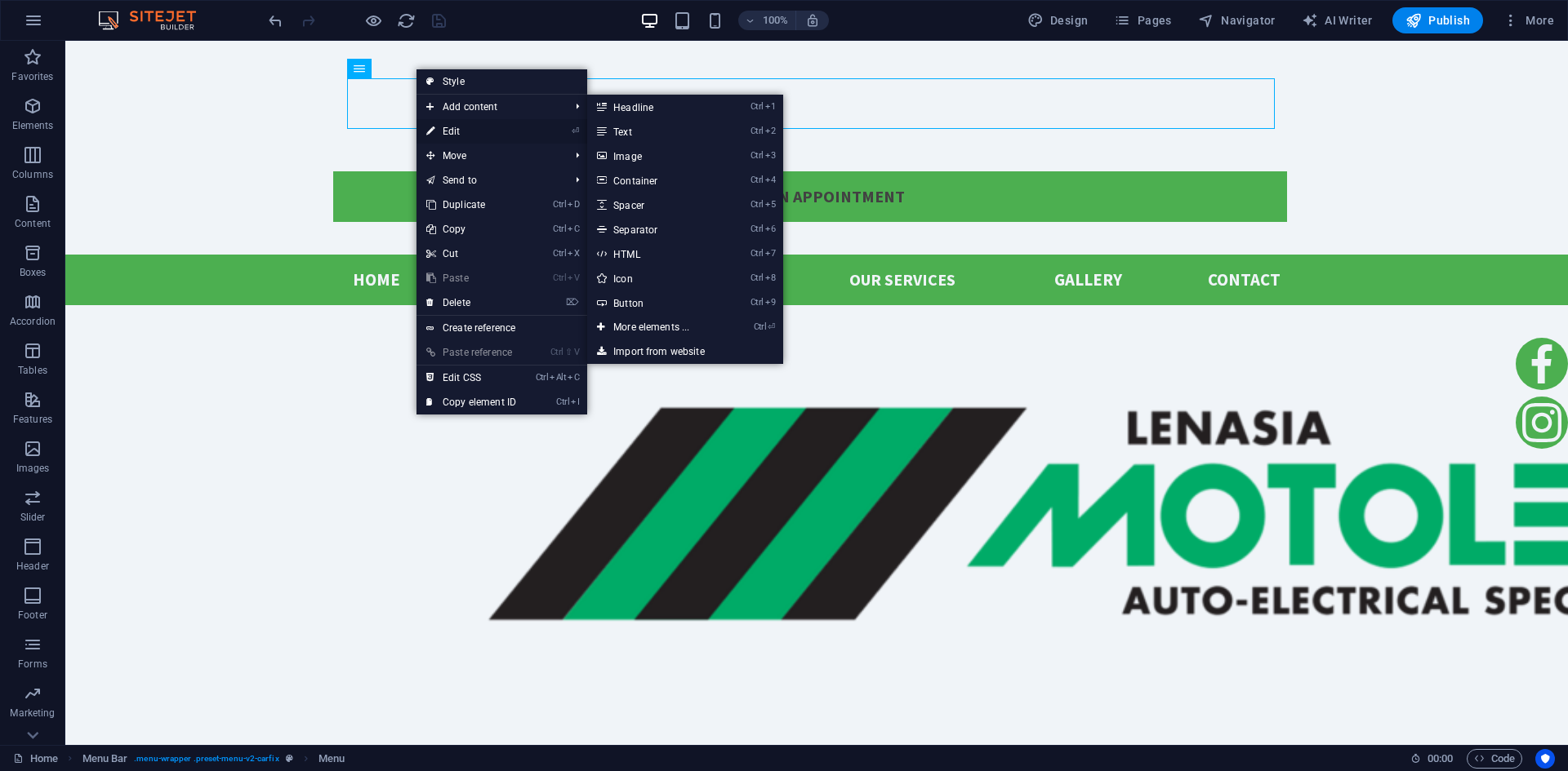
click at [496, 127] on link "⏎ Edit" at bounding box center [471, 131] width 110 height 24
select select
select select "default"
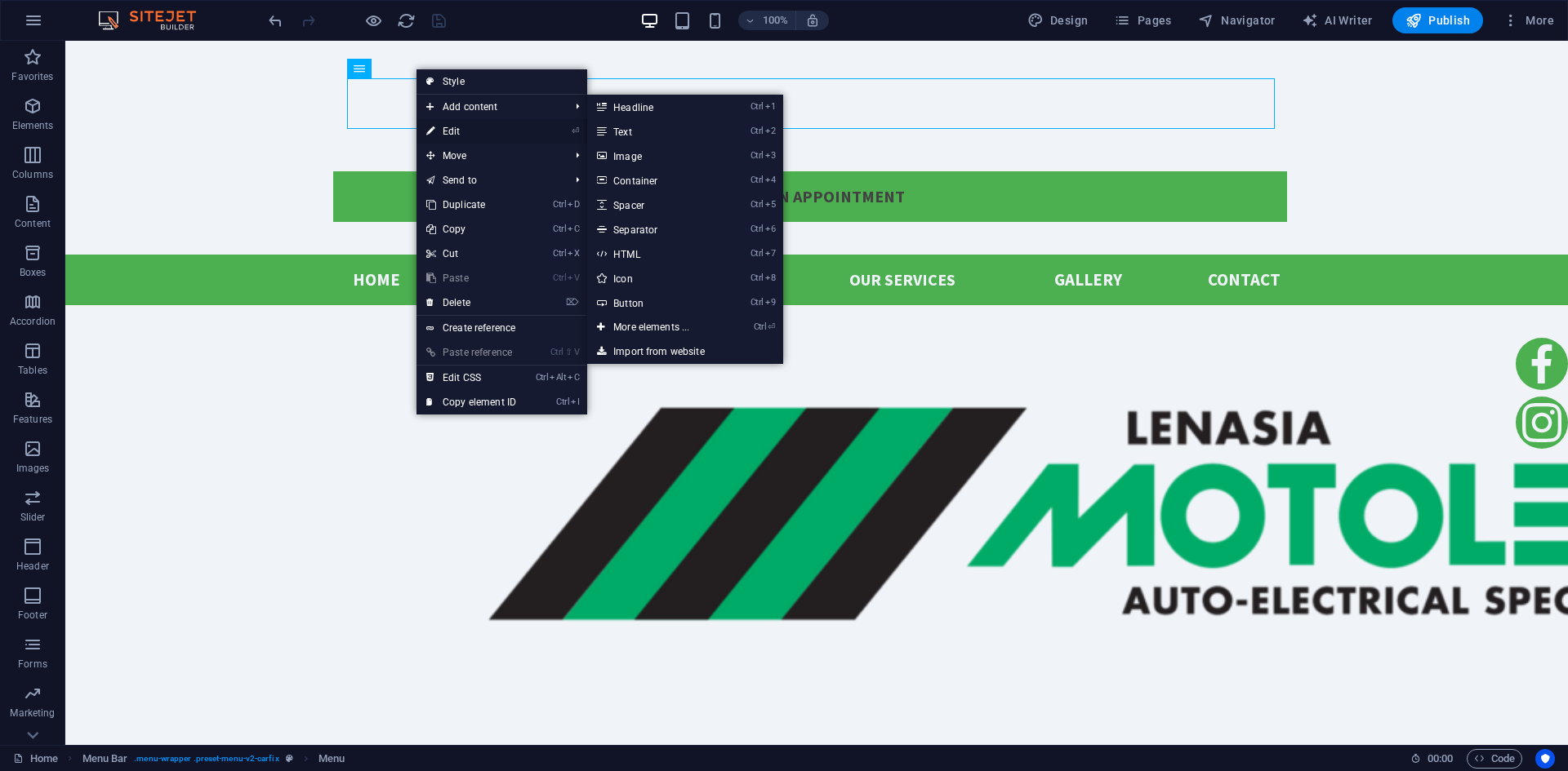
select select
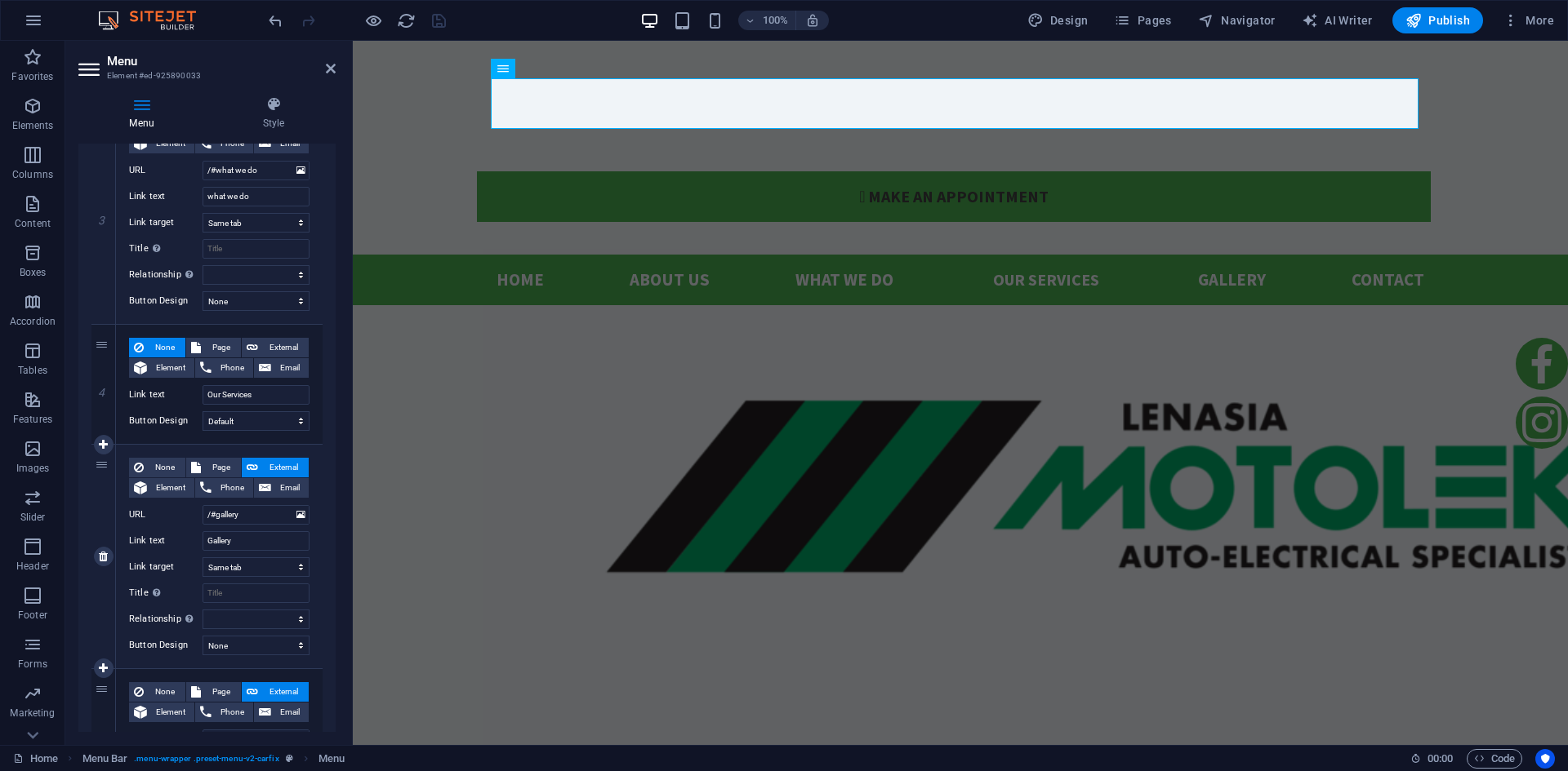
scroll to position [854, 0]
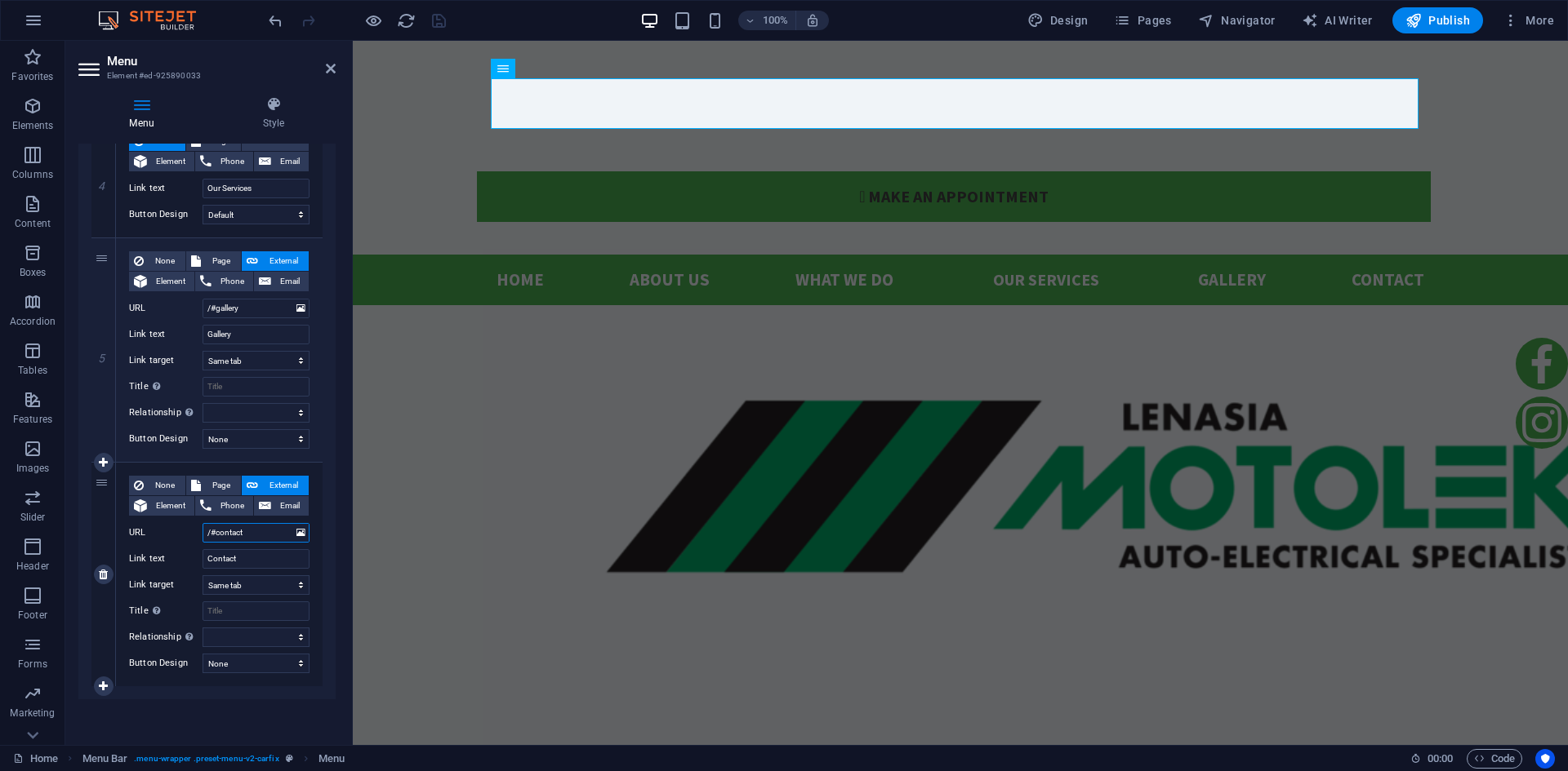
drag, startPoint x: 213, startPoint y: 533, endPoint x: 268, endPoint y: 533, distance: 55.0
click at [268, 533] on input "/#contact" at bounding box center [256, 533] width 107 height 20
click at [263, 638] on select "alternate author bookmark external help license next nofollow noreferrer noopen…" at bounding box center [256, 637] width 107 height 20
click at [195, 685] on div "None Page External Element Phone Email Page Home Subpage Legal Notice Privacy N…" at bounding box center [219, 575] width 206 height 224
click at [256, 559] on input "Contact" at bounding box center [256, 560] width 107 height 20
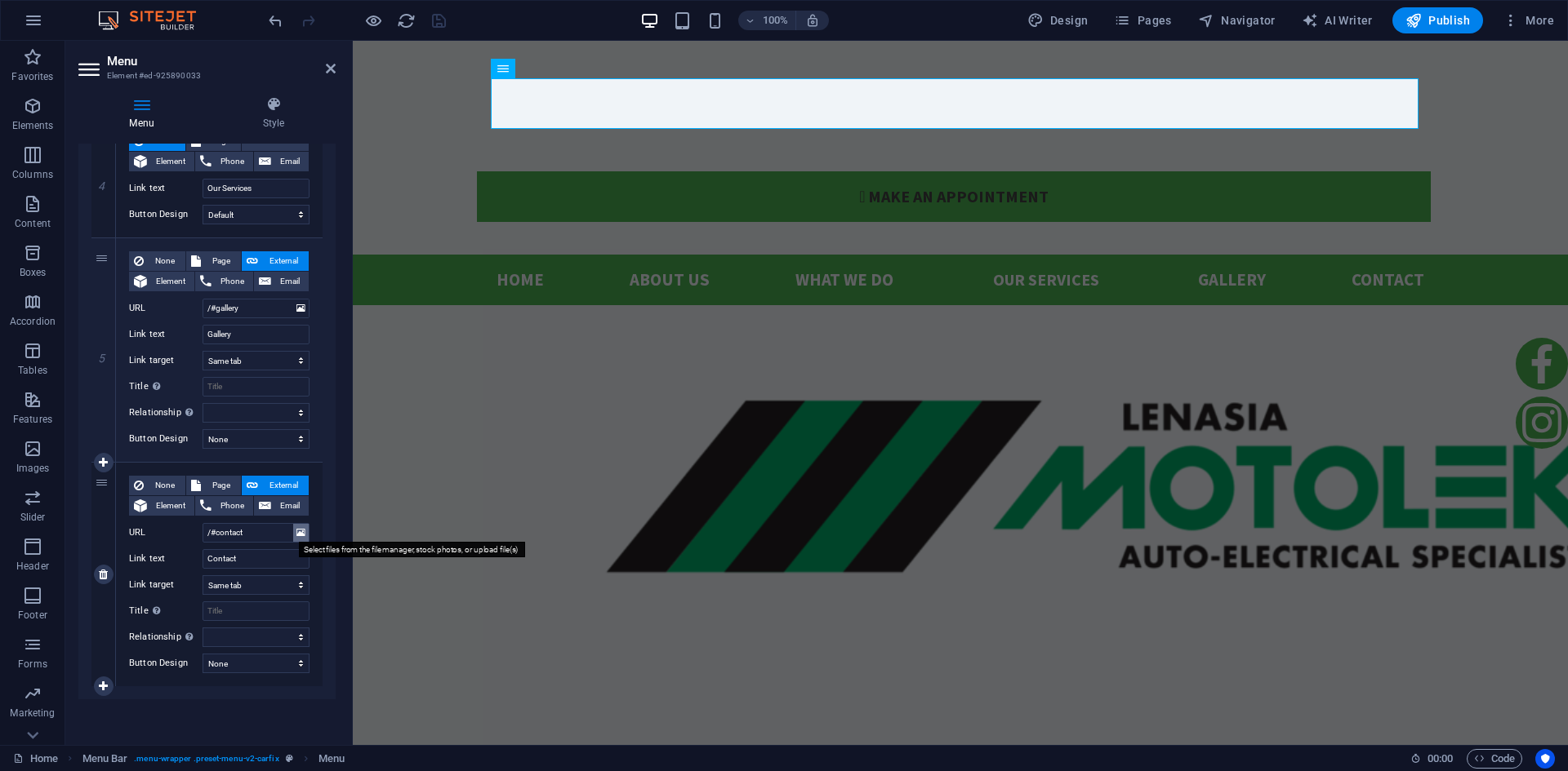
click at [298, 532] on icon at bounding box center [301, 533] width 9 height 18
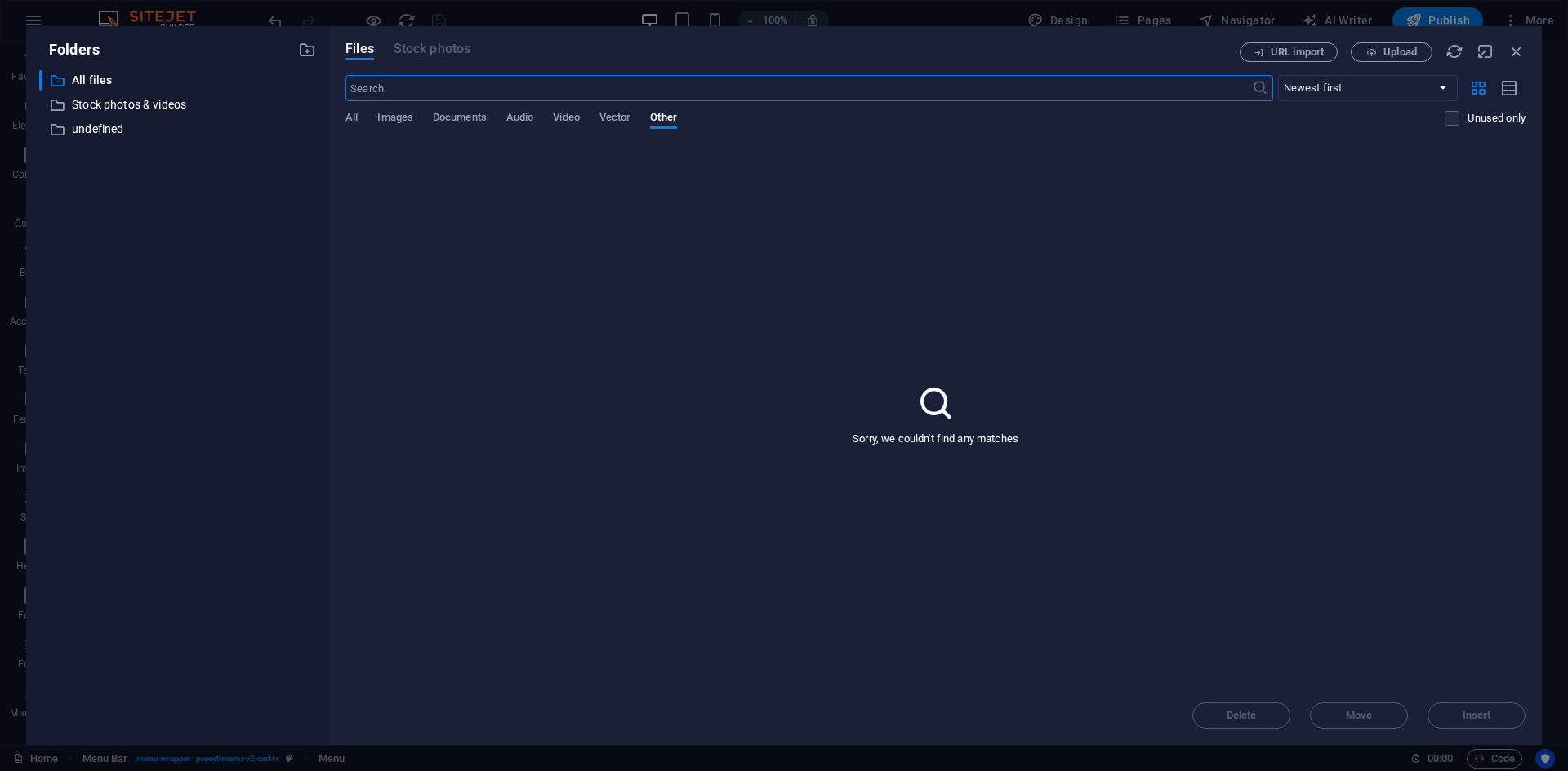
click at [657, 98] on input "text" at bounding box center [798, 87] width 905 height 26
click at [354, 115] on span "All" at bounding box center [352, 120] width 13 height 23
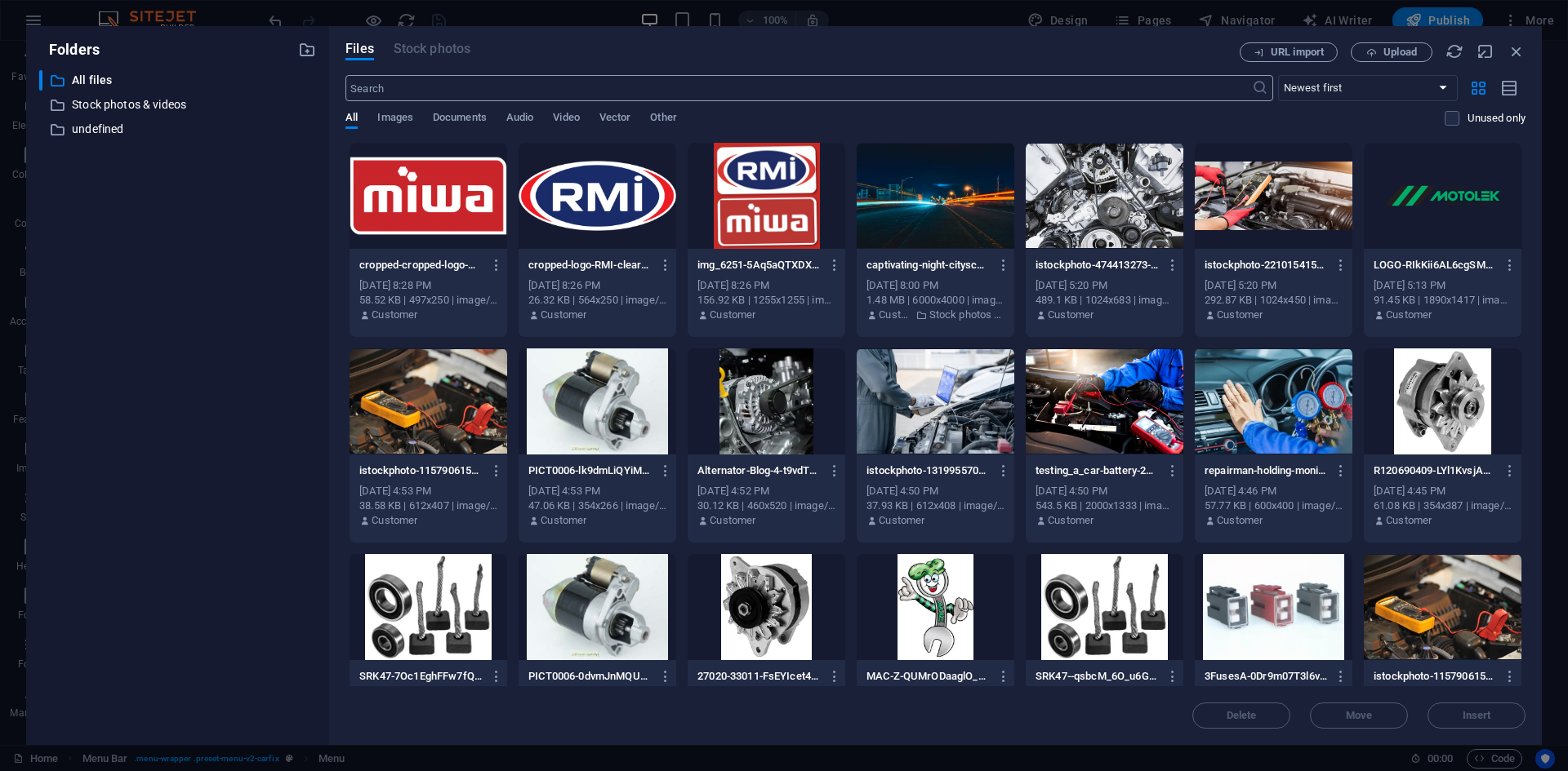
click at [430, 87] on input "text" at bounding box center [798, 87] width 905 height 26
click at [1519, 49] on icon "button" at bounding box center [1517, 52] width 18 height 18
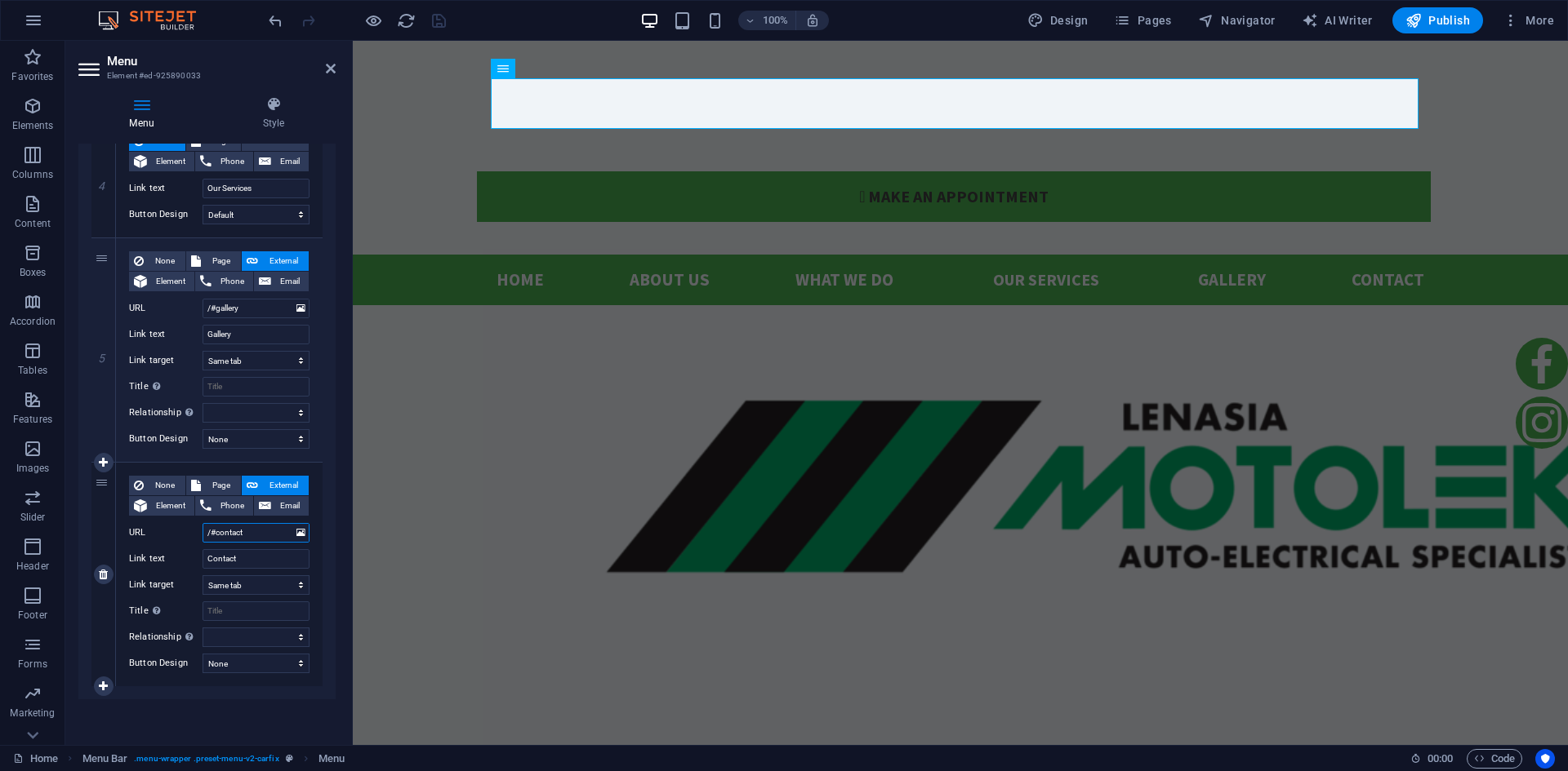
click at [256, 536] on input "/#contact" at bounding box center [256, 533] width 107 height 20
drag, startPoint x: 265, startPoint y: 535, endPoint x: 213, endPoint y: 536, distance: 52.0
click at [213, 536] on input "/#contact" at bounding box center [256, 533] width 107 height 20
type input "/"
select select
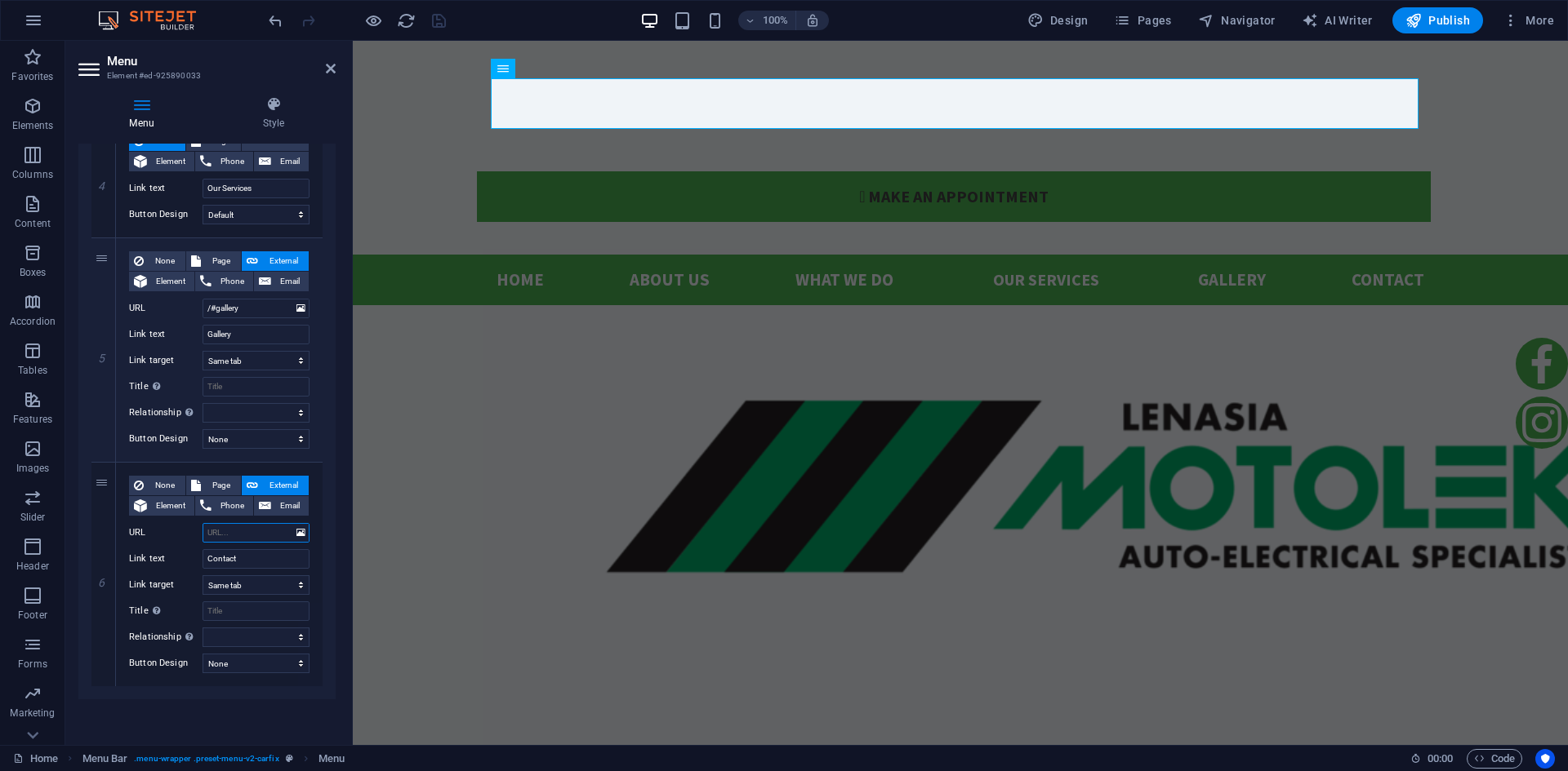
select select
type input "/"
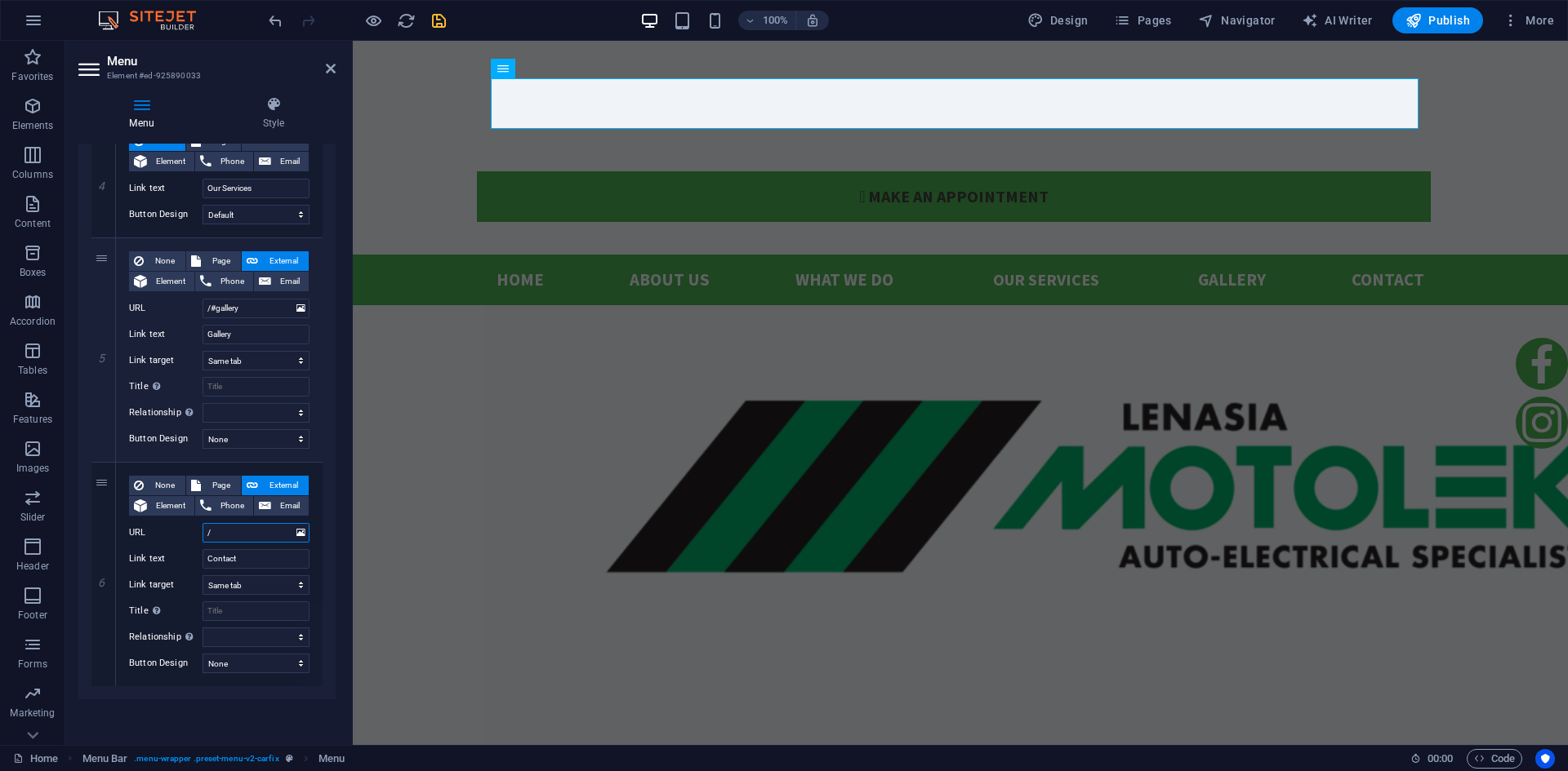
select select
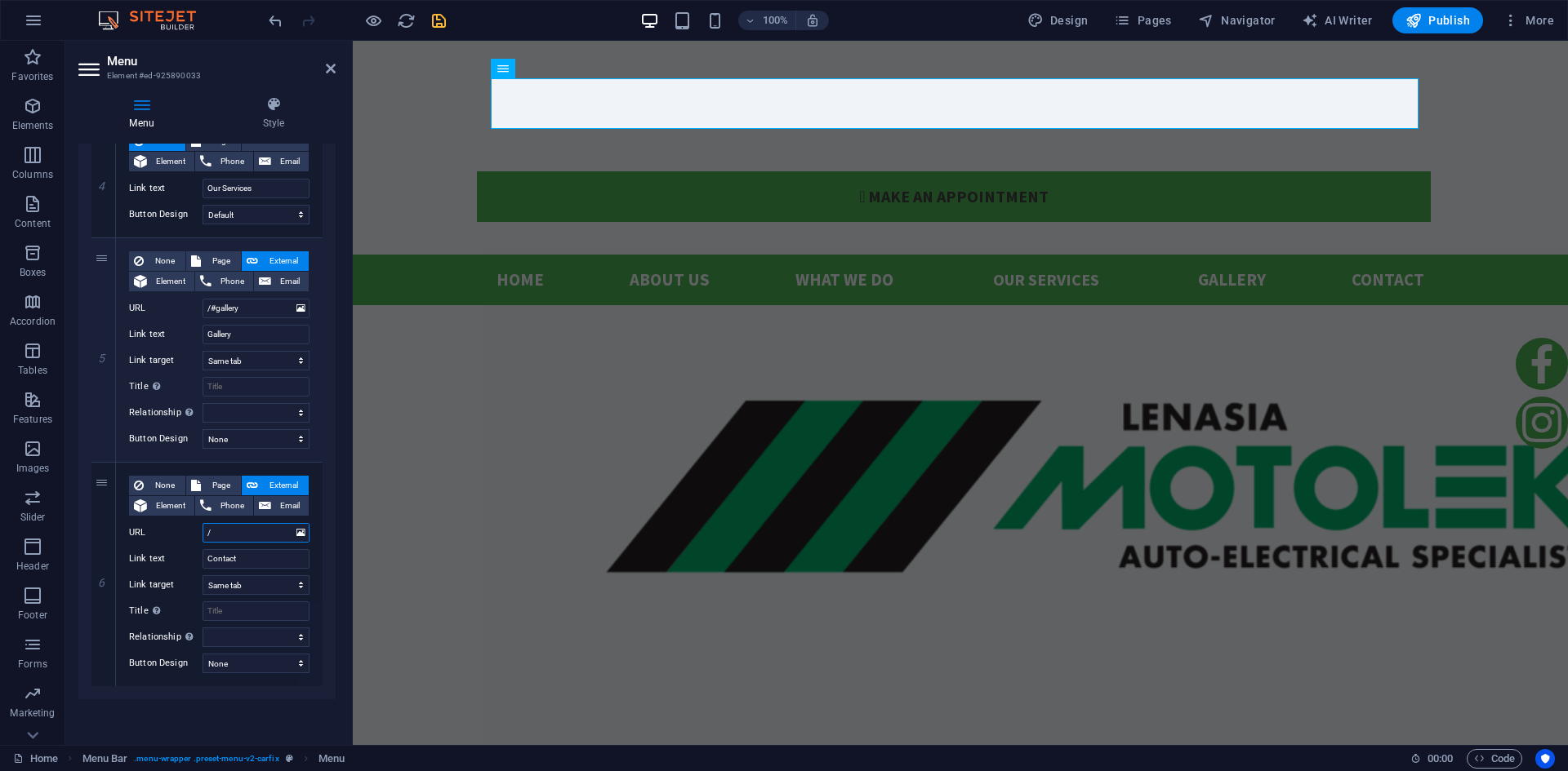
type input "/"
click at [243, 530] on input "/" at bounding box center [256, 533] width 107 height 20
type input "/#contact"
select select
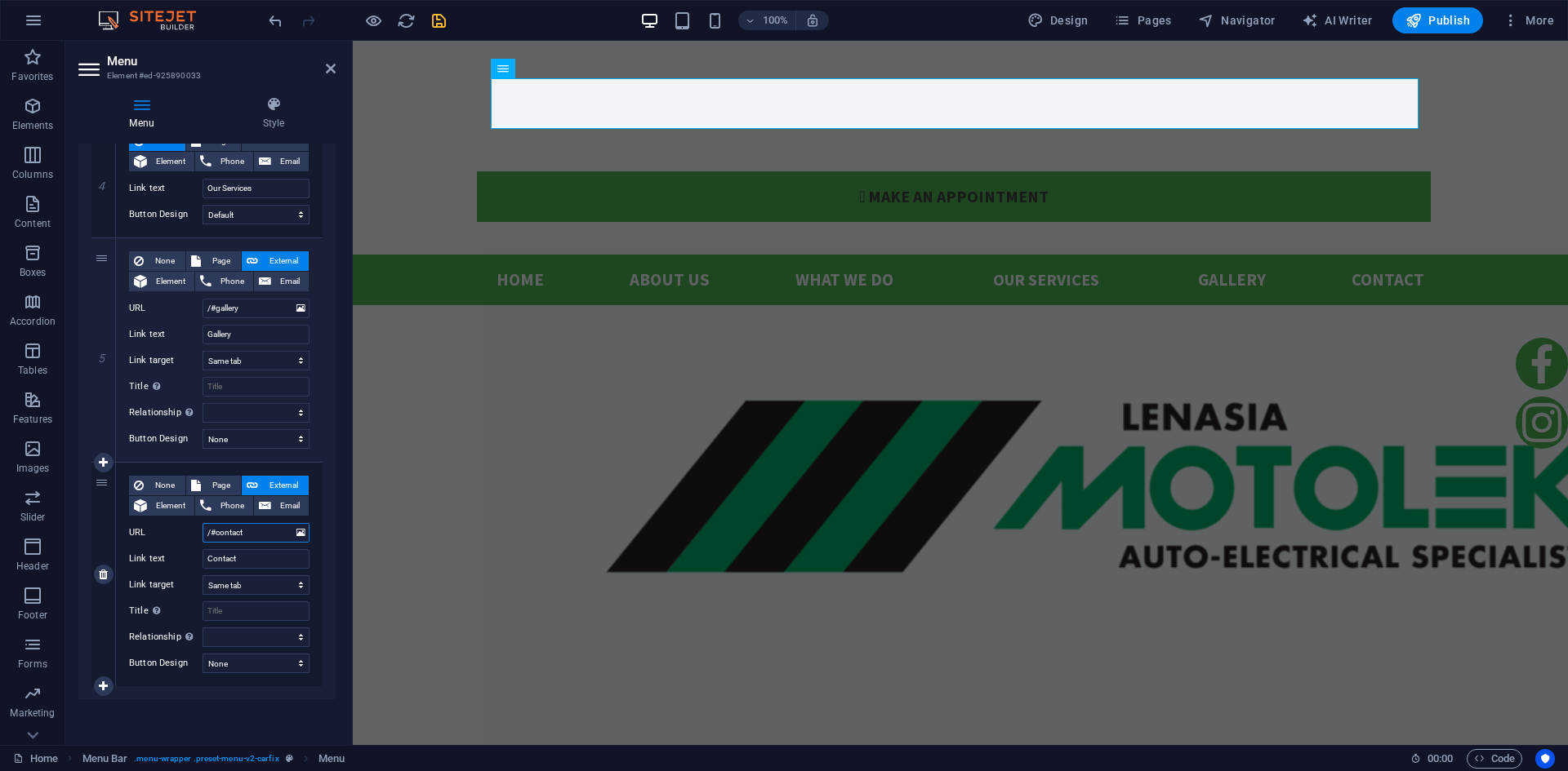
select select
click at [255, 581] on select "New tab Same tab Overlay" at bounding box center [256, 585] width 107 height 20
click at [254, 563] on input "Contact" at bounding box center [256, 560] width 107 height 20
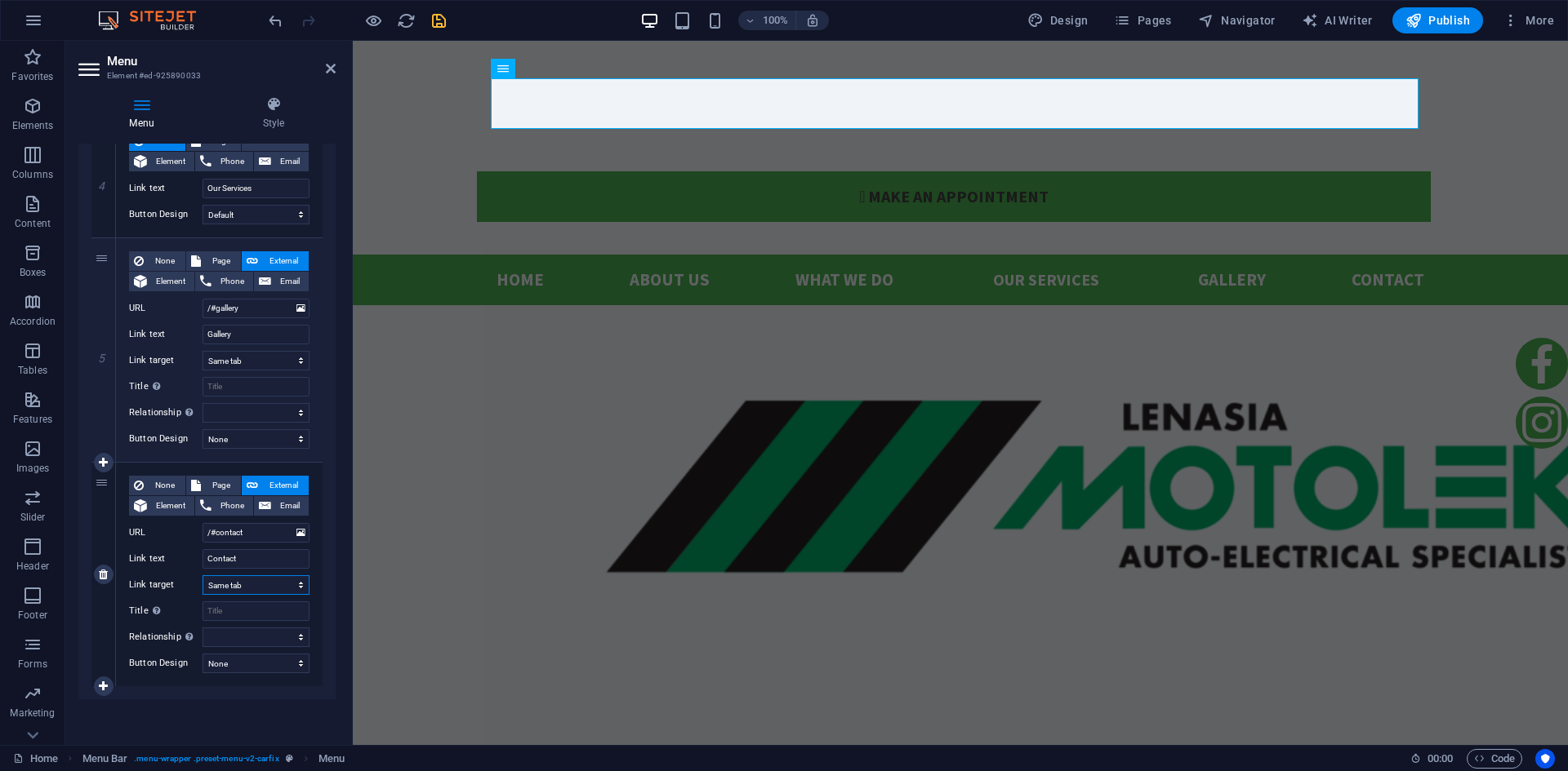
click at [259, 589] on select "New tab Same tab Overlay" at bounding box center [256, 585] width 107 height 20
click at [253, 580] on select "New tab Same tab Overlay" at bounding box center [256, 585] width 107 height 20
click at [166, 507] on span "Element" at bounding box center [171, 506] width 38 height 20
select select
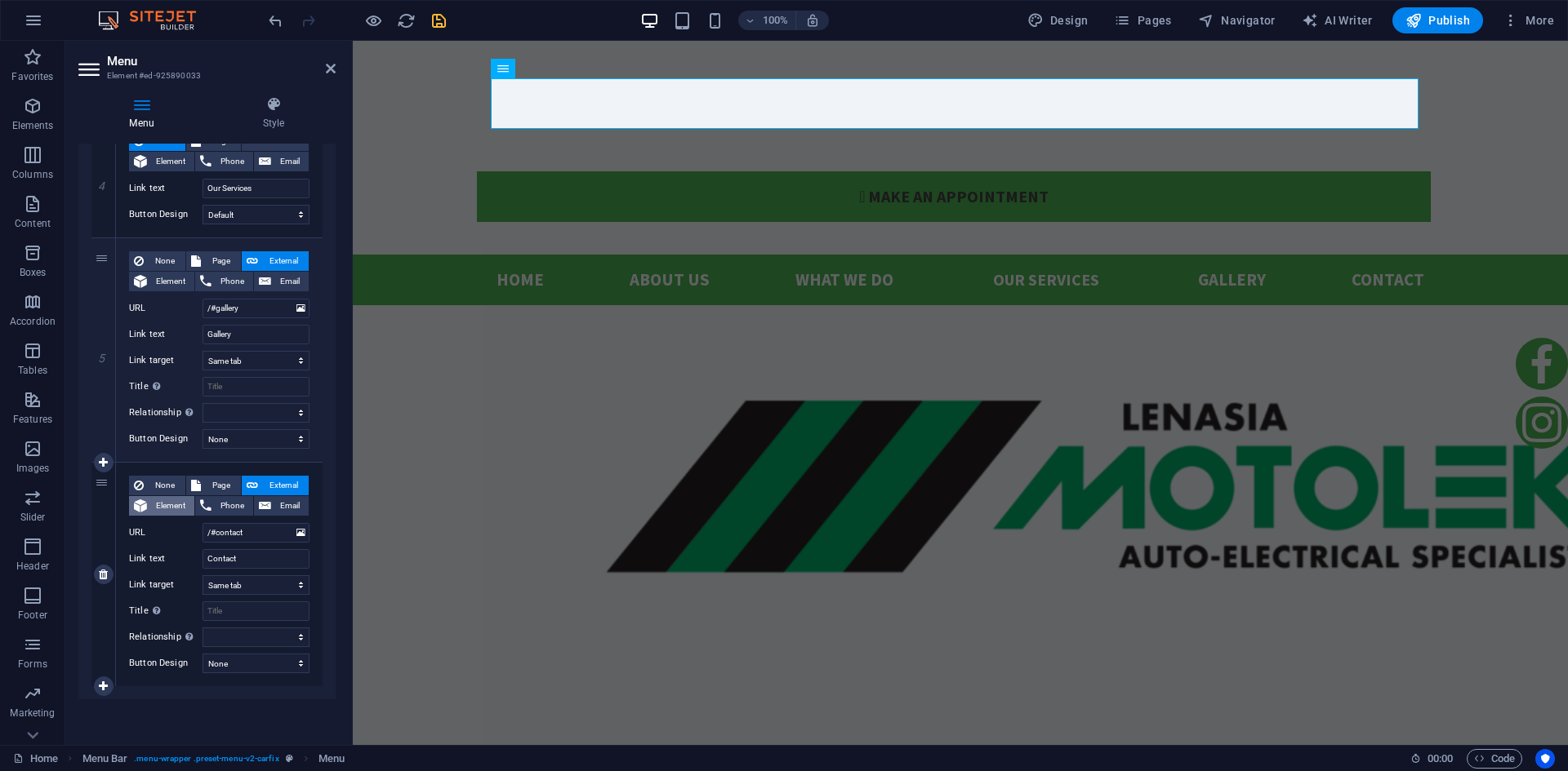
select select
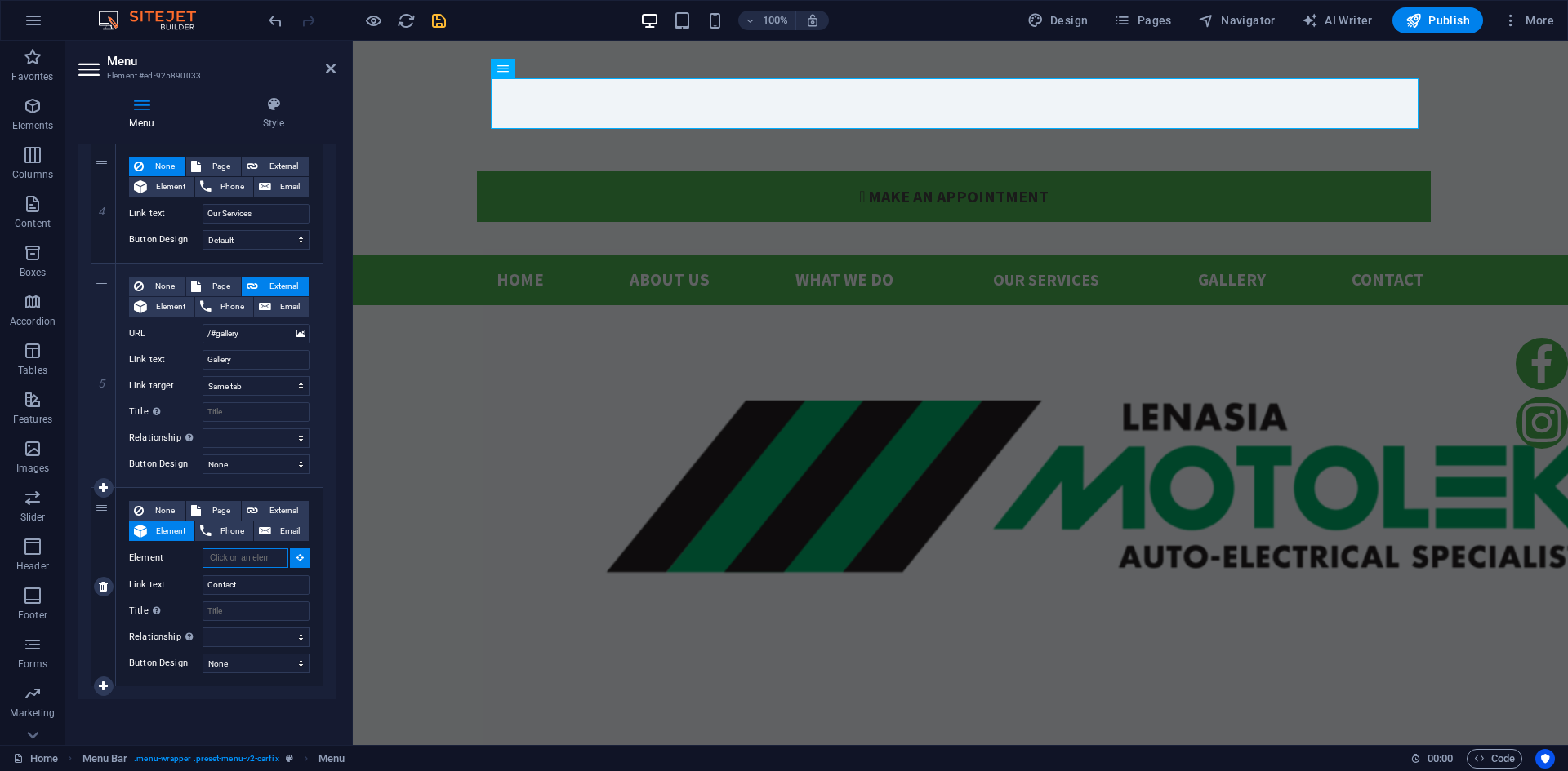
scroll to position [828, 0]
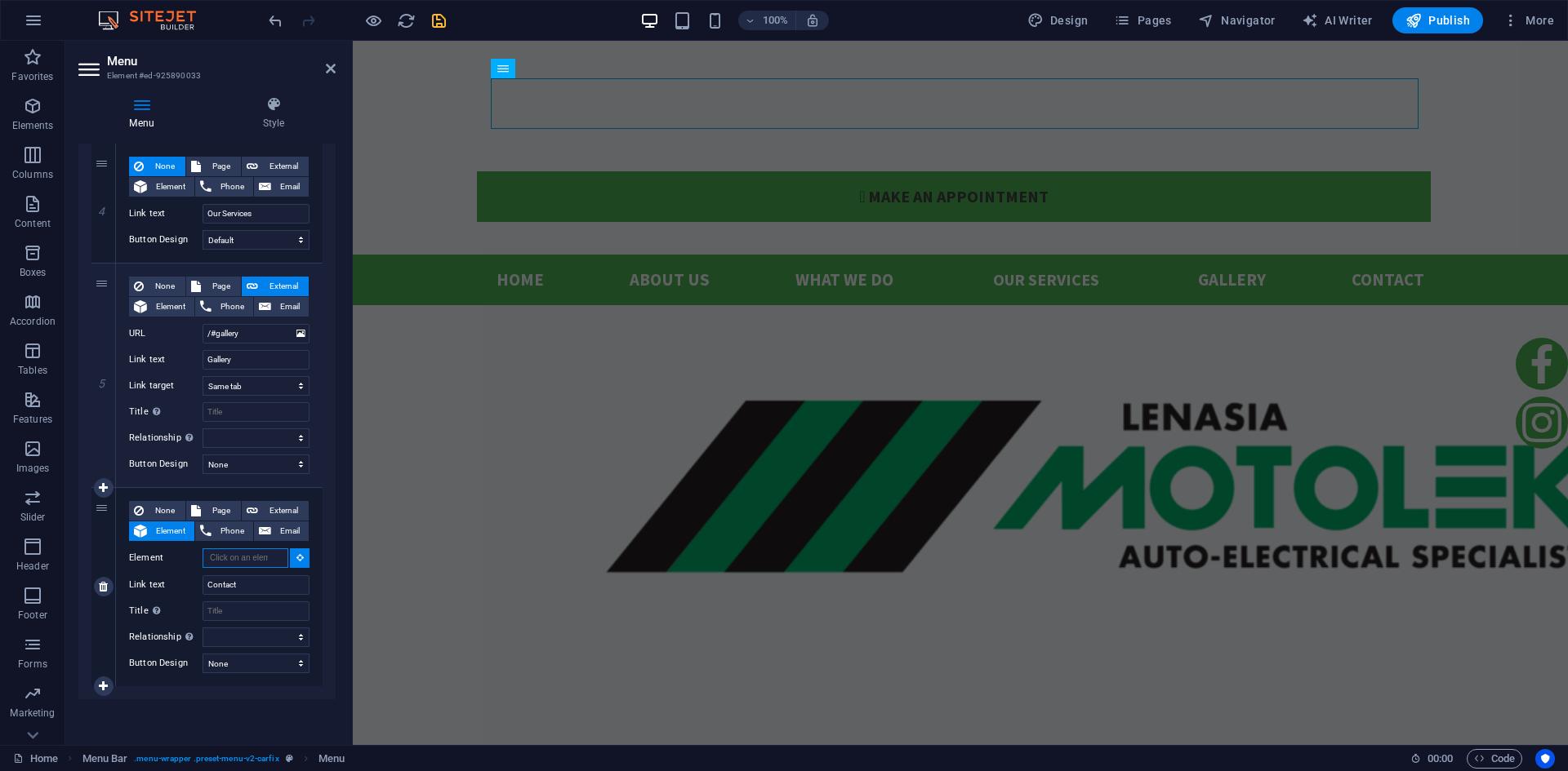
click at [247, 552] on input "Element" at bounding box center [246, 559] width 86 height 20
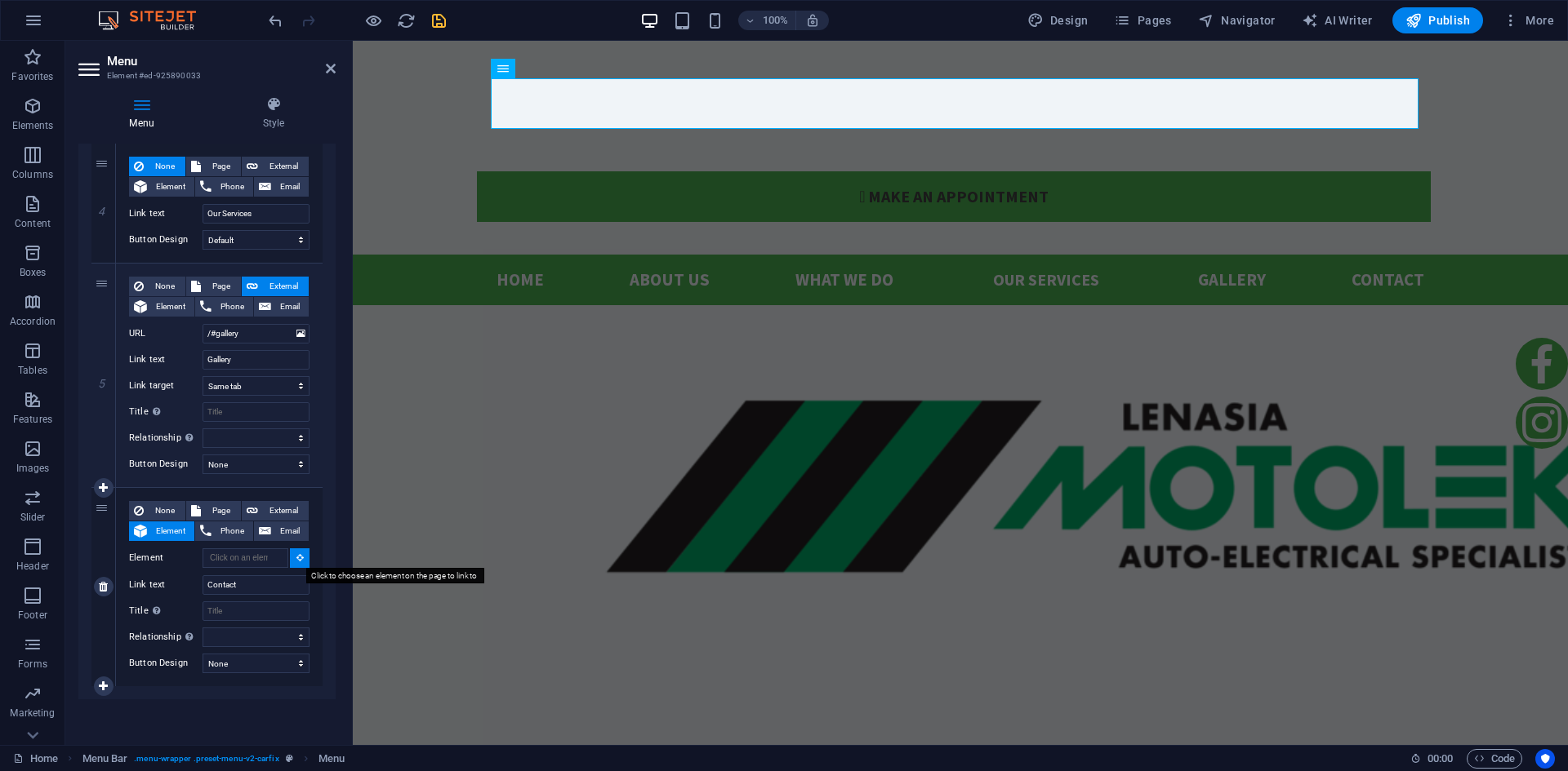
click at [301, 559] on button at bounding box center [300, 559] width 20 height 20
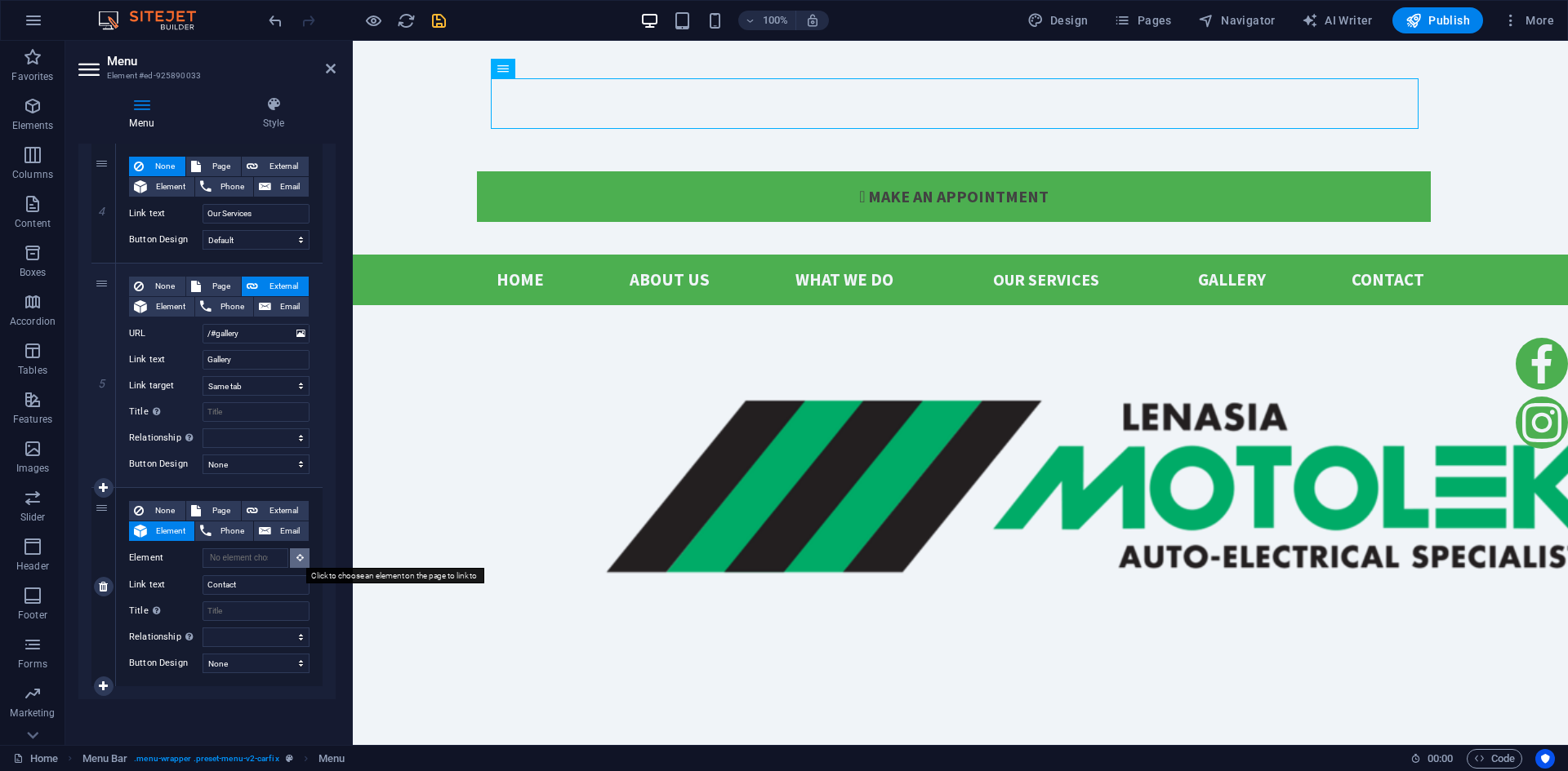
click at [296, 559] on icon at bounding box center [300, 557] width 7 height 8
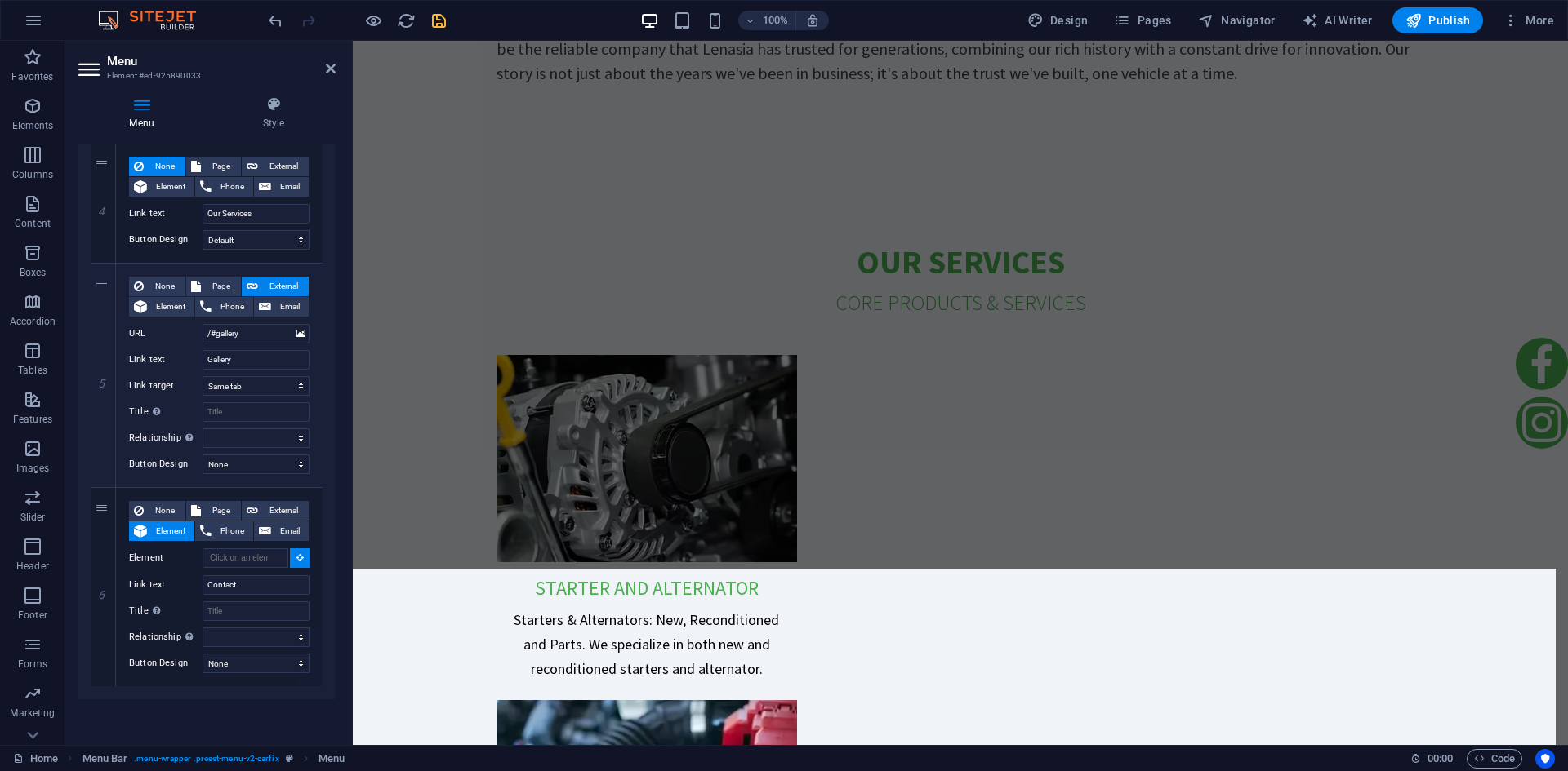
scroll to position [3964, 0]
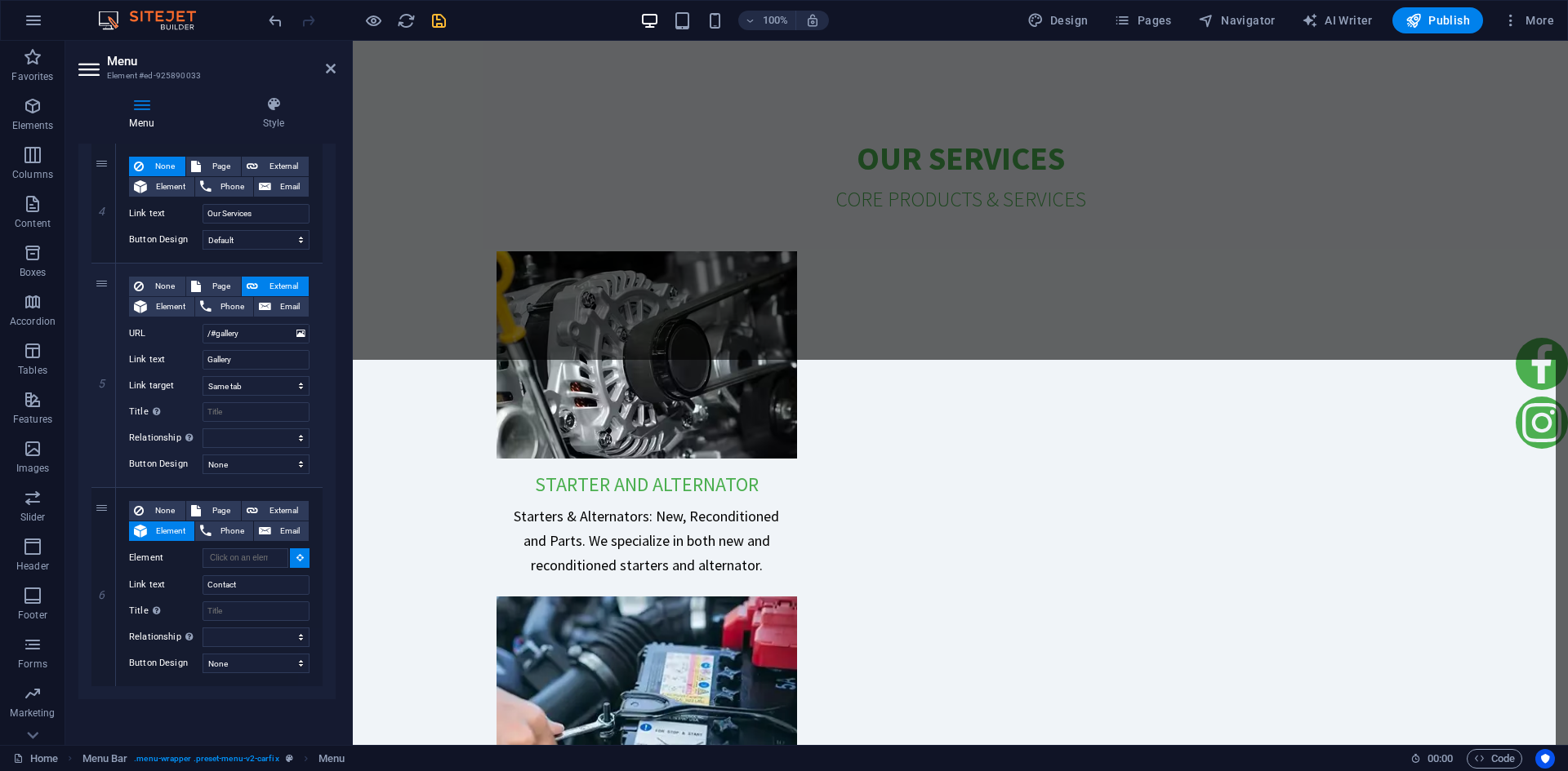
select select
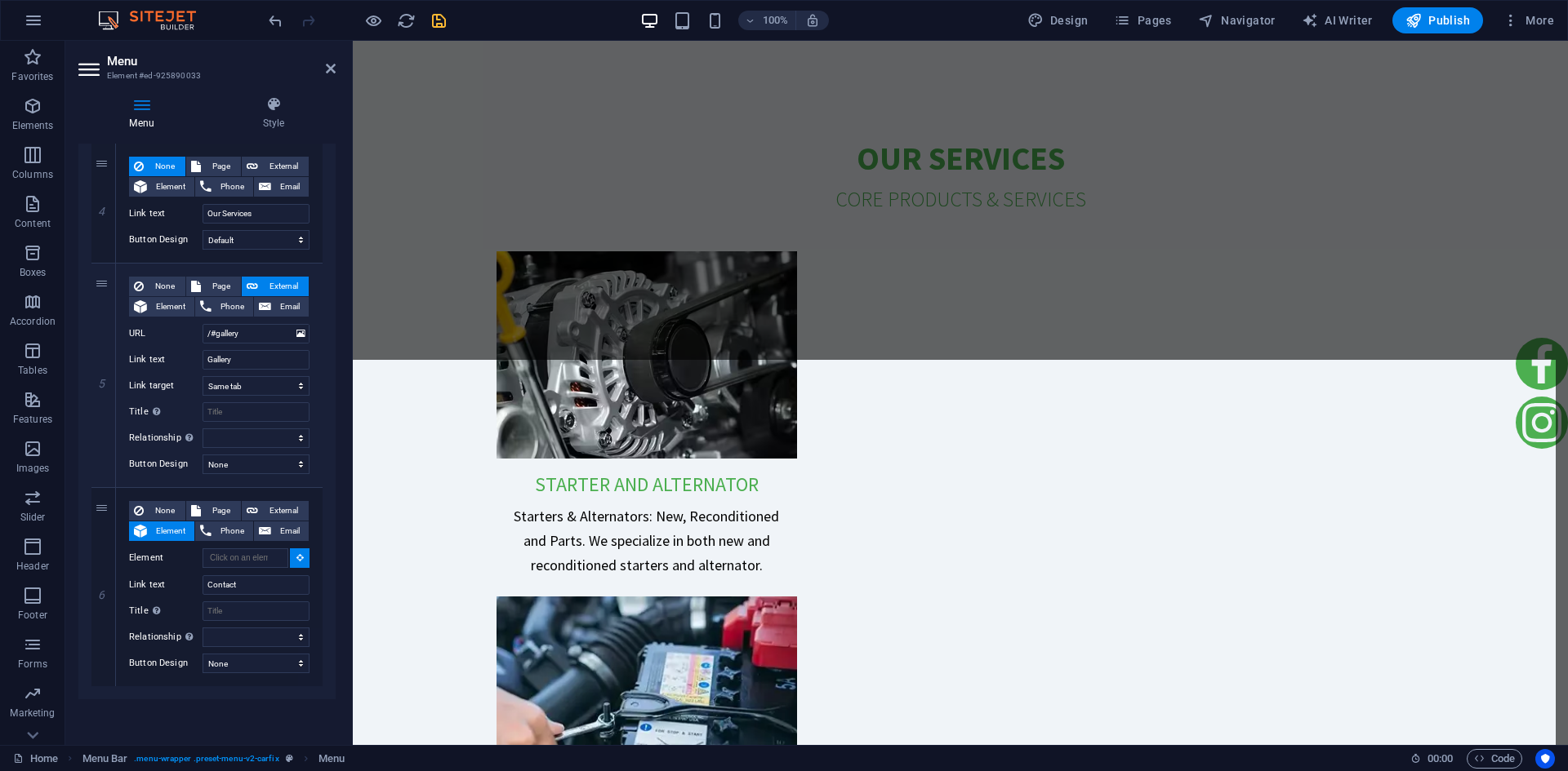
type input "#ed-966088536"
select select
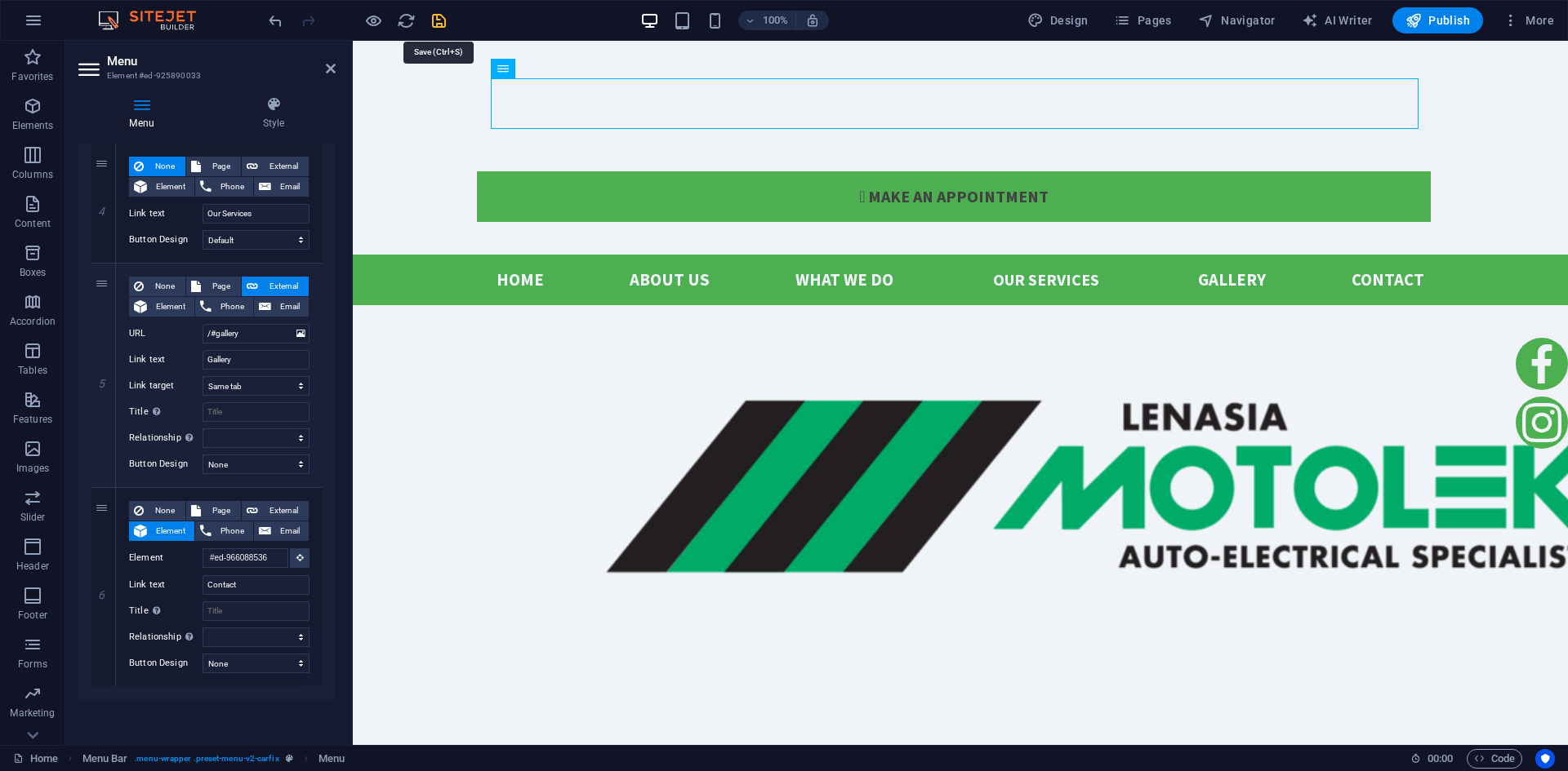
click at [441, 19] on icon "save" at bounding box center [438, 21] width 19 height 19
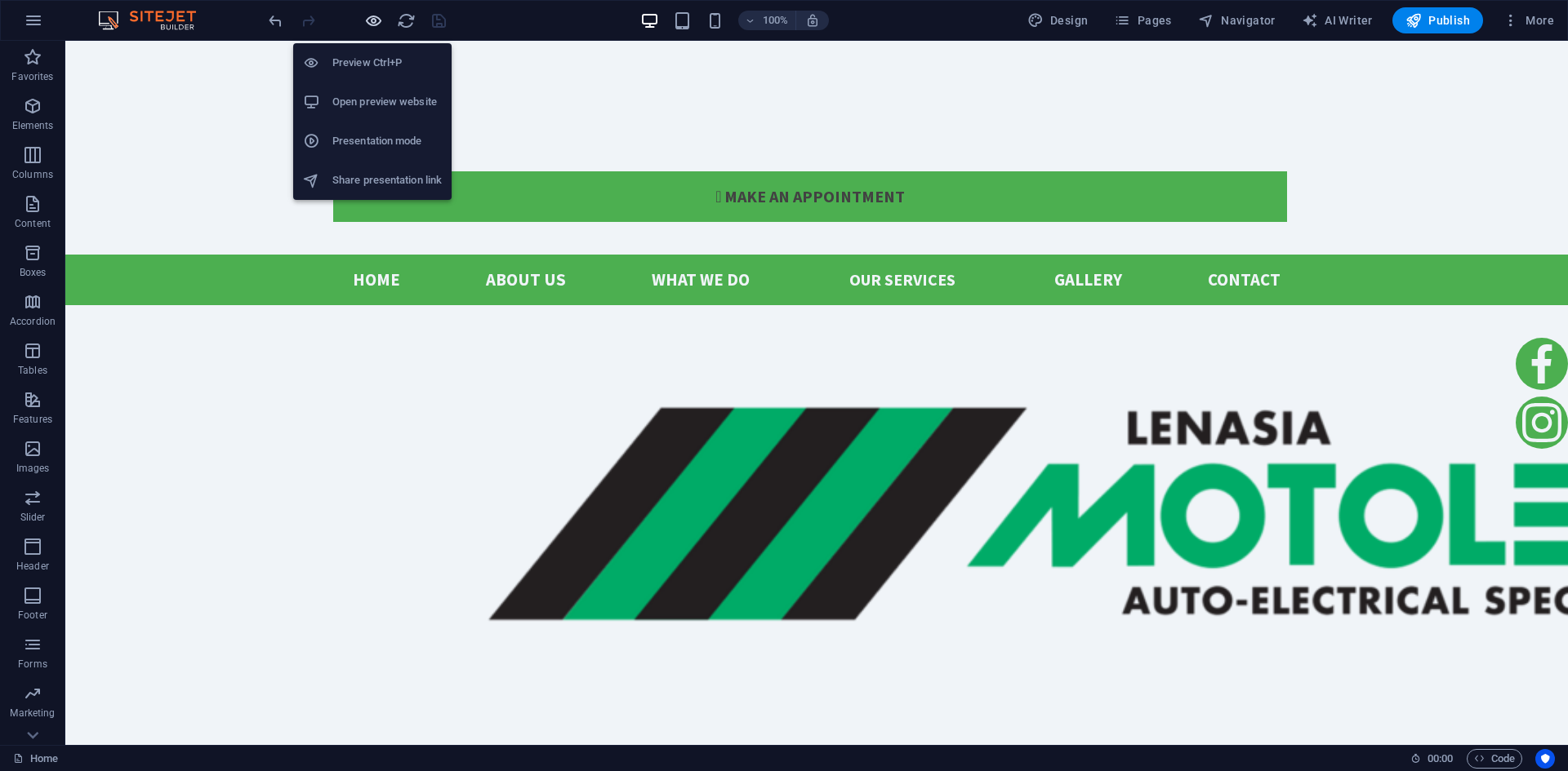
click at [376, 18] on icon "button" at bounding box center [373, 21] width 19 height 19
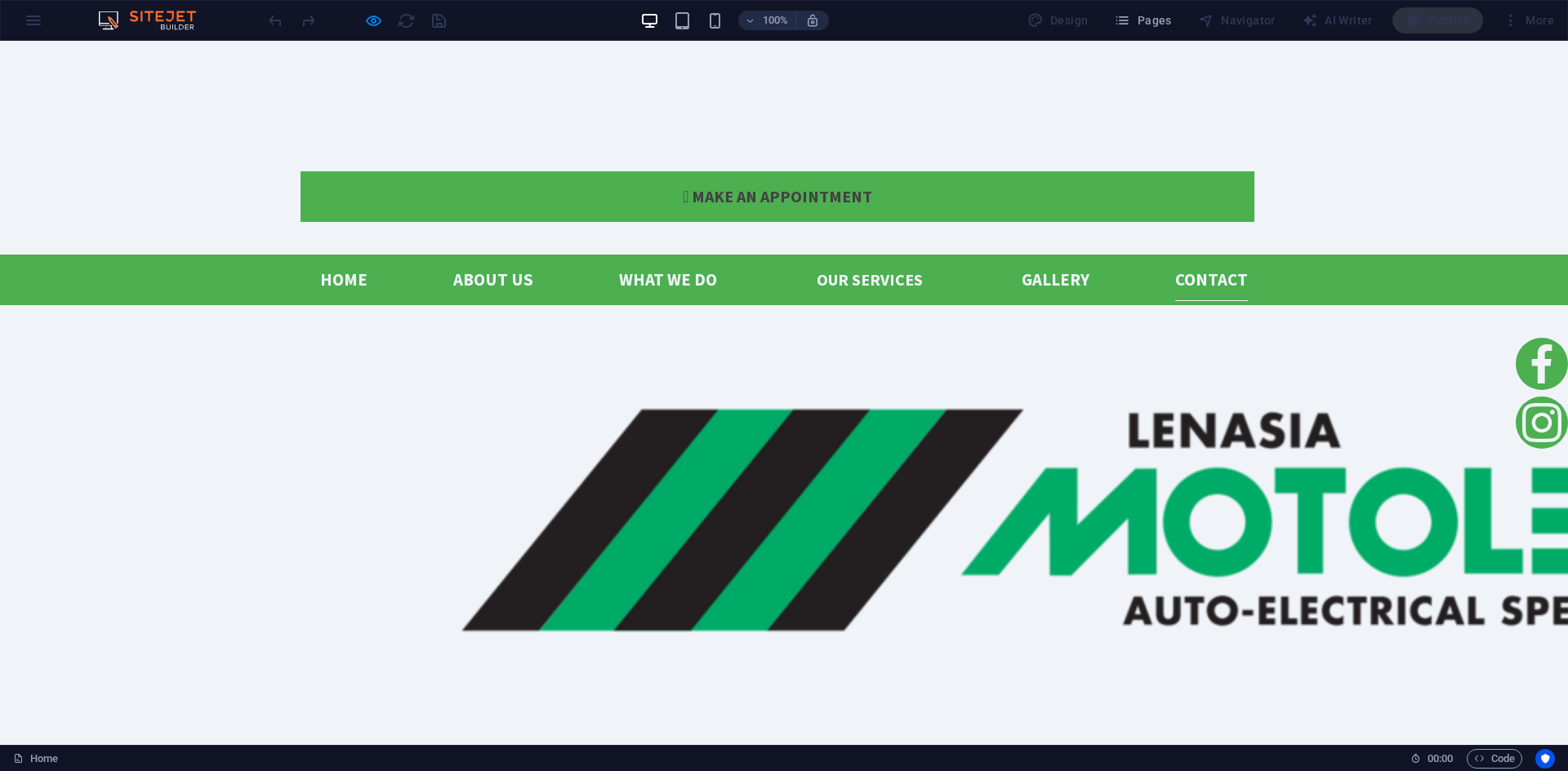
click at [1217, 259] on link "Contact" at bounding box center [1211, 280] width 72 height 43
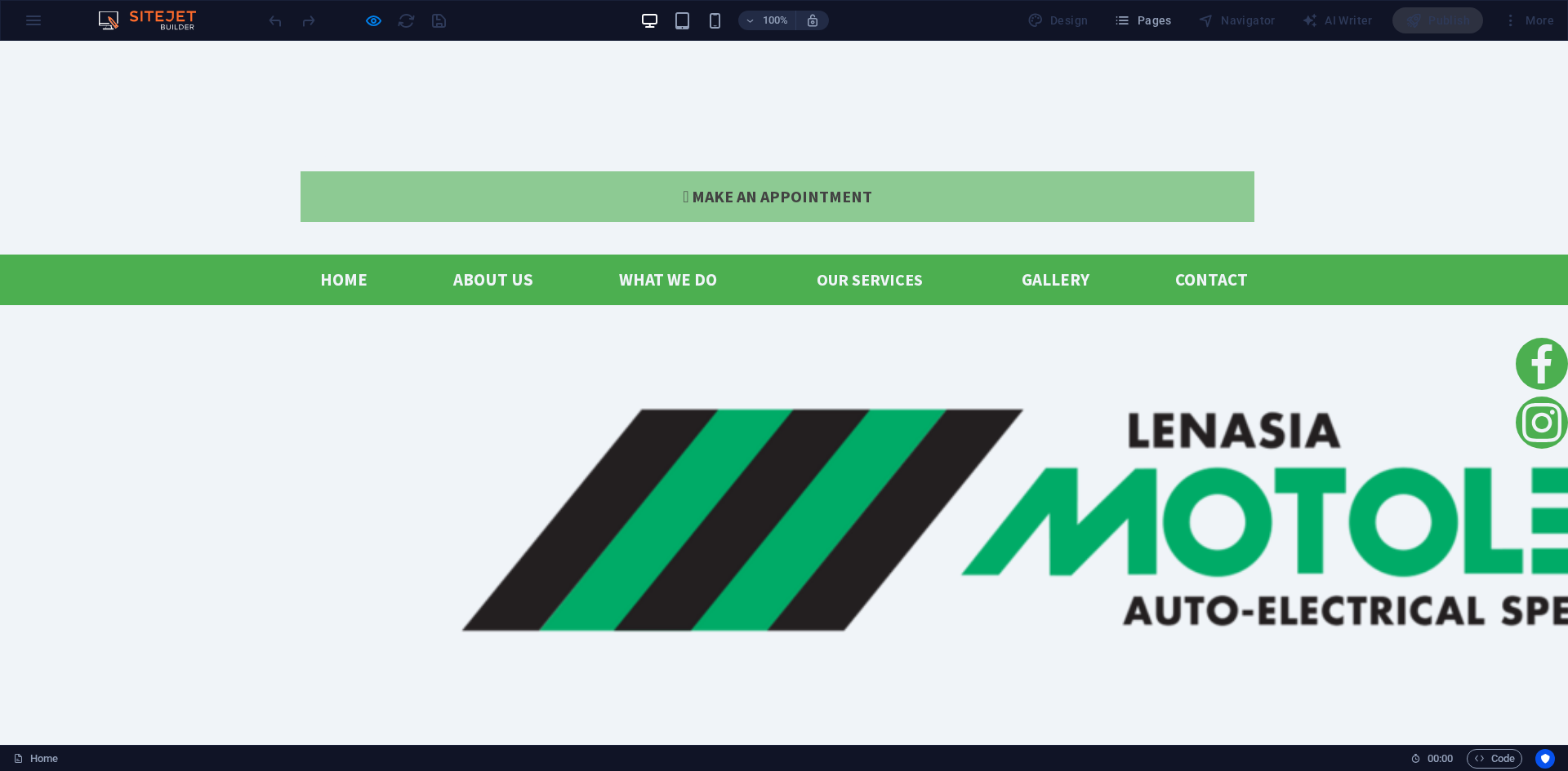
click at [1094, 171] on link " Make an appointment" at bounding box center [778, 196] width 954 height 51
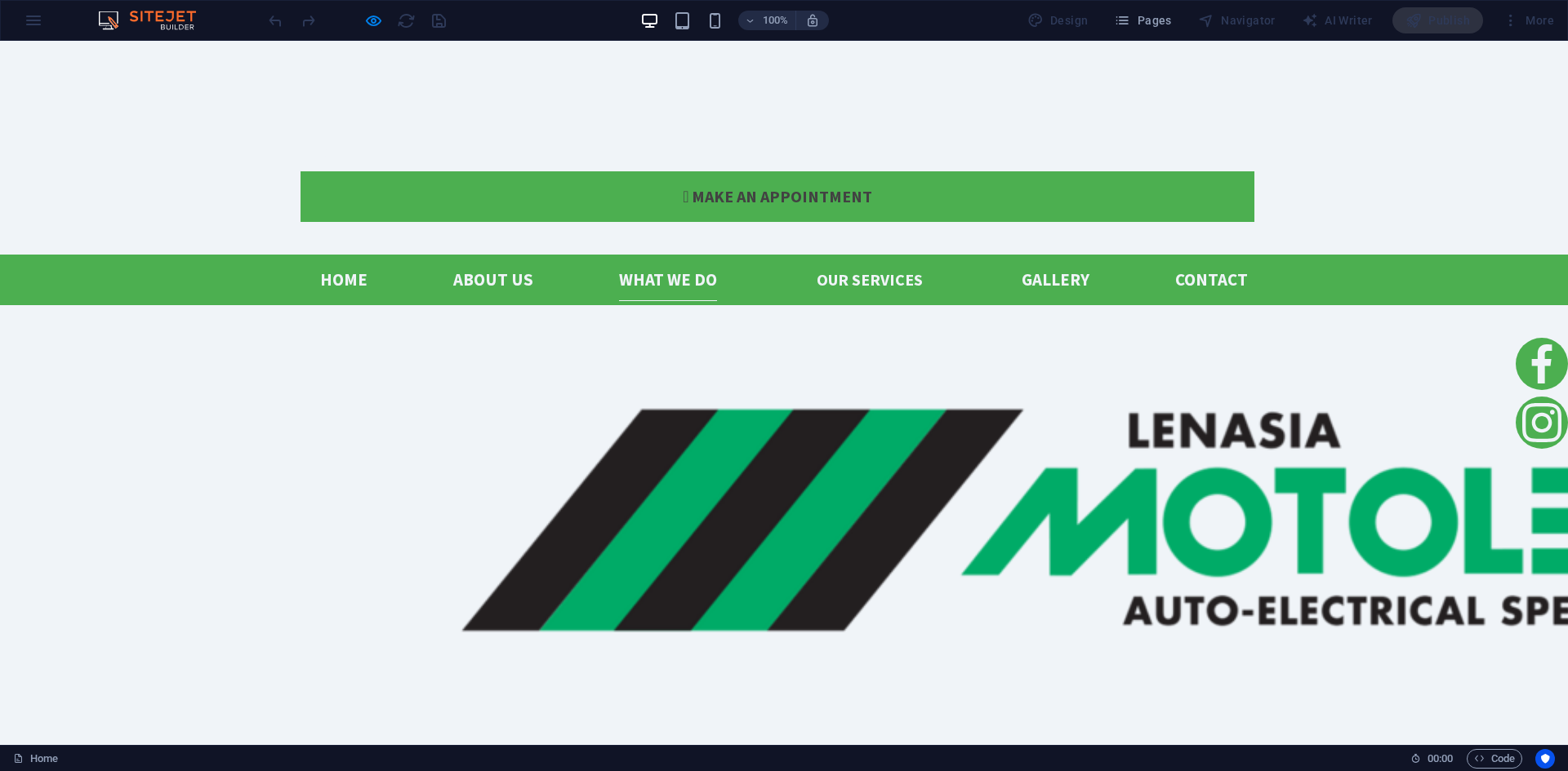
click at [653, 259] on link "what we do" at bounding box center [668, 280] width 98 height 43
click at [493, 259] on link "About us" at bounding box center [494, 280] width 80 height 43
click at [350, 259] on link "Home" at bounding box center [344, 280] width 47 height 43
click at [890, 254] on link "Our Services" at bounding box center [870, 279] width 132 height 51
click at [1039, 259] on link "Gallery" at bounding box center [1055, 280] width 68 height 43
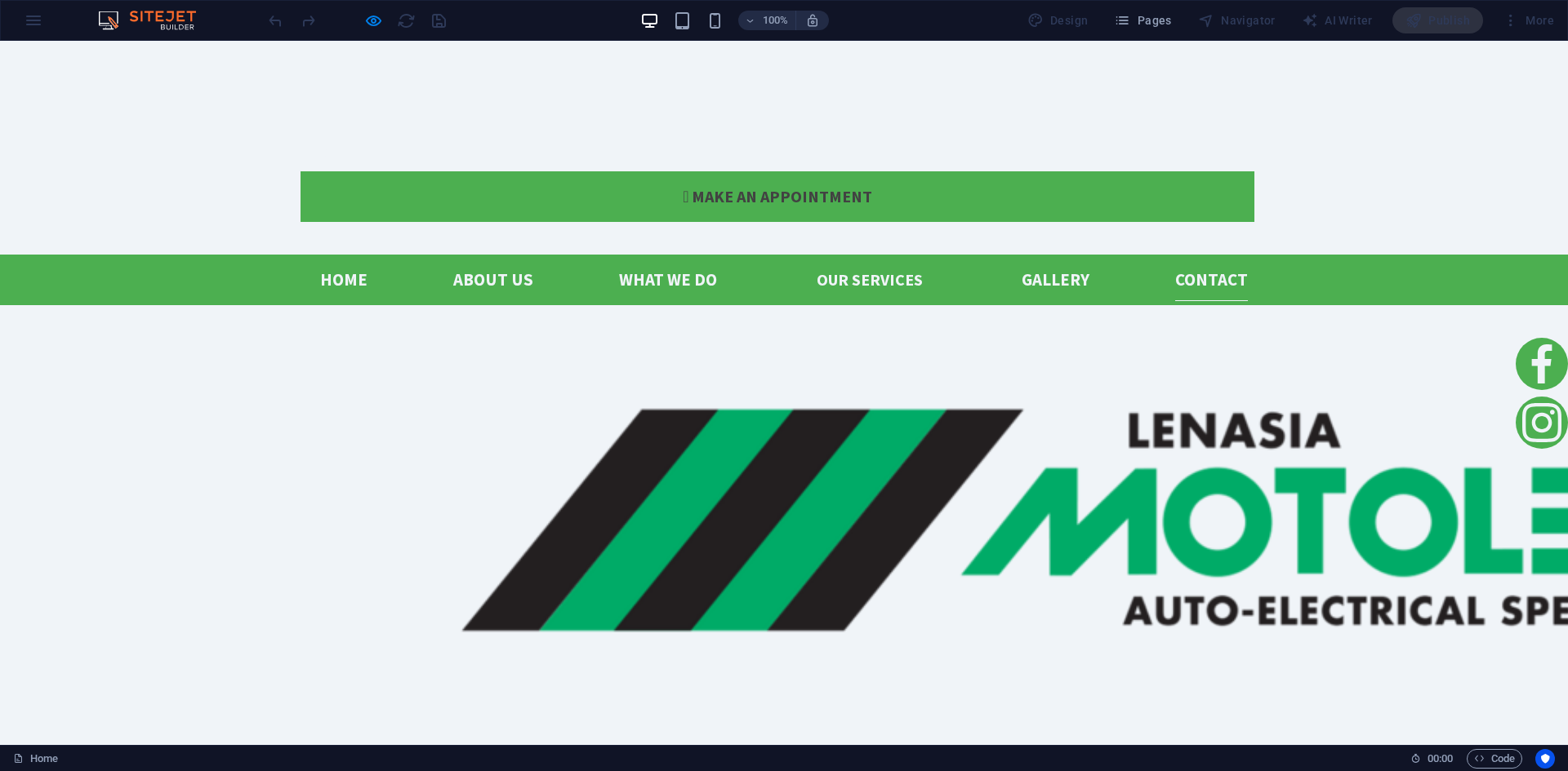
click at [1201, 259] on link "Contact" at bounding box center [1211, 280] width 72 height 43
click at [1051, 259] on link "Gallery" at bounding box center [1055, 280] width 68 height 43
click at [867, 254] on link "Our Services" at bounding box center [870, 279] width 132 height 51
click at [656, 259] on link "what we do" at bounding box center [668, 280] width 98 height 43
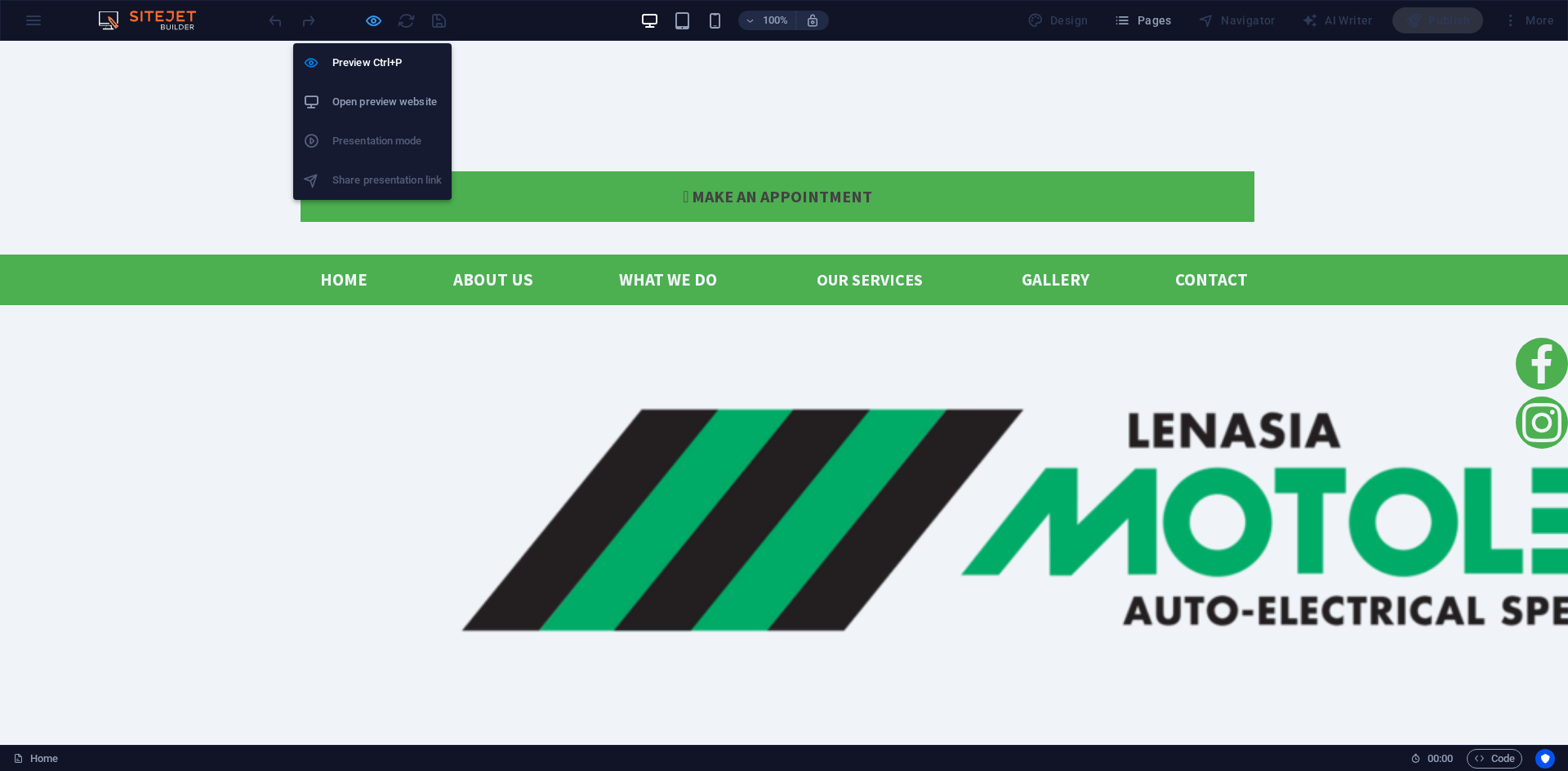
click at [375, 20] on icon "button" at bounding box center [373, 21] width 19 height 19
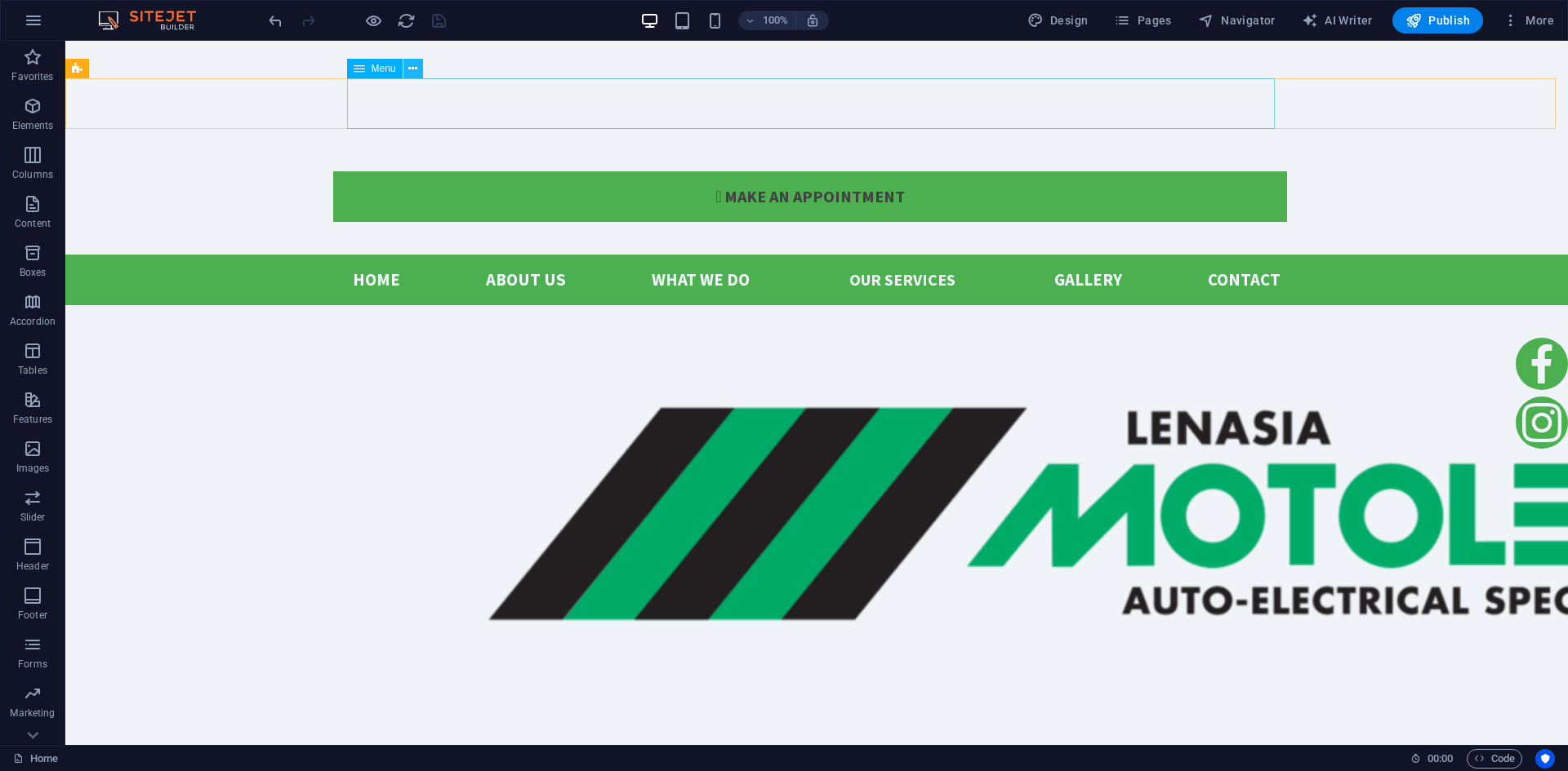
click at [412, 64] on icon at bounding box center [413, 69] width 9 height 17
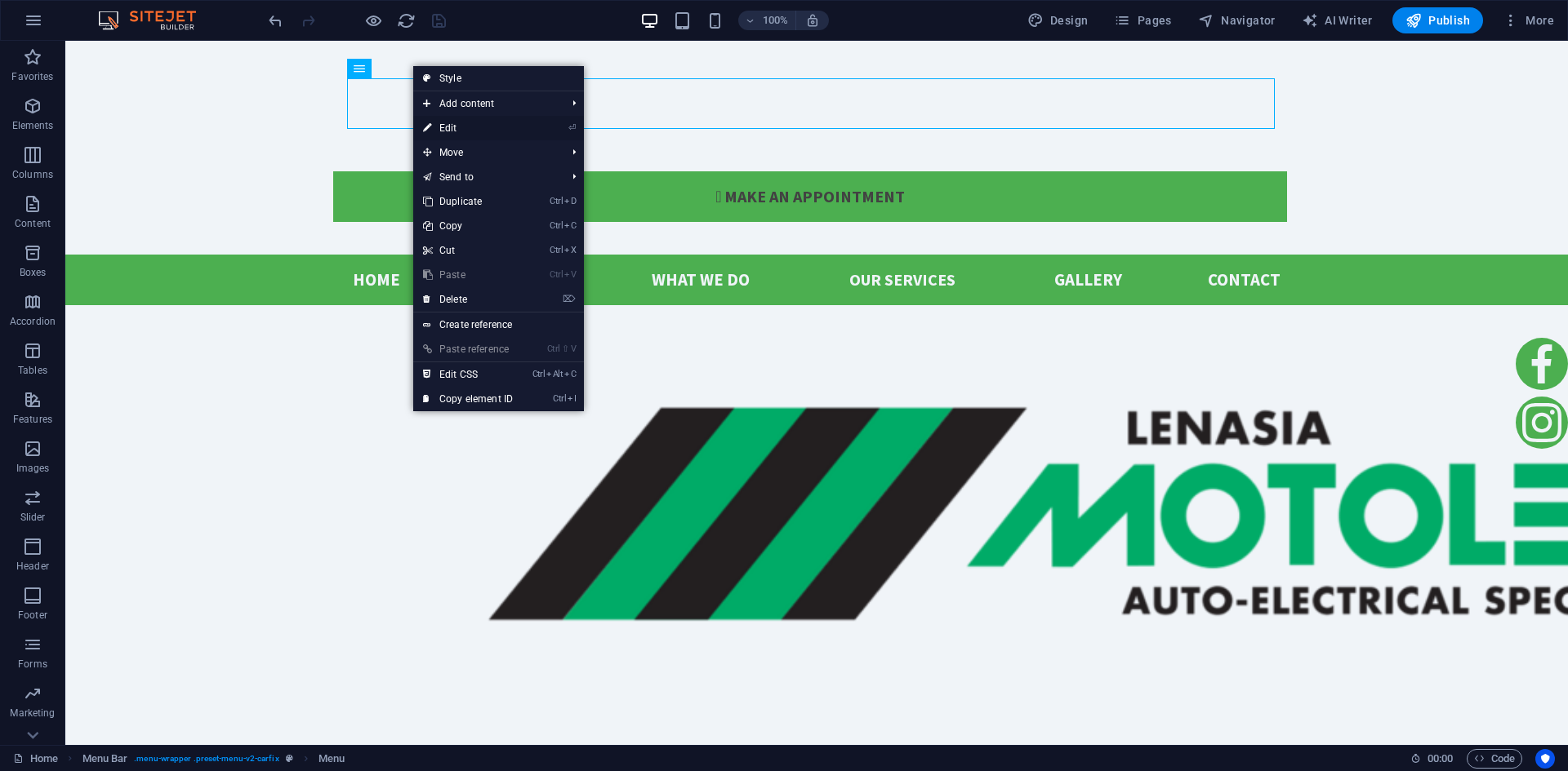
click at [472, 125] on link "⏎ Edit" at bounding box center [468, 128] width 110 height 24
select select
select select "default"
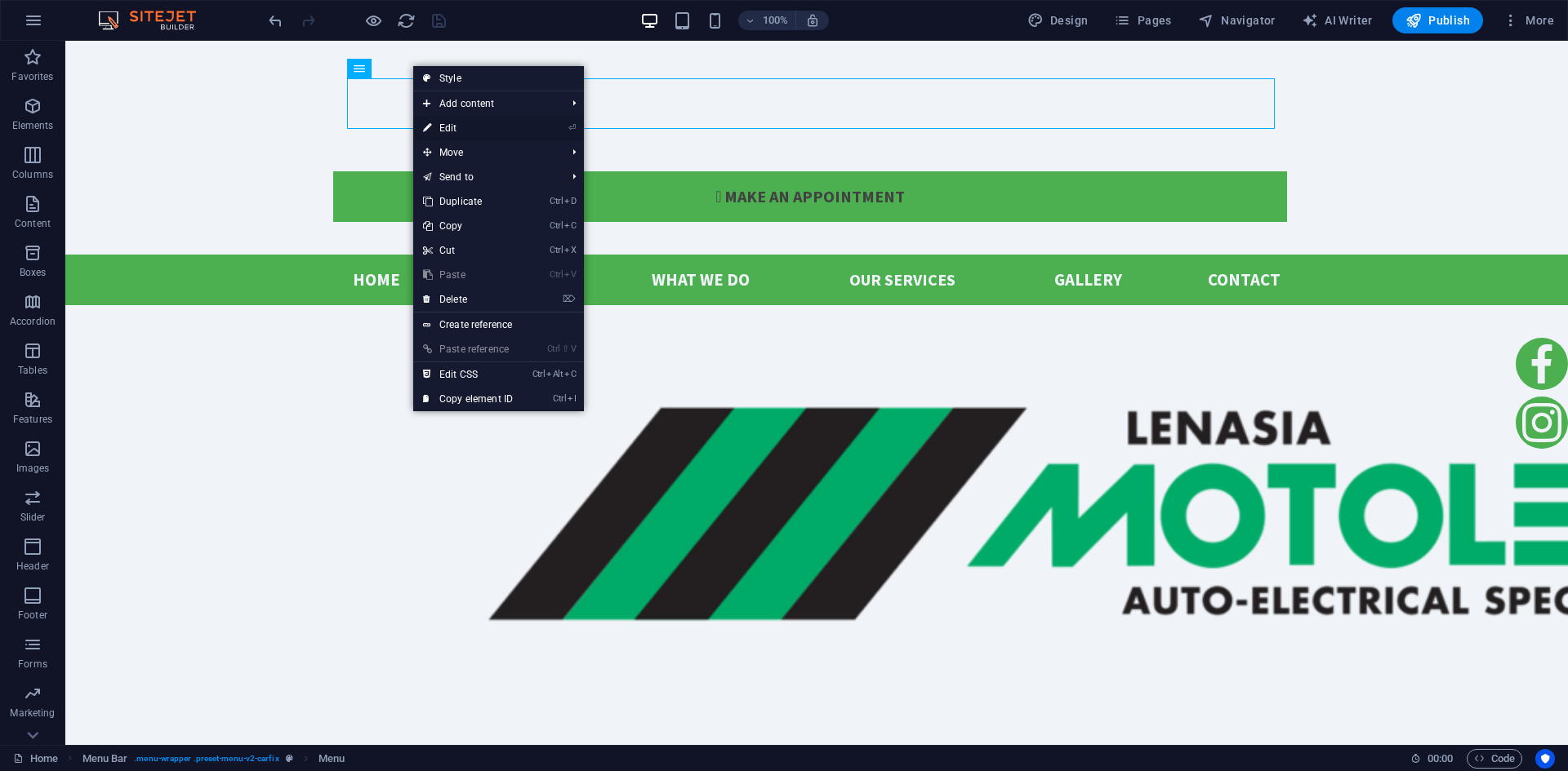
select select
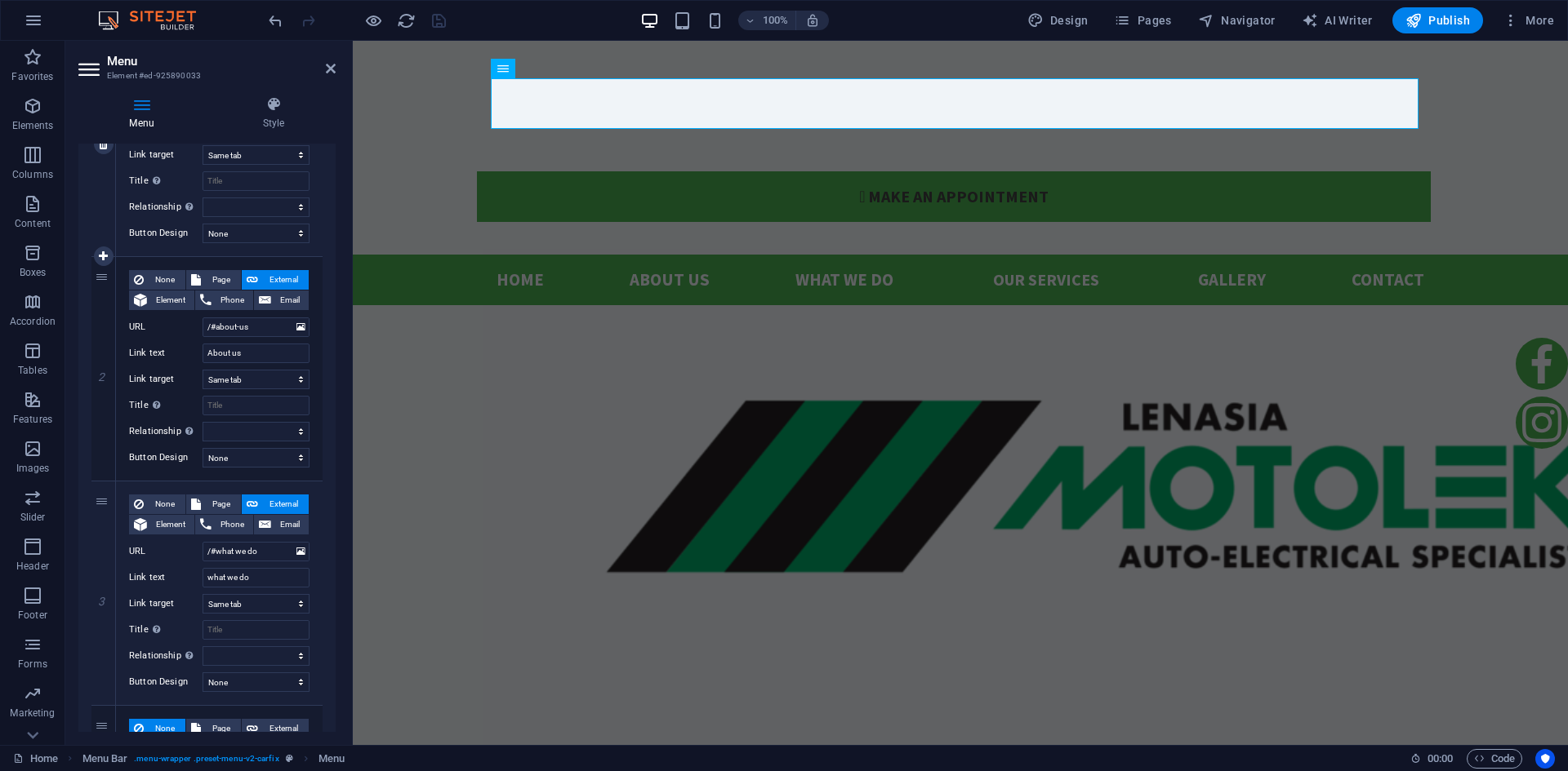
scroll to position [327, 0]
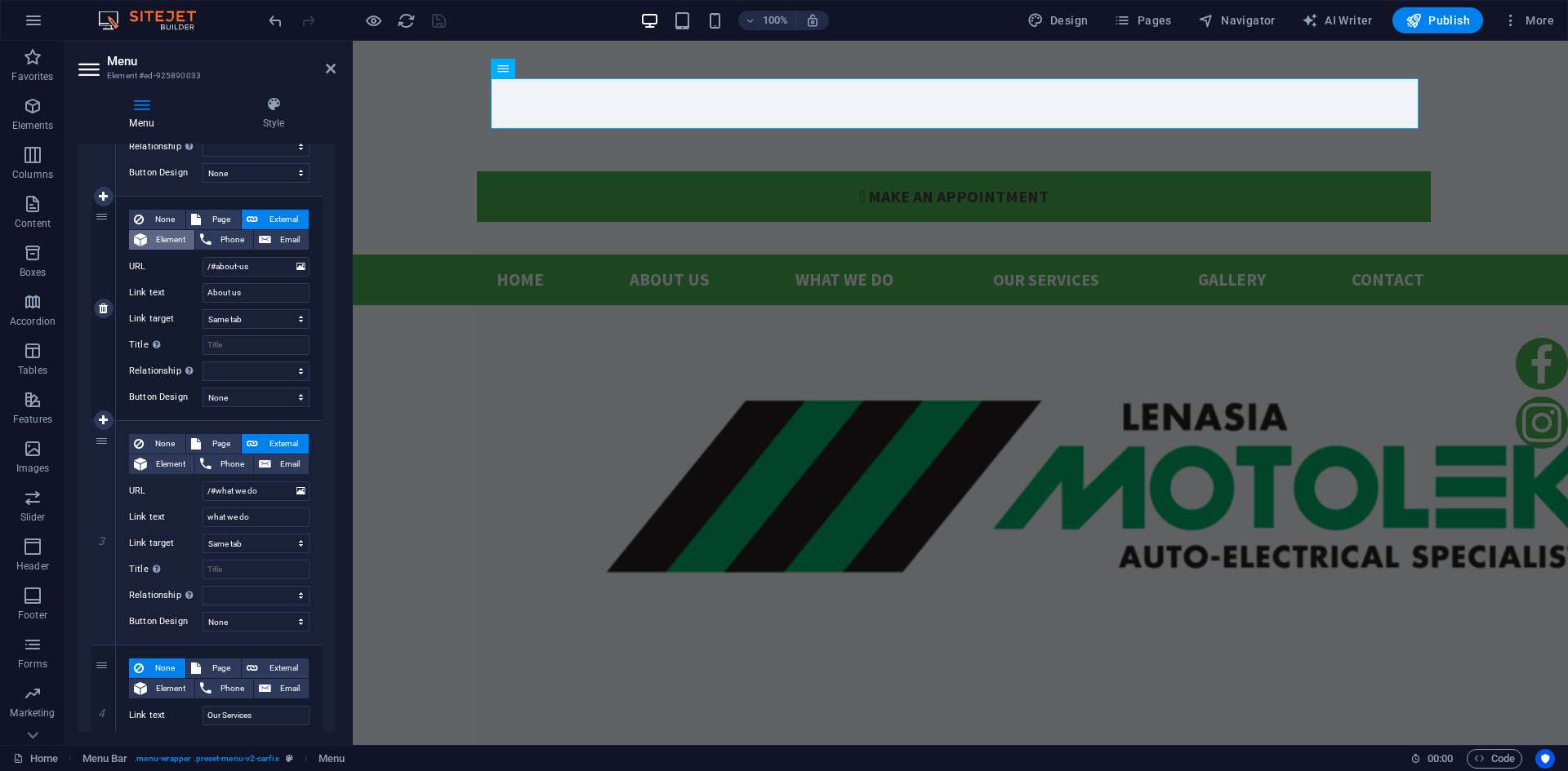
click at [164, 240] on span "Element" at bounding box center [171, 240] width 38 height 20
select select
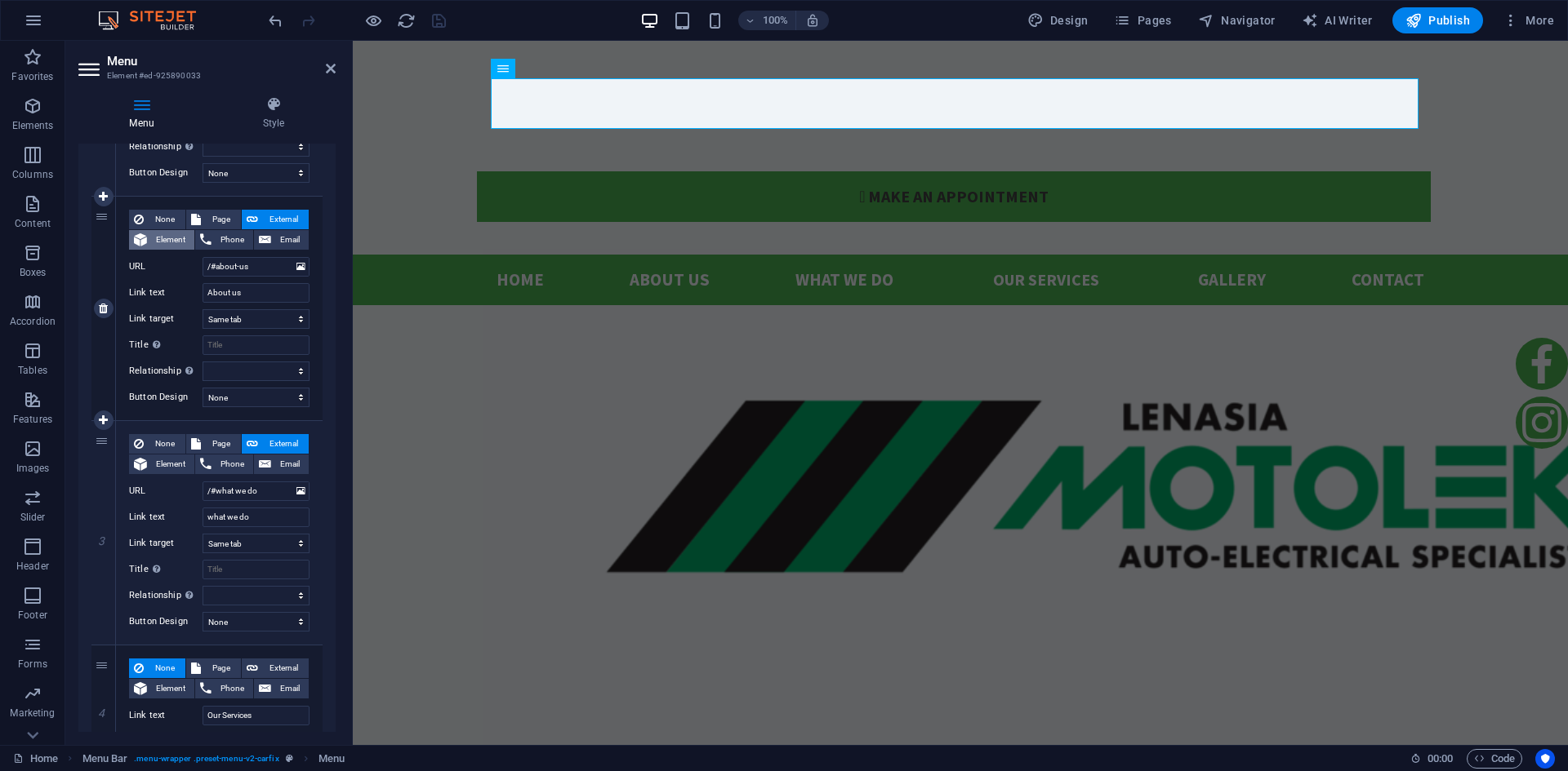
select select
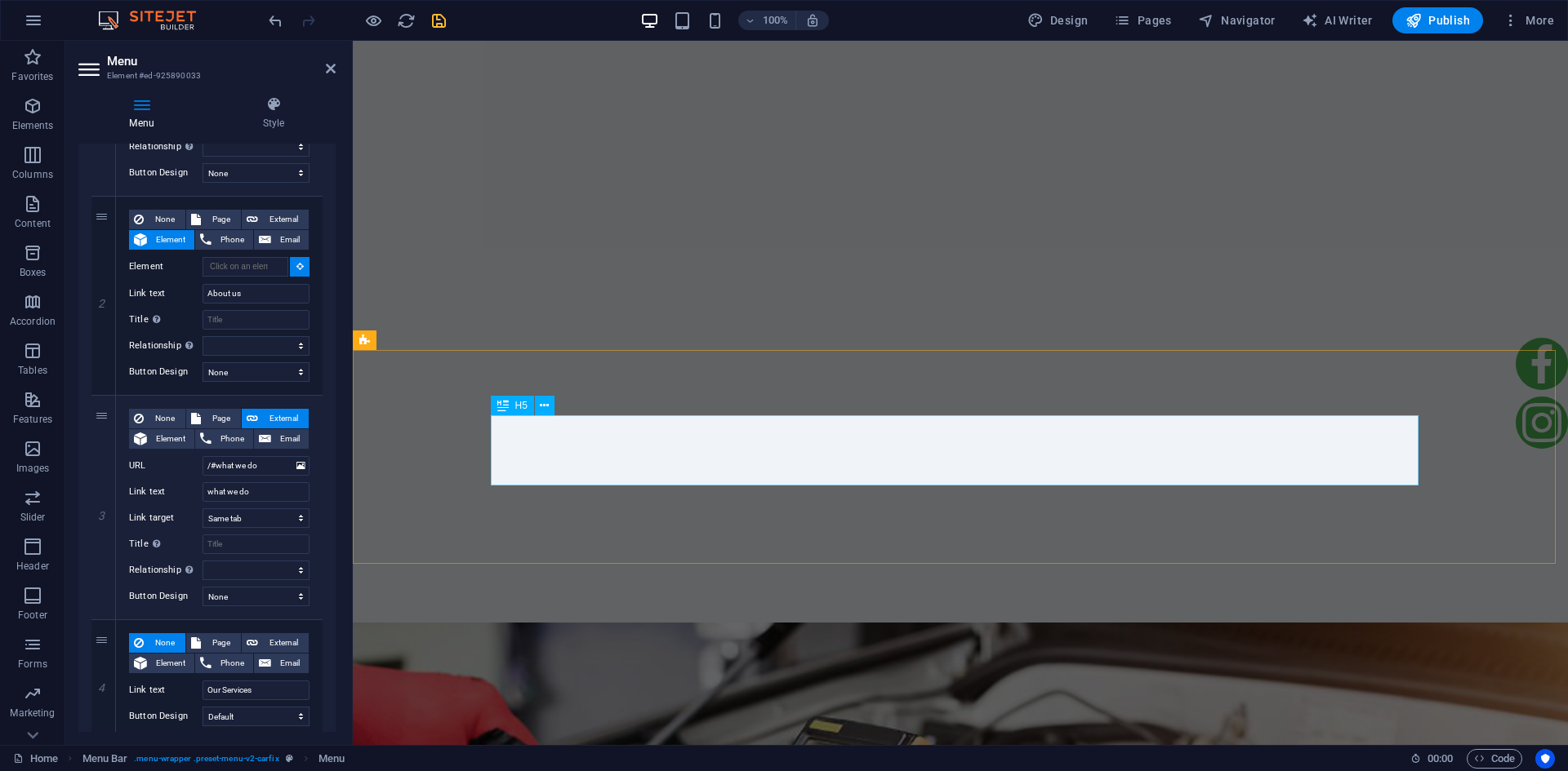
scroll to position [817, 0]
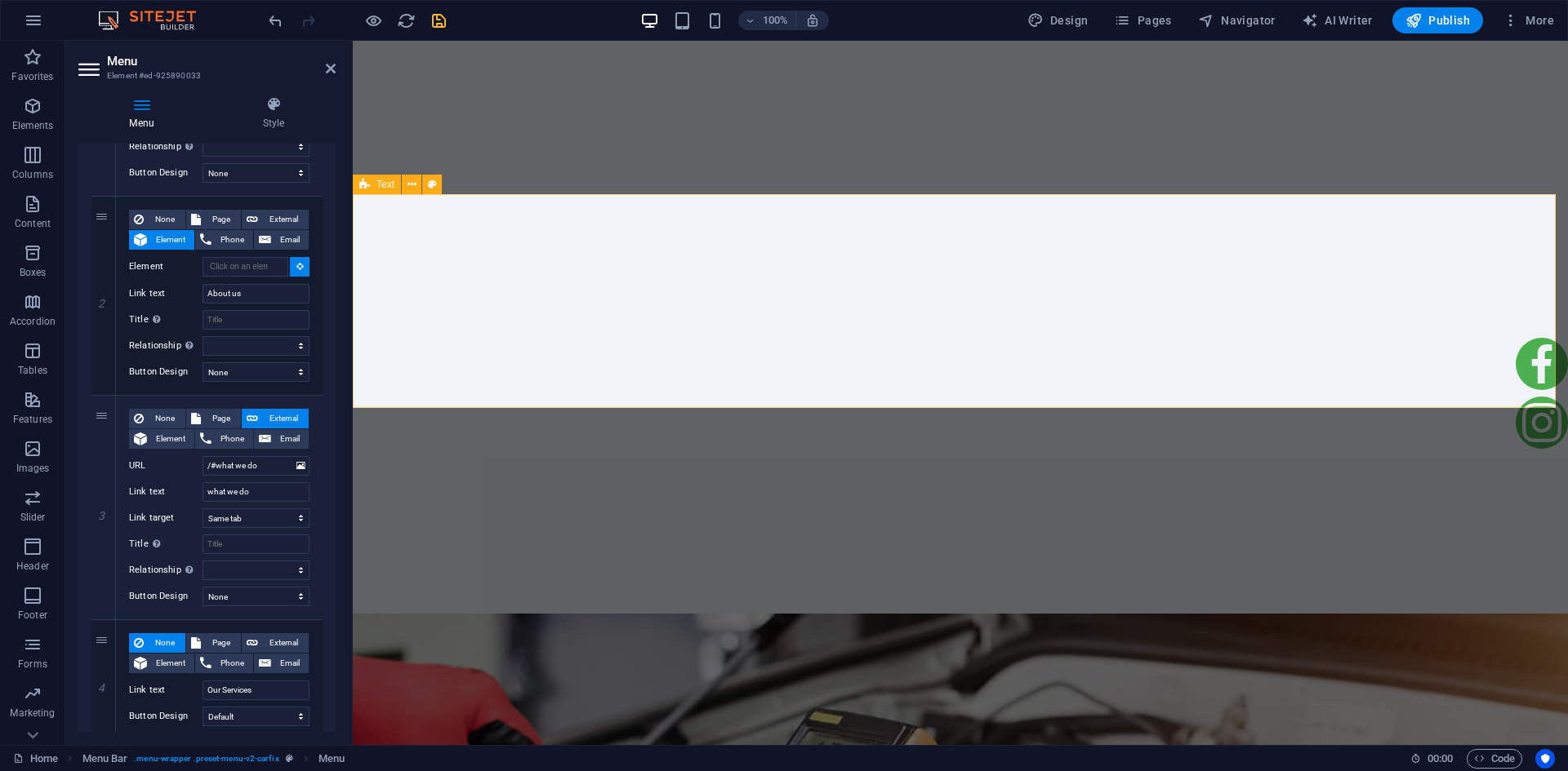
select select
type input "#ed-965481502"
select select
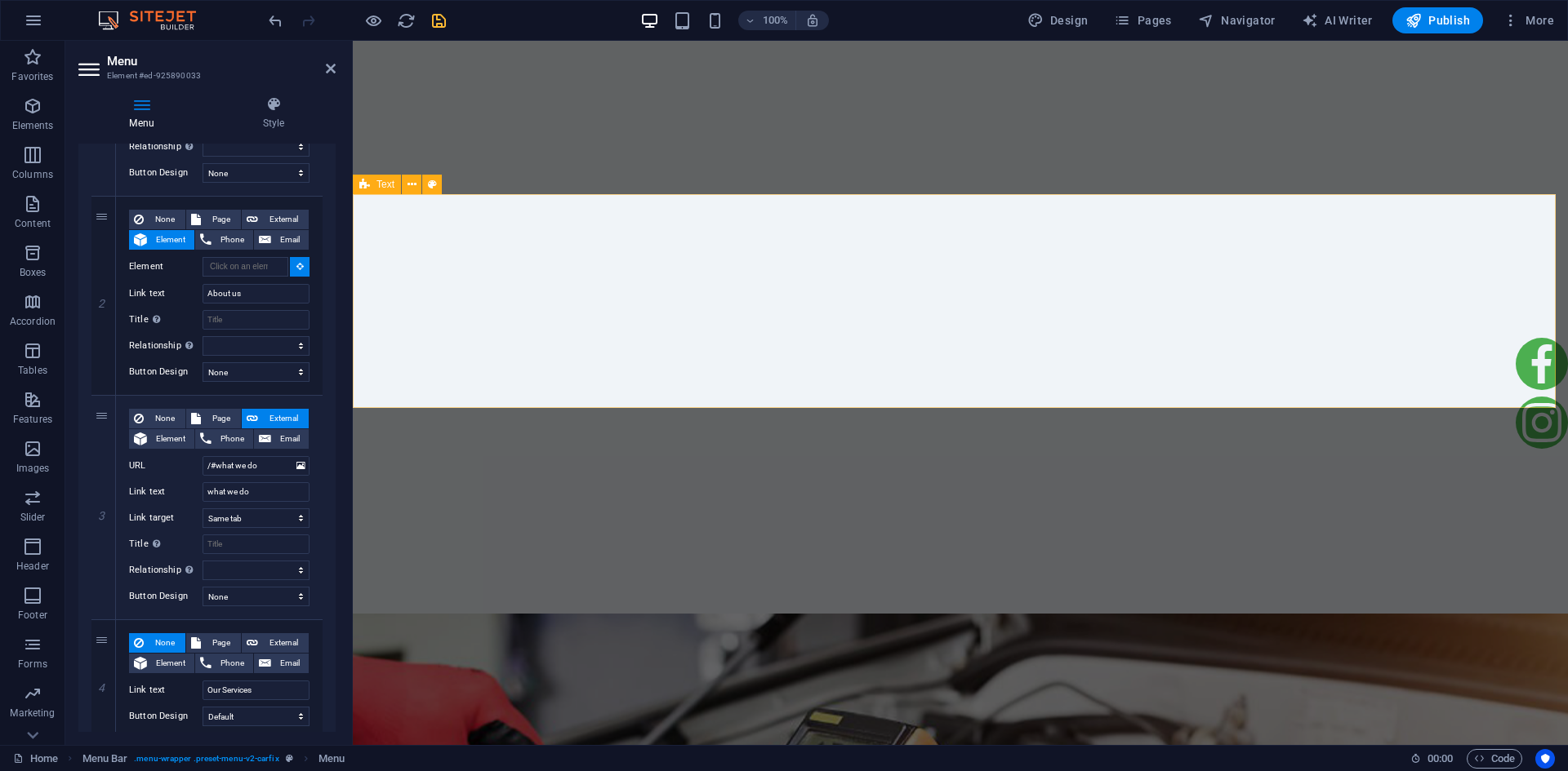
select select
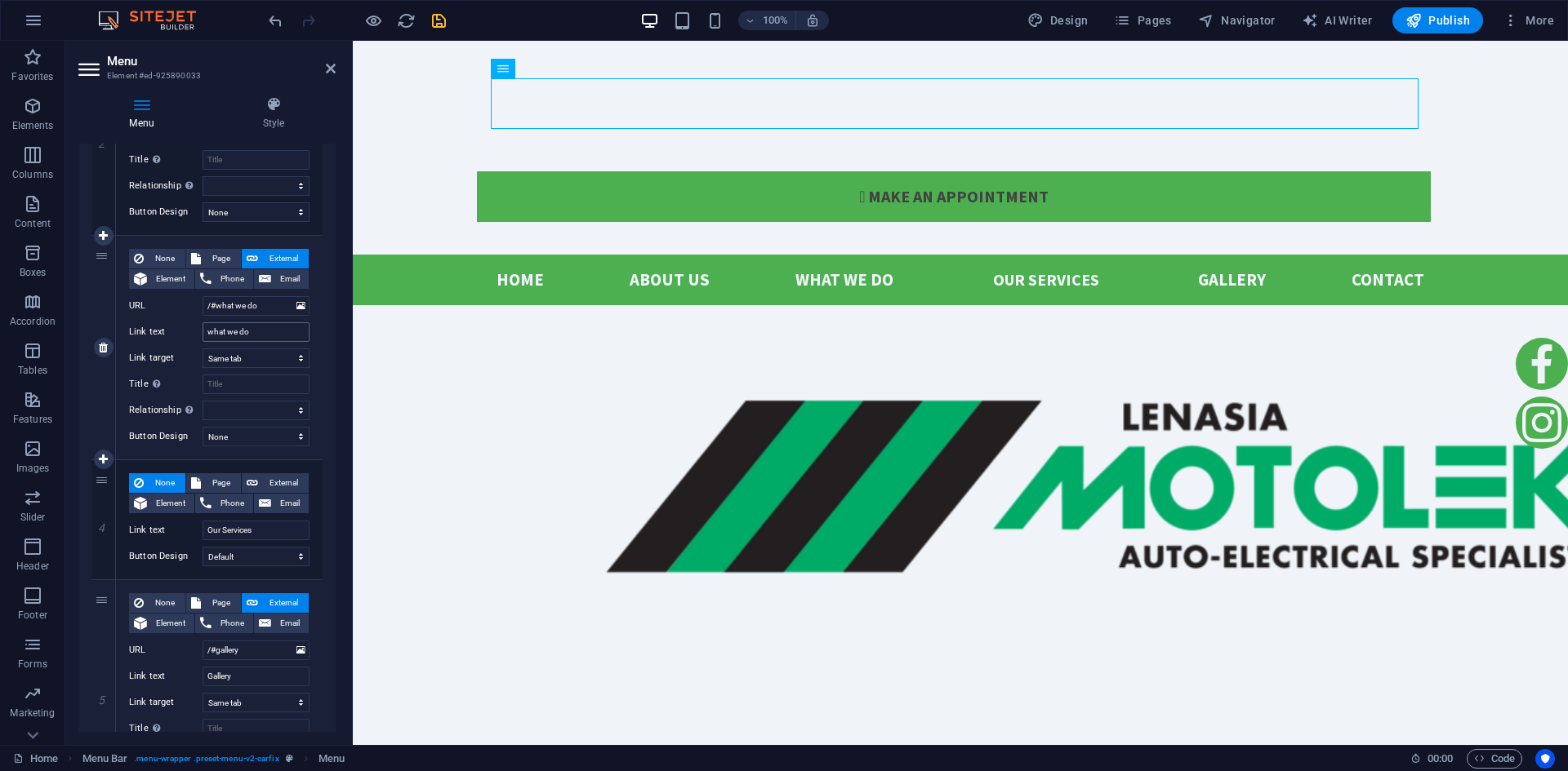
scroll to position [490, 0]
click at [162, 280] on span "Element" at bounding box center [171, 276] width 38 height 20
select select
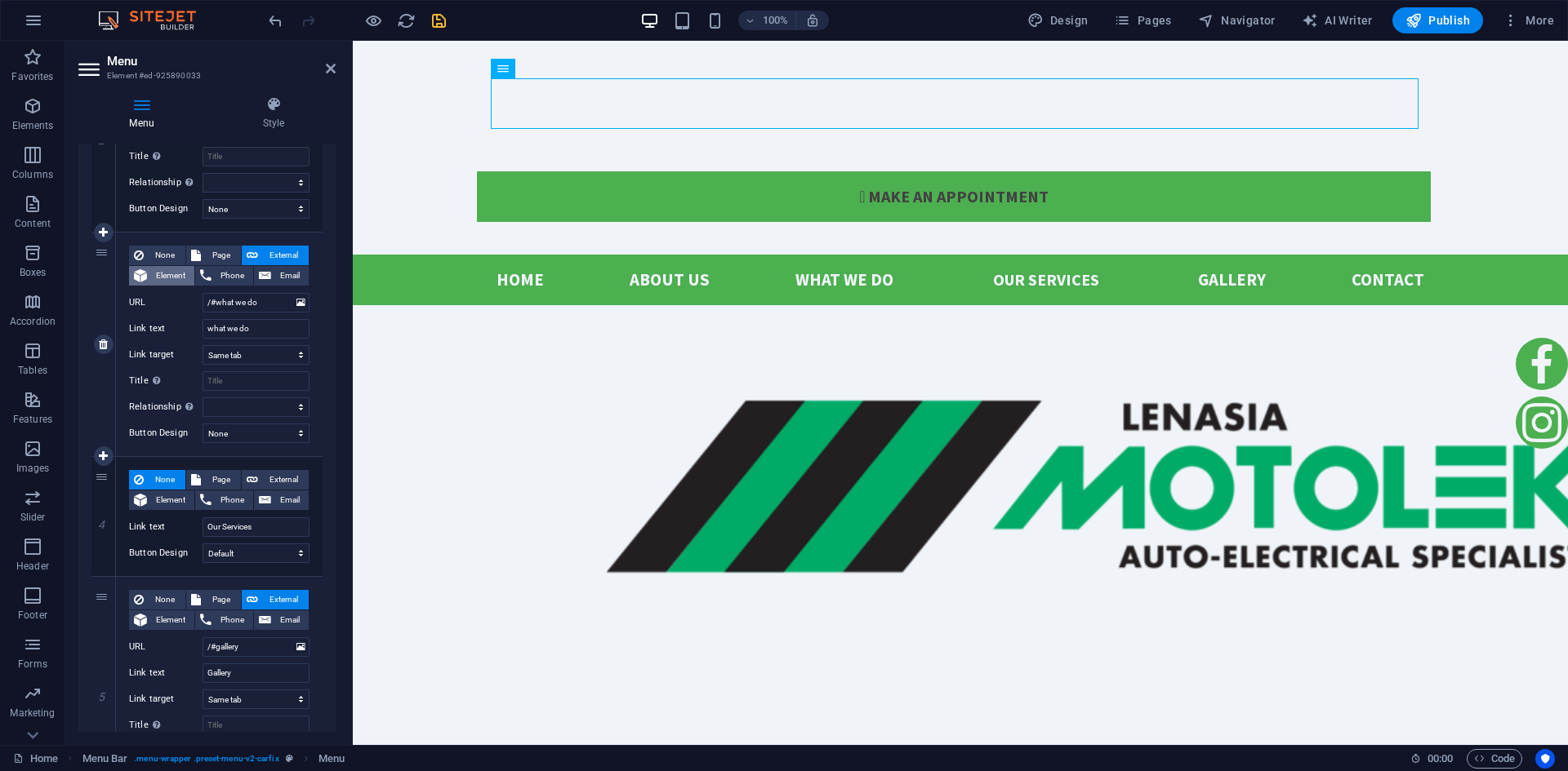
select select
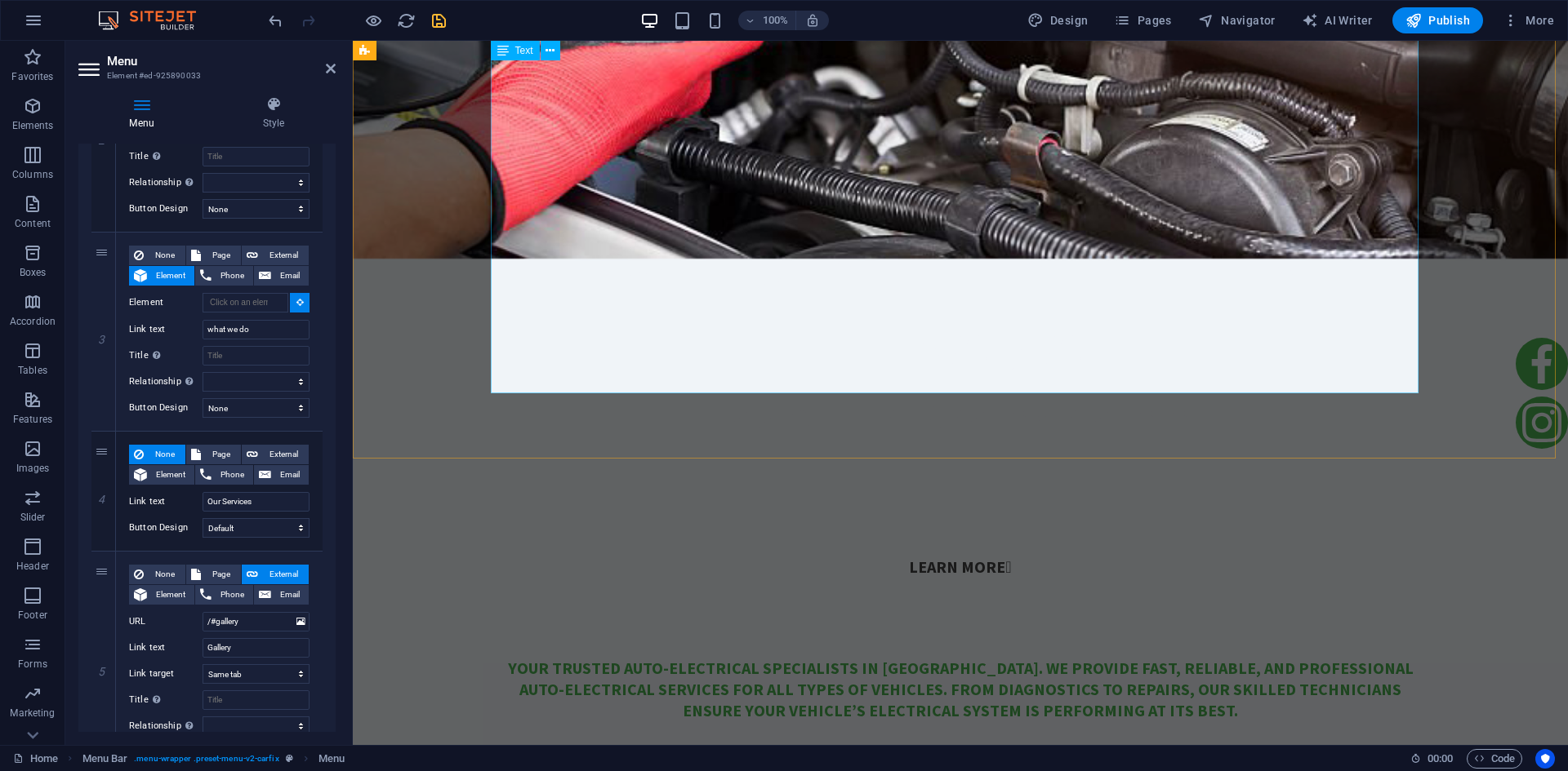
scroll to position [1551, 0]
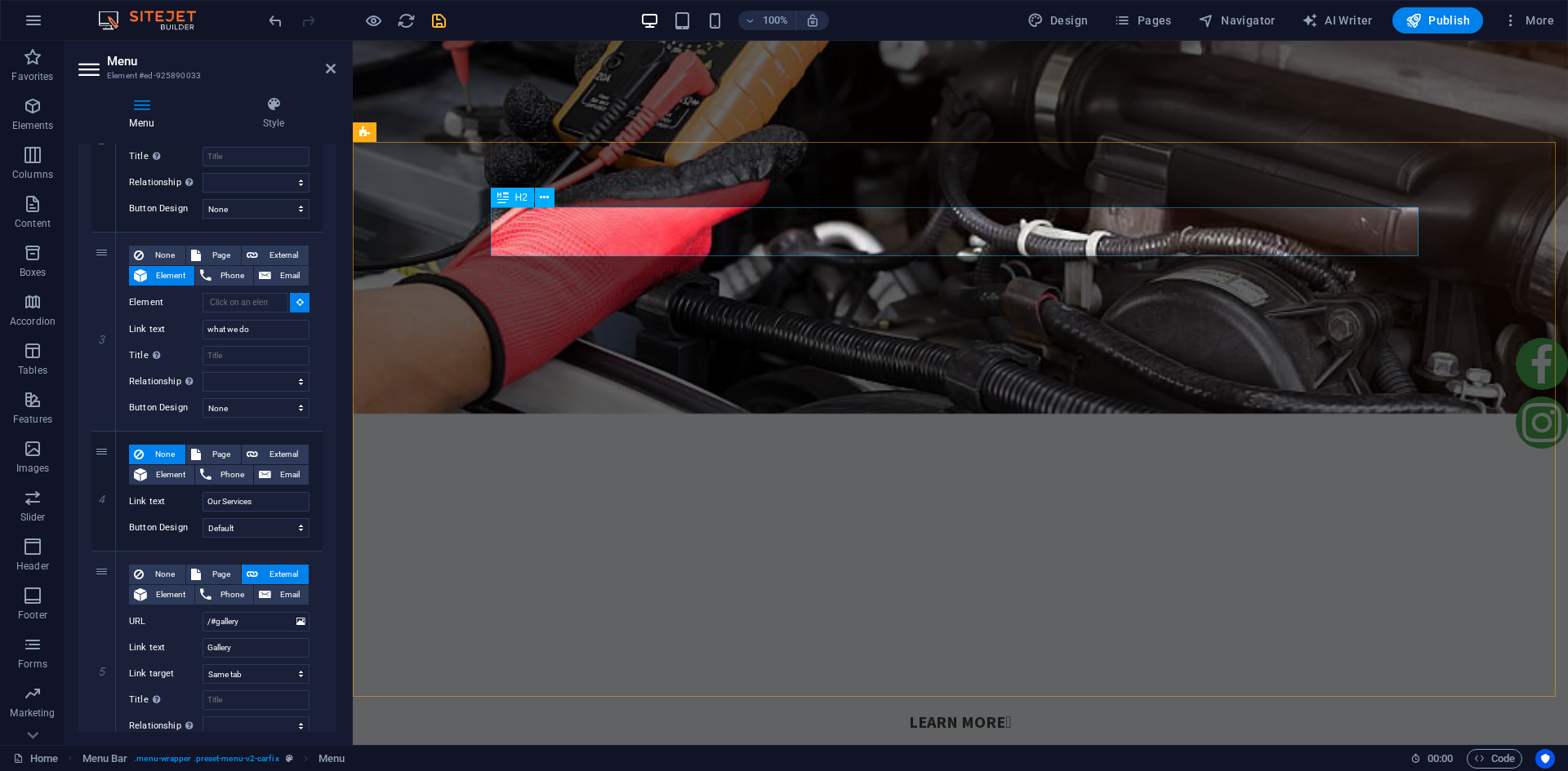
select select
type input "#ed-964640044"
select select
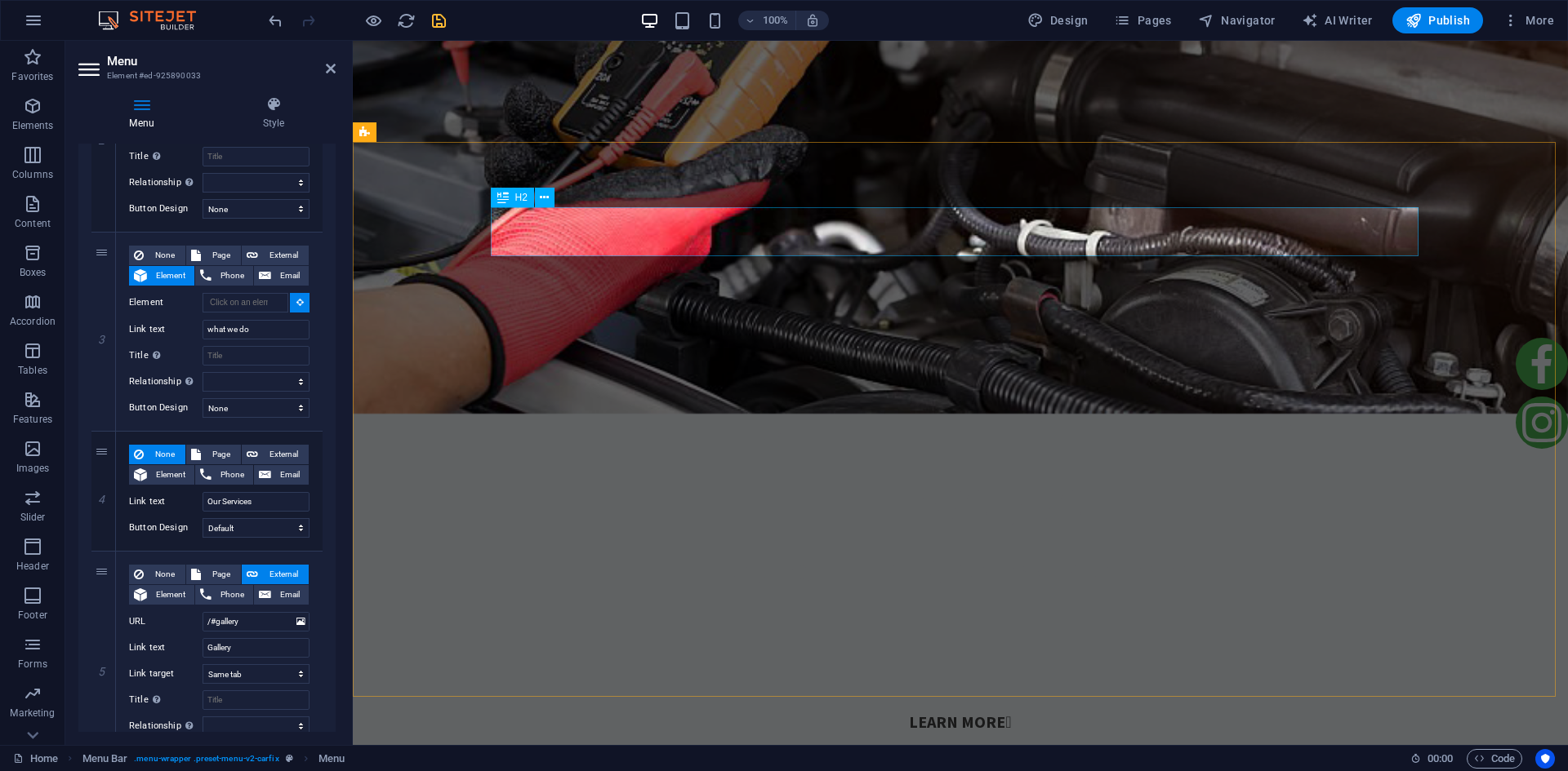
select select
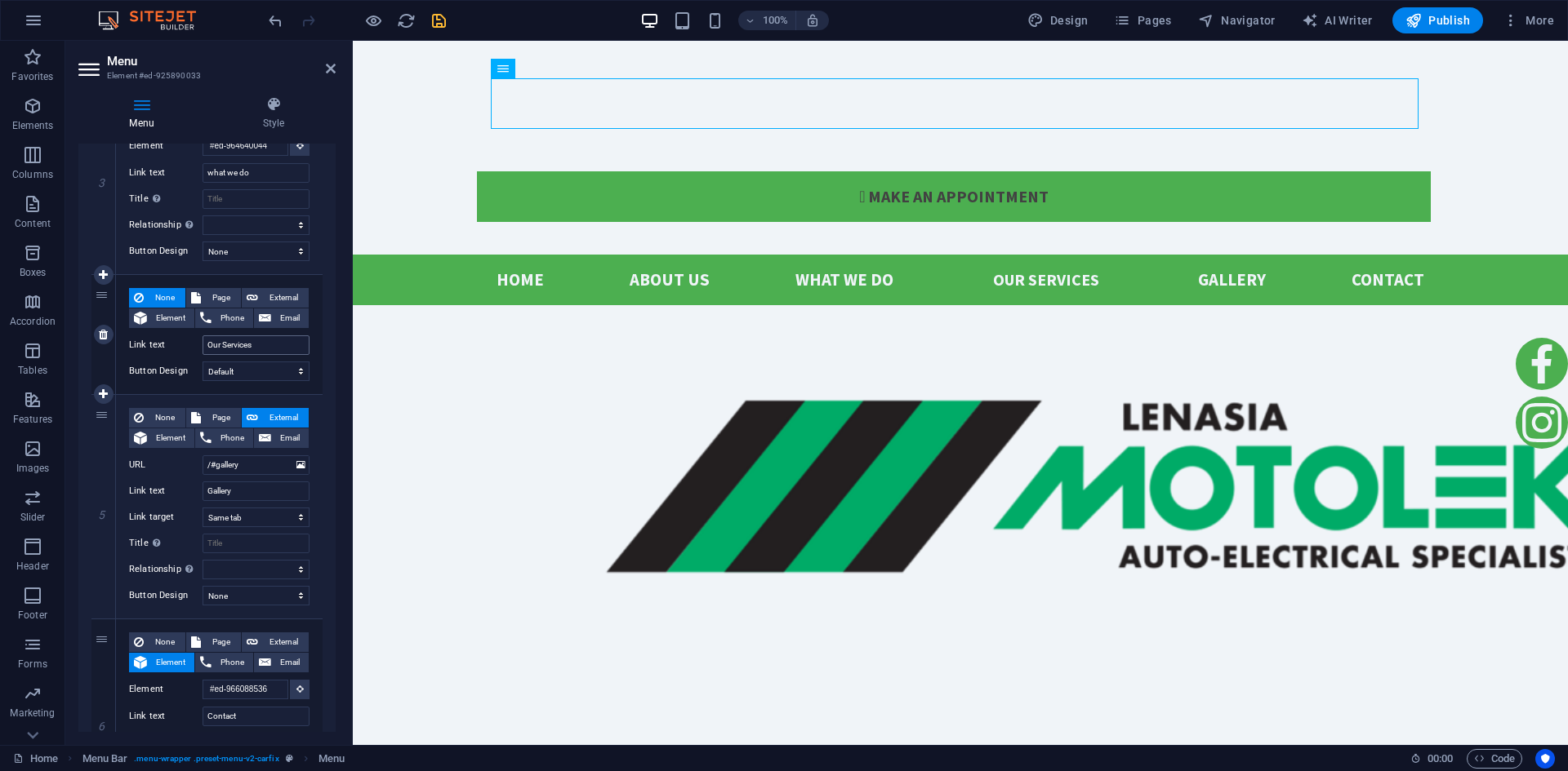
scroll to position [653, 0]
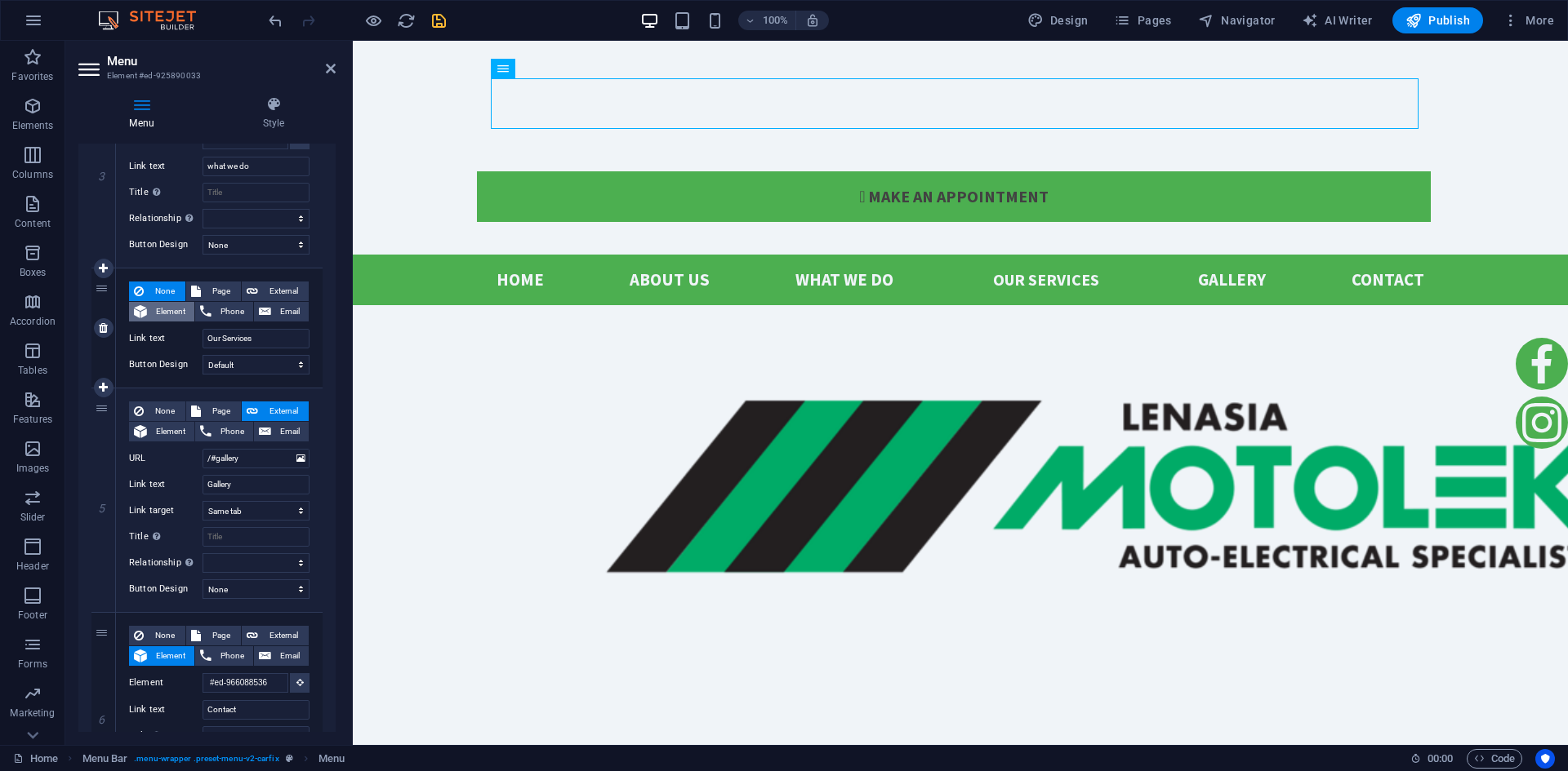
click at [156, 303] on span "Element" at bounding box center [171, 311] width 38 height 20
select select
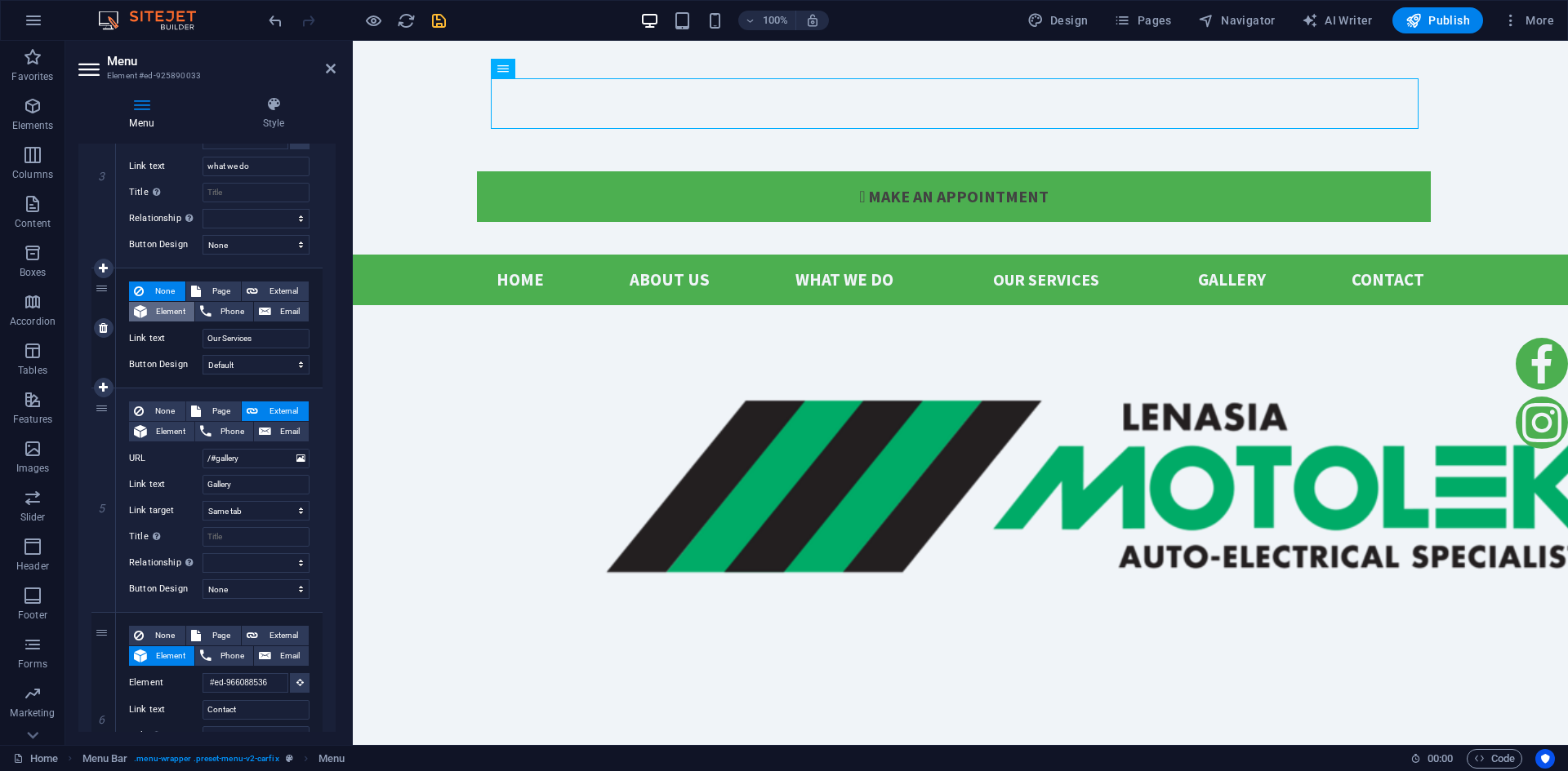
select select
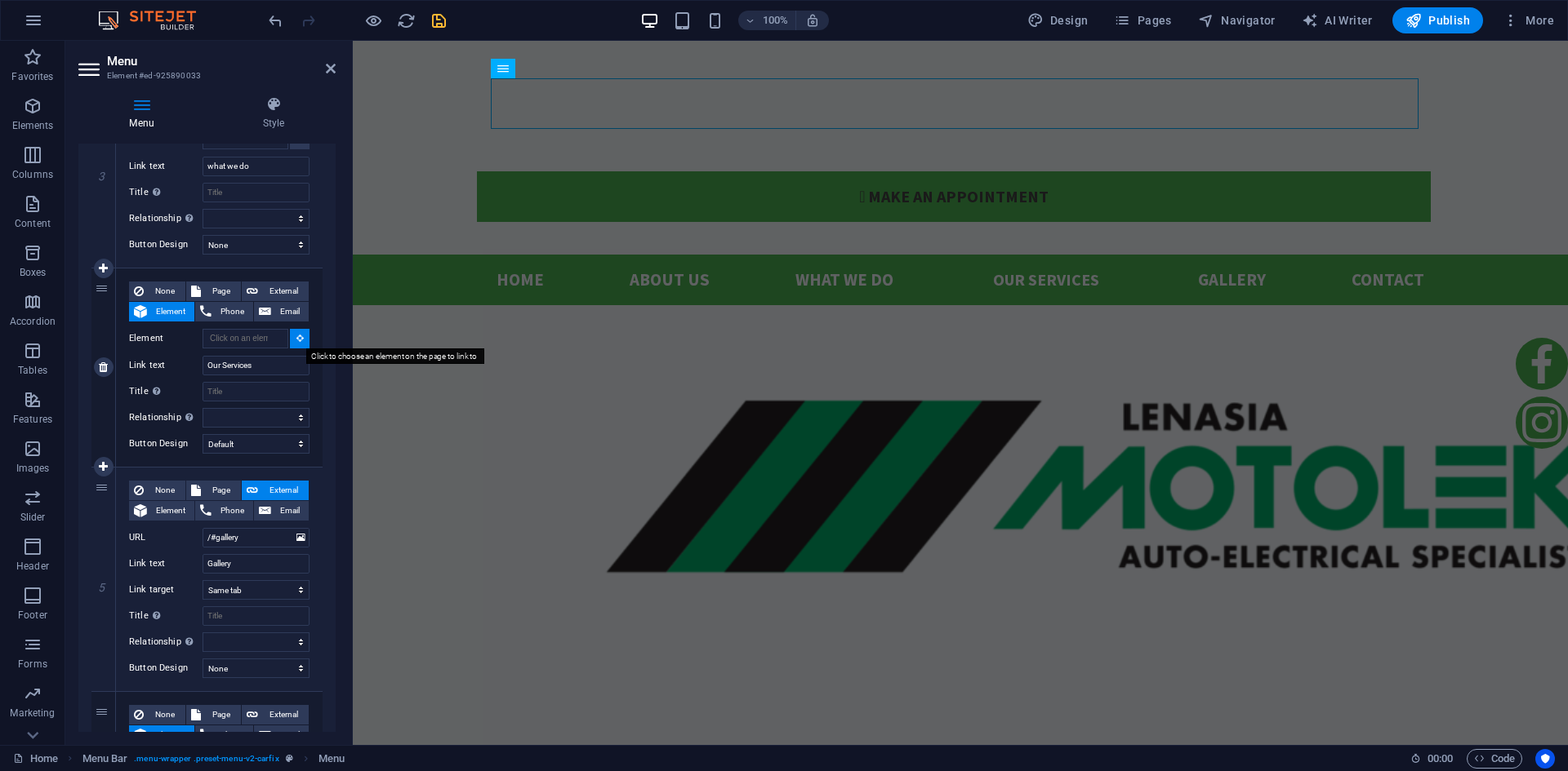
click at [296, 341] on icon at bounding box center [300, 337] width 7 height 8
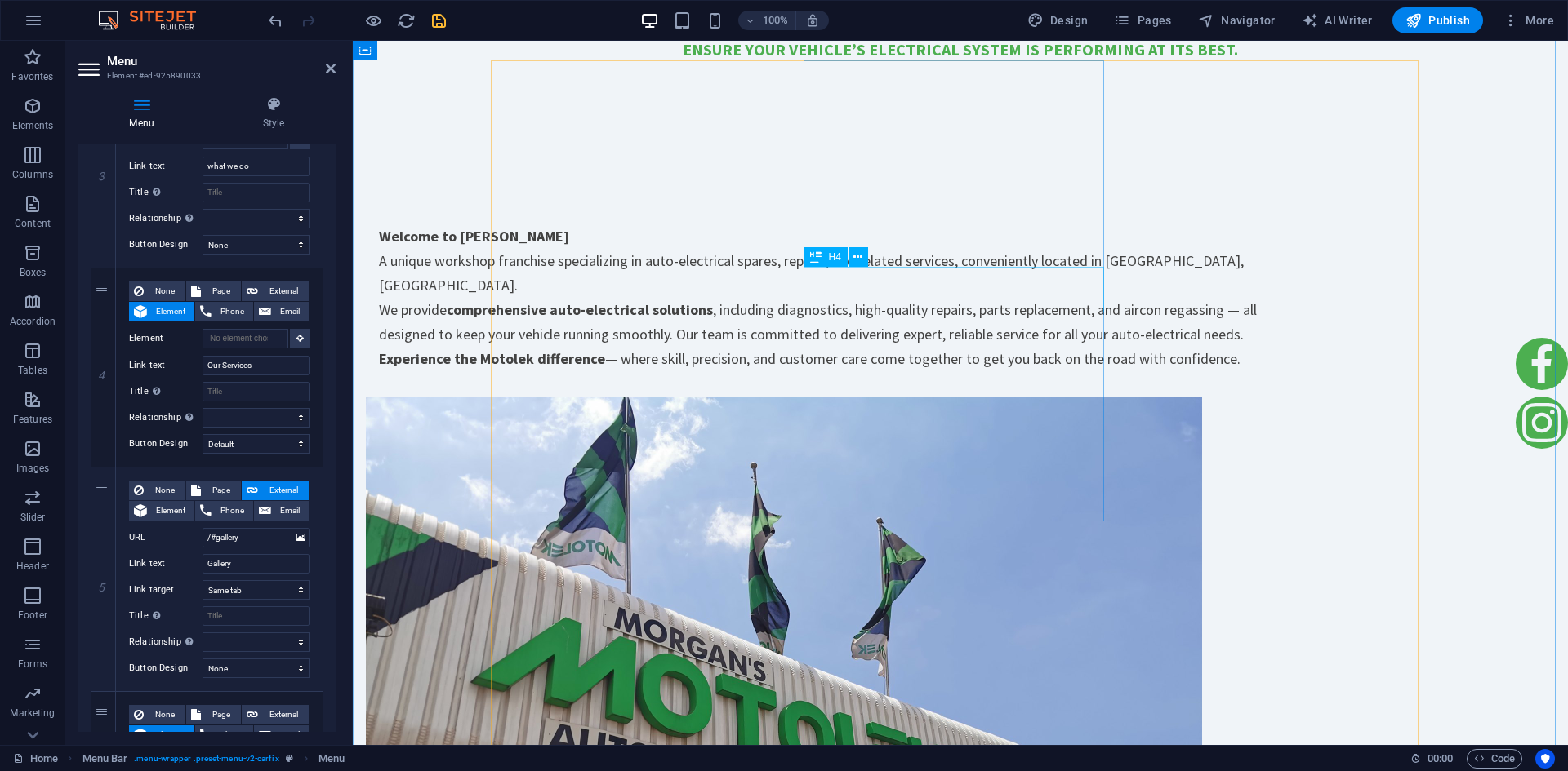
scroll to position [2122, 0]
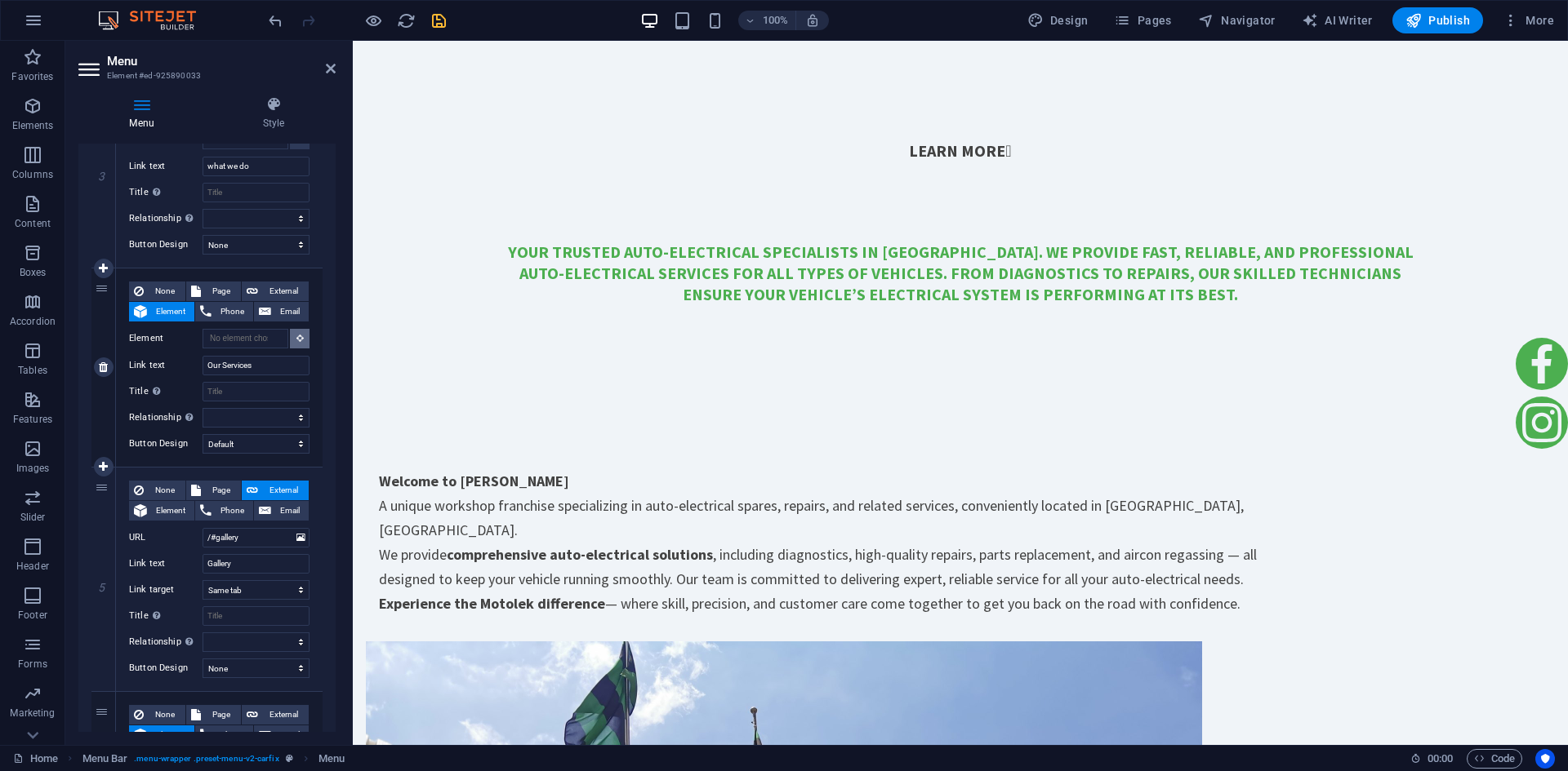
click at [297, 332] on button at bounding box center [300, 339] width 20 height 20
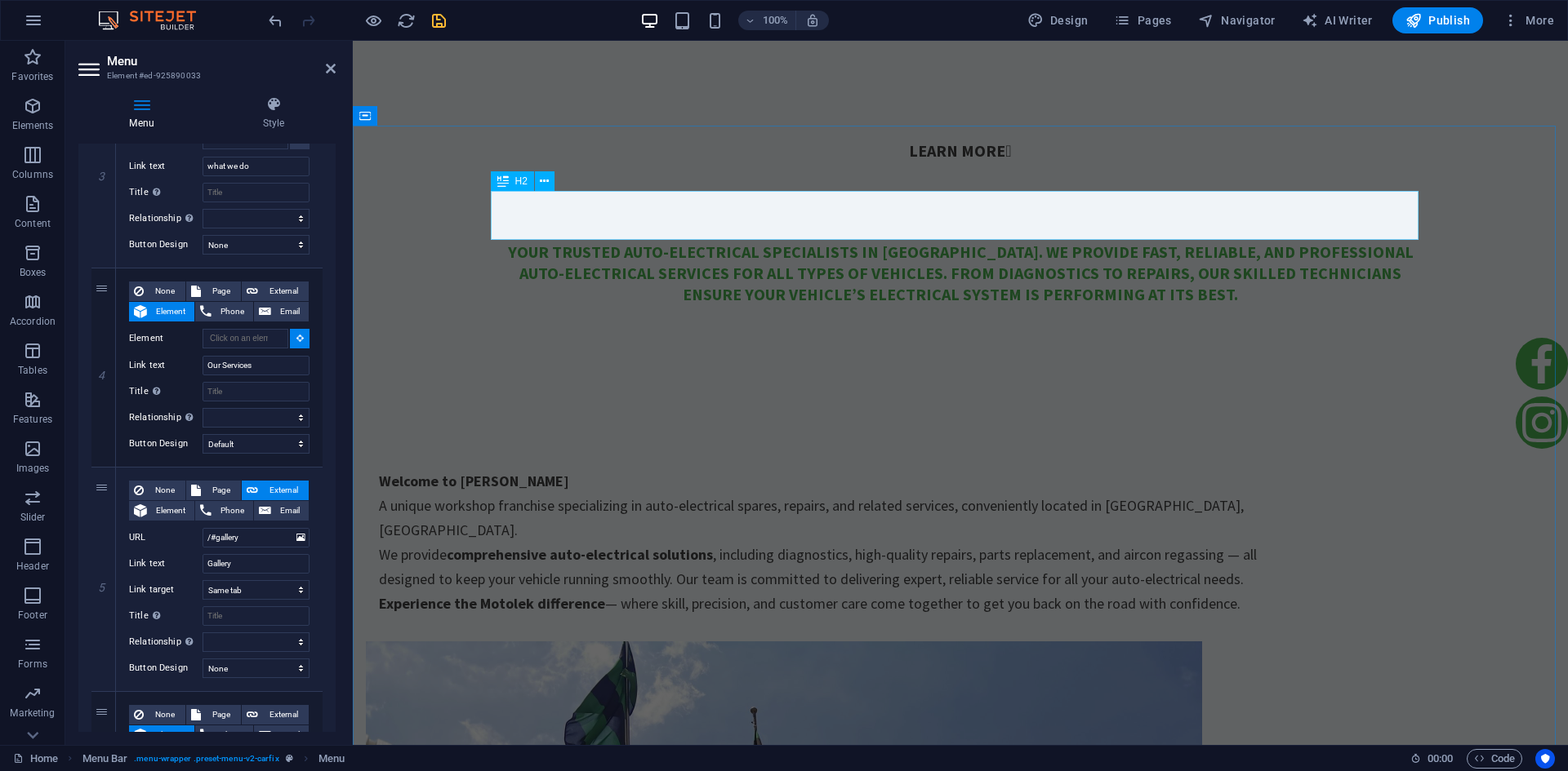
select select
type input "#ed-925889778"
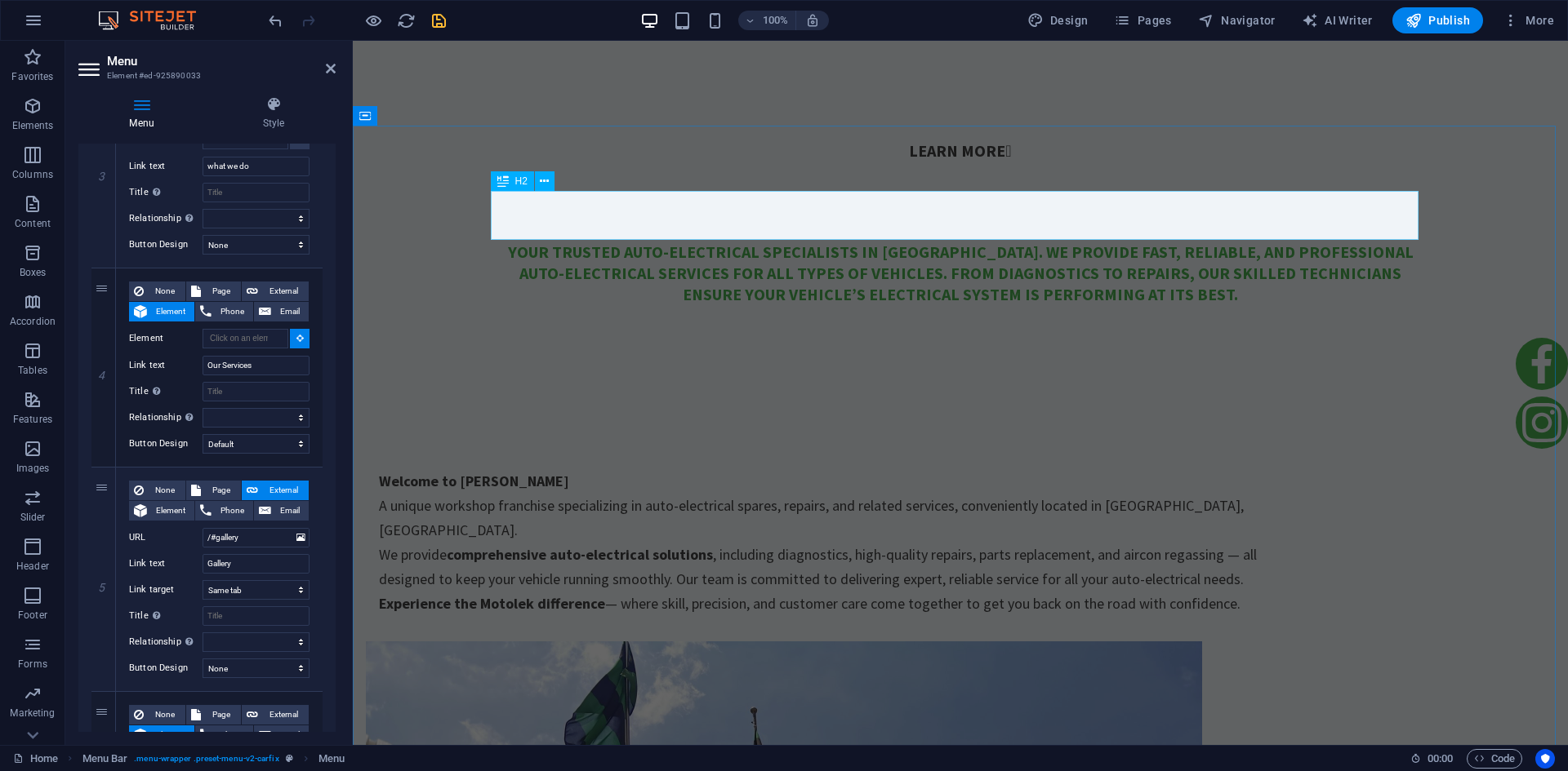
select select
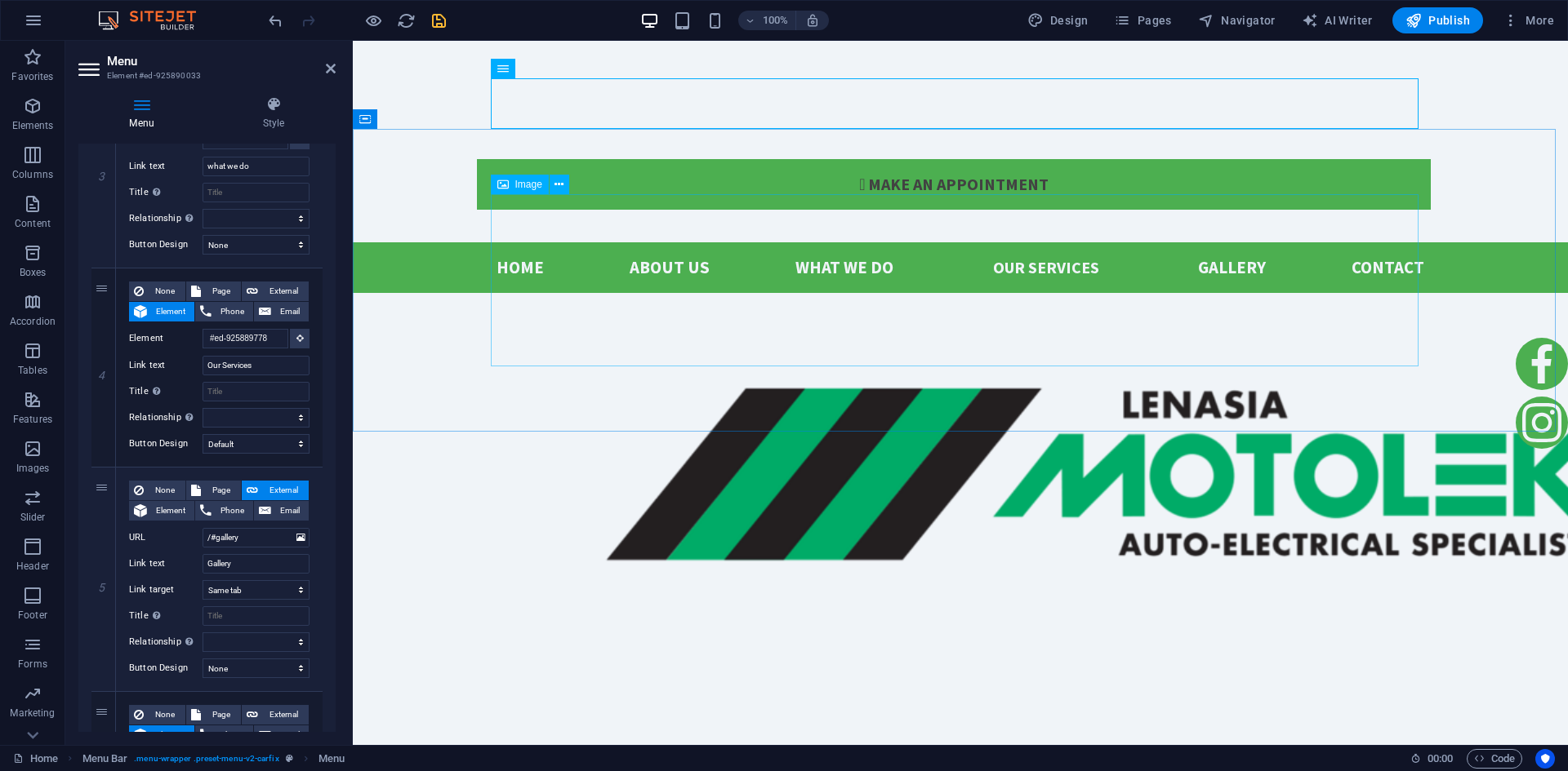
scroll to position [0, 0]
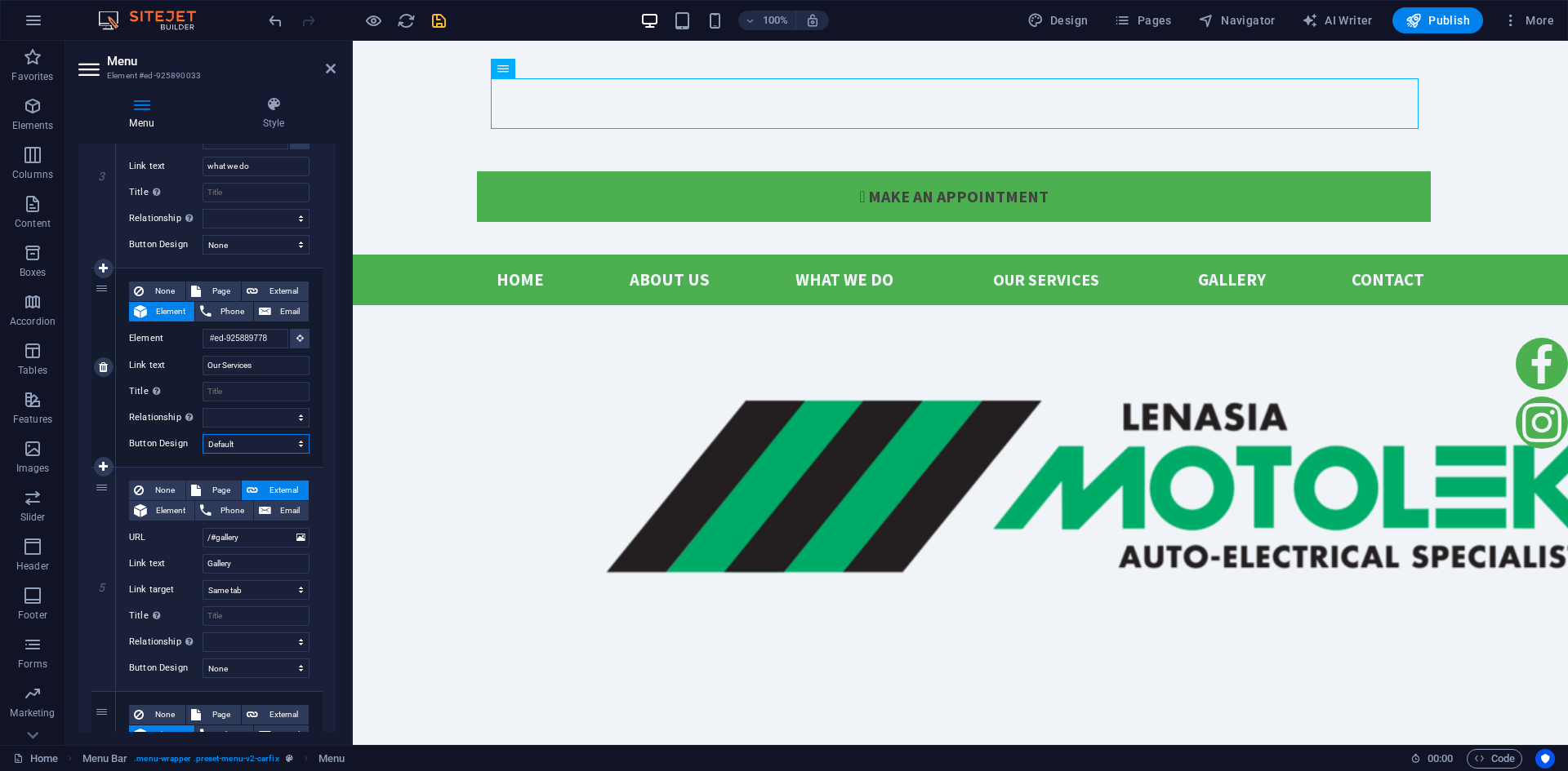
click at [297, 435] on select "None Default Primary Secondary" at bounding box center [256, 444] width 107 height 20
click at [293, 441] on select "None Default Primary Secondary" at bounding box center [256, 444] width 107 height 20
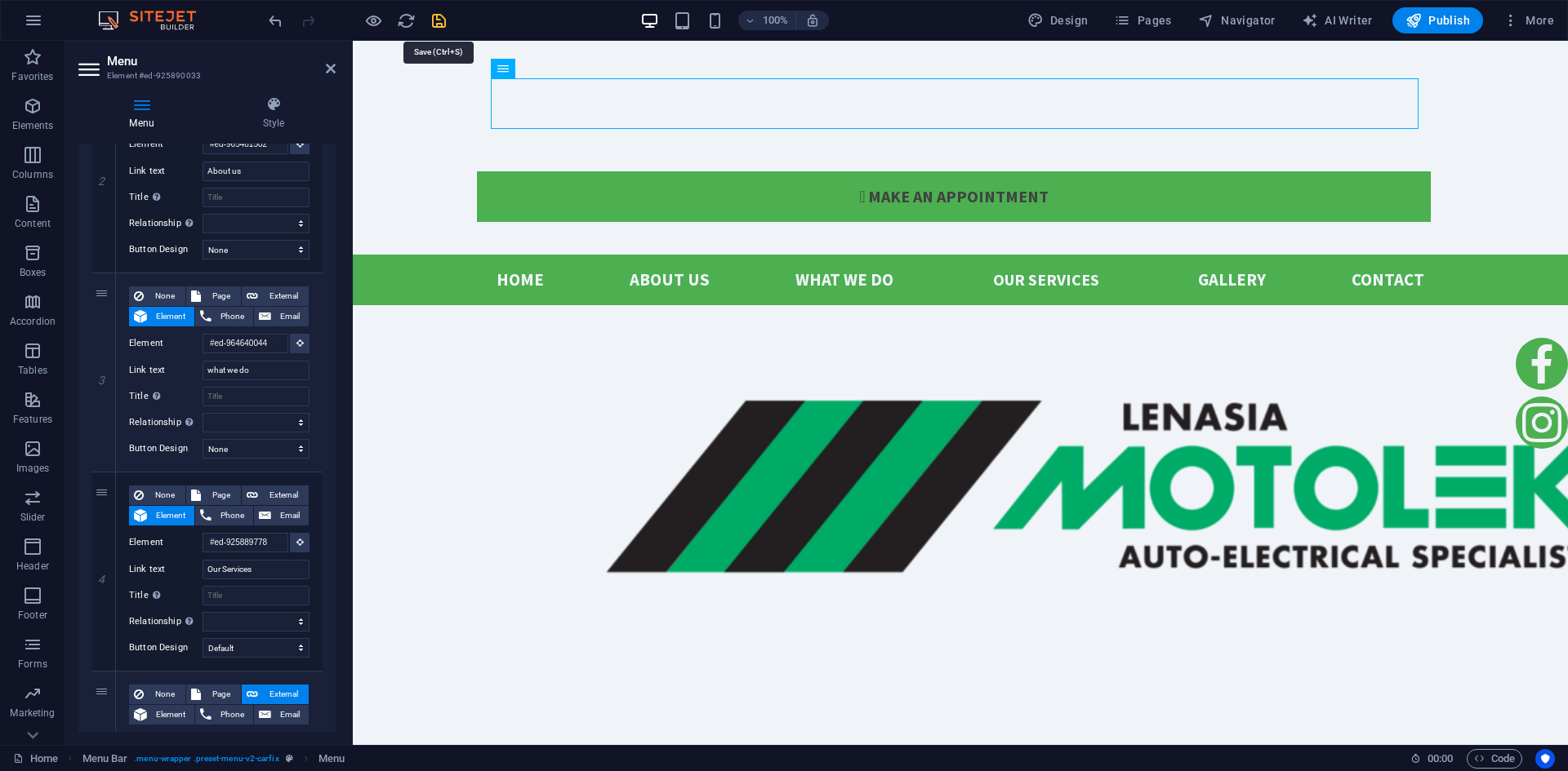
click at [438, 20] on icon "save" at bounding box center [438, 21] width 19 height 19
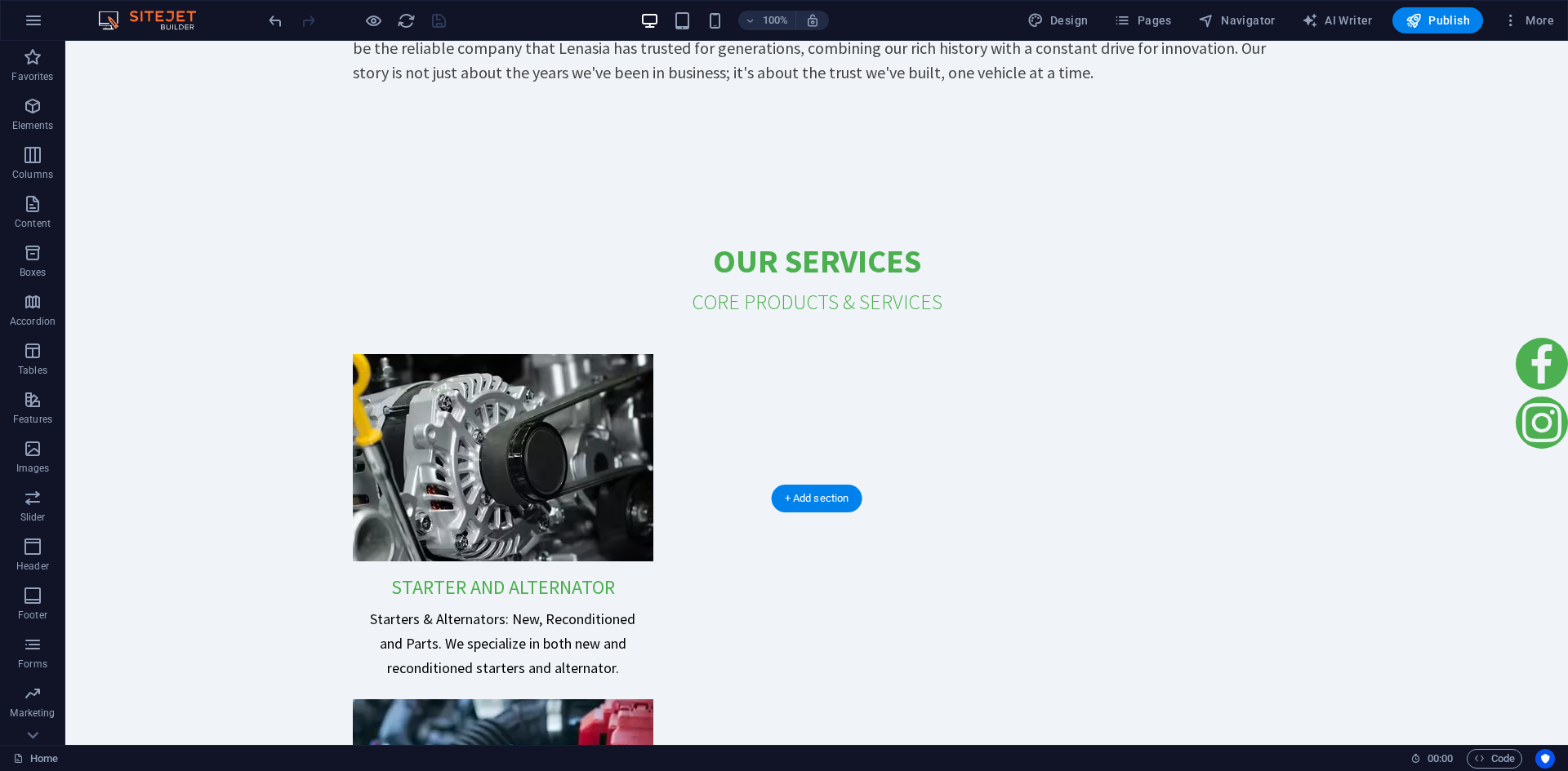
scroll to position [3964, 0]
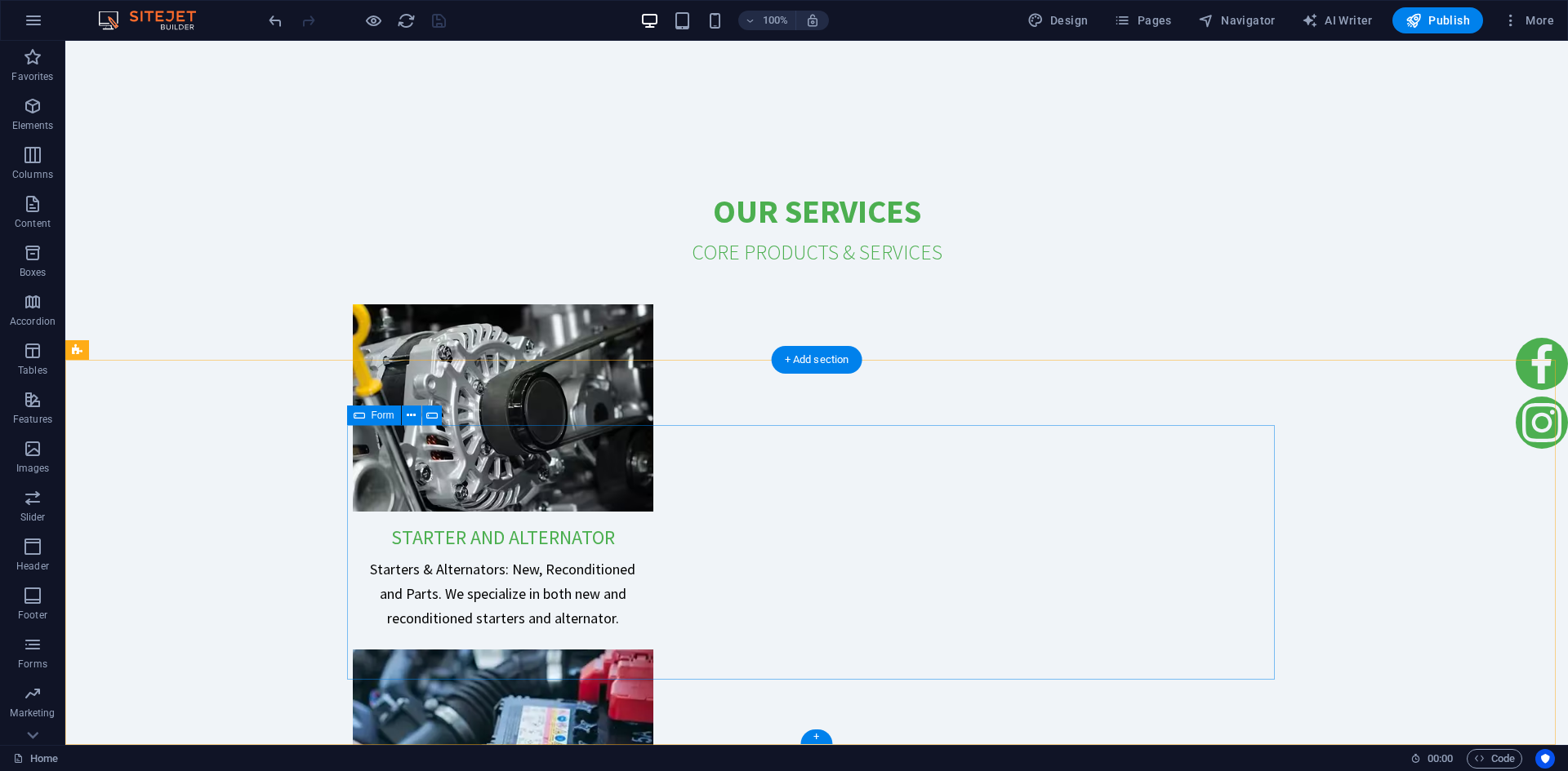
click at [428, 416] on icon at bounding box center [431, 415] width 12 height 17
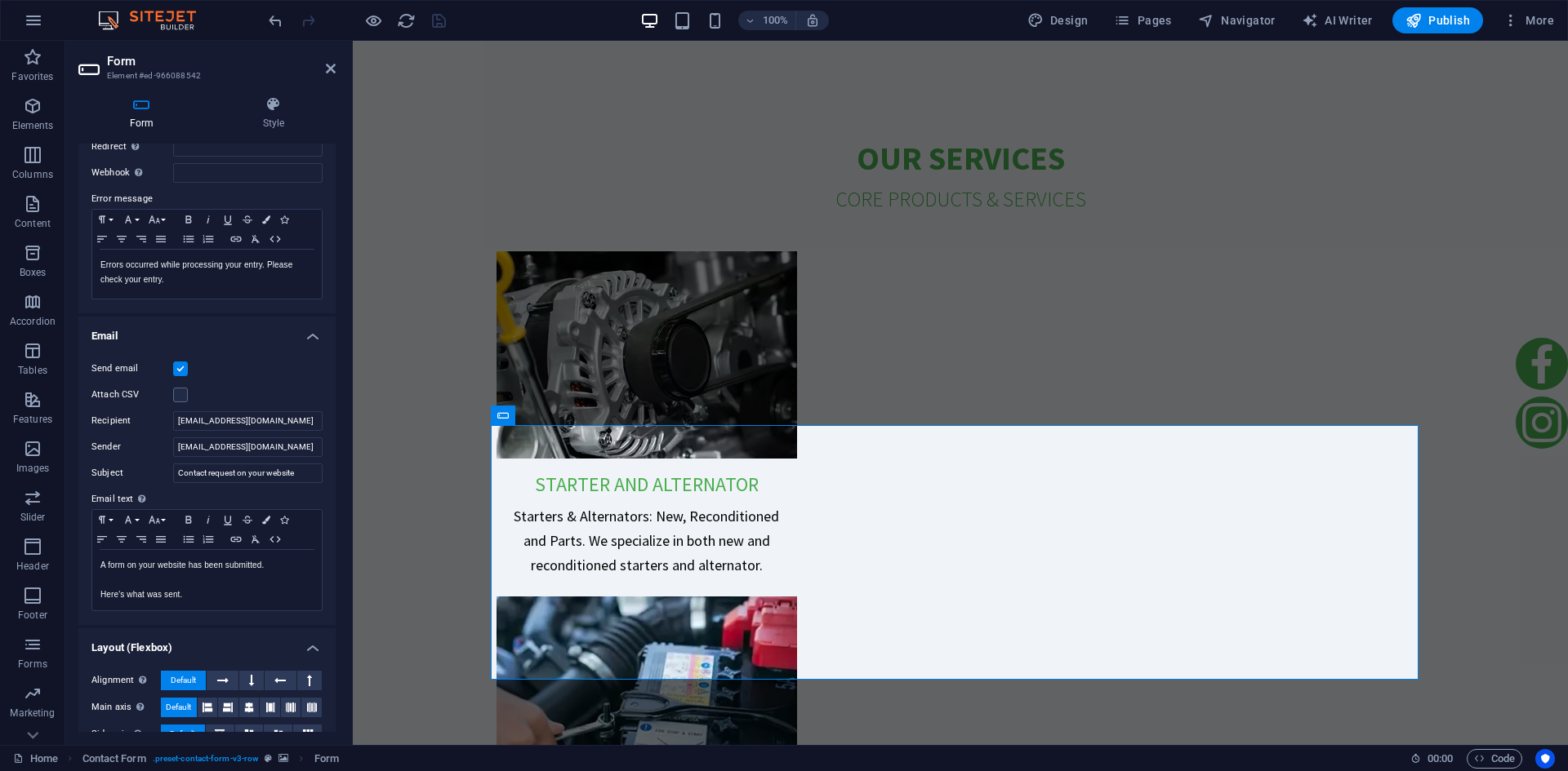
scroll to position [325, 0]
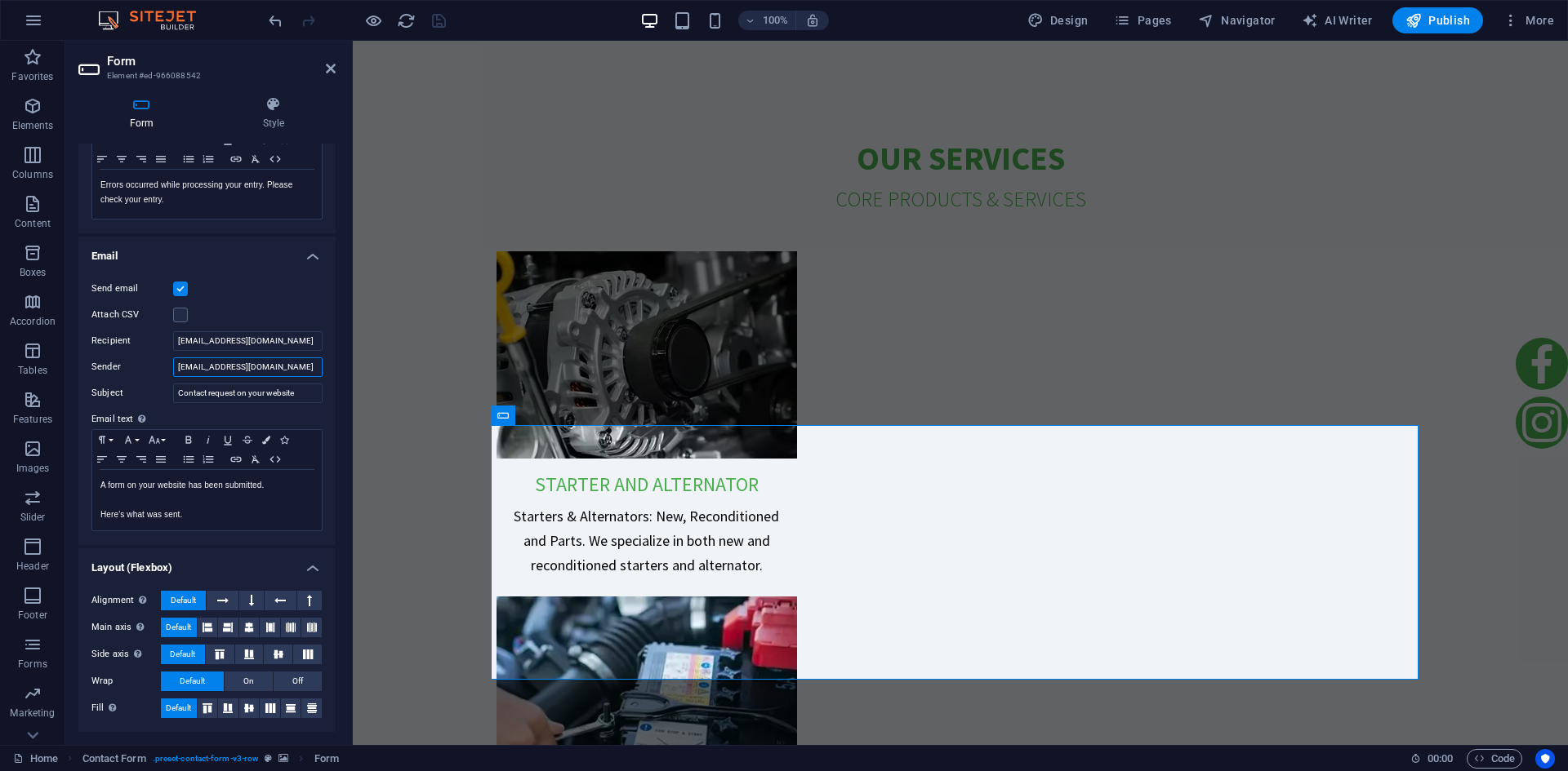
drag, startPoint x: 297, startPoint y: 366, endPoint x: 145, endPoint y: 364, distance: 152.0
click at [145, 364] on div "Sender [EMAIL_ADDRESS][DOMAIN_NAME]" at bounding box center [206, 368] width 231 height 20
click at [196, 413] on label "Email text Define text to be sent if form inputs should be sent by email." at bounding box center [206, 419] width 231 height 20
click at [188, 393] on input "Contact request on your website" at bounding box center [247, 394] width 149 height 20
drag, startPoint x: 302, startPoint y: 394, endPoint x: 164, endPoint y: 394, distance: 138.0
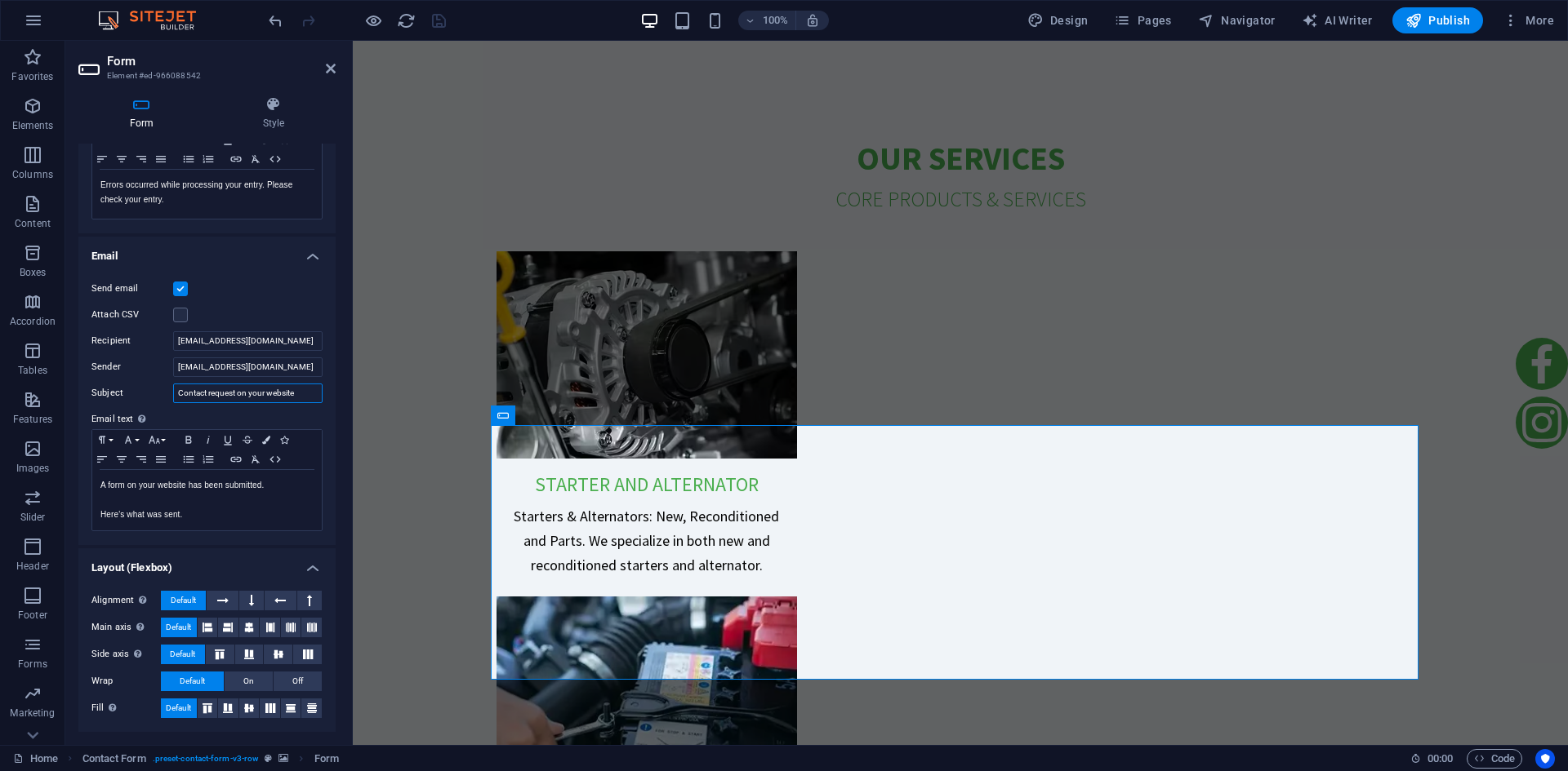
click at [164, 394] on div "Subject Contact request on your website" at bounding box center [206, 394] width 231 height 20
click at [239, 404] on div "Send email Attach CSV Recipient [EMAIL_ADDRESS][DOMAIN_NAME] Sender [EMAIL_ADDR…" at bounding box center [207, 405] width 257 height 279
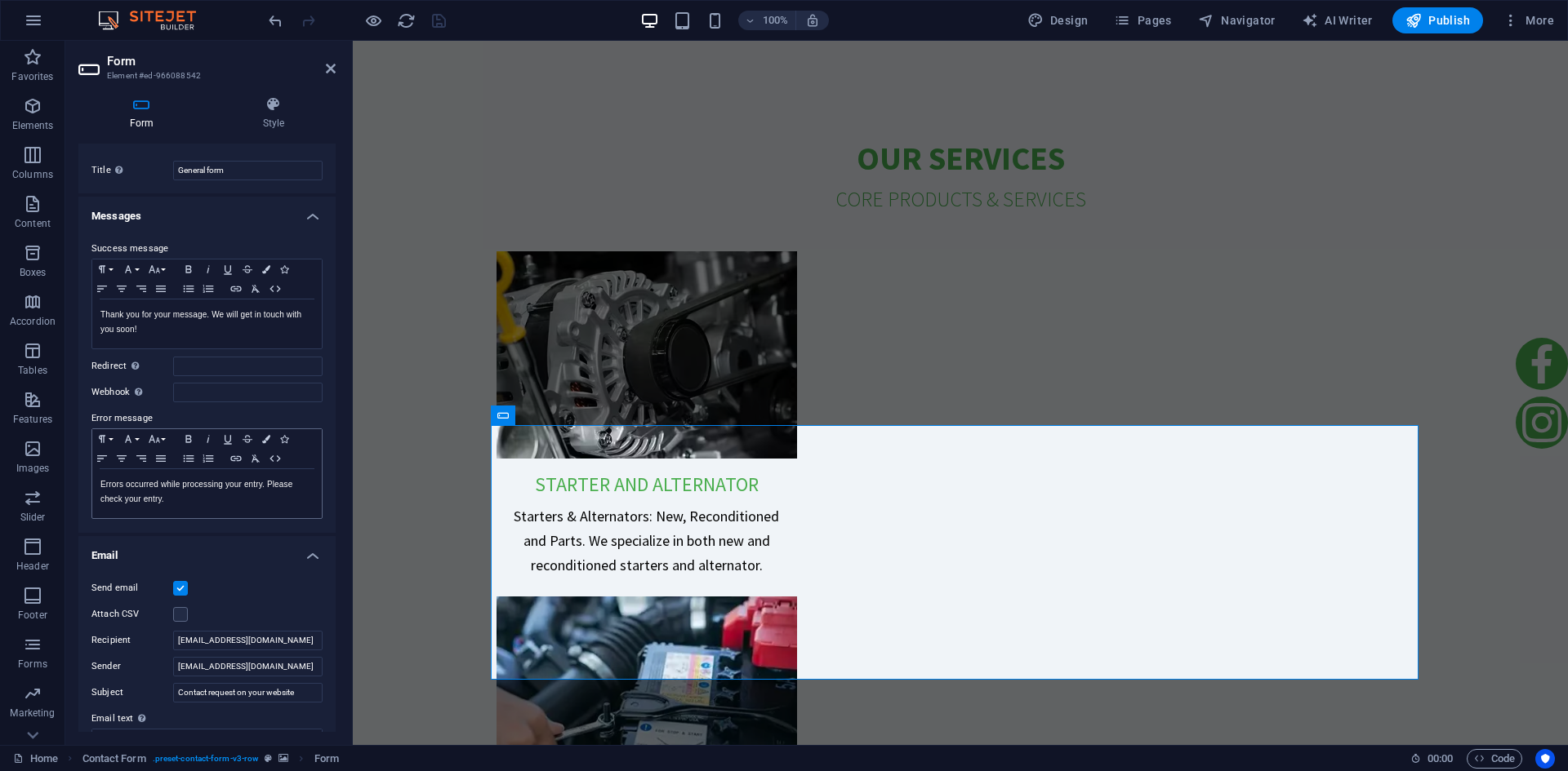
scroll to position [0, 0]
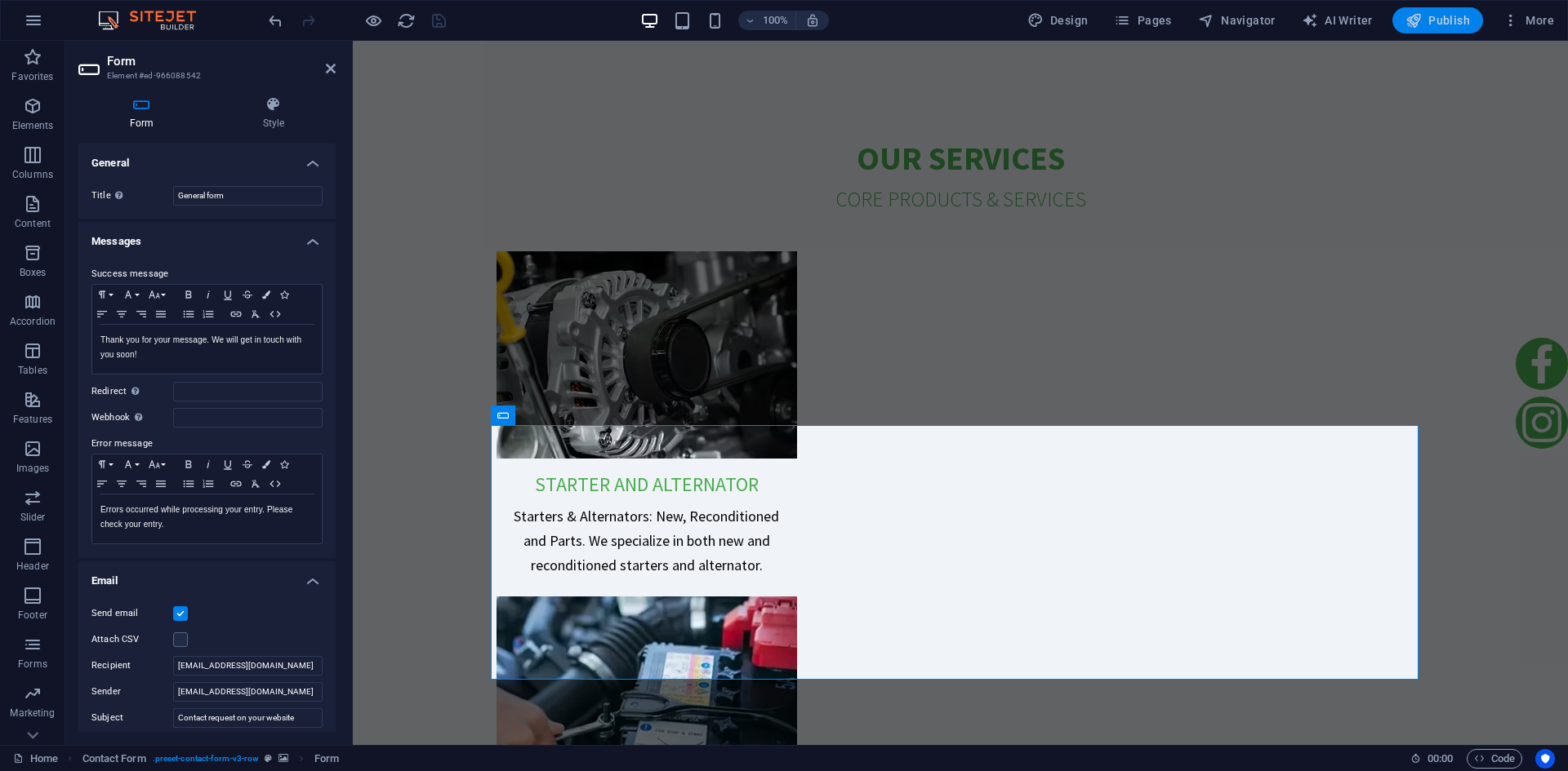
click at [1446, 23] on span "Publish" at bounding box center [1438, 21] width 64 height 16
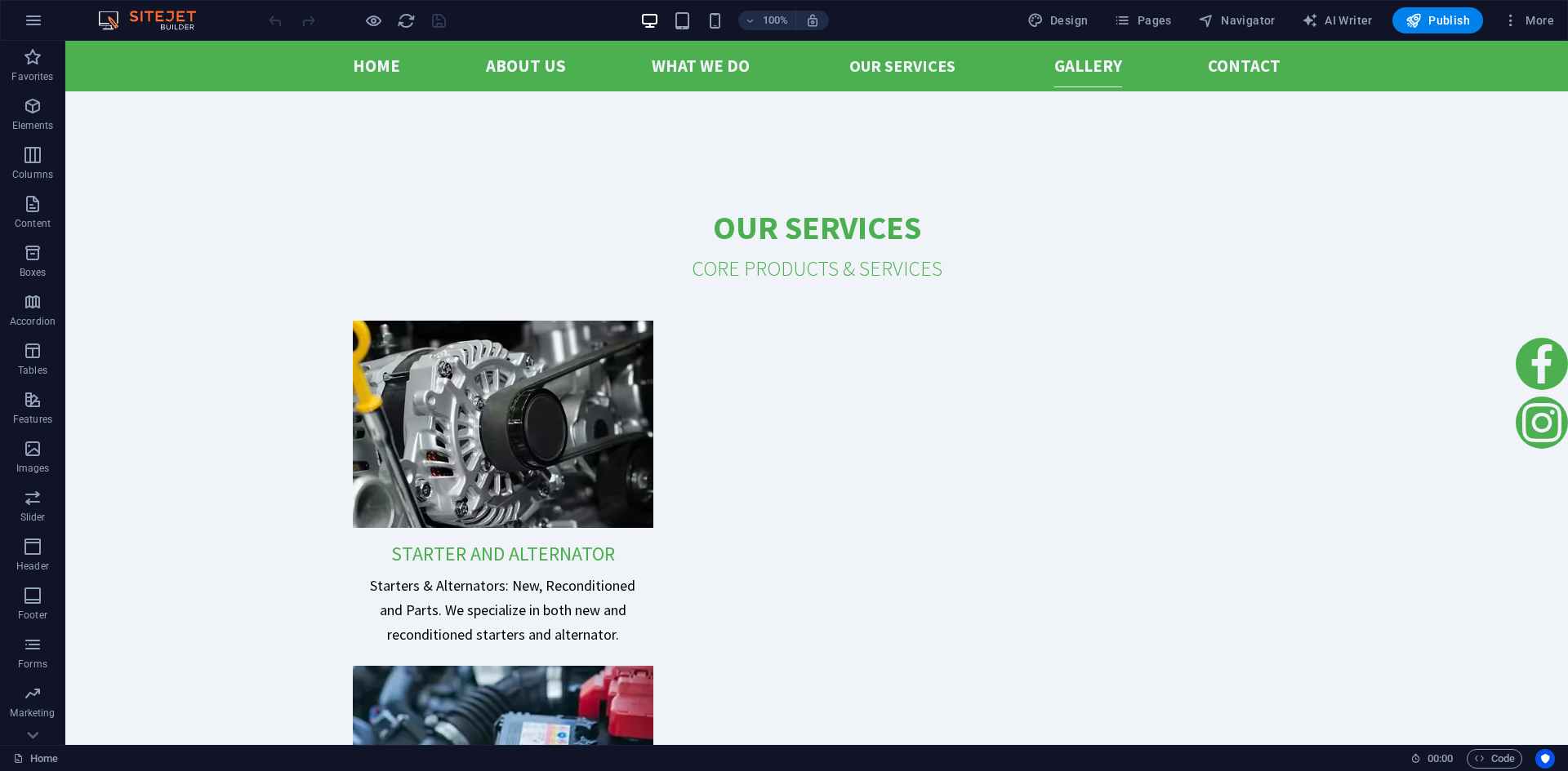
scroll to position [3964, 0]
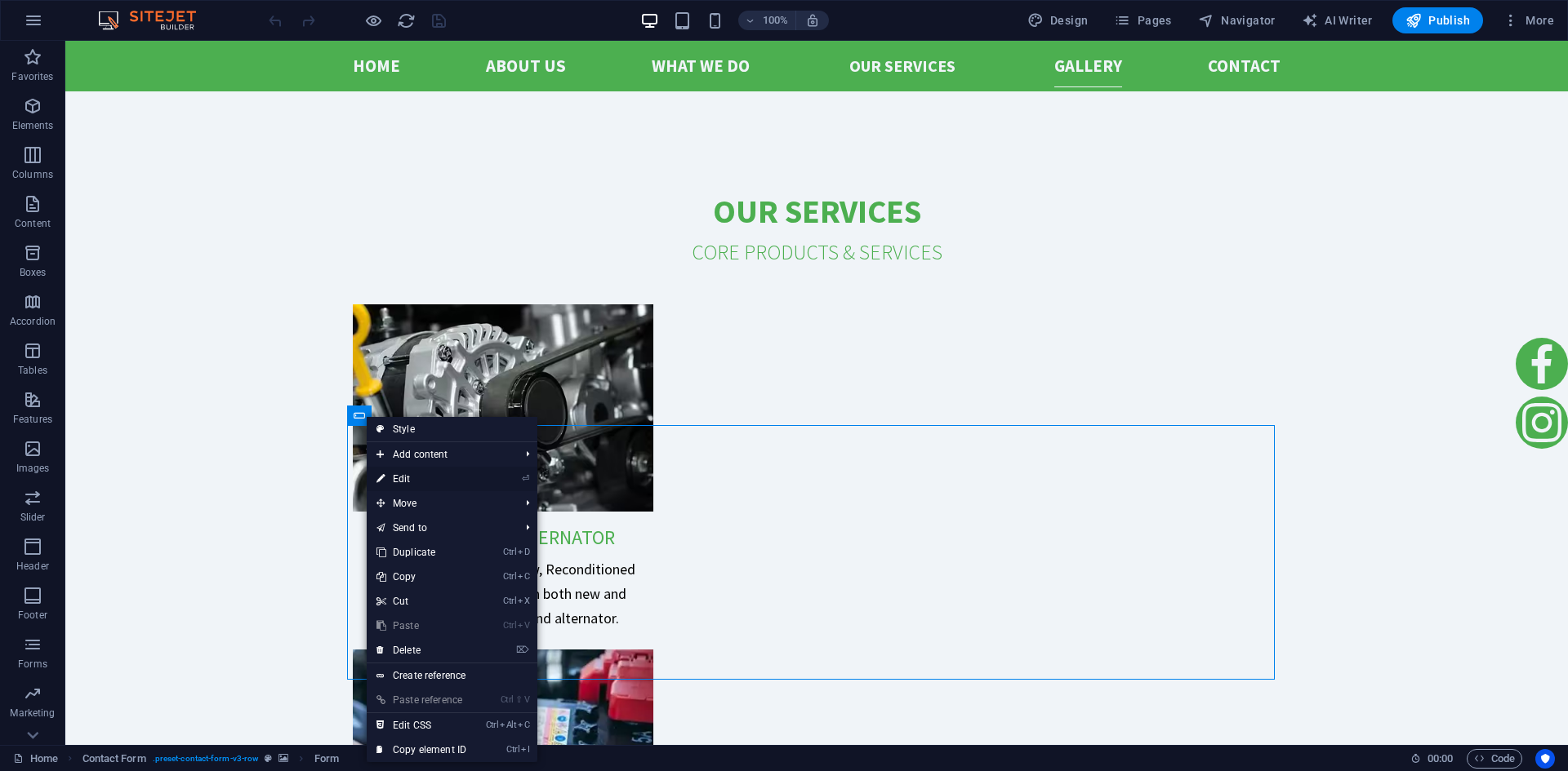
click at [480, 479] on li "⏎ Edit" at bounding box center [452, 478] width 171 height 24
drag, startPoint x: 406, startPoint y: 477, endPoint x: 56, endPoint y: 435, distance: 352.5
click at [406, 477] on link "⏎ Edit" at bounding box center [421, 478] width 110 height 24
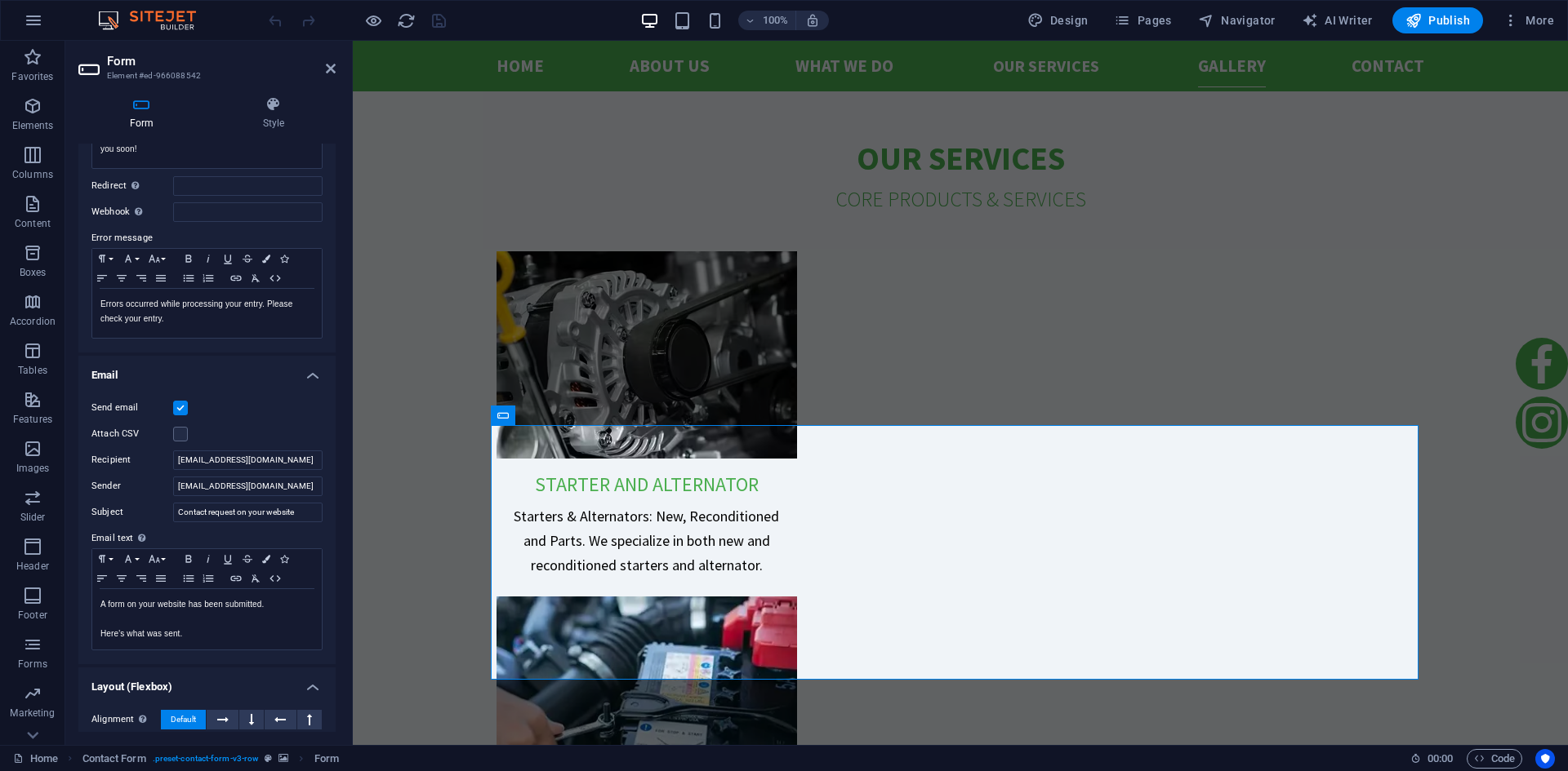
scroll to position [325, 0]
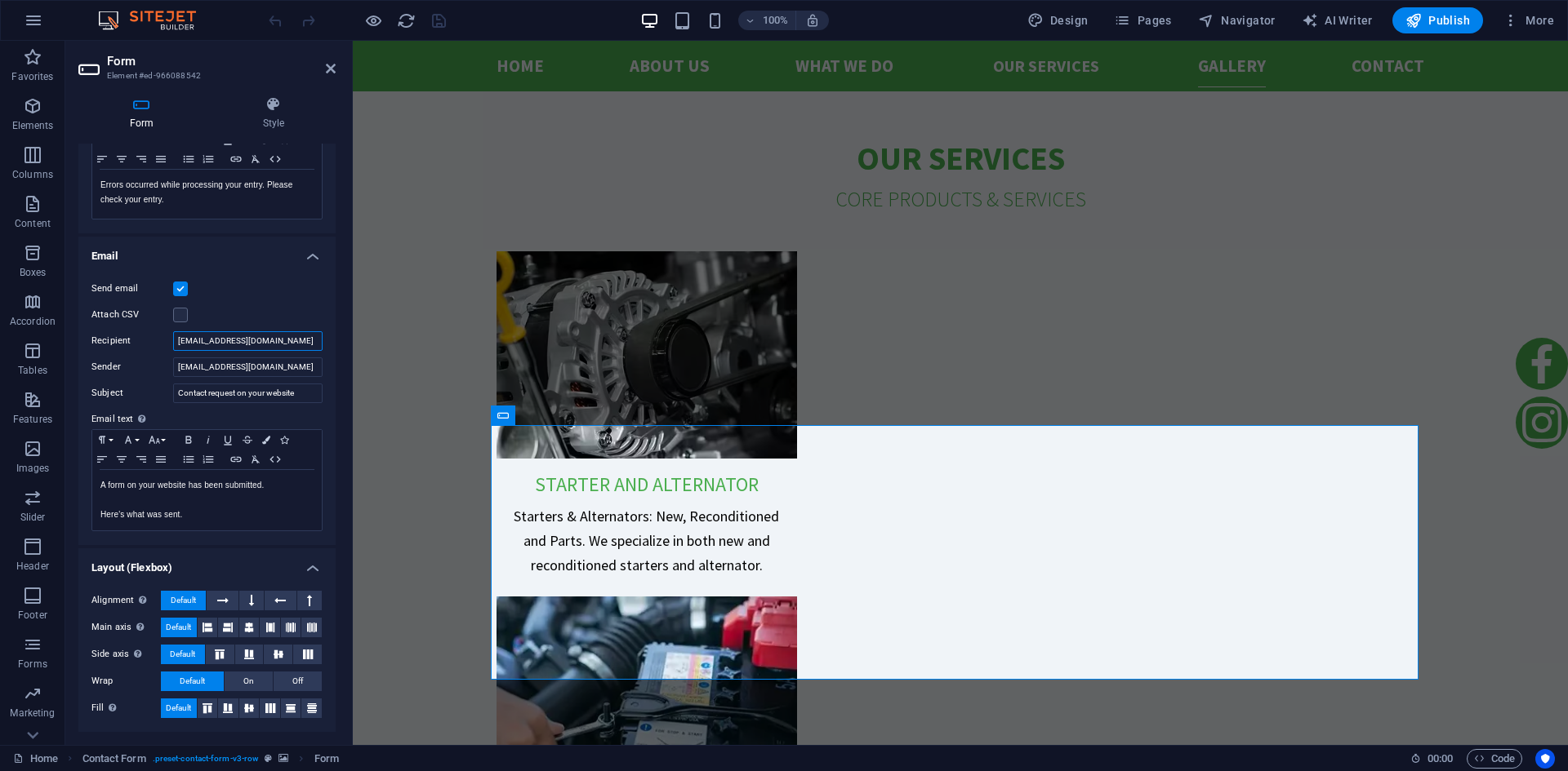
drag, startPoint x: 271, startPoint y: 341, endPoint x: 129, endPoint y: 340, distance: 142.0
click at [129, 340] on div "Recipient [EMAIL_ADDRESS][DOMAIN_NAME]" at bounding box center [206, 341] width 231 height 20
drag, startPoint x: 204, startPoint y: 364, endPoint x: 140, endPoint y: 364, distance: 64.0
click at [140, 364] on div "Sender [EMAIL_ADDRESS][DOMAIN_NAME]" at bounding box center [206, 368] width 231 height 20
type input "motoleklenz@motoleklenasia.co.za"
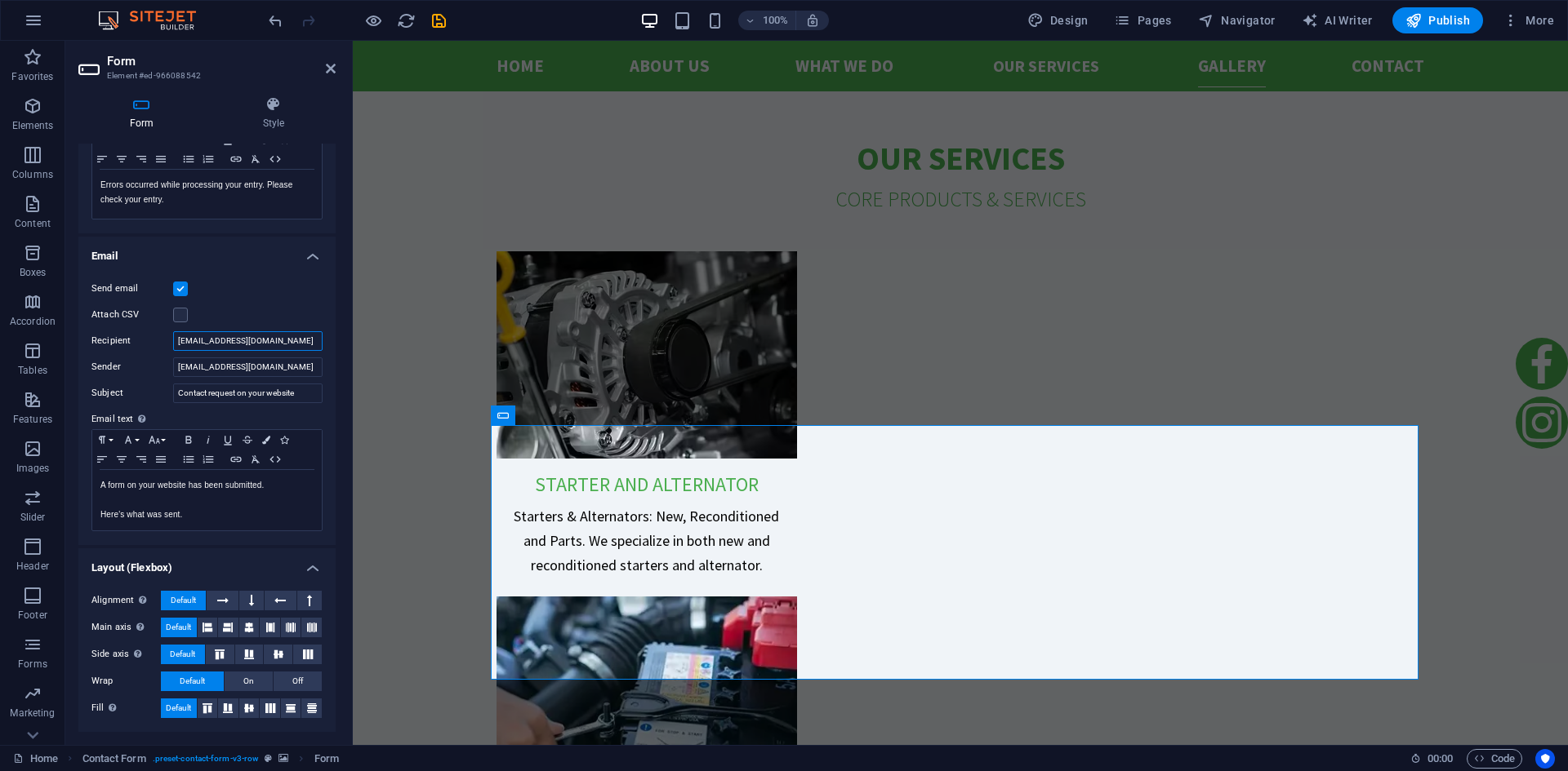
drag, startPoint x: 273, startPoint y: 342, endPoint x: 127, endPoint y: 344, distance: 146.0
click at [127, 344] on div "Recipient [EMAIL_ADDRESS][DOMAIN_NAME]" at bounding box center [206, 341] width 231 height 20
paste input "[EMAIL_ADDRESS][DOMAIN_NAME]"
type input "[EMAIL_ADDRESS][DOMAIN_NAME]"
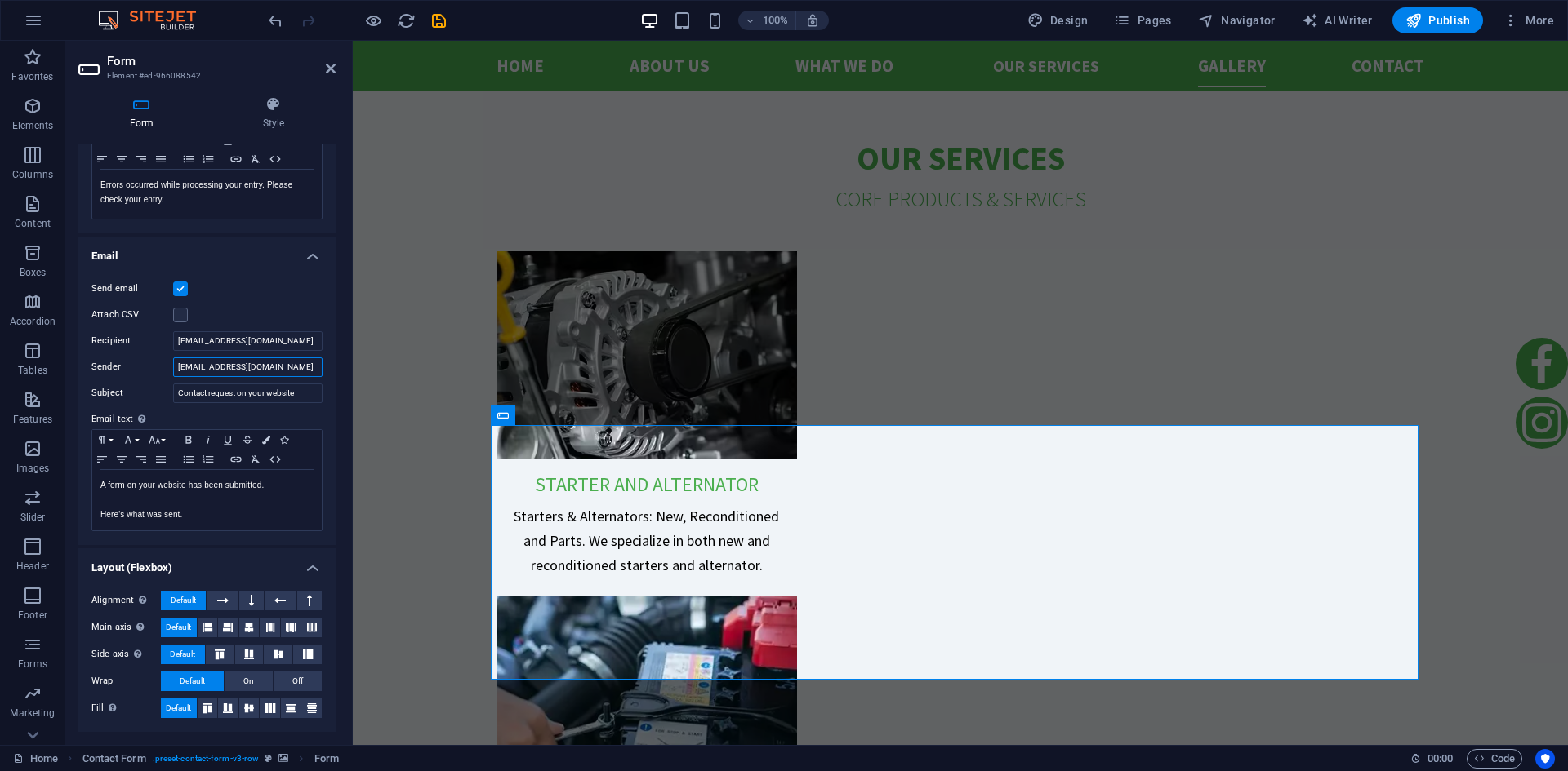
click at [199, 367] on input "motoleklenz@motoleklenasia.co.za" at bounding box center [247, 368] width 149 height 20
type input "[EMAIL_ADDRESS][DOMAIN_NAME]"
click at [442, 23] on icon "save" at bounding box center [438, 21] width 19 height 19
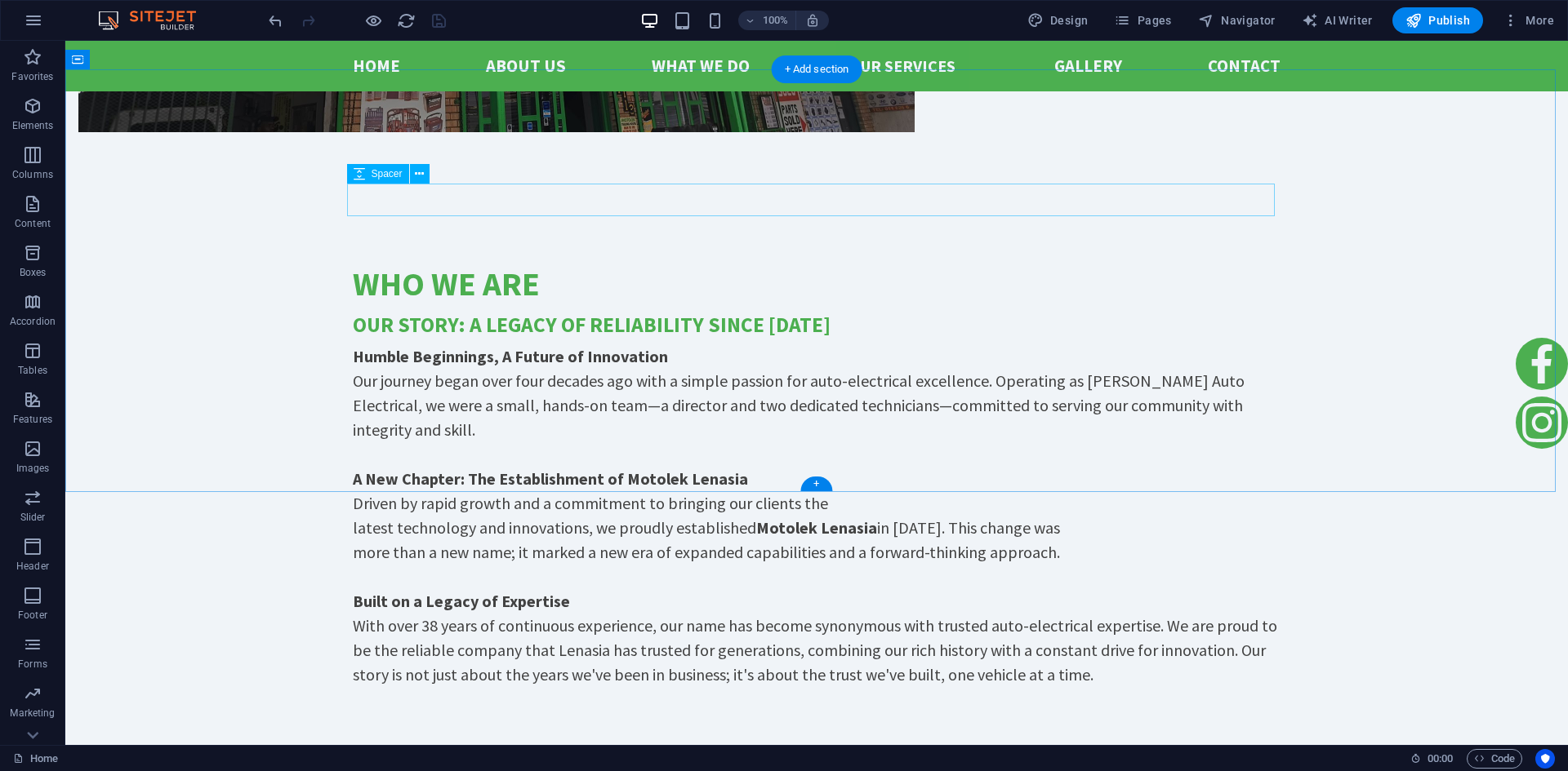
scroll to position [3229, 0]
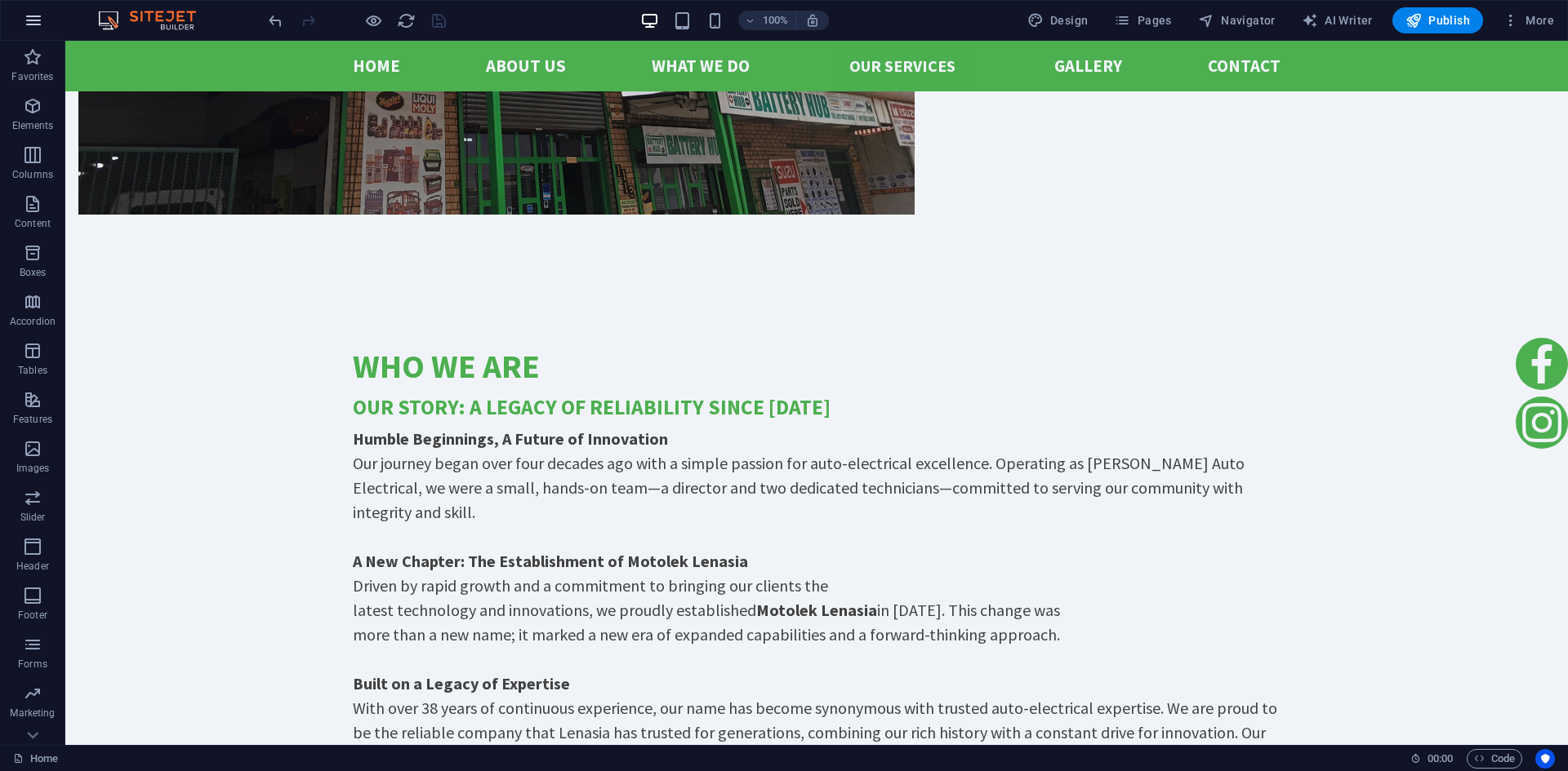
click at [32, 21] on icon "button" at bounding box center [34, 21] width 20 height 20
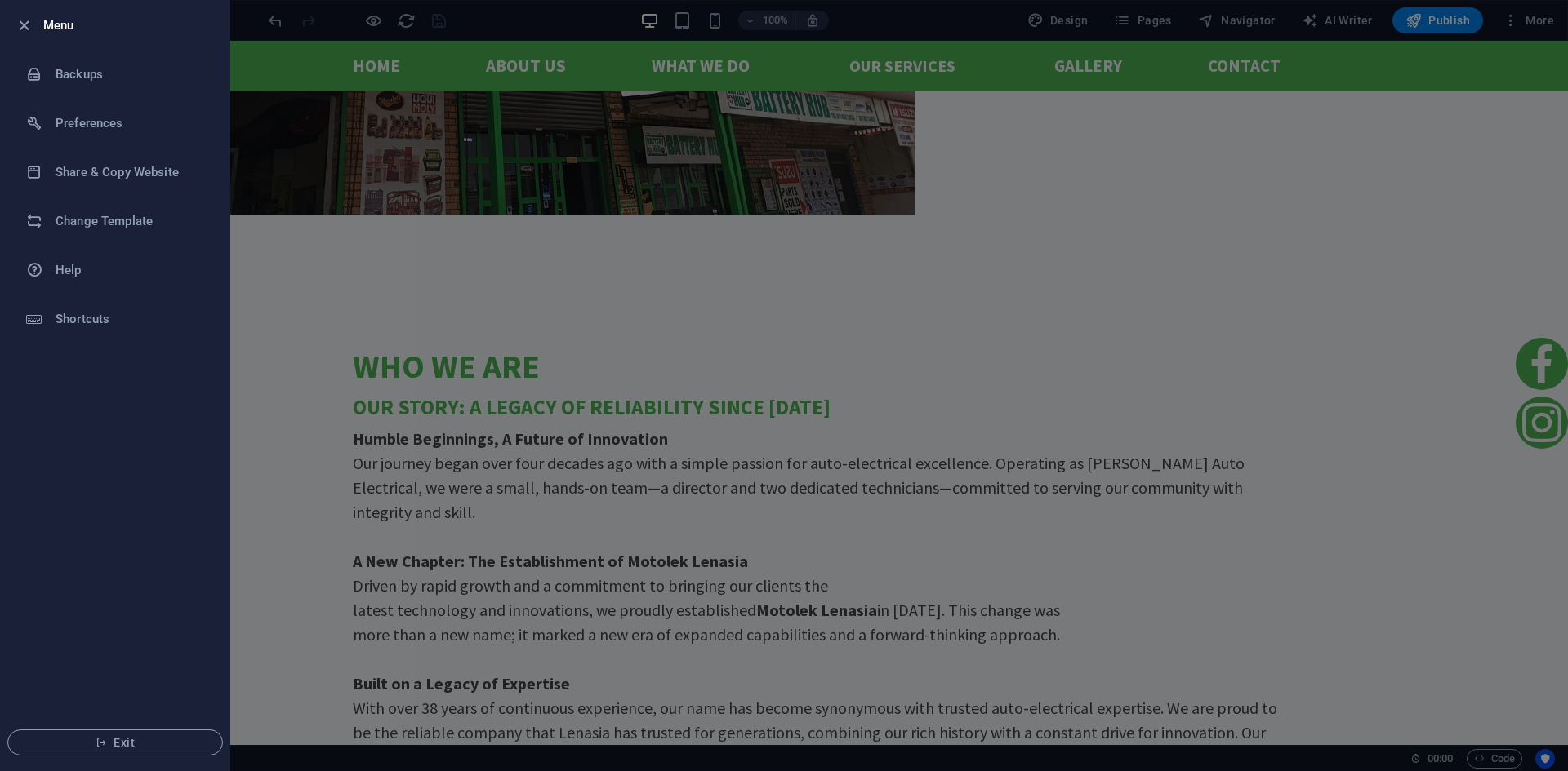
click at [402, 226] on div at bounding box center [784, 386] width 1568 height 771
